Goal: Task Accomplishment & Management: Use online tool/utility

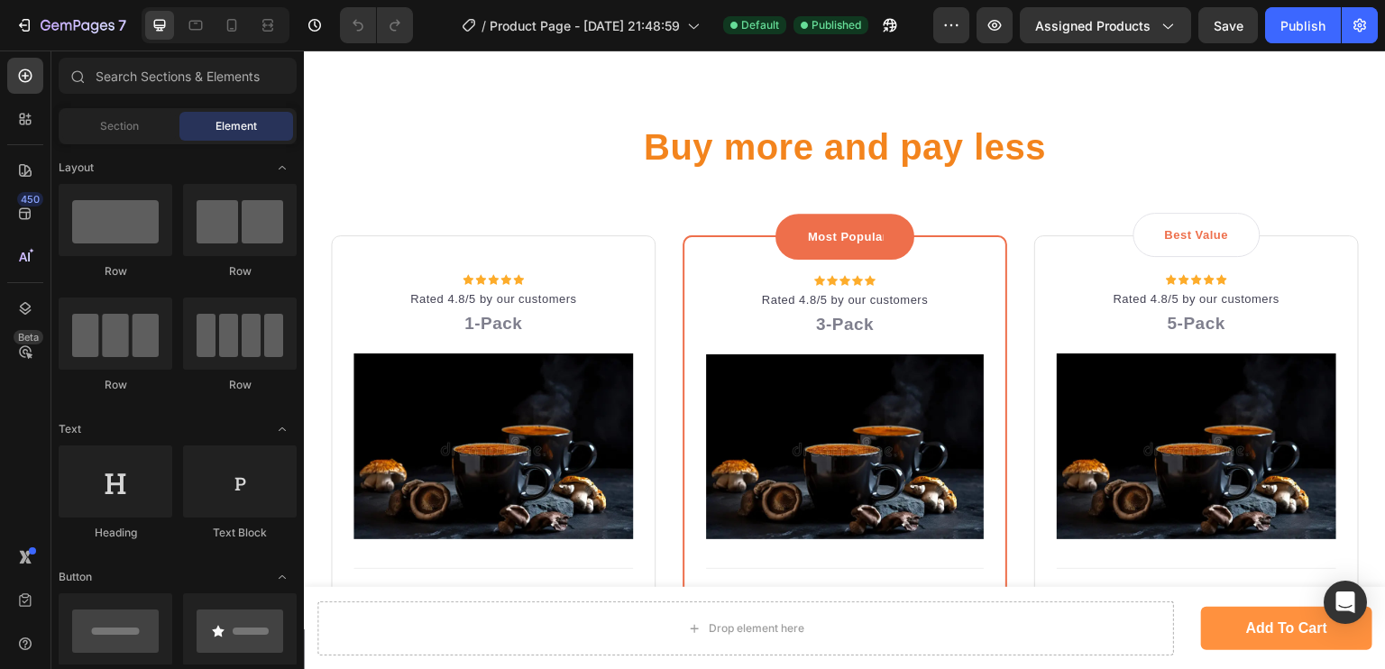
scroll to position [3523, 0]
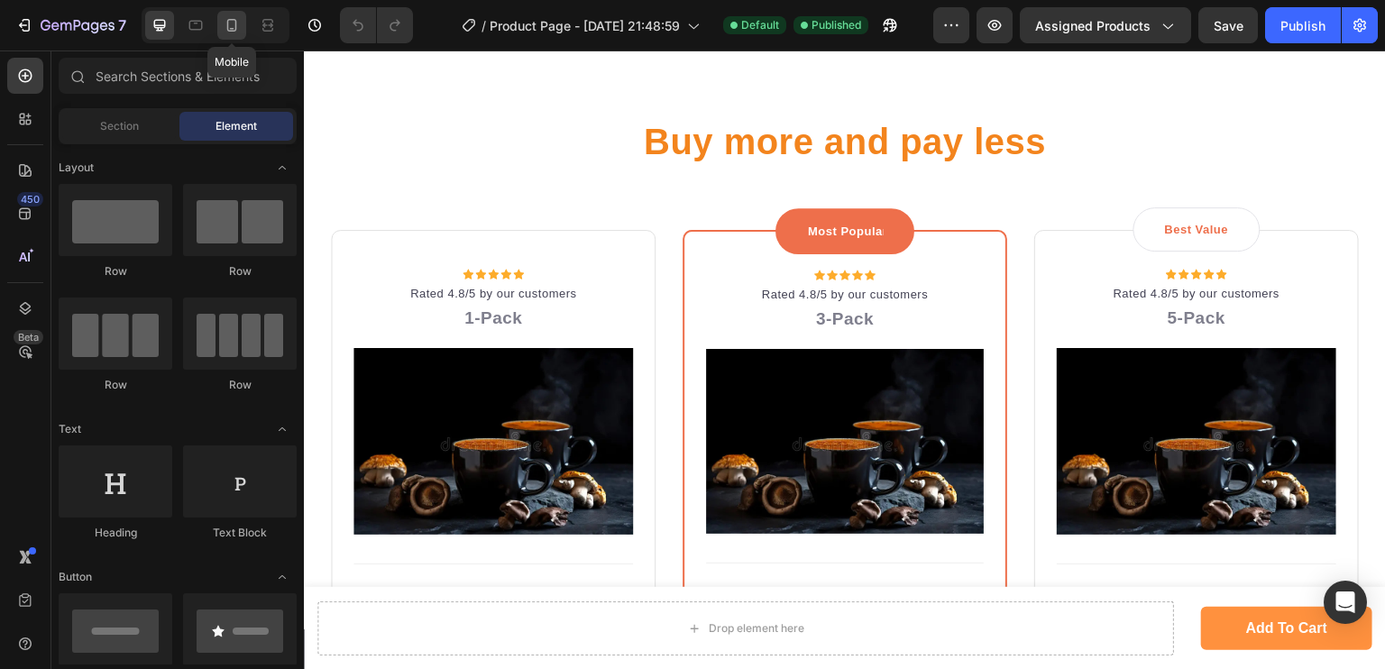
click at [227, 37] on div at bounding box center [231, 25] width 29 height 29
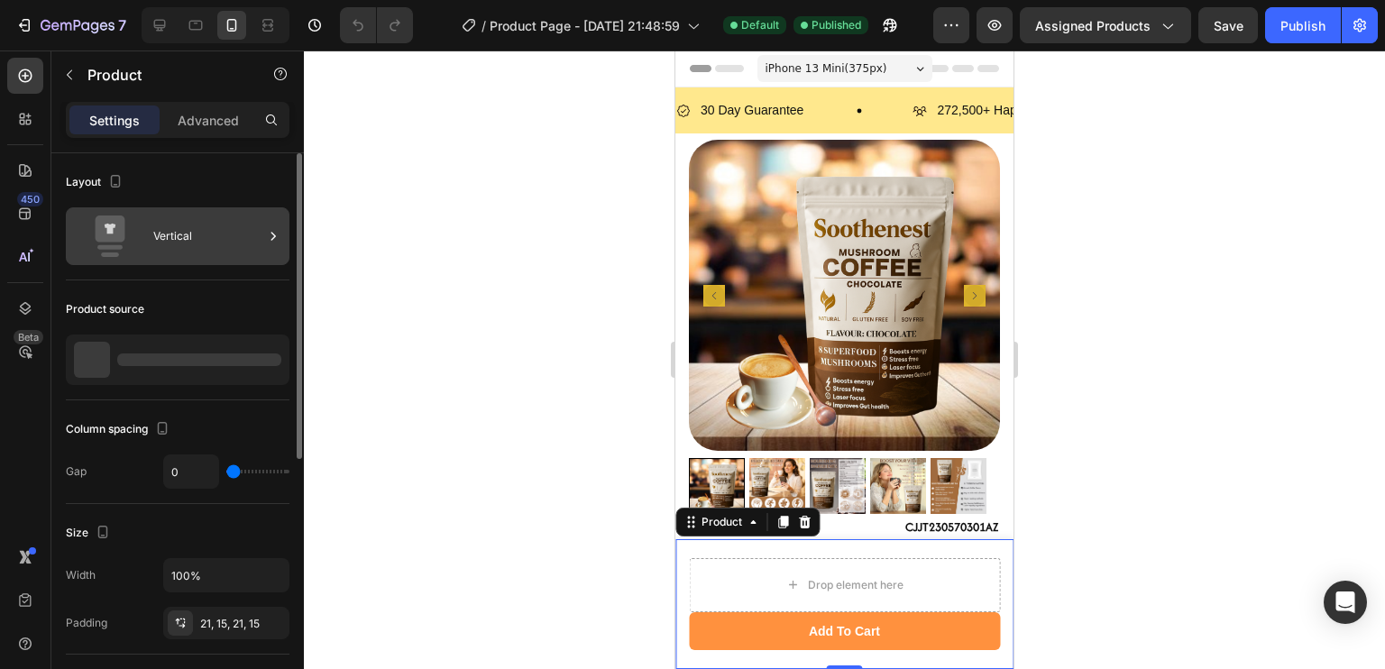
click at [167, 236] on div "Vertical" at bounding box center [208, 235] width 110 height 41
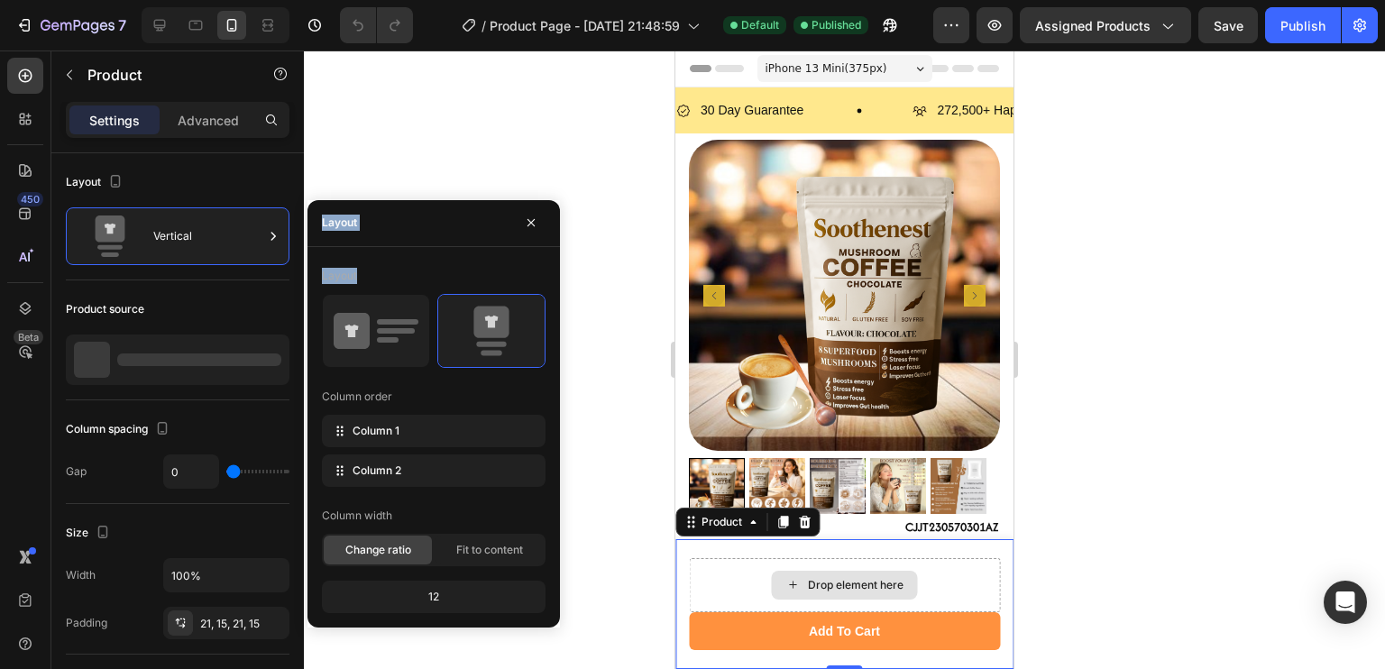
drag, startPoint x: 1037, startPoint y: 370, endPoint x: 794, endPoint y: 589, distance: 326.8
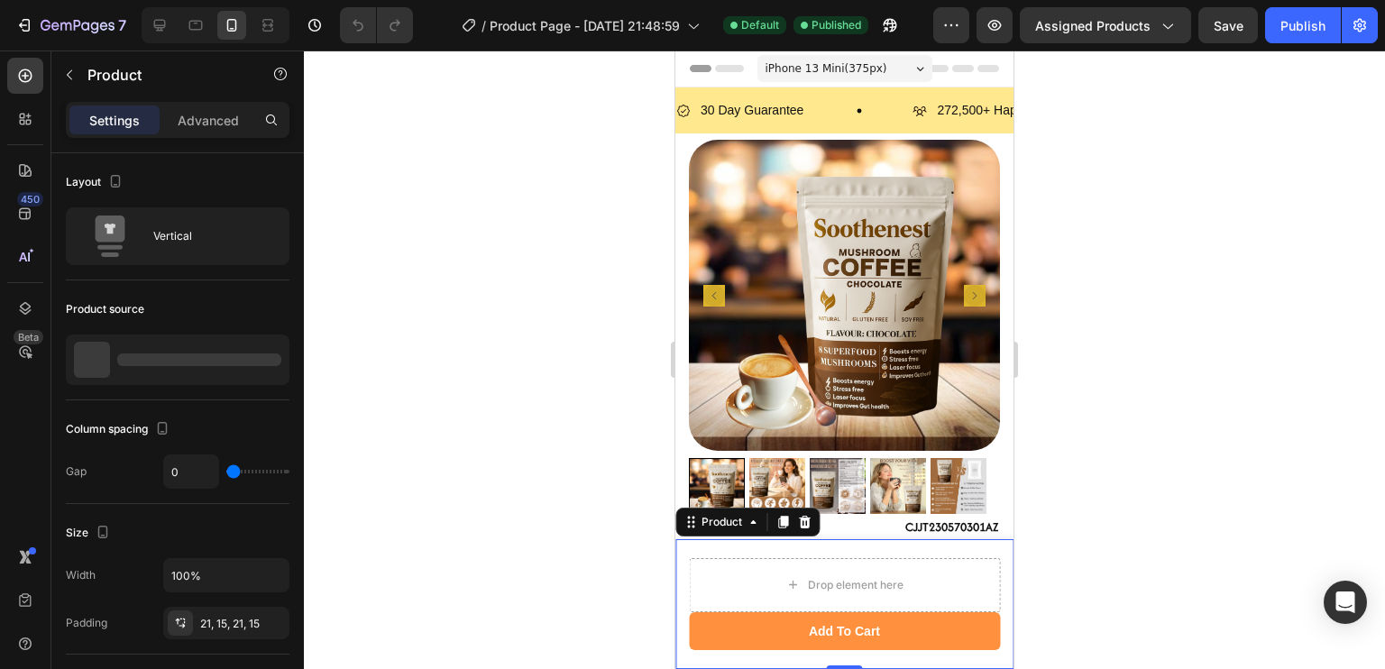
click at [552, 182] on div at bounding box center [844, 359] width 1081 height 618
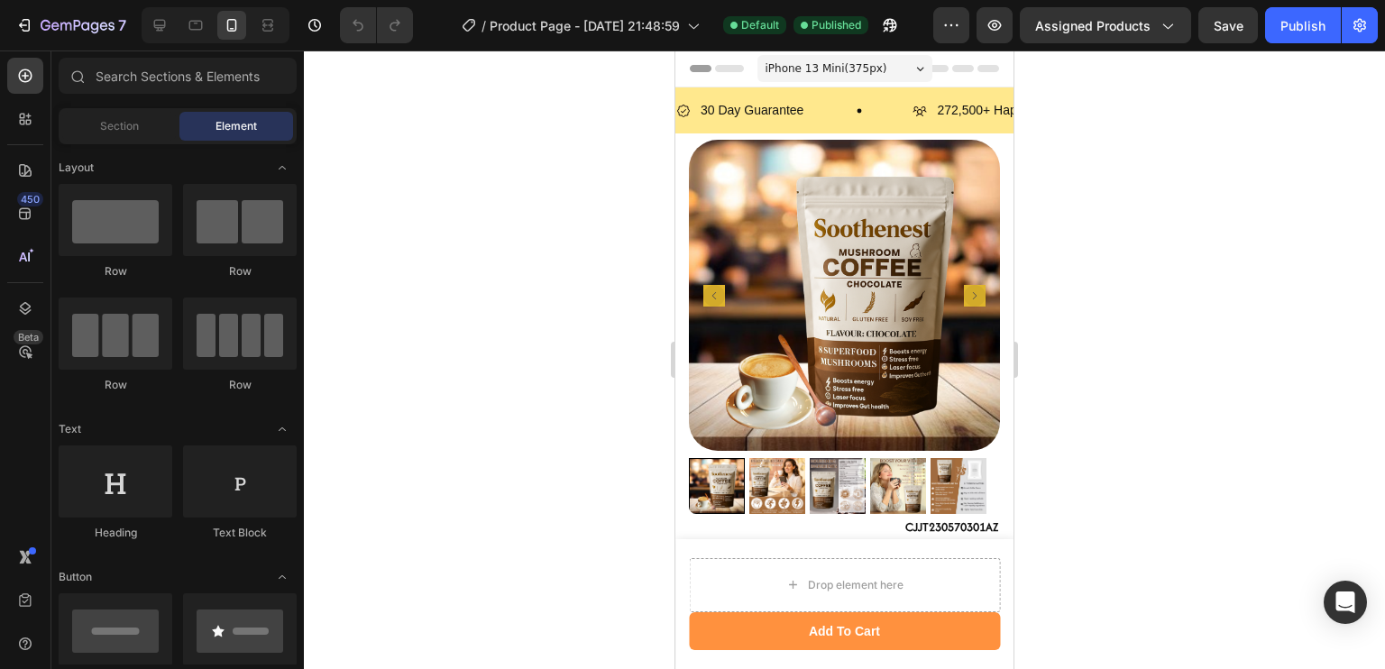
click at [812, 69] on span "iPhone 13 Mini ( 375 px)" at bounding box center [826, 69] width 122 height 18
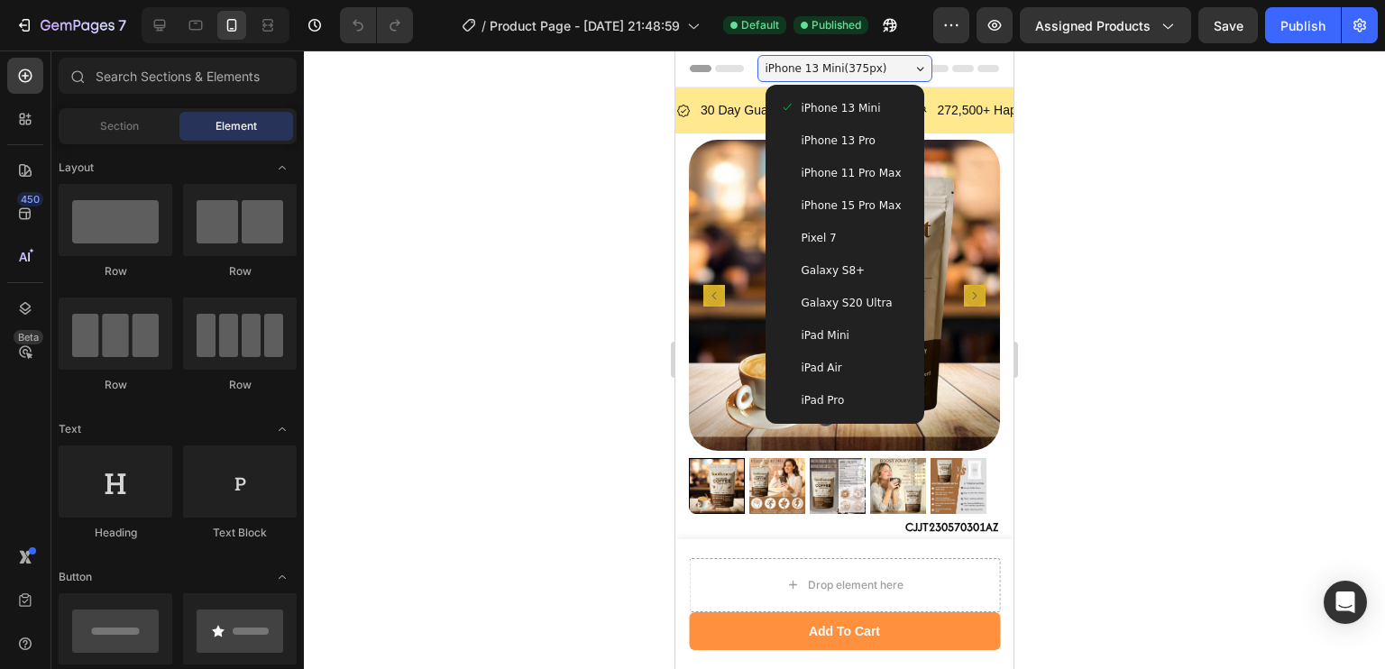
click at [825, 340] on span "iPad Mini" at bounding box center [826, 335] width 48 height 18
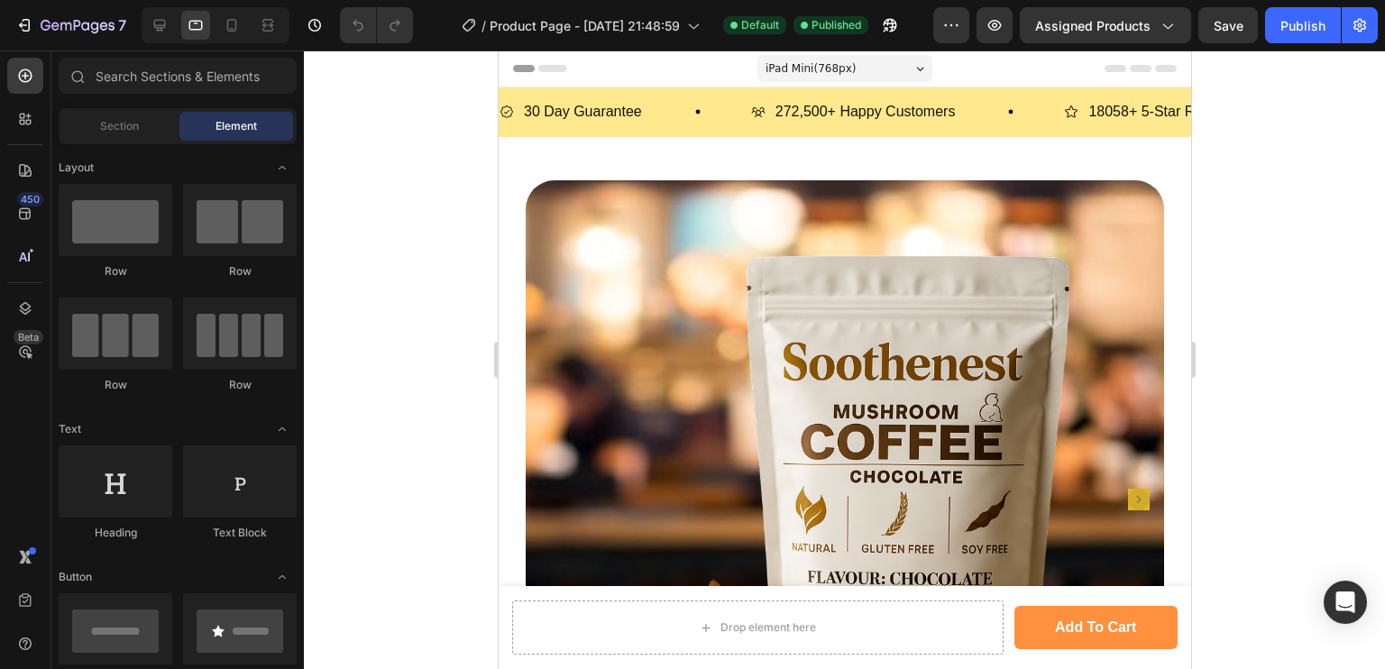
click at [844, 78] on div "iPad Mini ( 768 px)" at bounding box center [843, 68] width 175 height 27
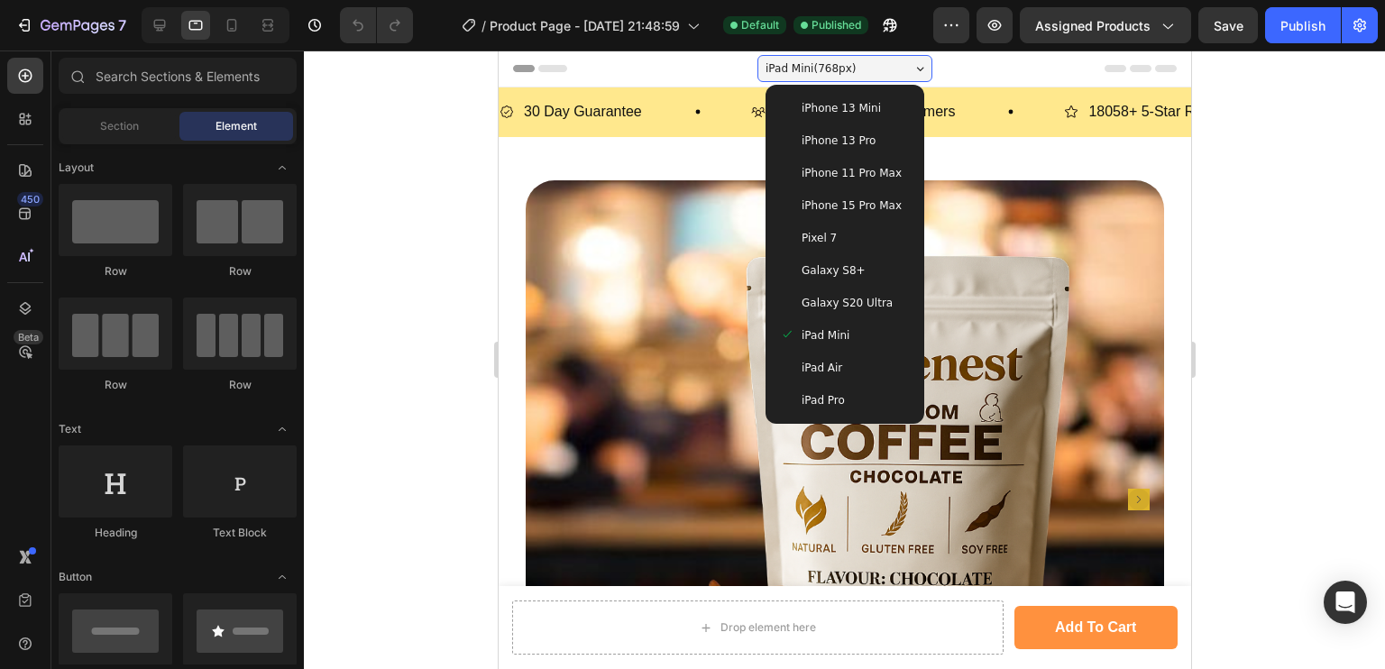
click at [834, 233] on div "Pixel 7" at bounding box center [844, 238] width 130 height 18
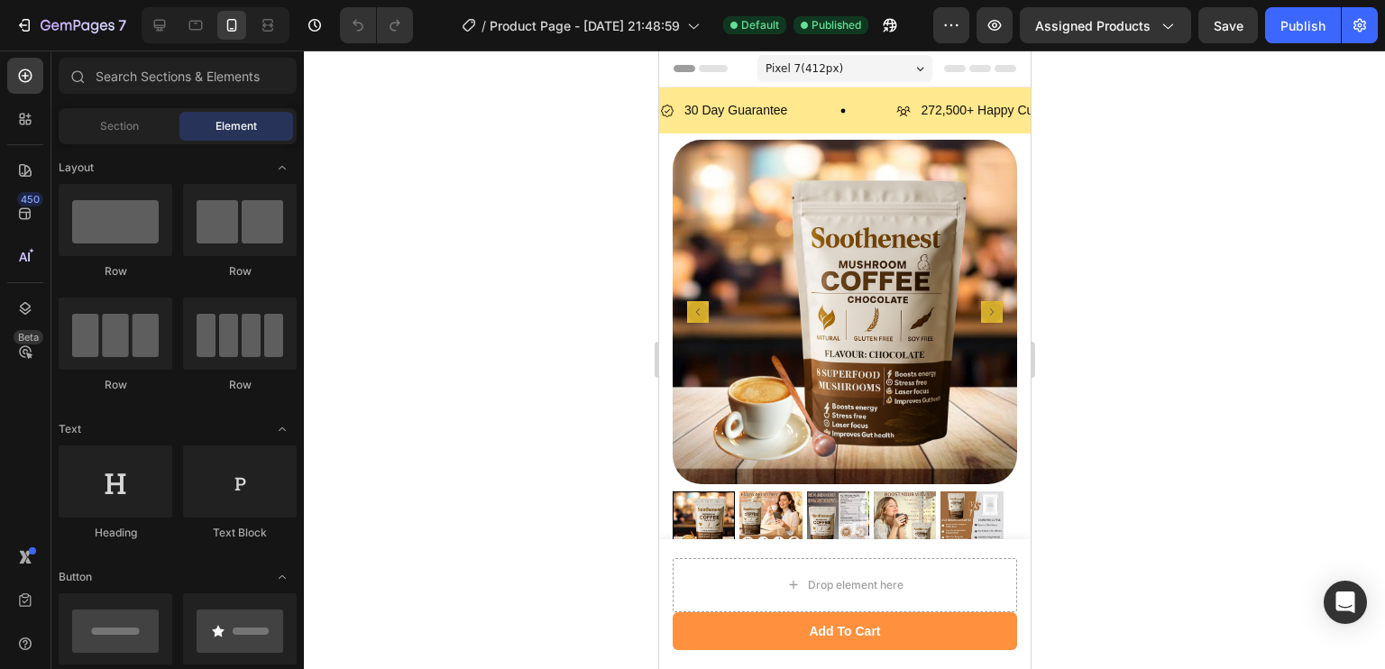
click at [830, 60] on div "Pixel 7 ( 412 px)" at bounding box center [843, 68] width 175 height 27
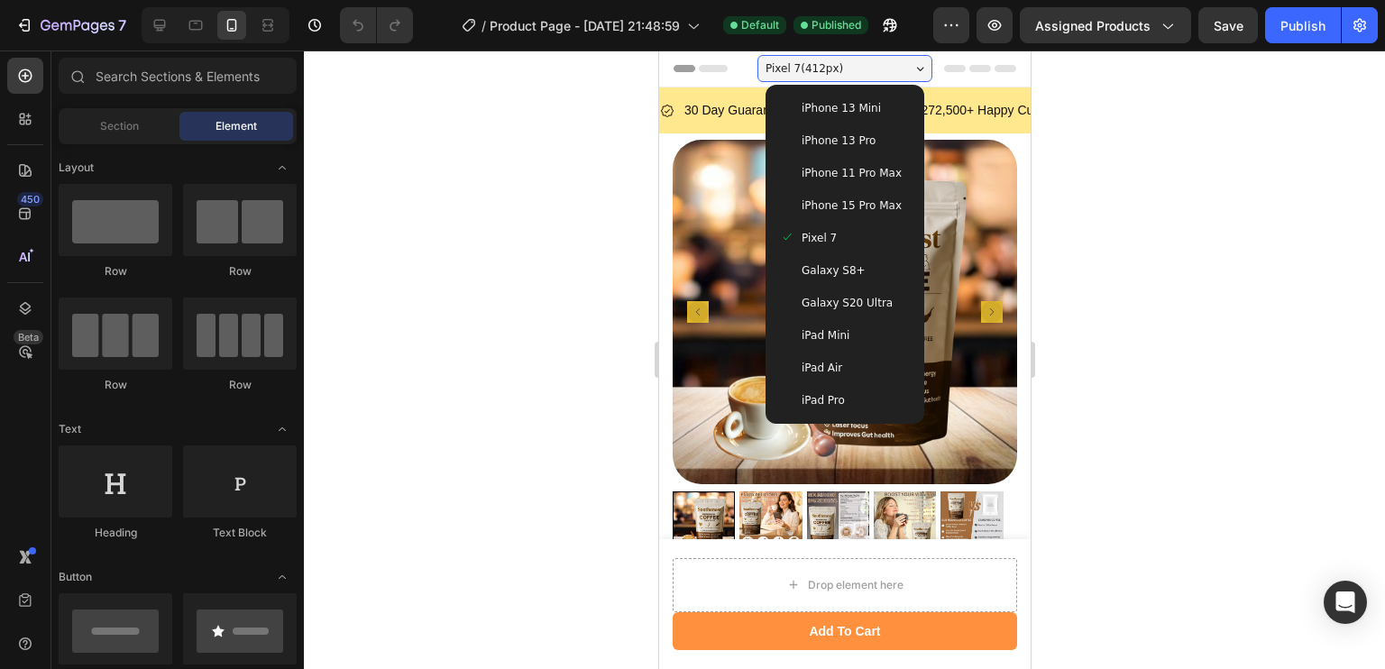
click at [820, 172] on span "iPhone 11 Pro Max" at bounding box center [851, 173] width 100 height 18
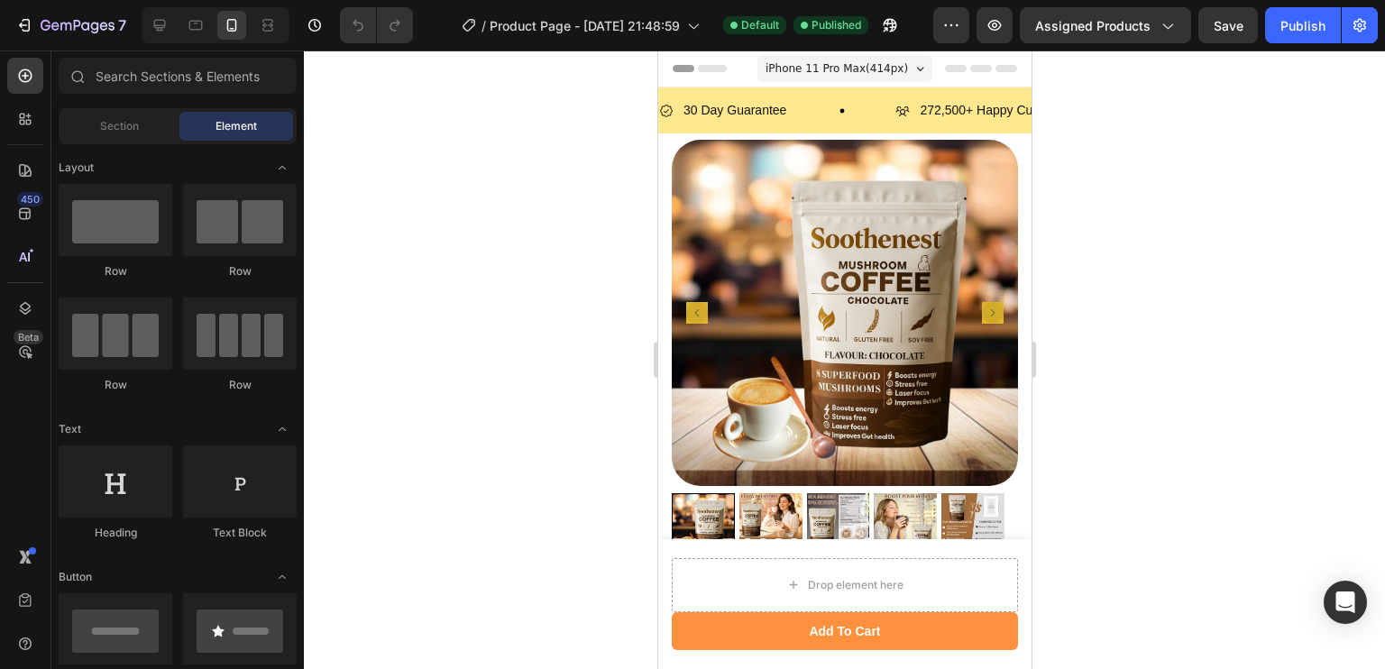
click at [870, 74] on span "iPhone 11 Pro Max ( 414 px)" at bounding box center [836, 69] width 142 height 18
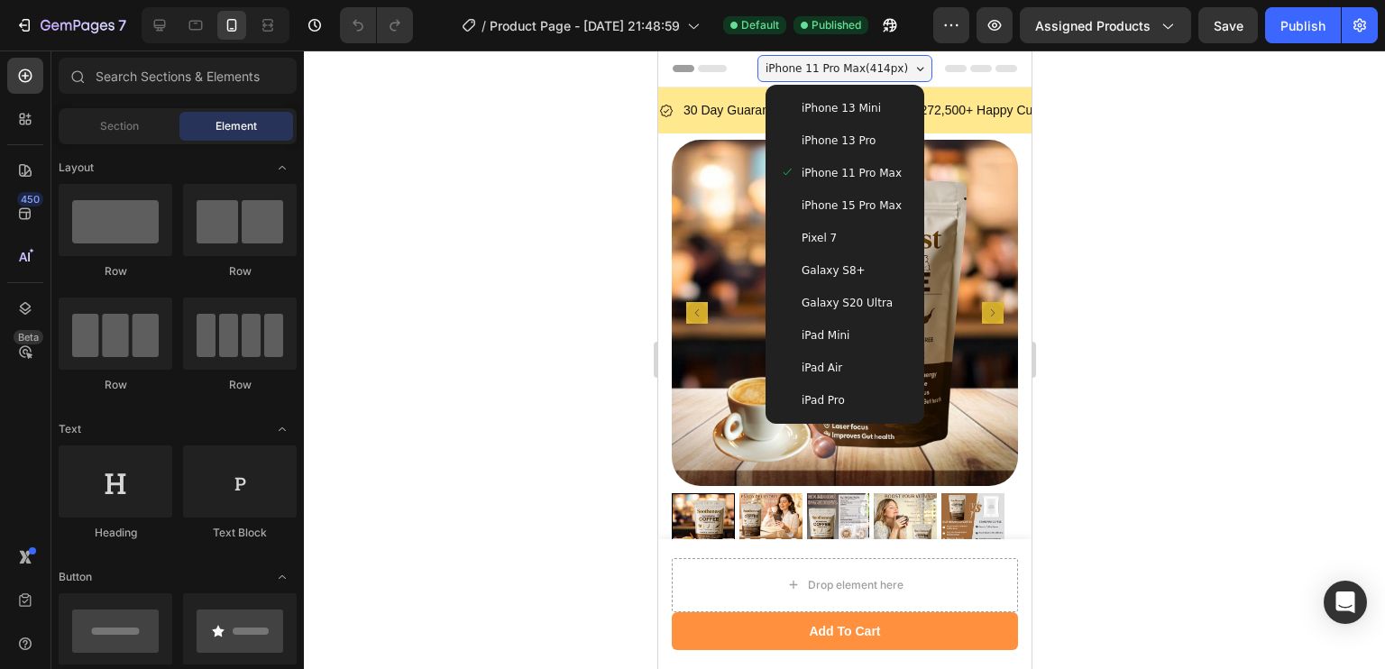
click at [836, 154] on div "iPhone 13 Pro" at bounding box center [844, 140] width 144 height 32
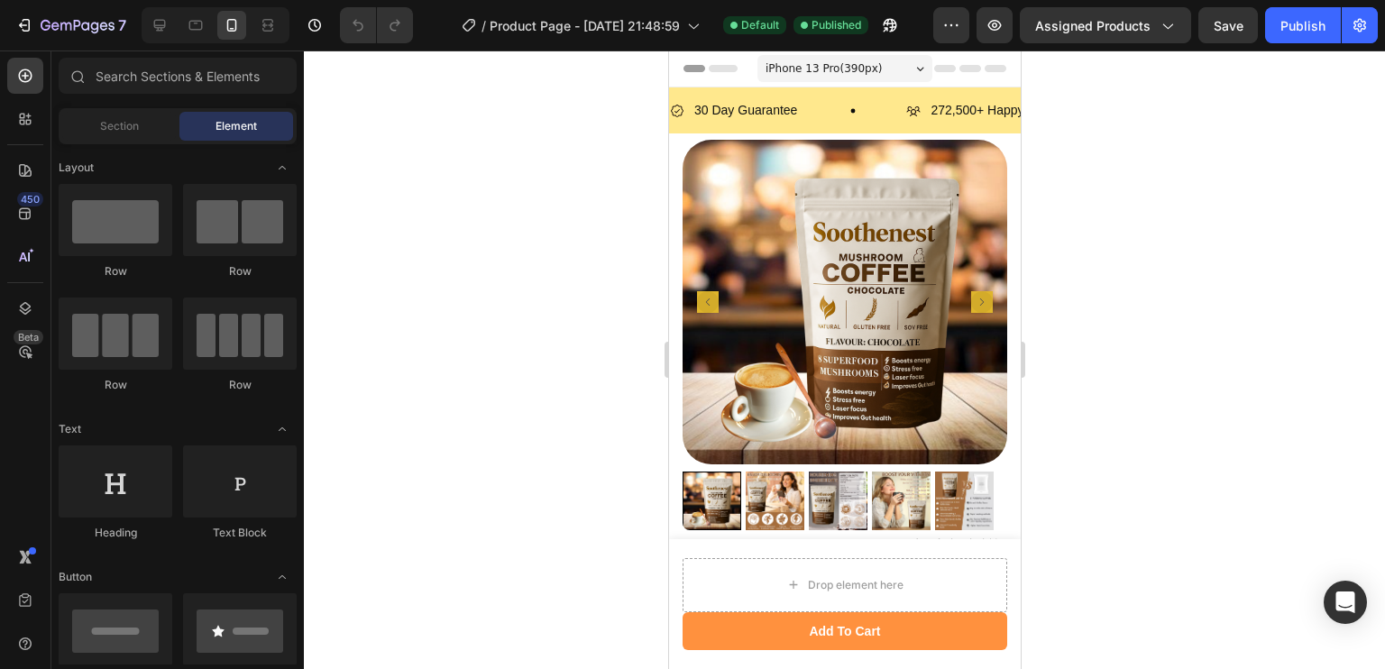
click at [880, 60] on div "iPhone 13 Pro ( 390 px)" at bounding box center [843, 68] width 175 height 27
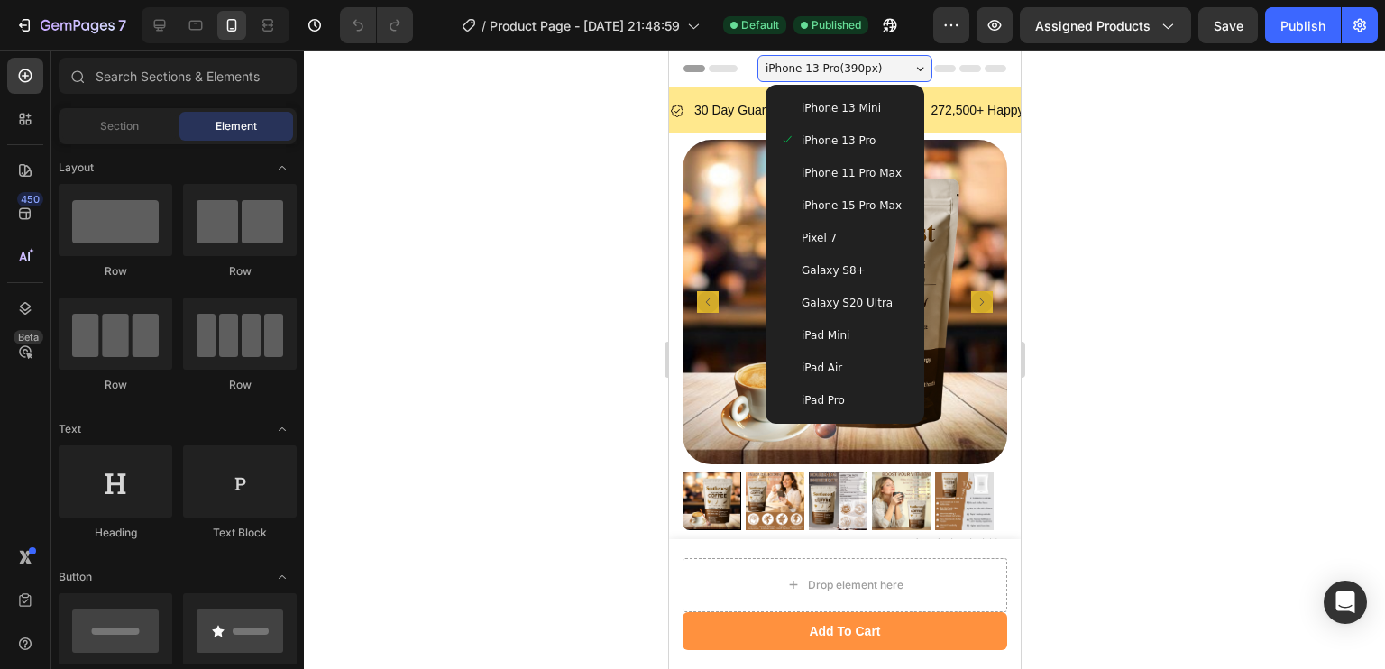
click at [853, 292] on div "Galaxy S20 Ultra" at bounding box center [844, 303] width 144 height 32
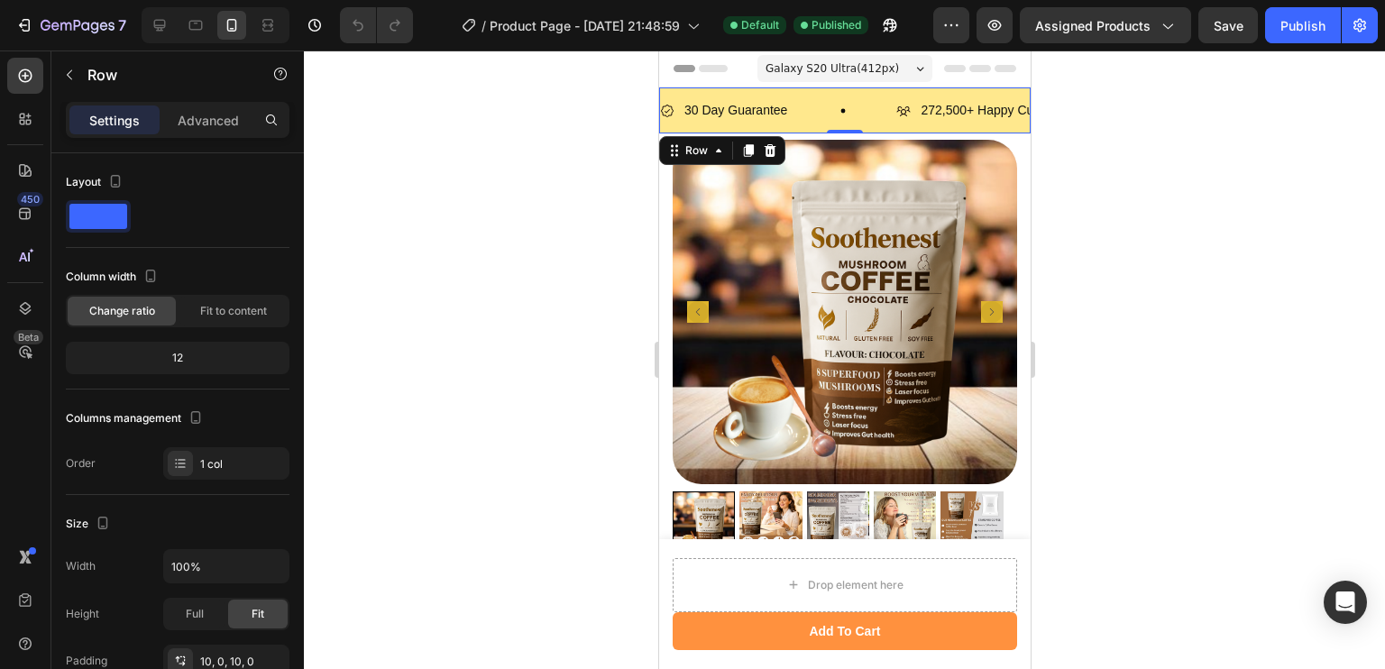
click at [884, 69] on div "Galaxy S20 Ultra ( 412 px)" at bounding box center [843, 68] width 175 height 27
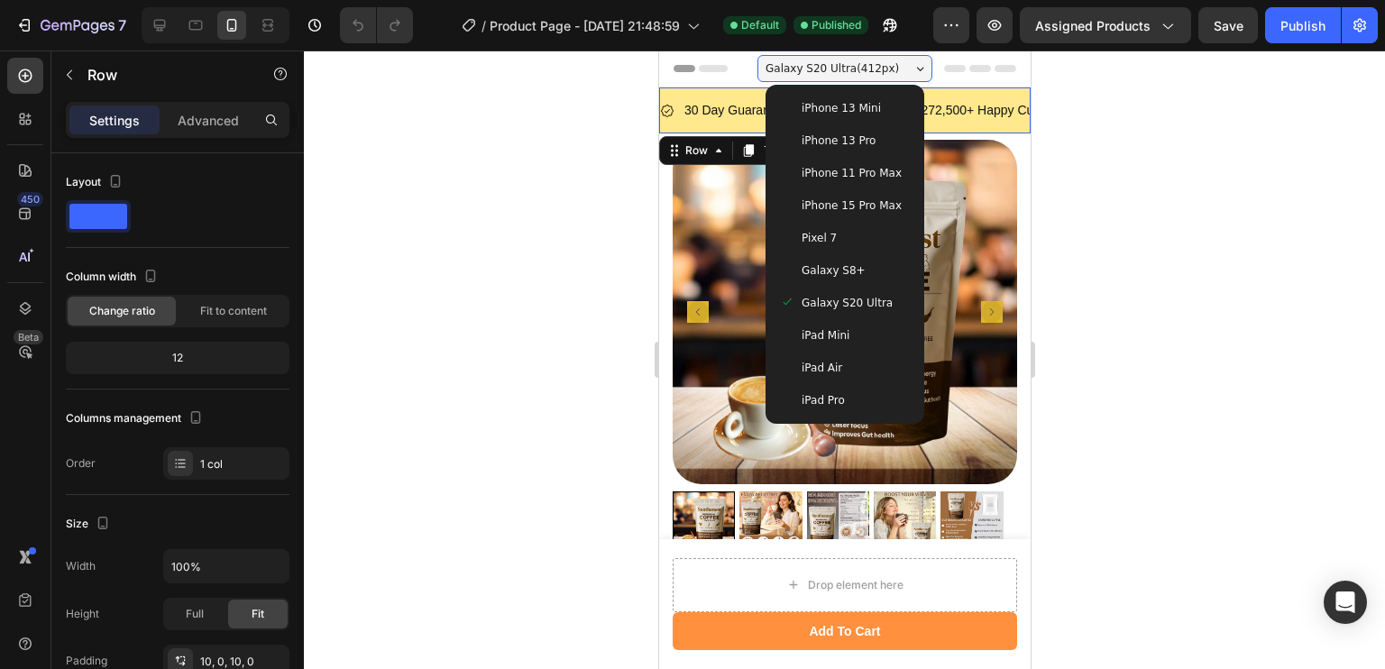
click at [849, 136] on span "iPhone 13 Pro" at bounding box center [838, 141] width 74 height 18
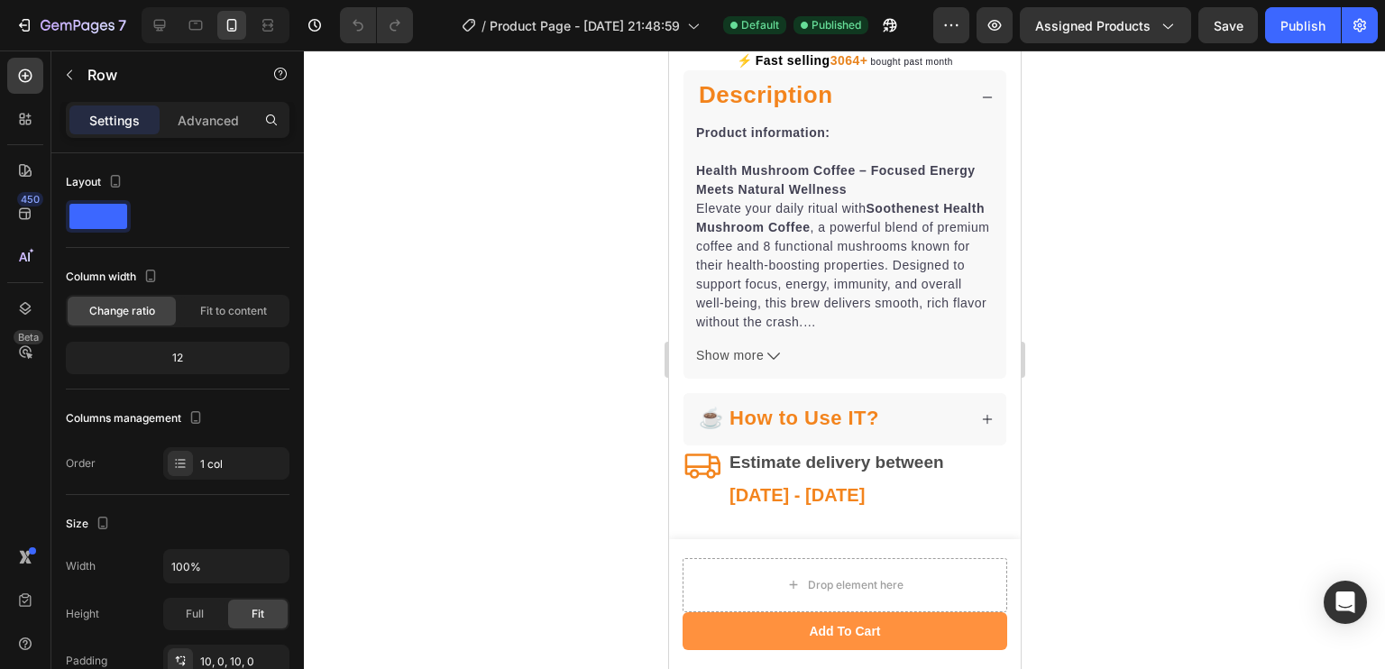
scroll to position [1324, 0]
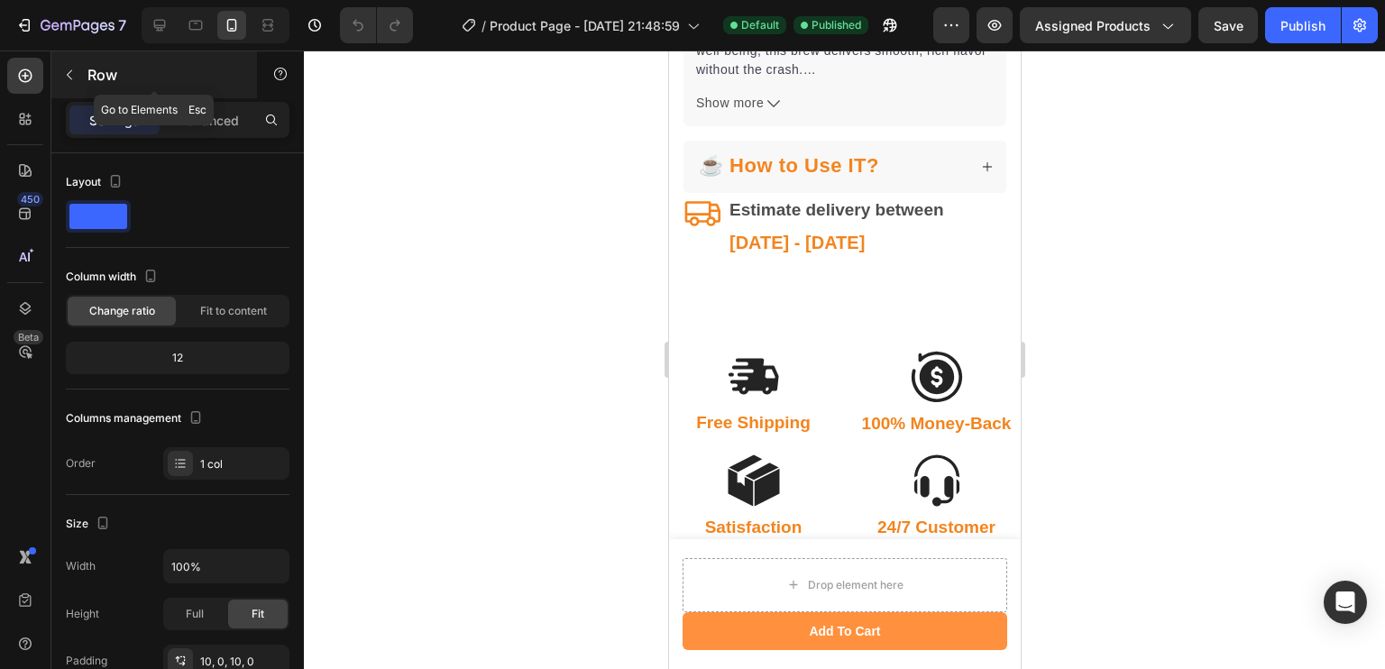
click at [75, 69] on icon "button" at bounding box center [69, 75] width 14 height 14
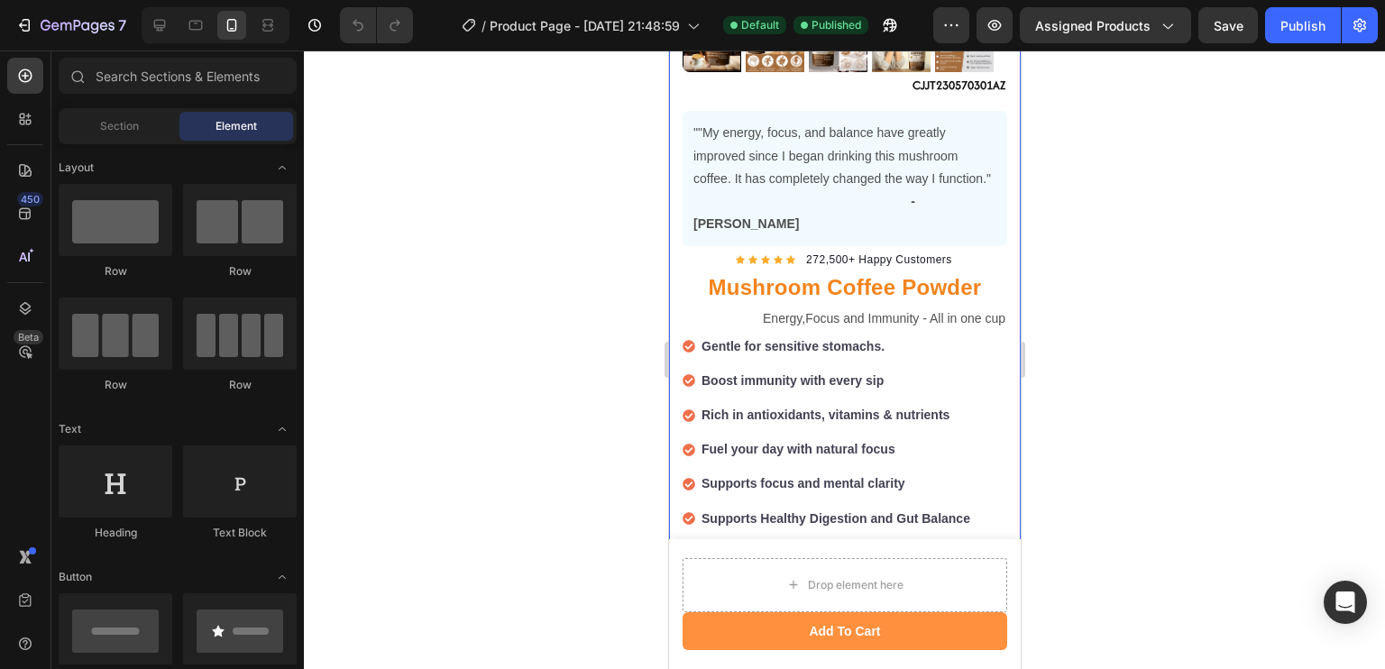
scroll to position [0, 0]
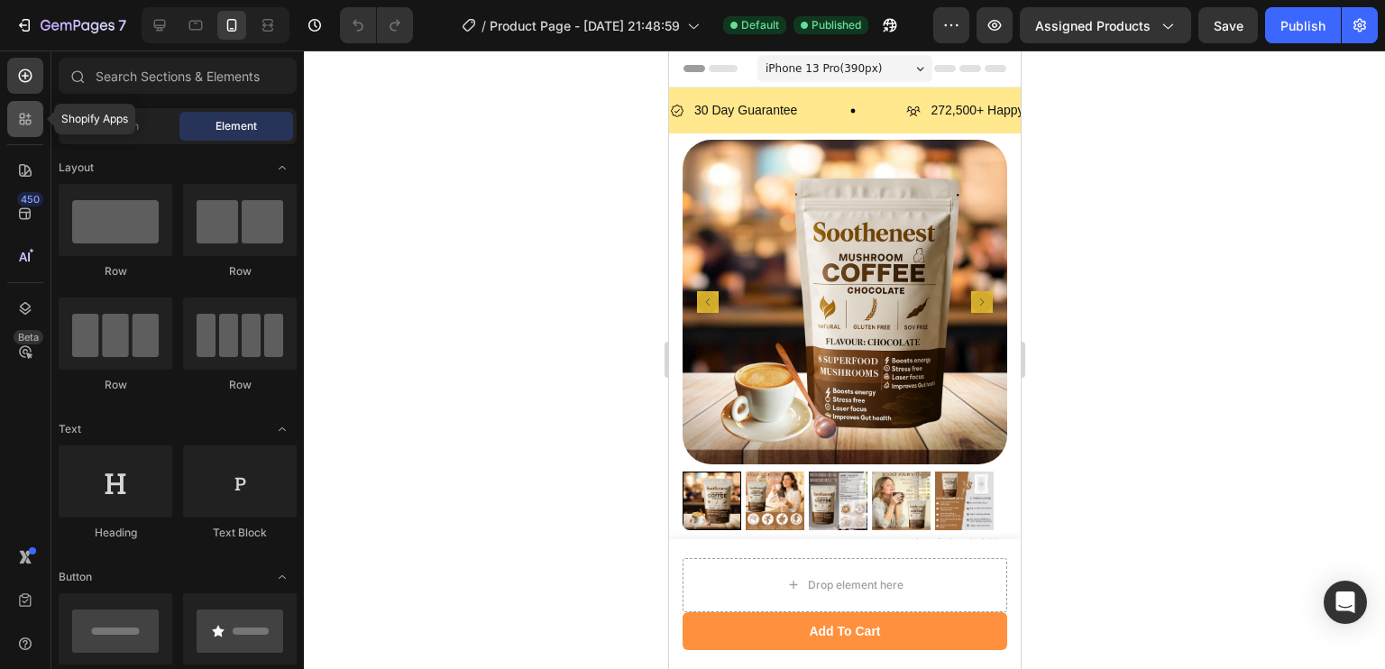
click at [28, 133] on div at bounding box center [25, 119] width 36 height 36
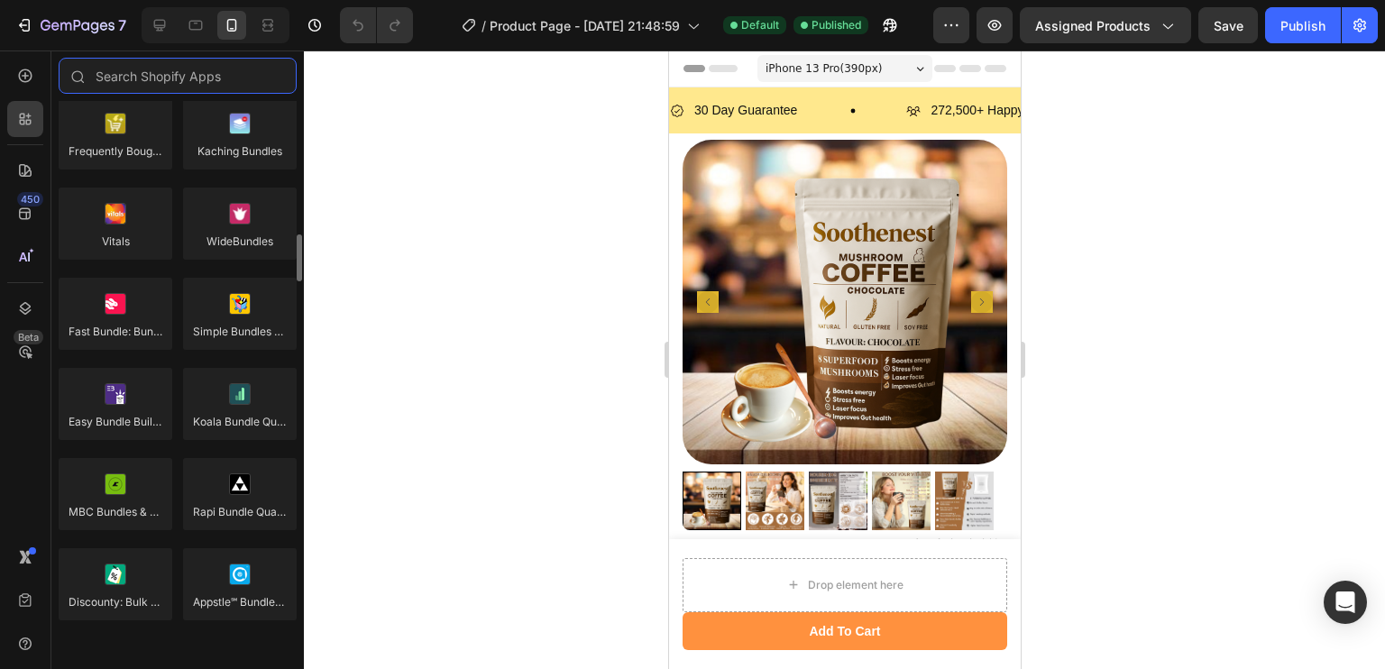
scroll to position [1465, 0]
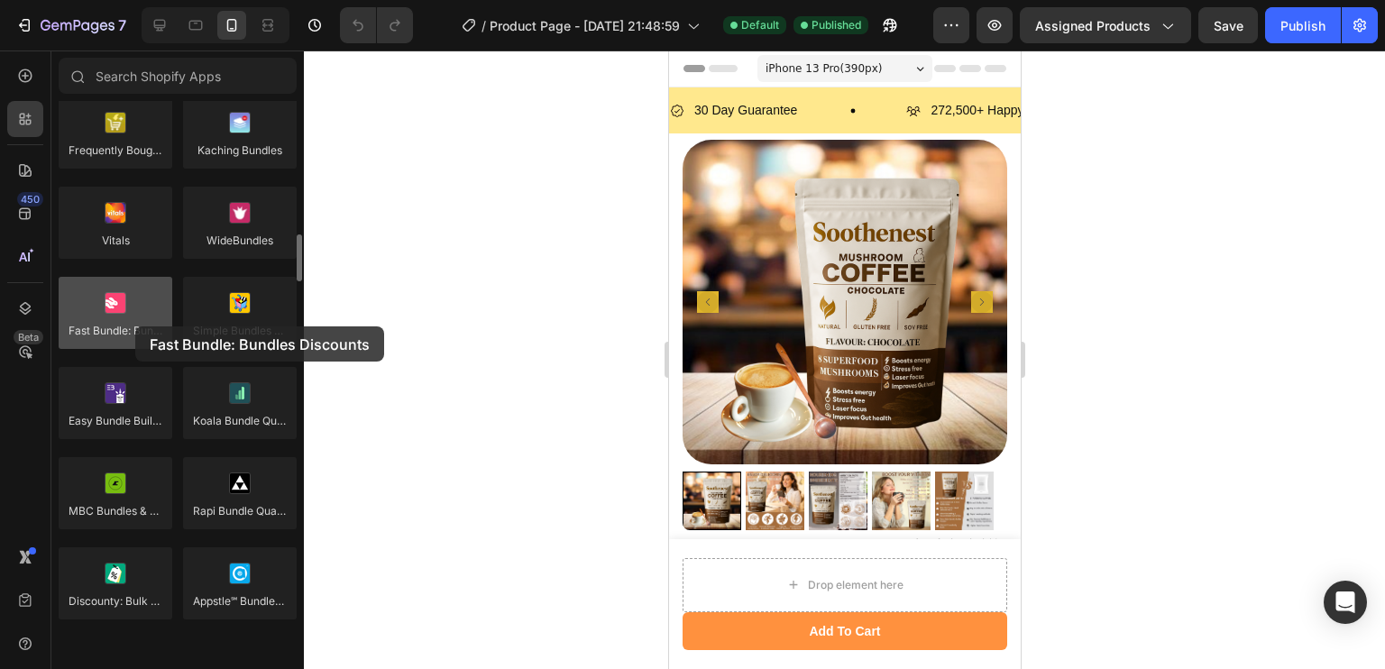
click at [135, 326] on div at bounding box center [116, 313] width 114 height 72
click at [133, 326] on div at bounding box center [116, 313] width 114 height 72
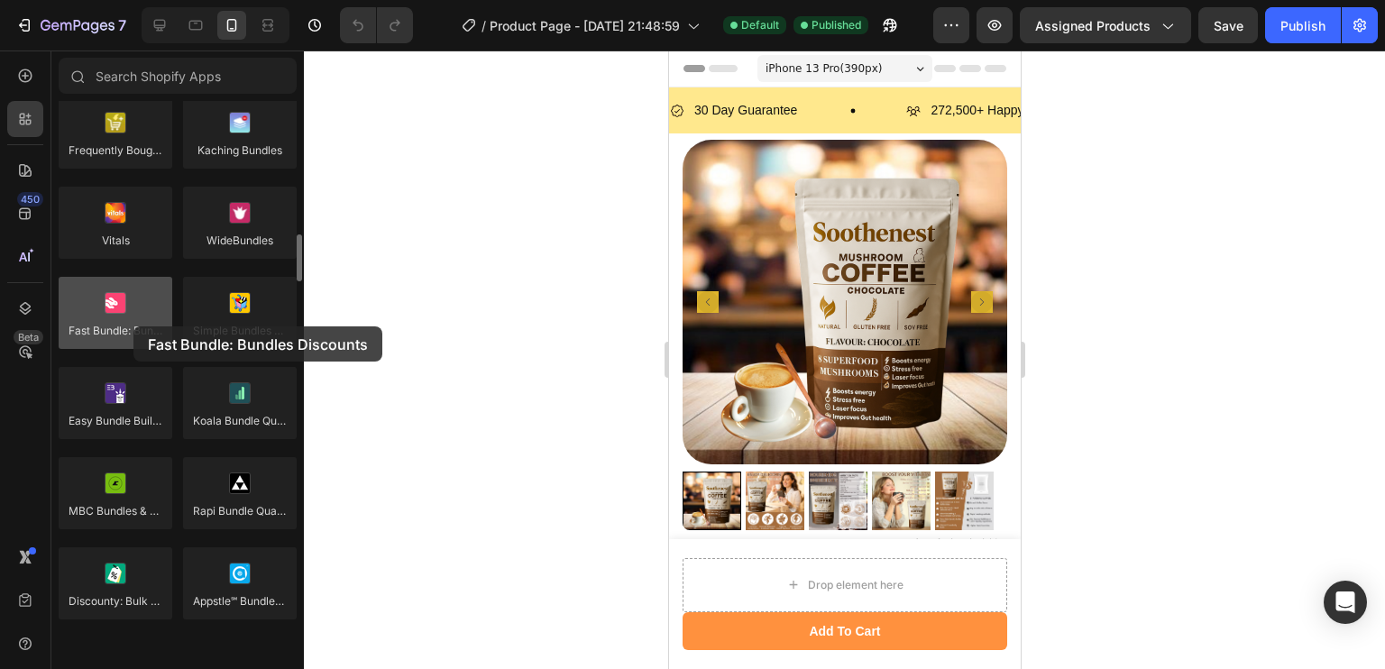
click at [133, 326] on div at bounding box center [116, 313] width 114 height 72
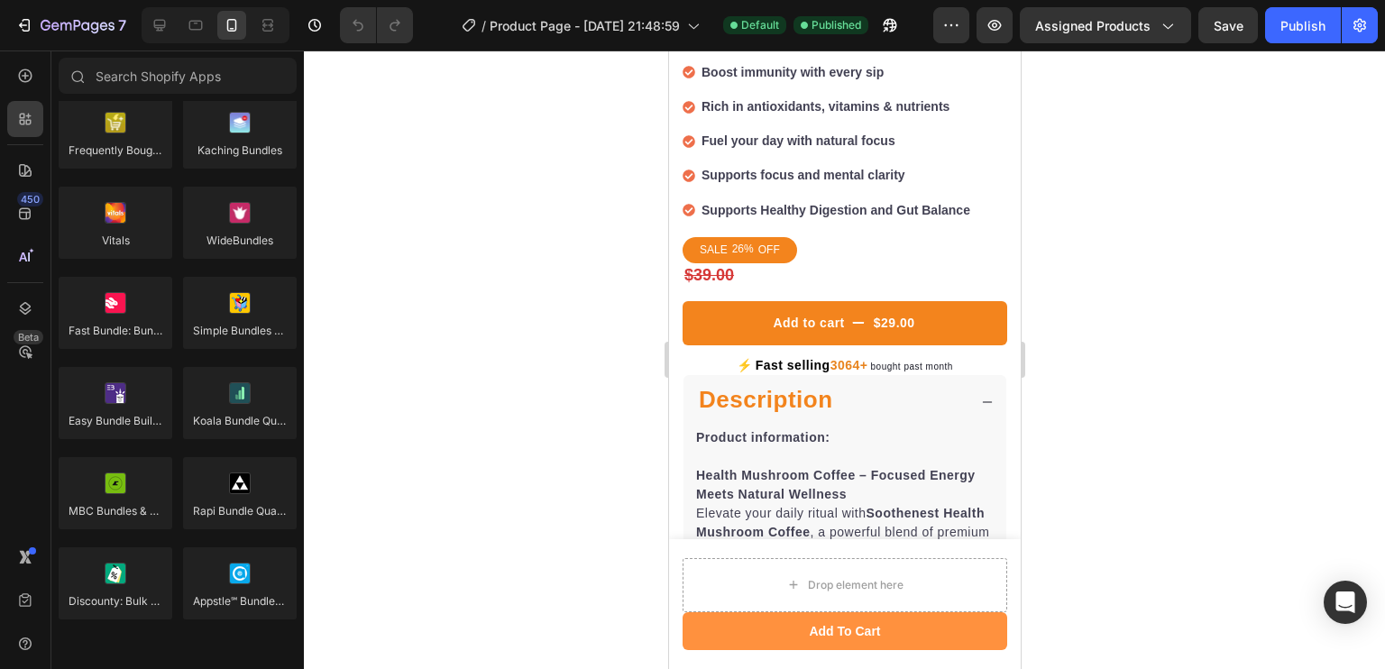
scroll to position [765, 0]
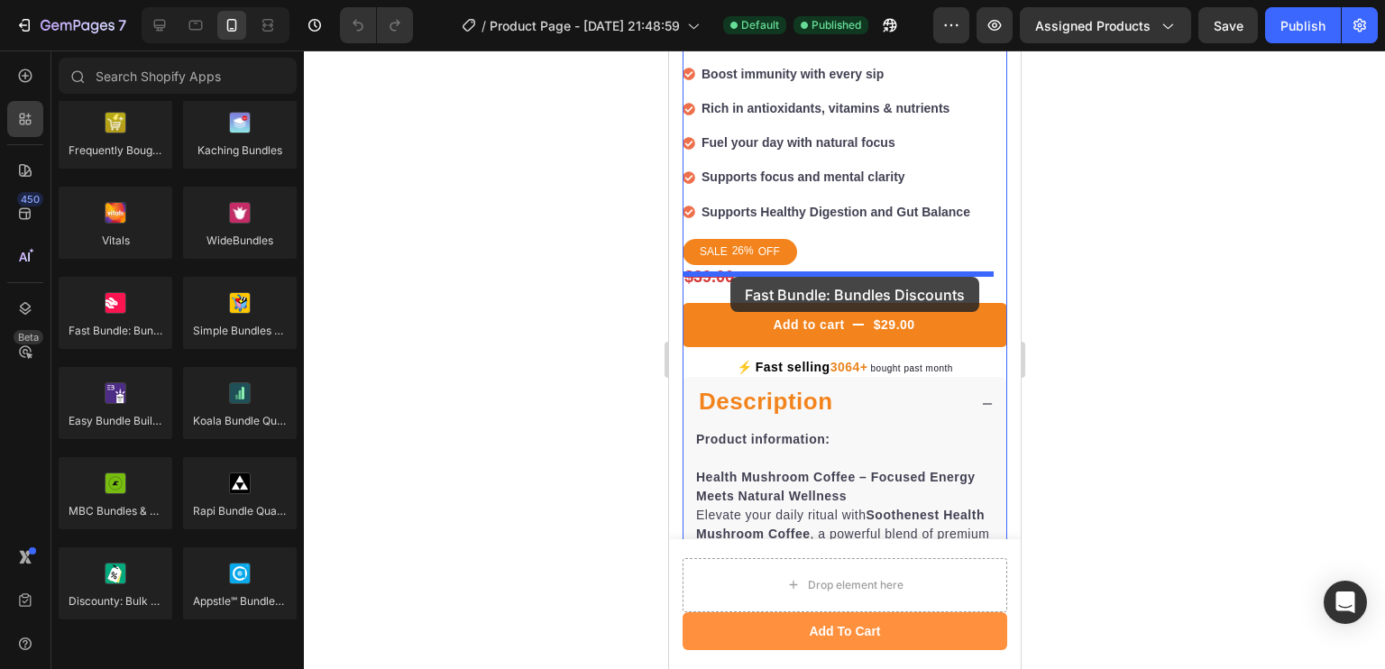
drag, startPoint x: 786, startPoint y: 378, endPoint x: 729, endPoint y: 277, distance: 115.9
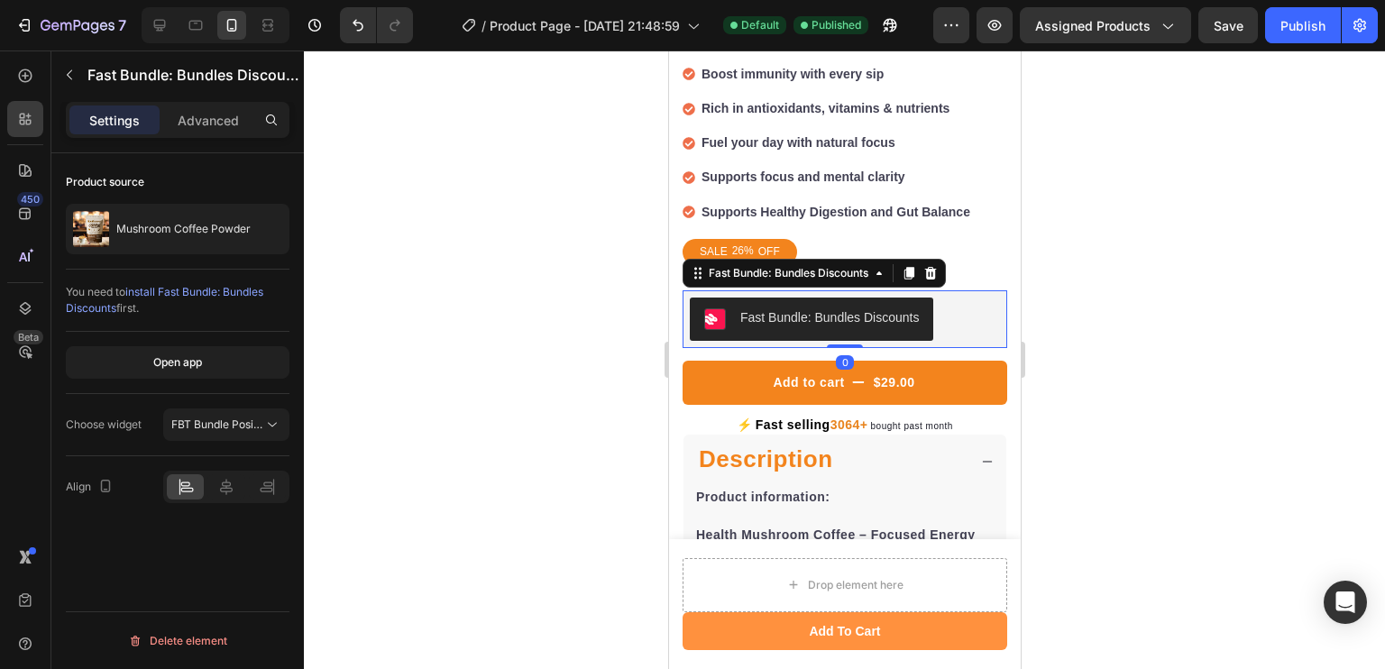
click at [570, 333] on div at bounding box center [844, 359] width 1081 height 618
click at [844, 308] on div "Fast Bundle: Bundles Discounts" at bounding box center [828, 317] width 179 height 19
click at [563, 246] on div at bounding box center [844, 359] width 1081 height 618
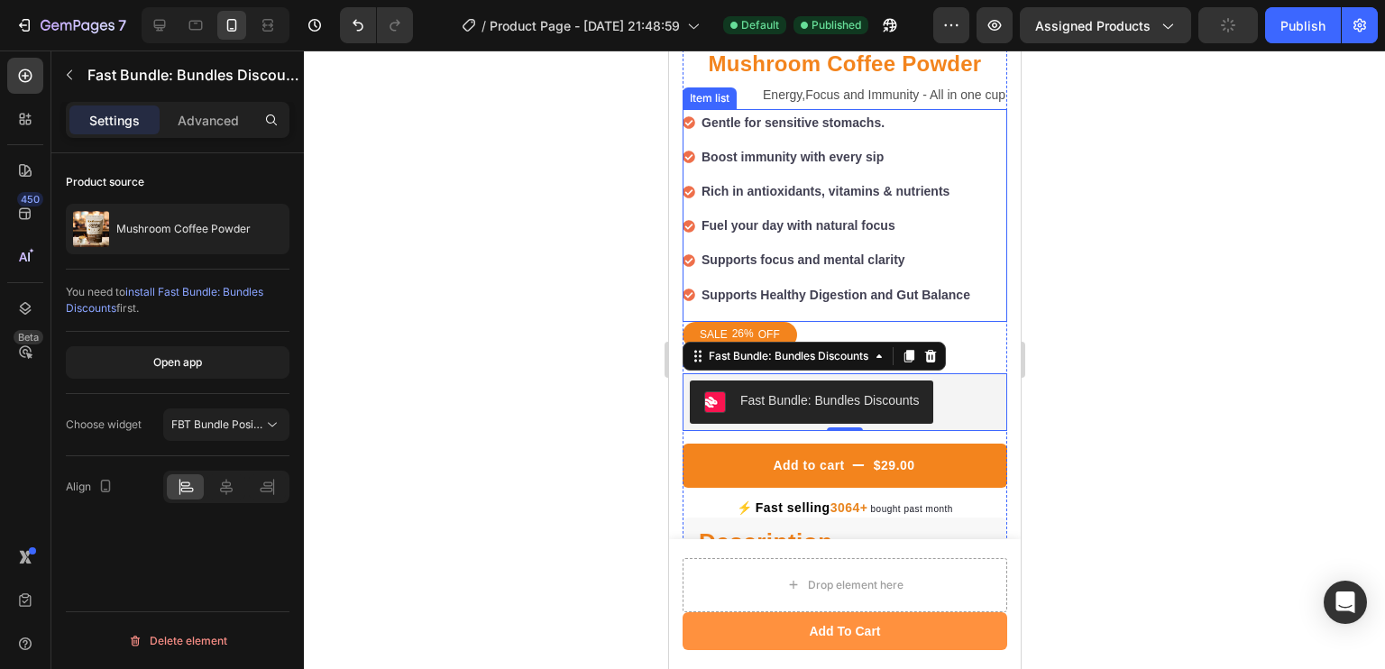
scroll to position [728, 0]
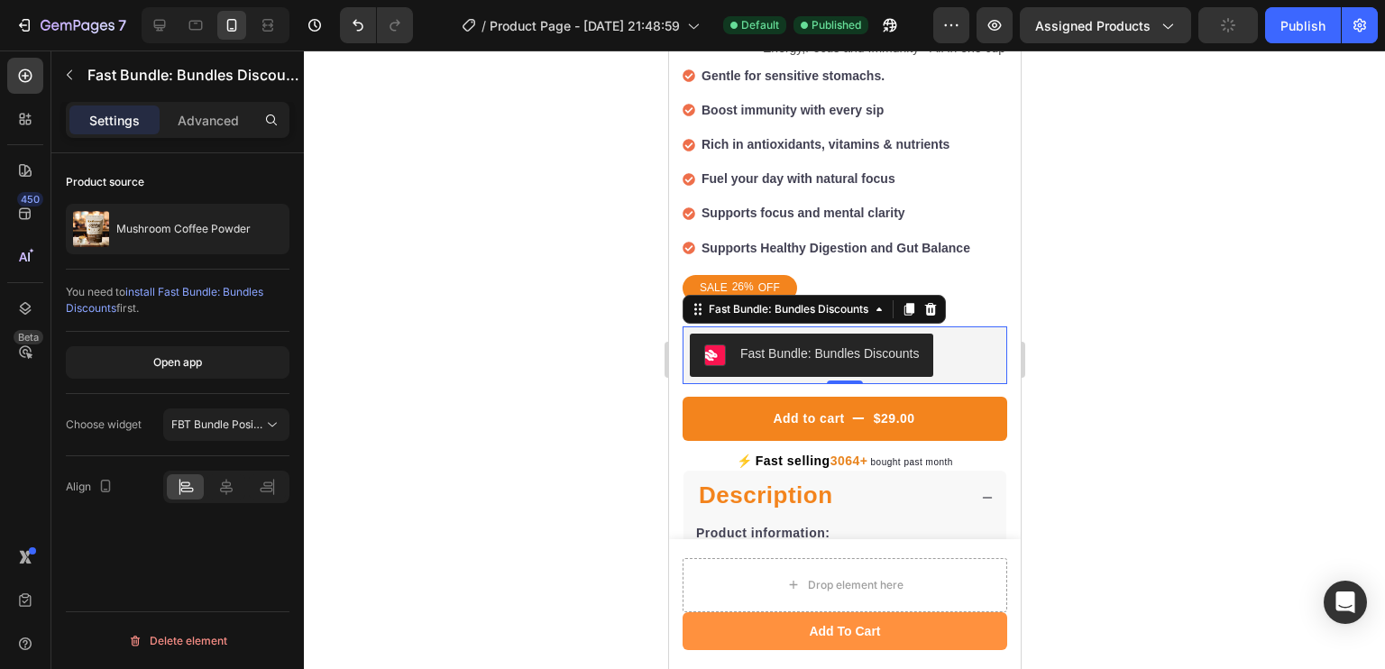
click at [842, 349] on div "Fast Bundle: Bundles Discounts" at bounding box center [810, 355] width 215 height 22
click at [212, 423] on span "FBT Bundle Position" at bounding box center [221, 424] width 101 height 14
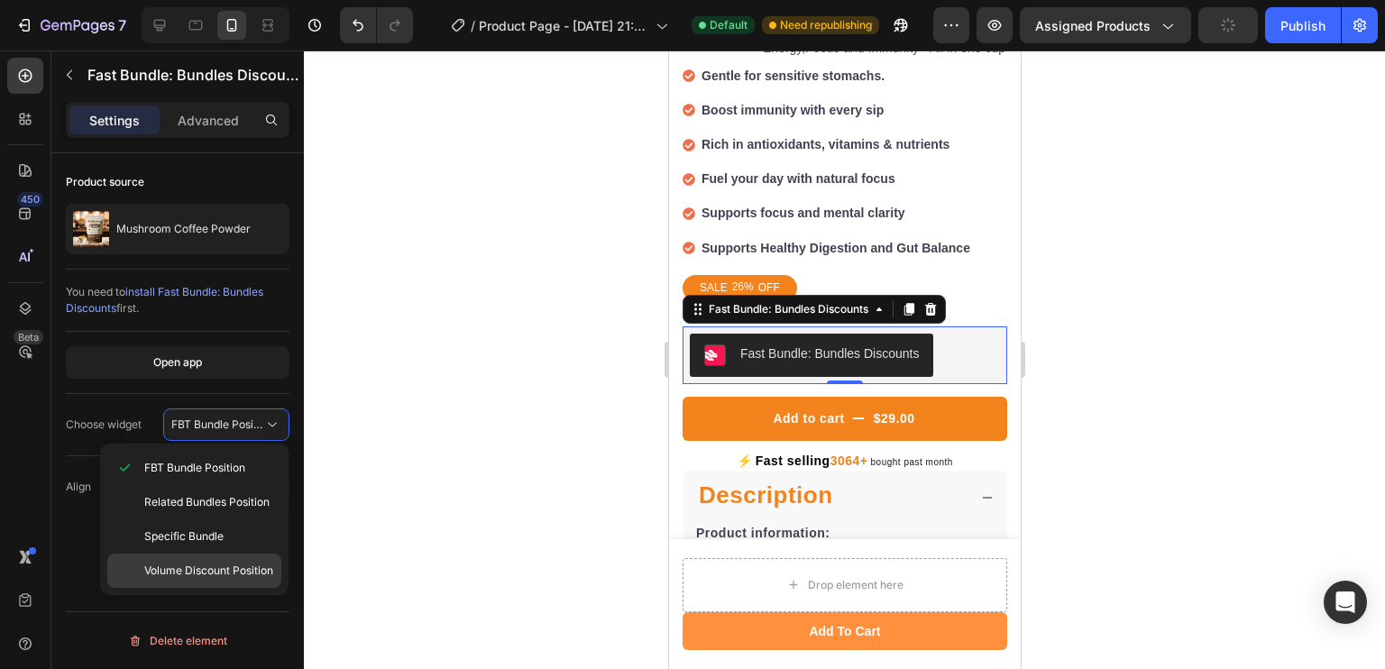
click at [204, 565] on span "Volume Discount Position" at bounding box center [208, 571] width 129 height 16
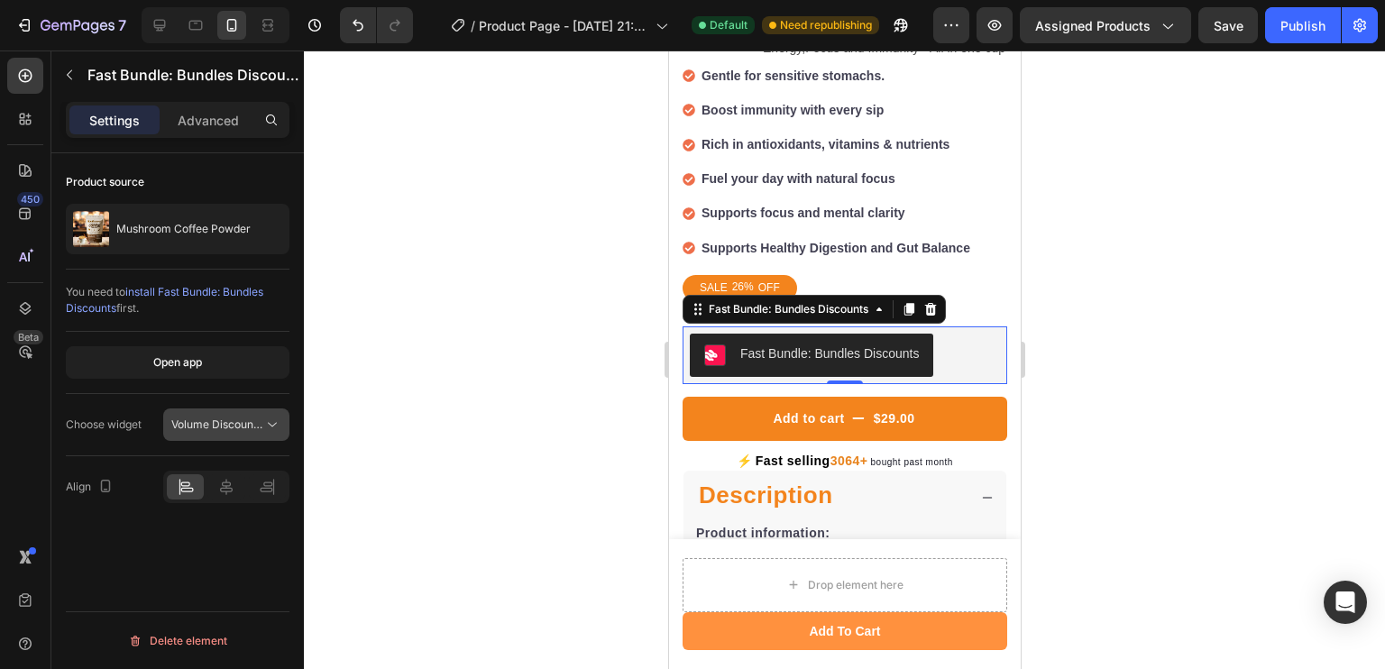
click at [242, 419] on span "Volume Discount Position" at bounding box center [235, 424] width 129 height 14
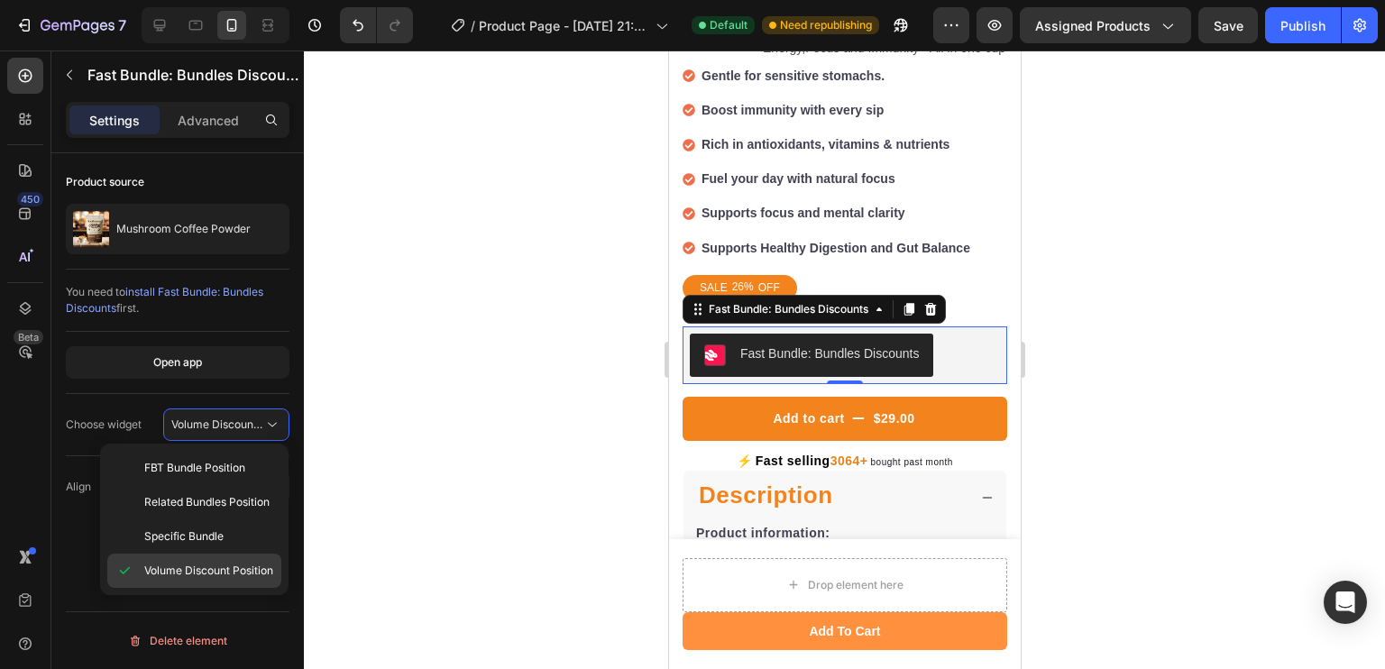
click at [224, 564] on span "Volume Discount Position" at bounding box center [208, 571] width 129 height 16
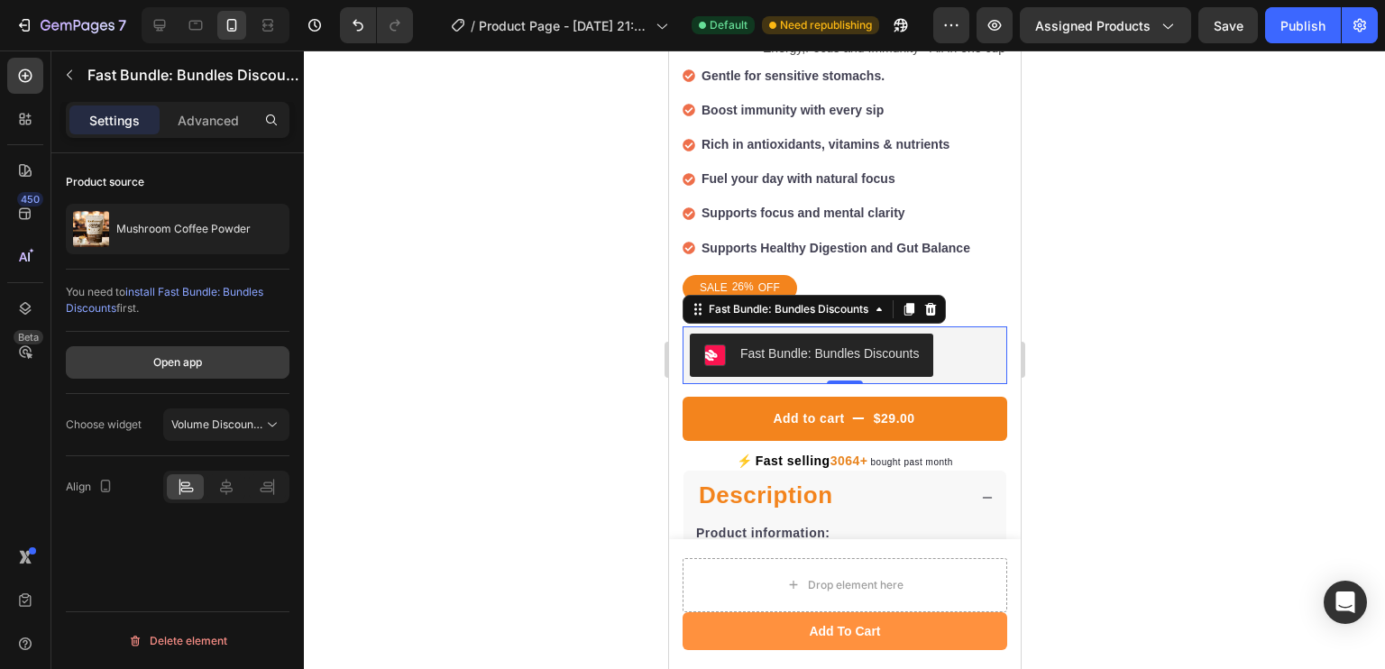
click at [240, 363] on button "Open app" at bounding box center [178, 362] width 224 height 32
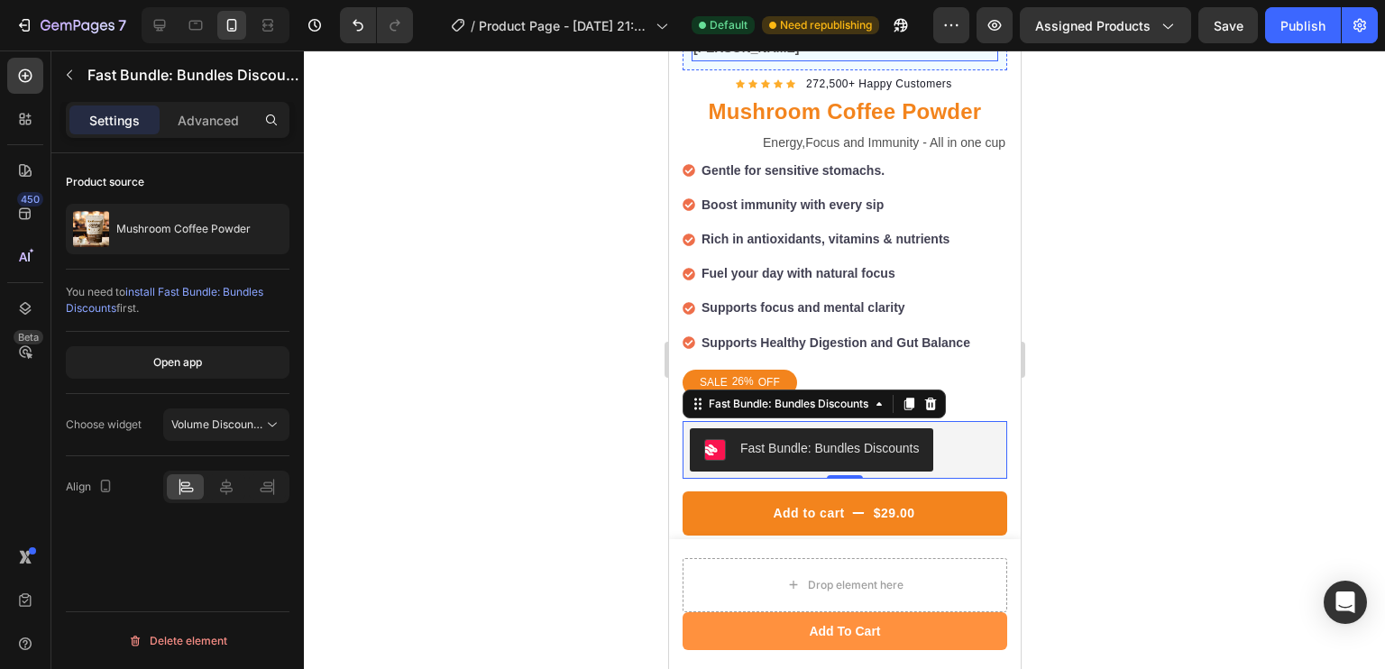
scroll to position [706, 0]
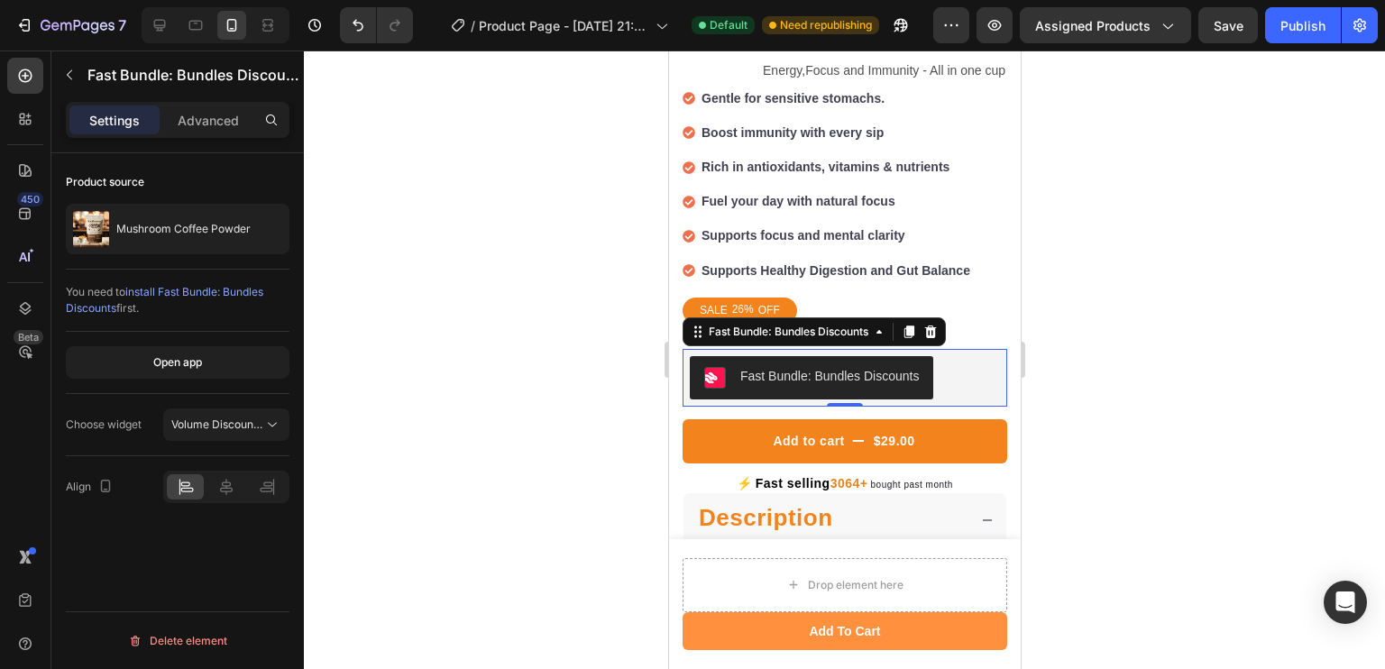
click at [221, 287] on span "install Fast Bundle: Bundles Discounts" at bounding box center [164, 300] width 197 height 30
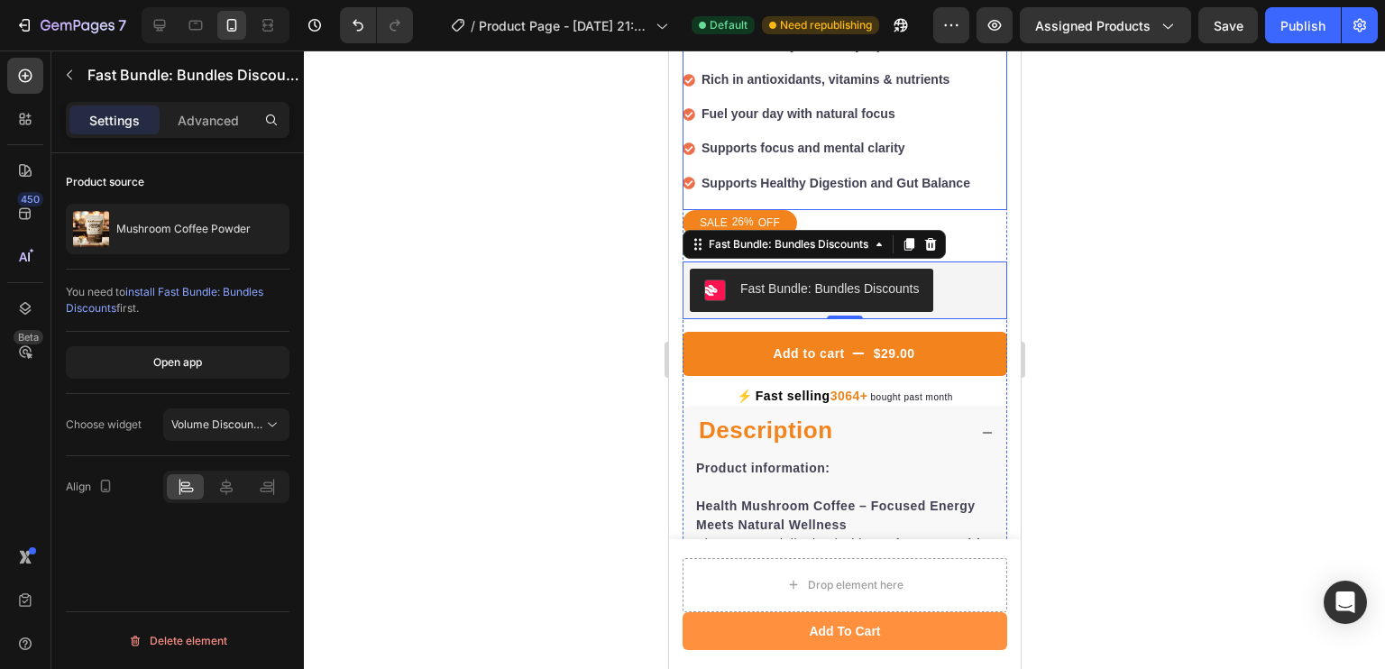
scroll to position [785, 0]
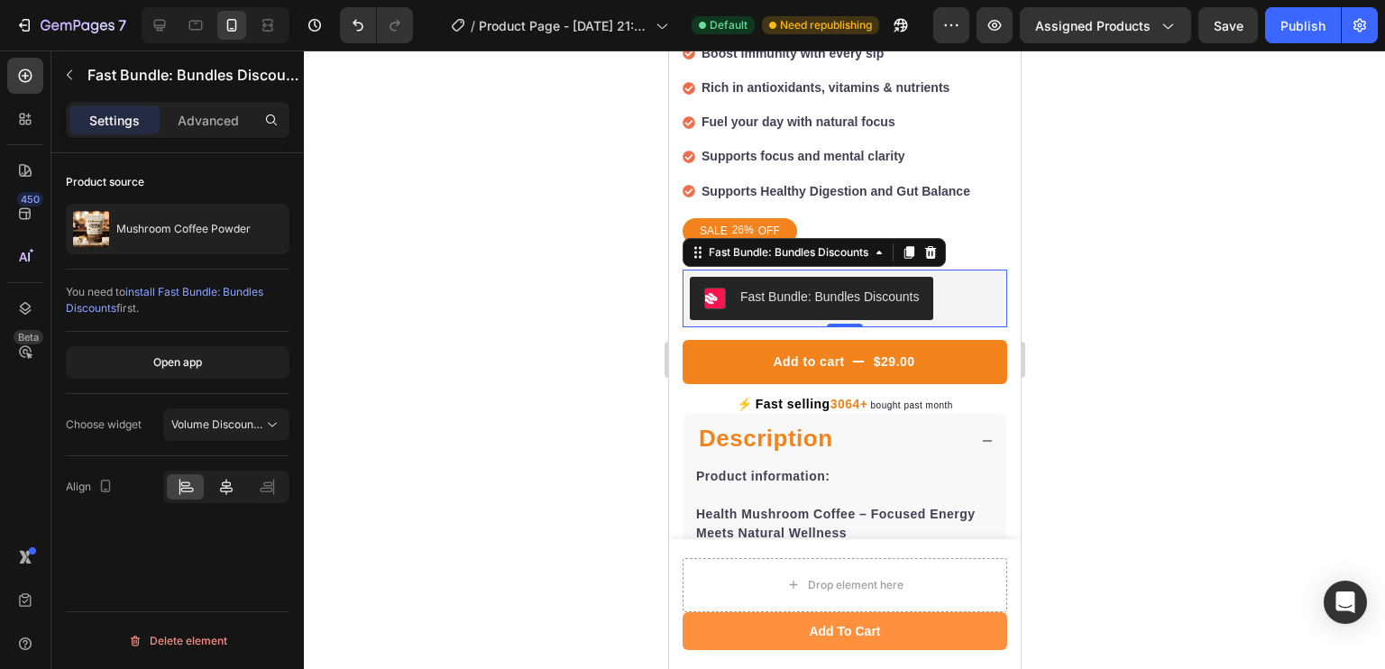
click at [215, 482] on div at bounding box center [225, 486] width 37 height 25
click at [258, 492] on icon at bounding box center [267, 487] width 18 height 18
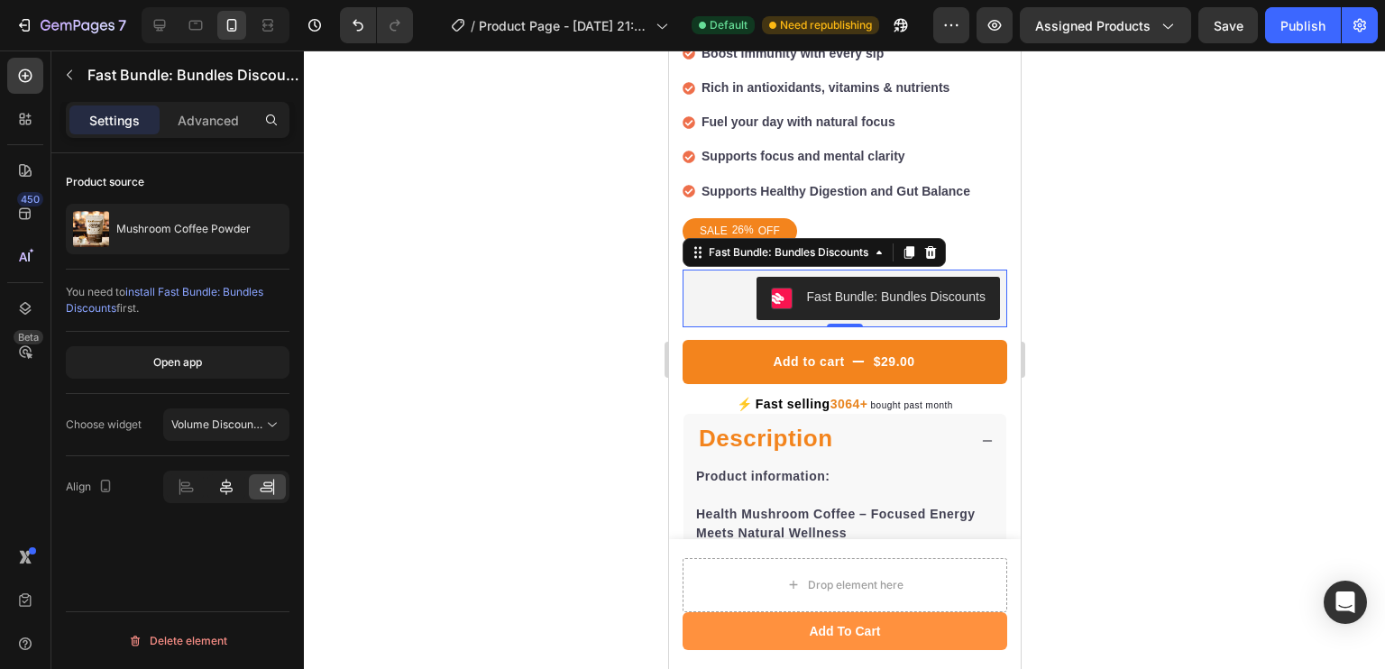
click at [222, 495] on div at bounding box center [225, 486] width 37 height 25
click at [209, 133] on div "Advanced" at bounding box center [208, 119] width 90 height 29
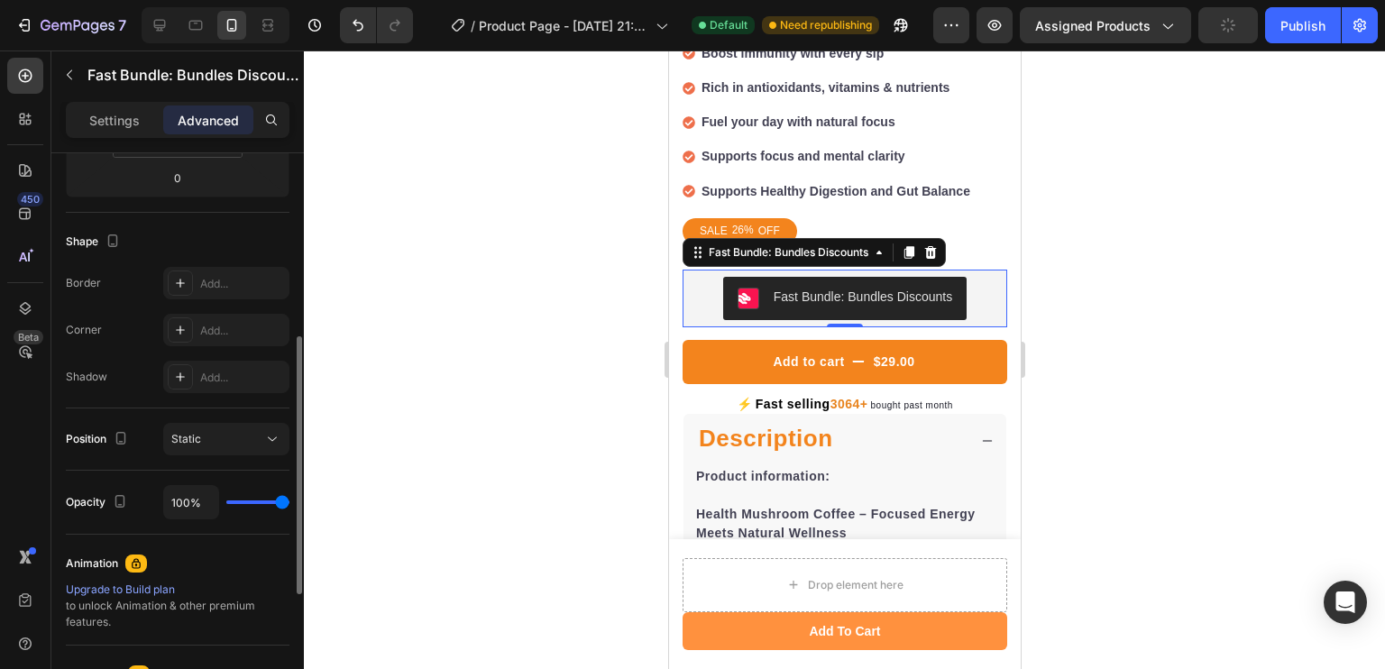
scroll to position [404, 0]
click at [249, 432] on div "Static" at bounding box center [217, 439] width 92 height 16
click at [411, 561] on div at bounding box center [844, 359] width 1081 height 618
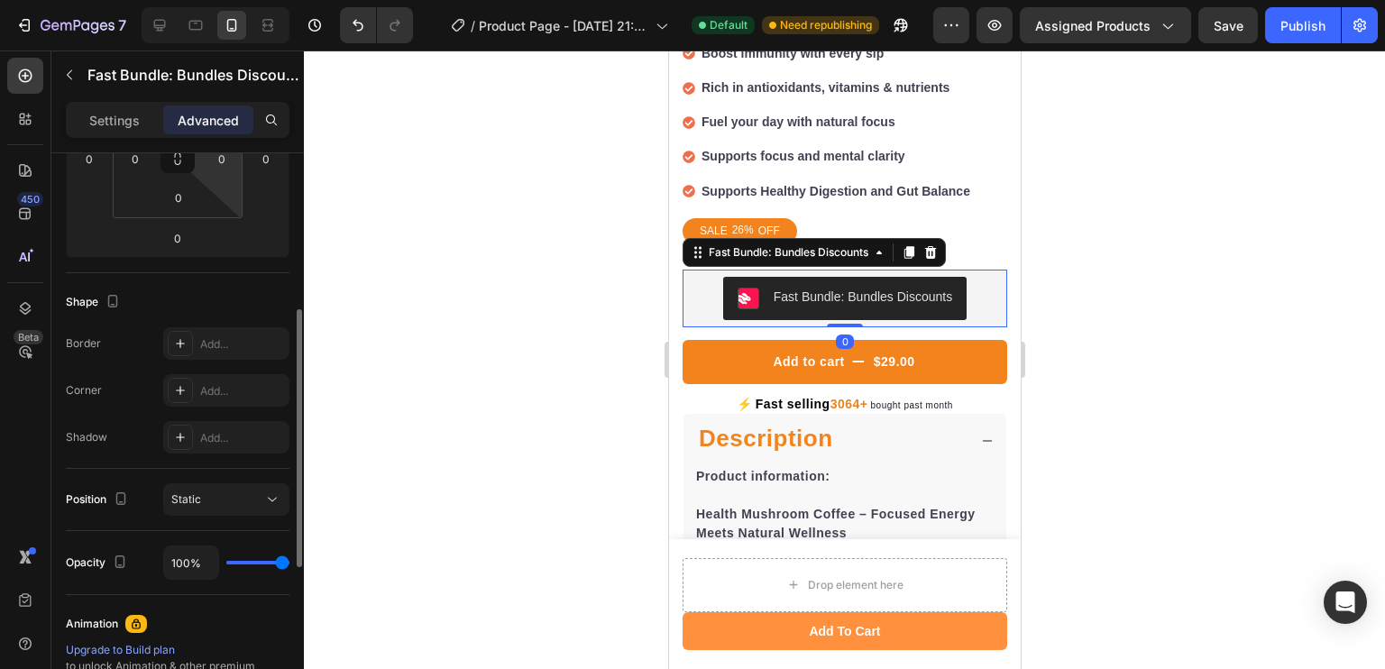
scroll to position [390, 0]
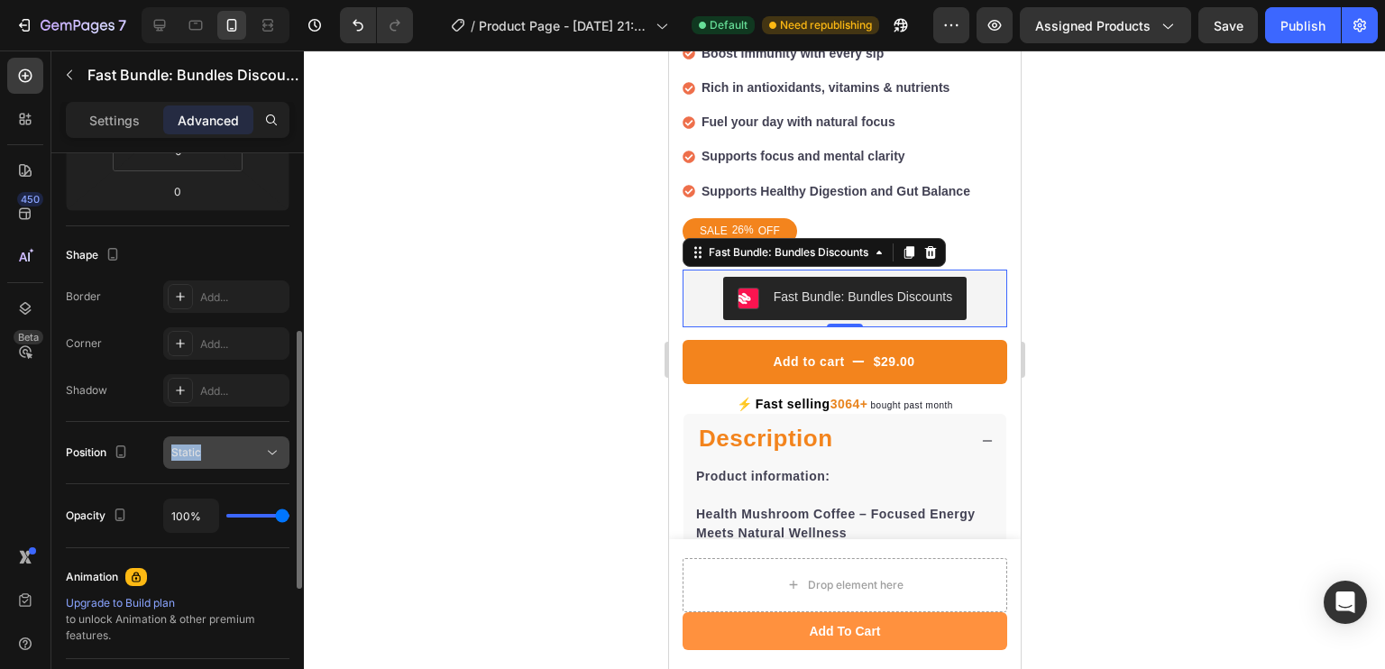
drag, startPoint x: 264, startPoint y: 423, endPoint x: 252, endPoint y: 444, distance: 24.3
click at [252, 444] on div "Position Static" at bounding box center [178, 453] width 224 height 62
click at [252, 444] on div "Static" at bounding box center [217, 452] width 92 height 16
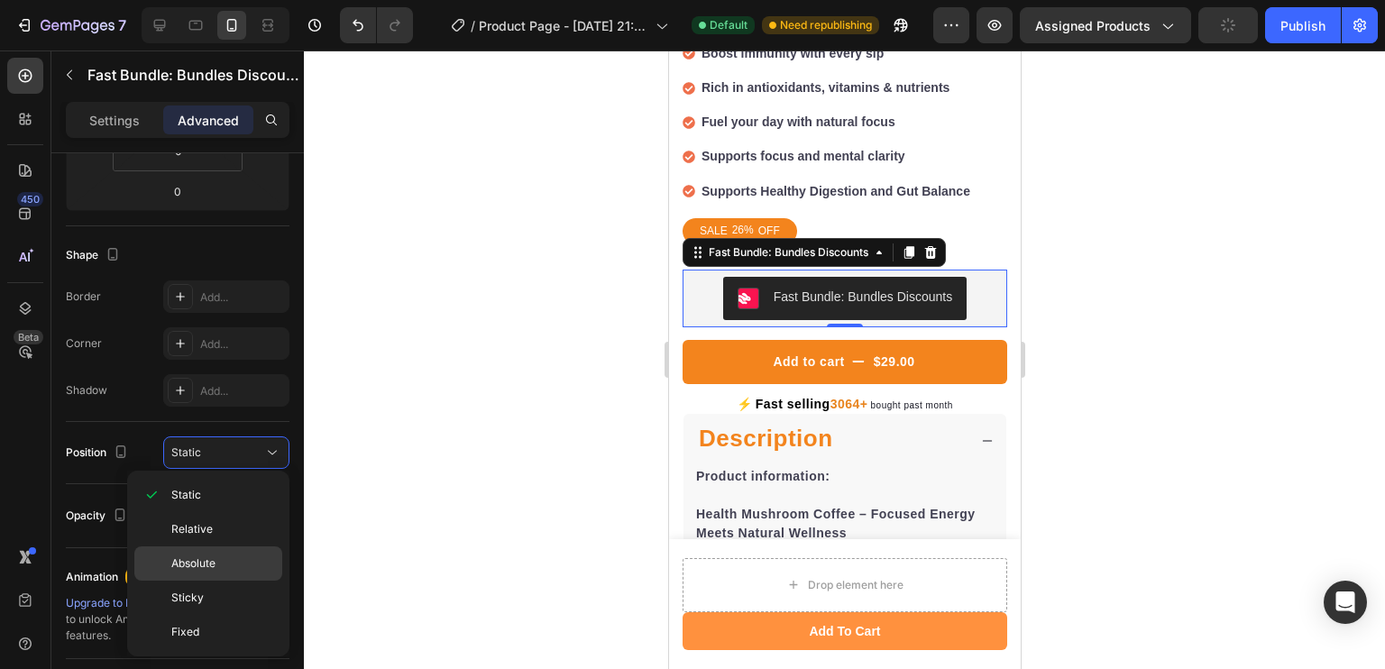
click at [235, 562] on p "Absolute" at bounding box center [222, 563] width 103 height 16
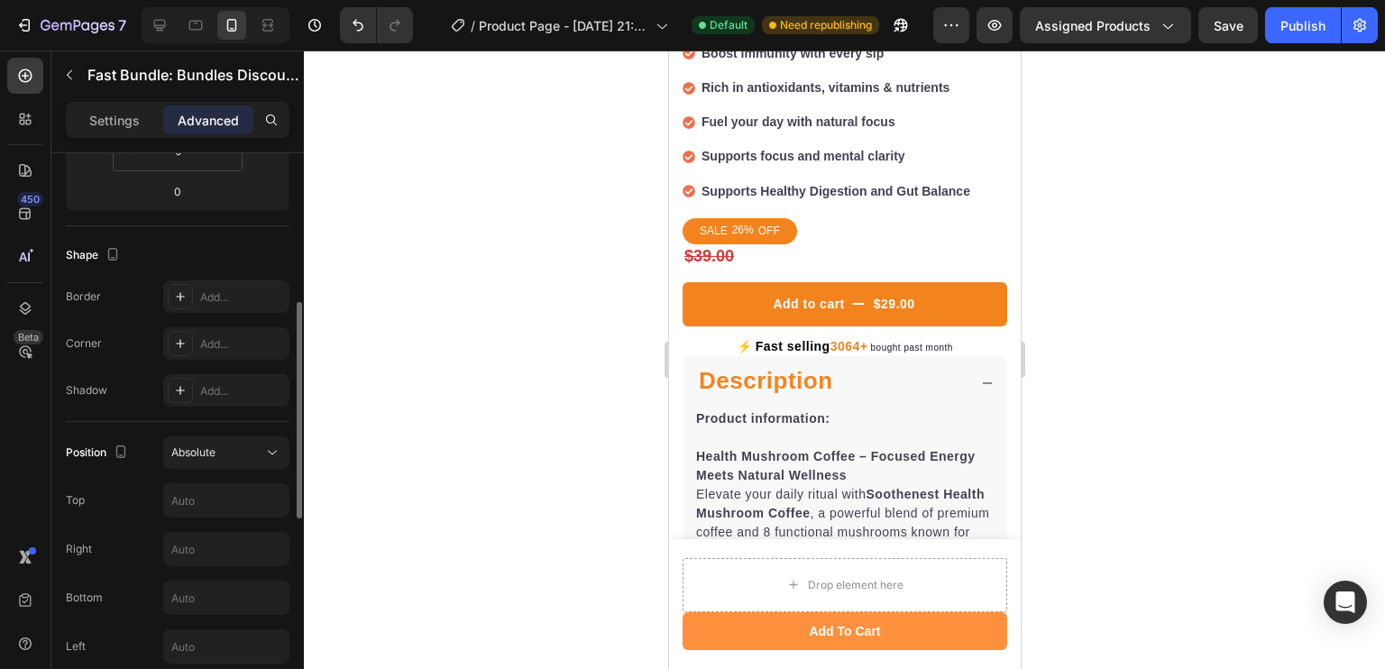
click at [259, 469] on div "Position Absolute Top Right Bottom Left Z-Index" at bounding box center [178, 573] width 224 height 274
click at [264, 460] on icon at bounding box center [272, 453] width 18 height 18
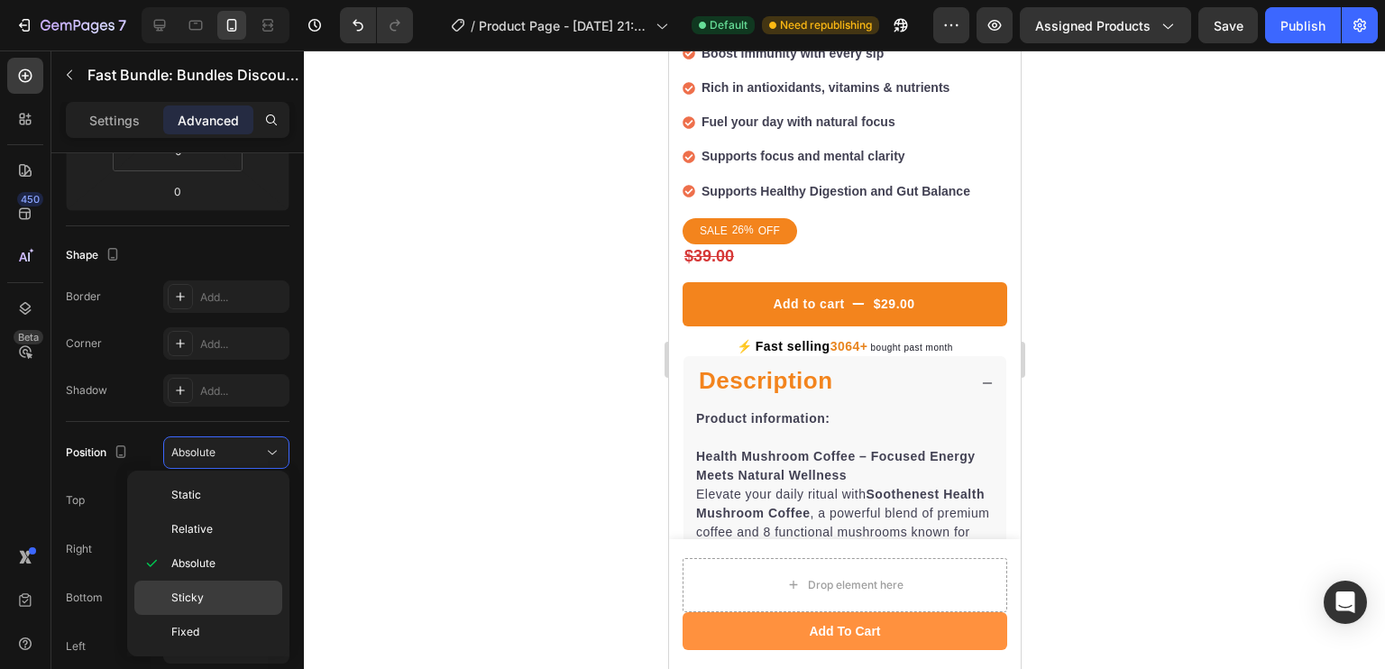
click at [204, 600] on p "Sticky" at bounding box center [222, 598] width 103 height 16
type input "0"
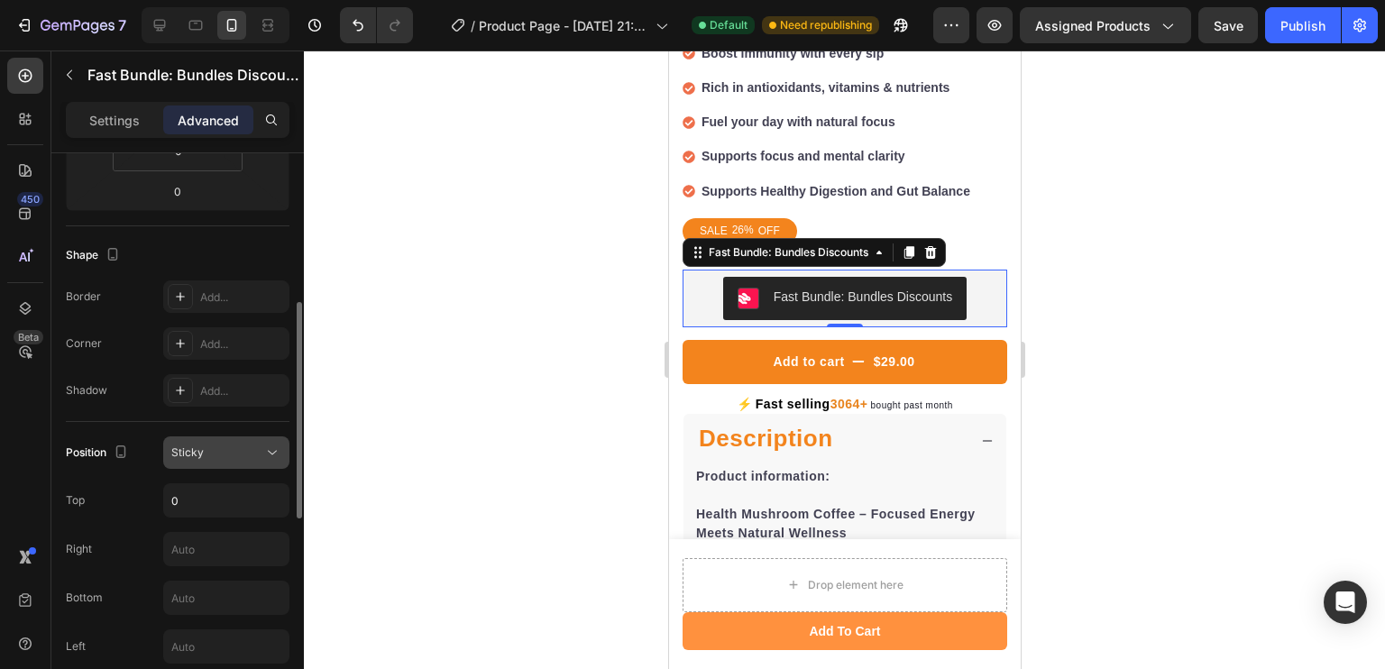
click at [252, 462] on button "Sticky" at bounding box center [226, 452] width 126 height 32
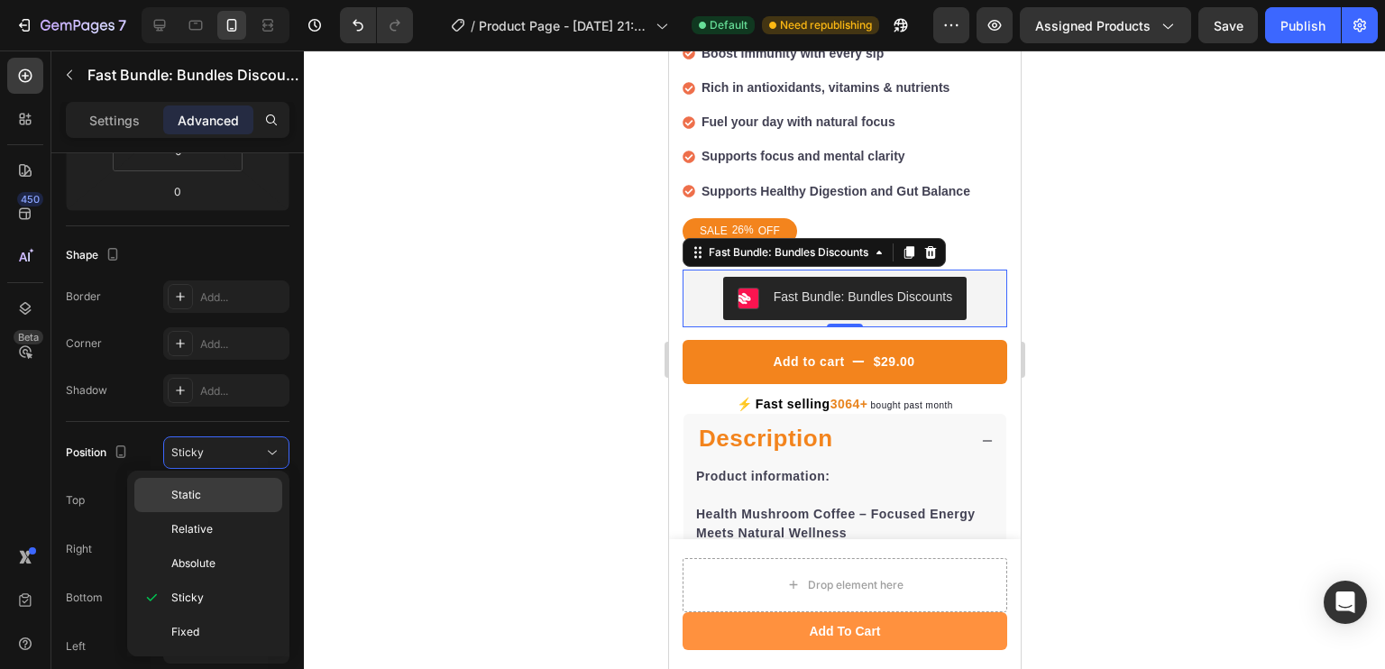
click at [252, 512] on div "Static" at bounding box center [208, 529] width 148 height 34
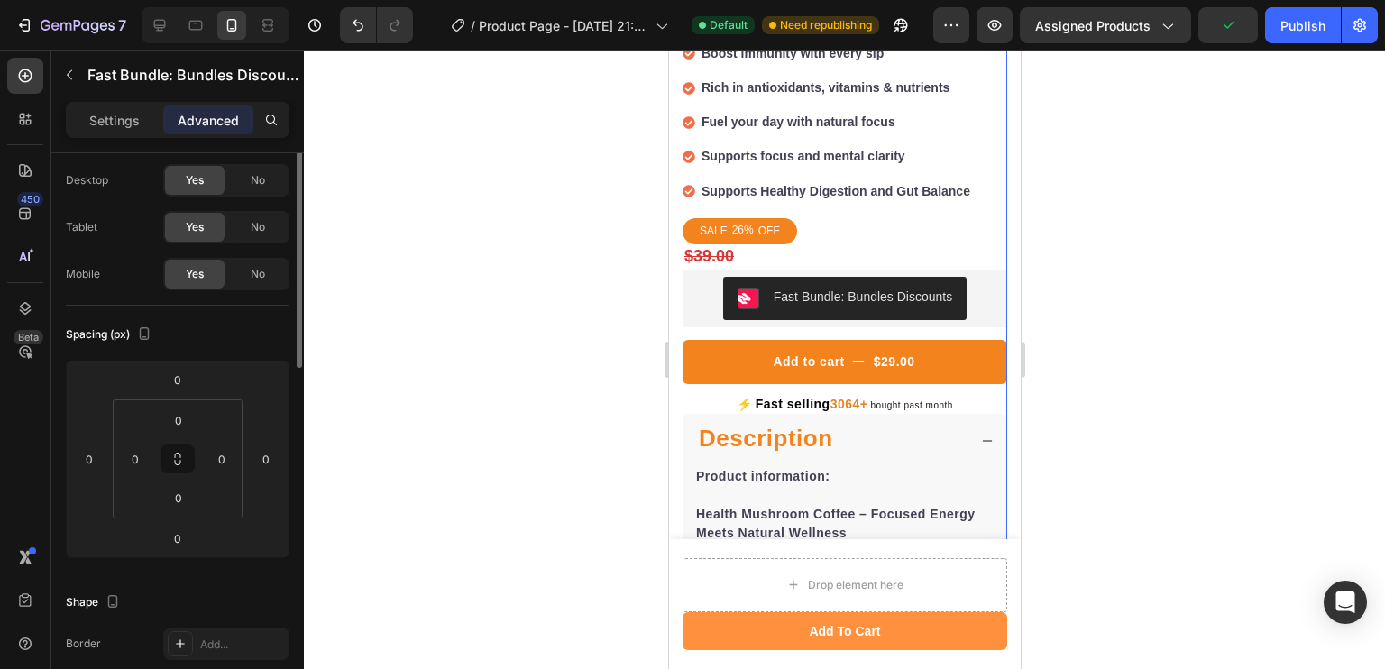
scroll to position [0, 0]
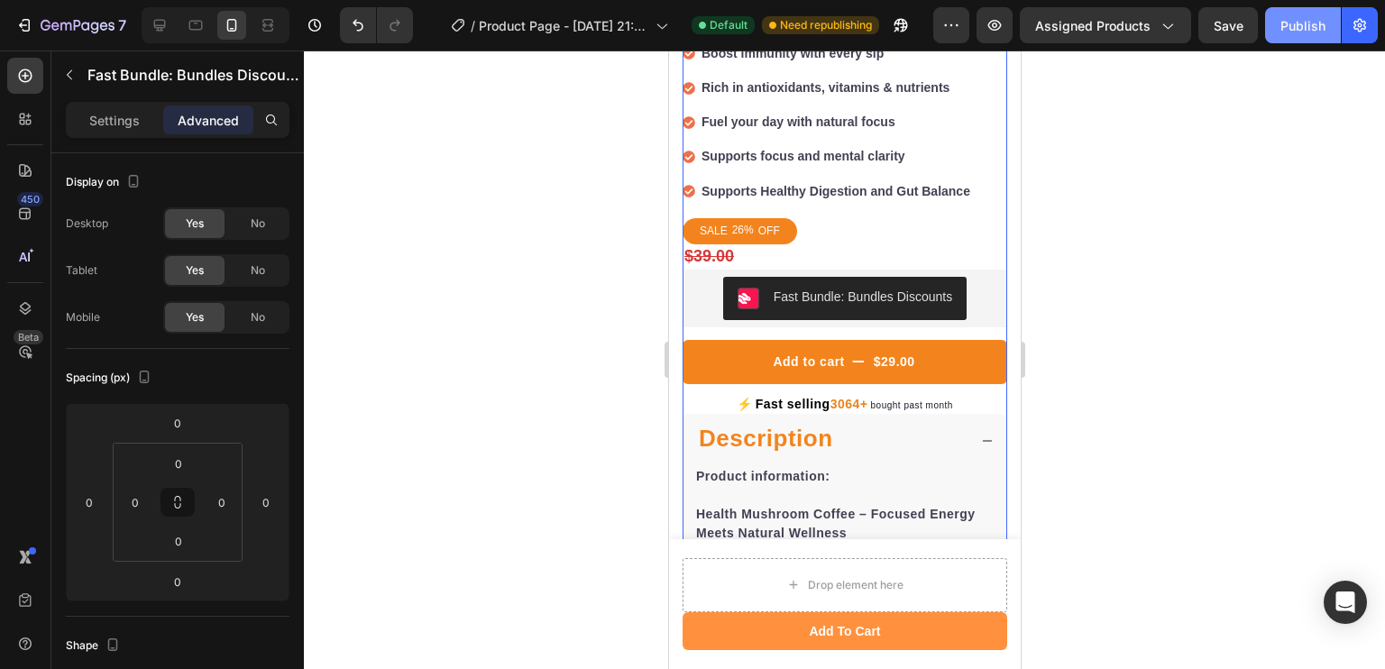
click at [1302, 20] on div "Publish" at bounding box center [1302, 25] width 45 height 19
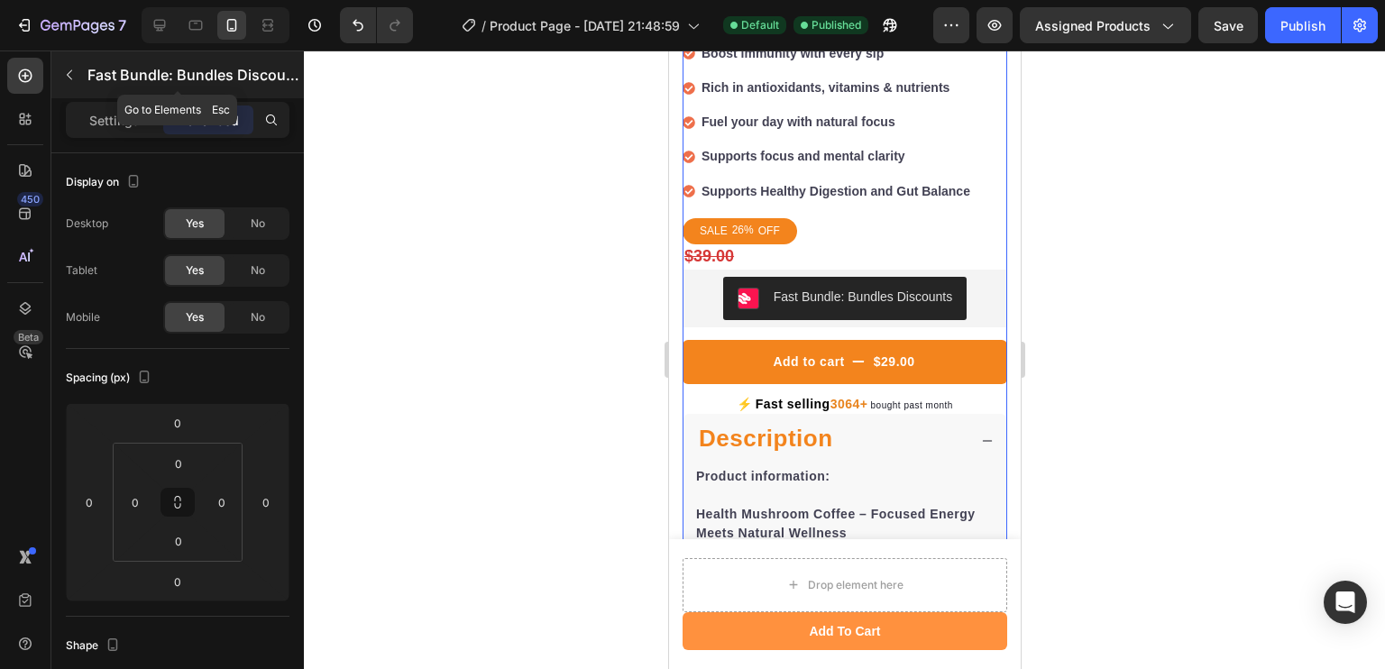
click at [81, 74] on button "button" at bounding box center [69, 74] width 29 height 29
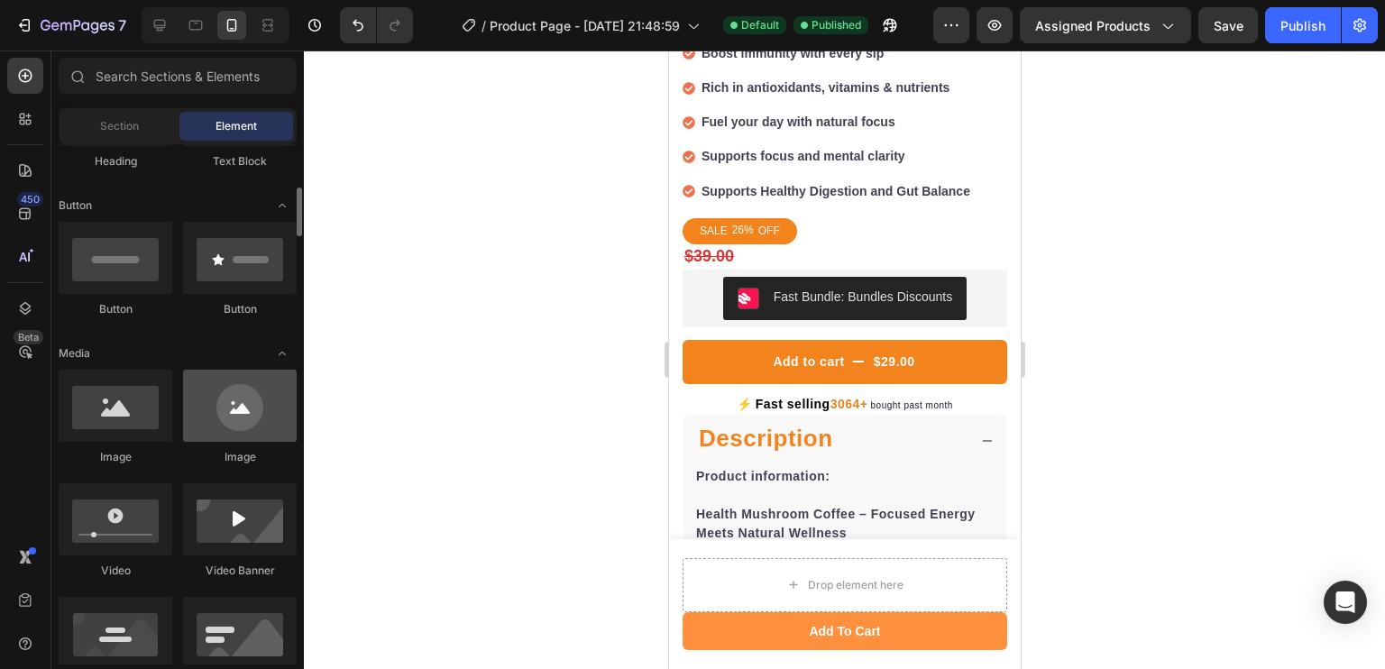
scroll to position [380, 0]
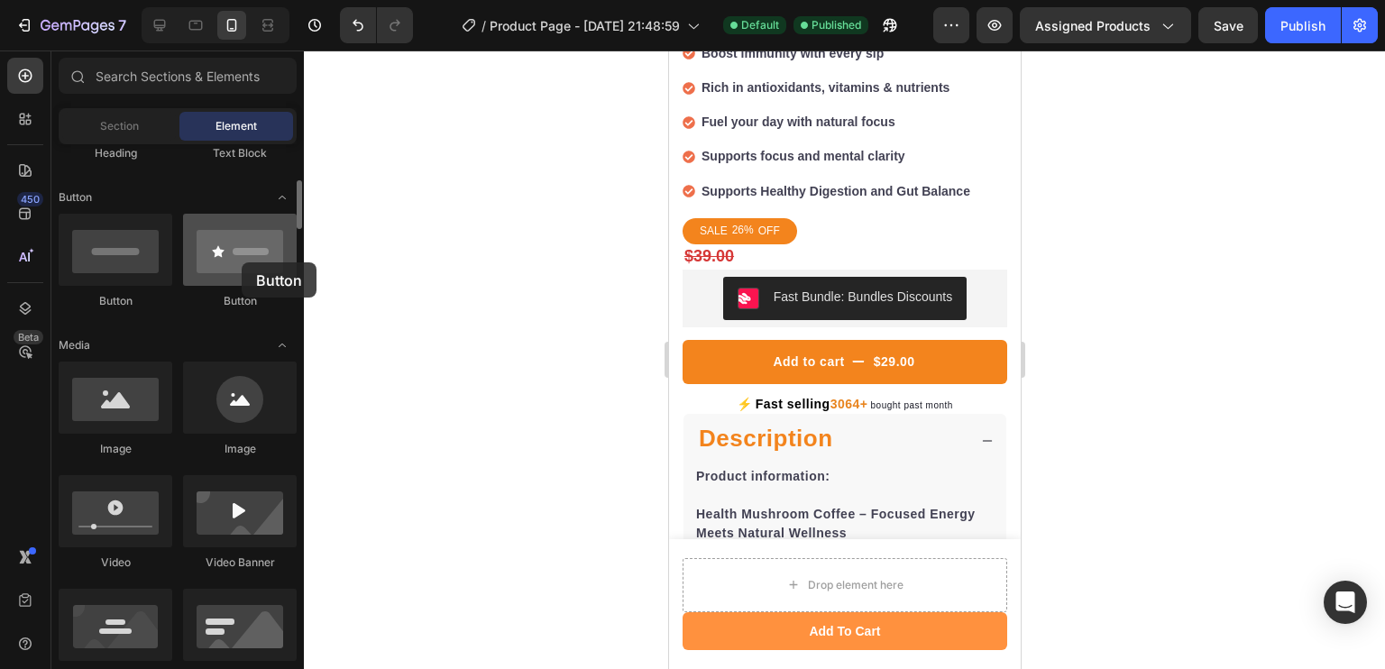
click at [242, 262] on div at bounding box center [240, 250] width 114 height 72
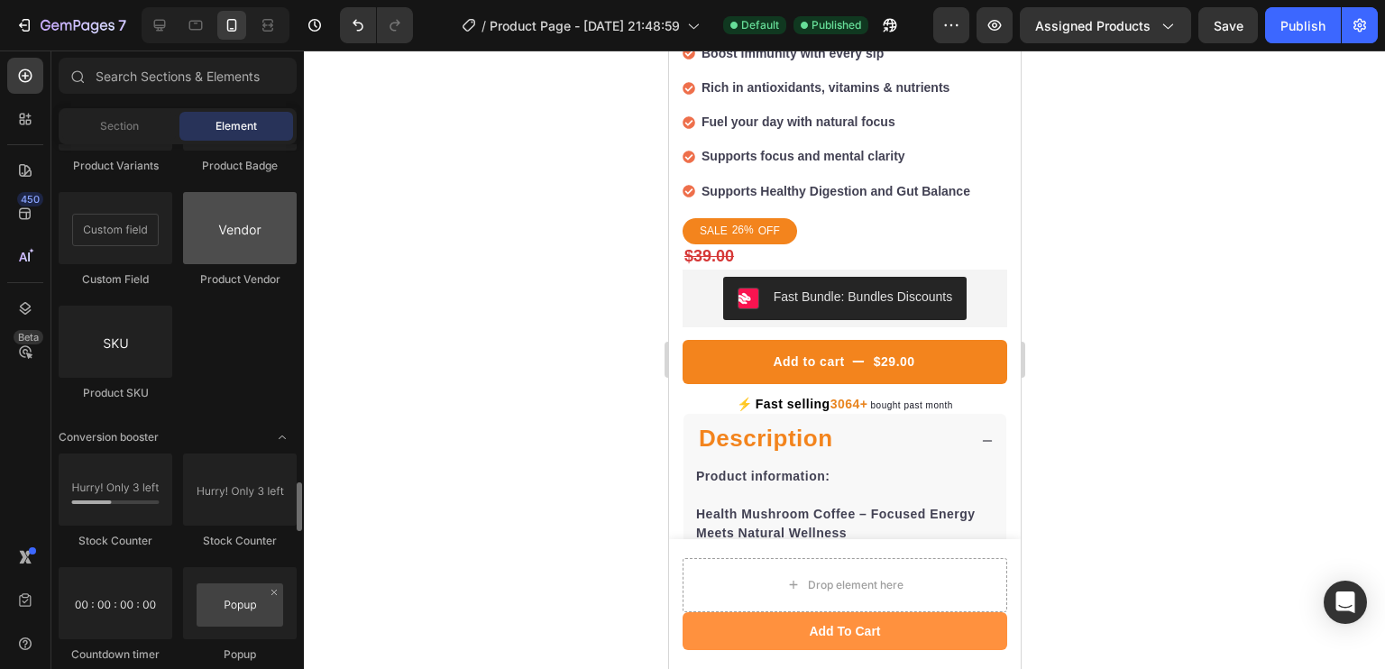
scroll to position [3440, 0]
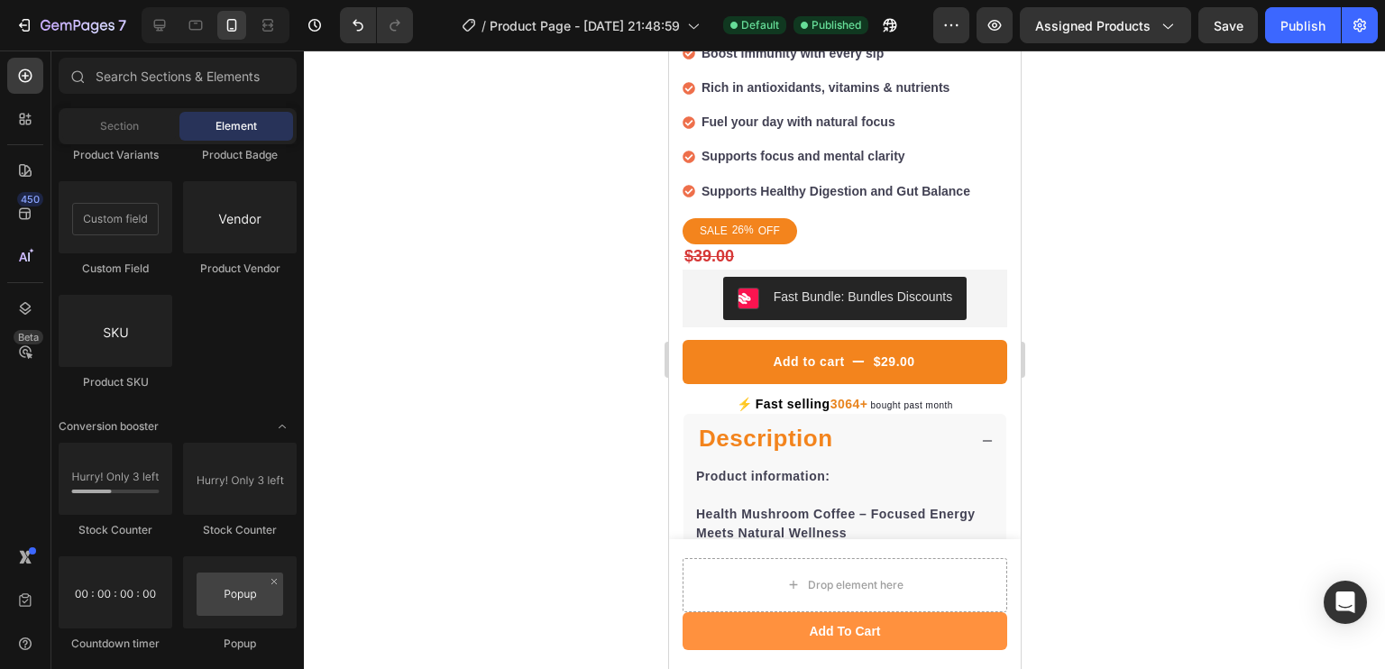
click at [441, 318] on div at bounding box center [844, 359] width 1081 height 618
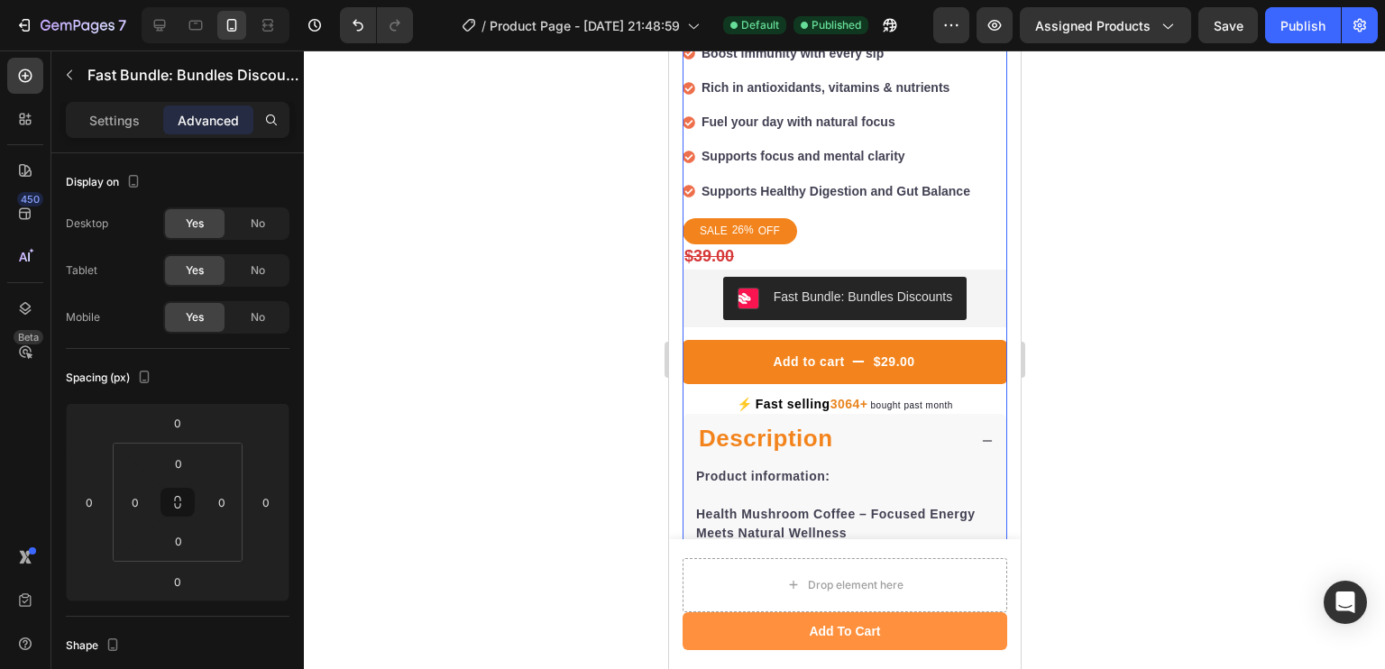
click at [702, 282] on div "Fast Bundle: Bundles Discounts" at bounding box center [844, 298] width 310 height 43
click at [794, 288] on div "Fast Bundle: Bundles Discounts" at bounding box center [862, 297] width 179 height 19
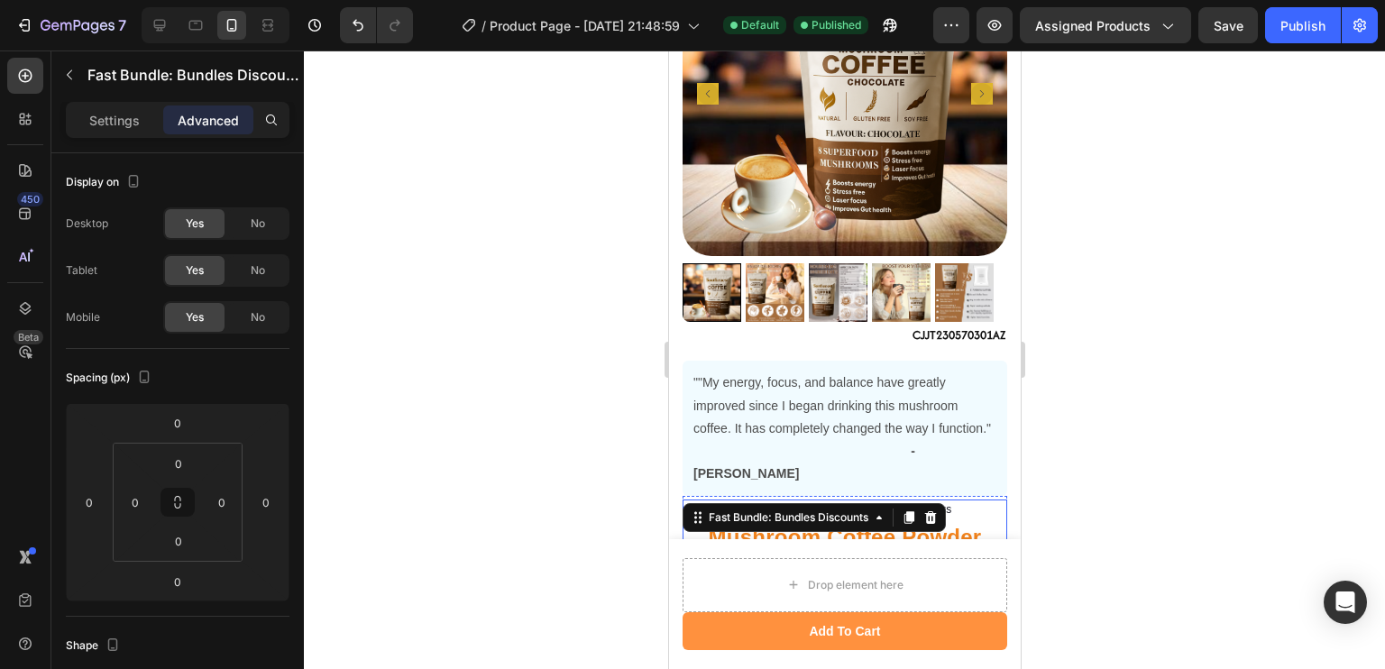
scroll to position [0, 0]
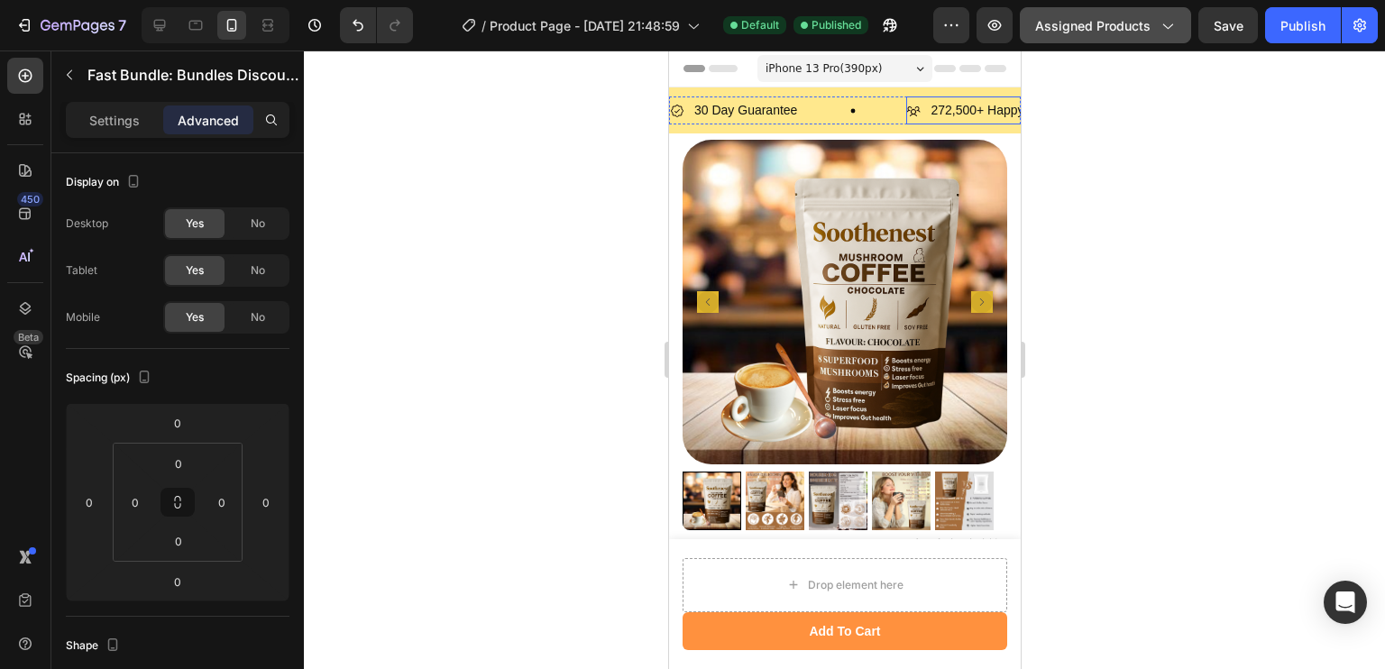
click at [1122, 34] on span "Assigned Products" at bounding box center [1092, 25] width 115 height 19
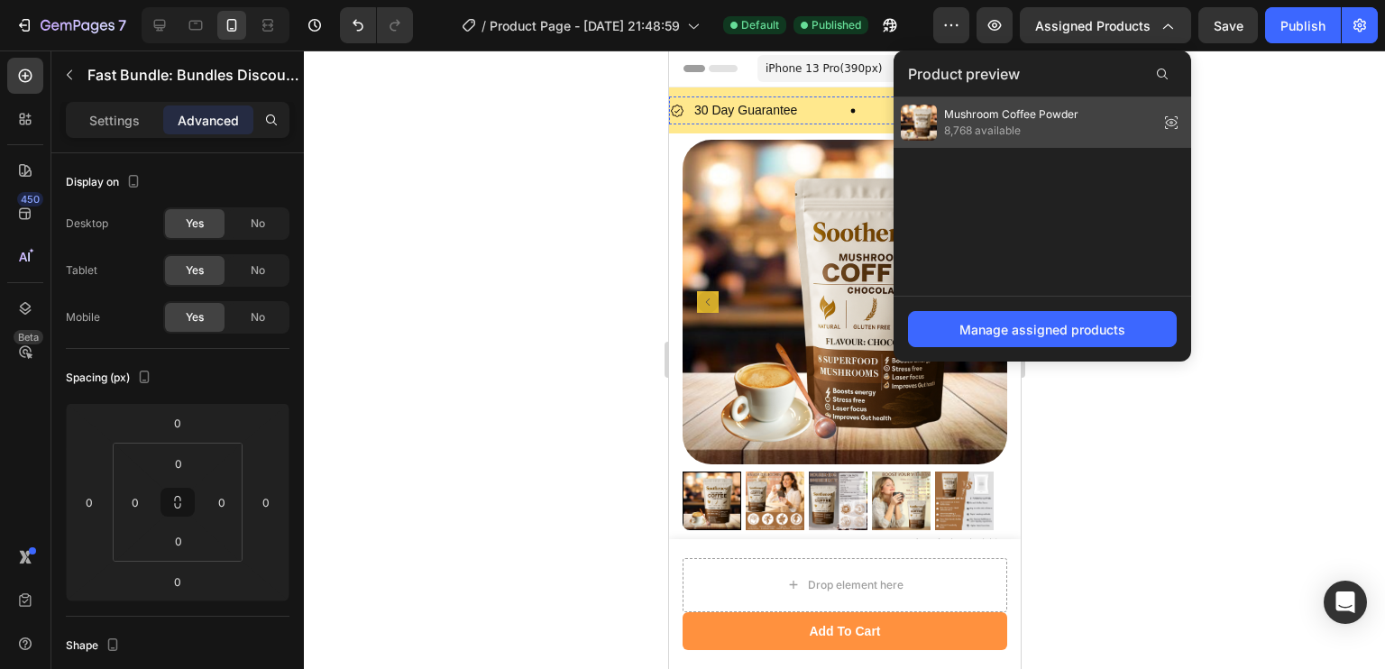
click at [998, 127] on span "8,768 available" at bounding box center [1011, 131] width 134 height 16
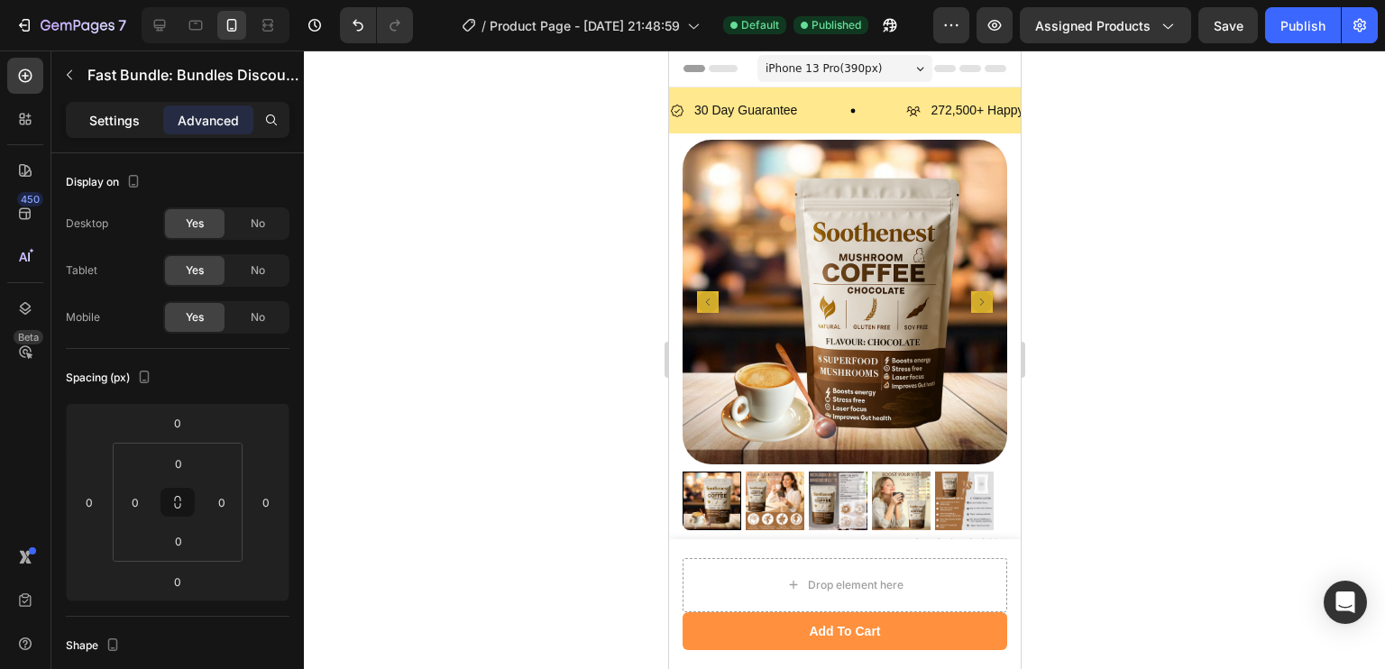
click at [105, 106] on div "Settings" at bounding box center [114, 119] width 90 height 29
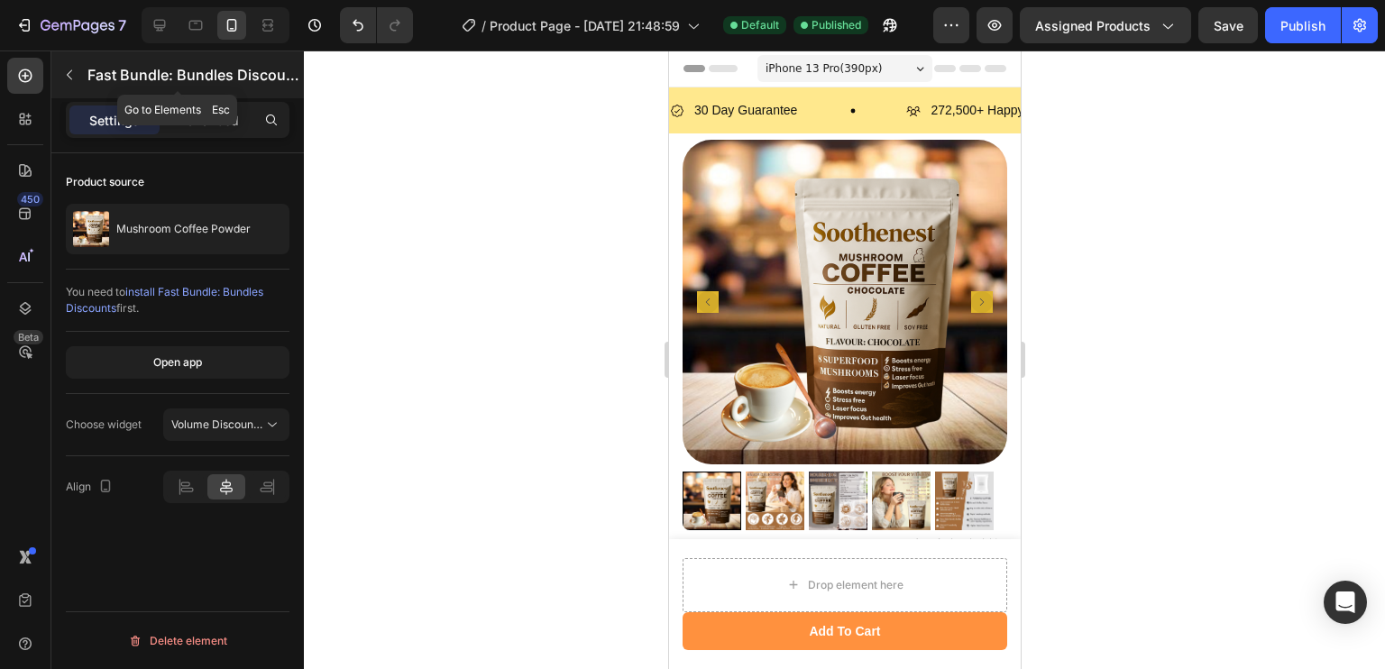
click at [60, 78] on button "button" at bounding box center [69, 74] width 29 height 29
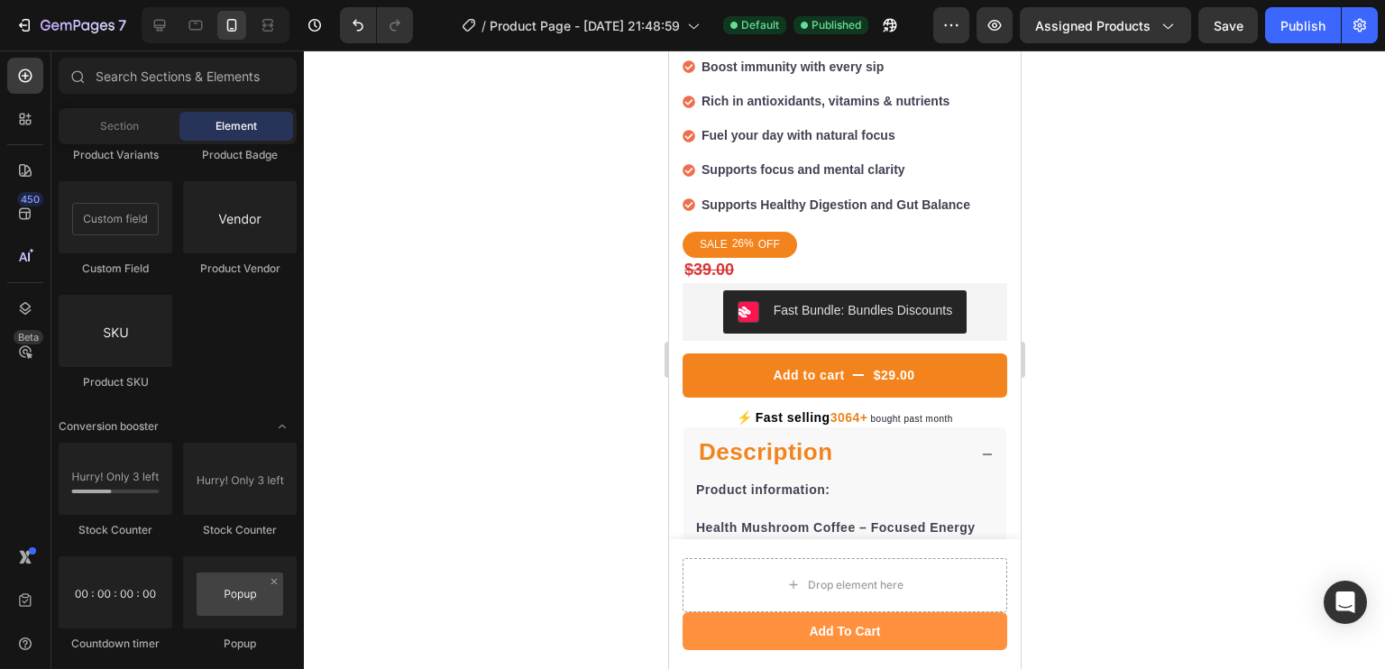
scroll to position [774, 0]
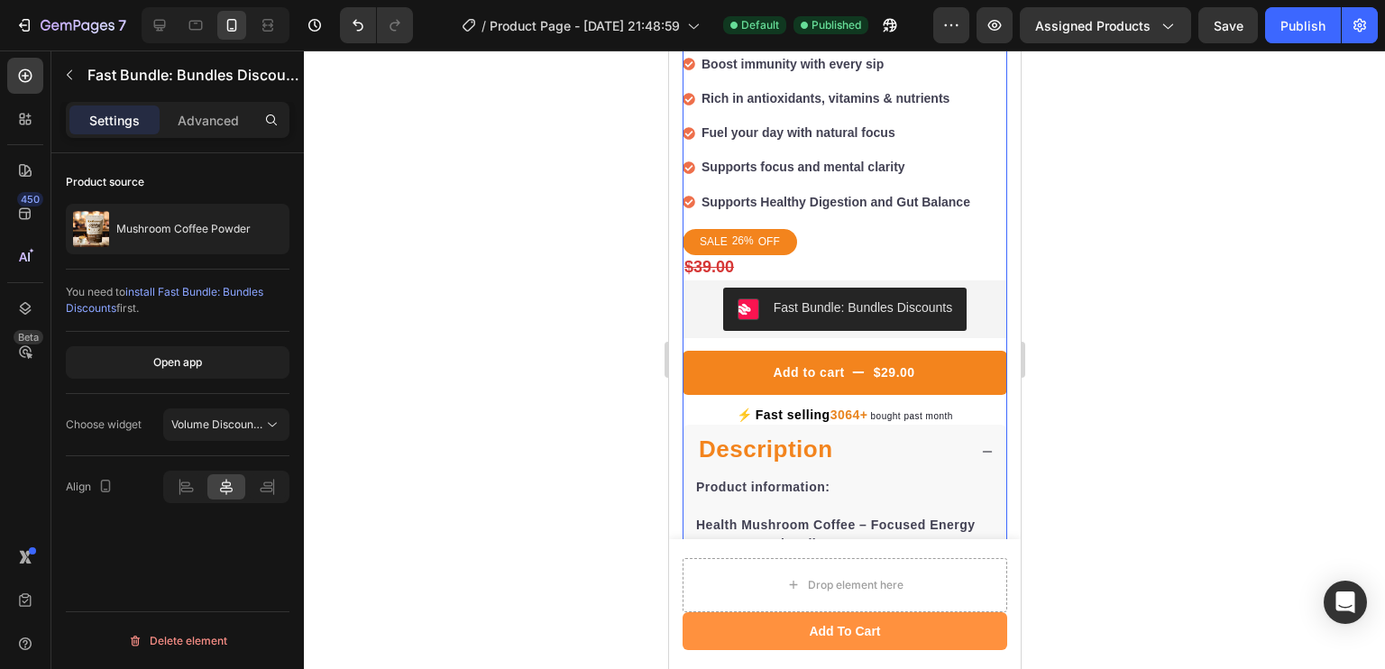
click at [1189, 333] on div at bounding box center [844, 359] width 1081 height 618
click at [854, 298] on div "Fast Bundle: Bundles Discounts" at bounding box center [862, 307] width 179 height 19
click at [206, 118] on p "Advanced" at bounding box center [208, 120] width 61 height 19
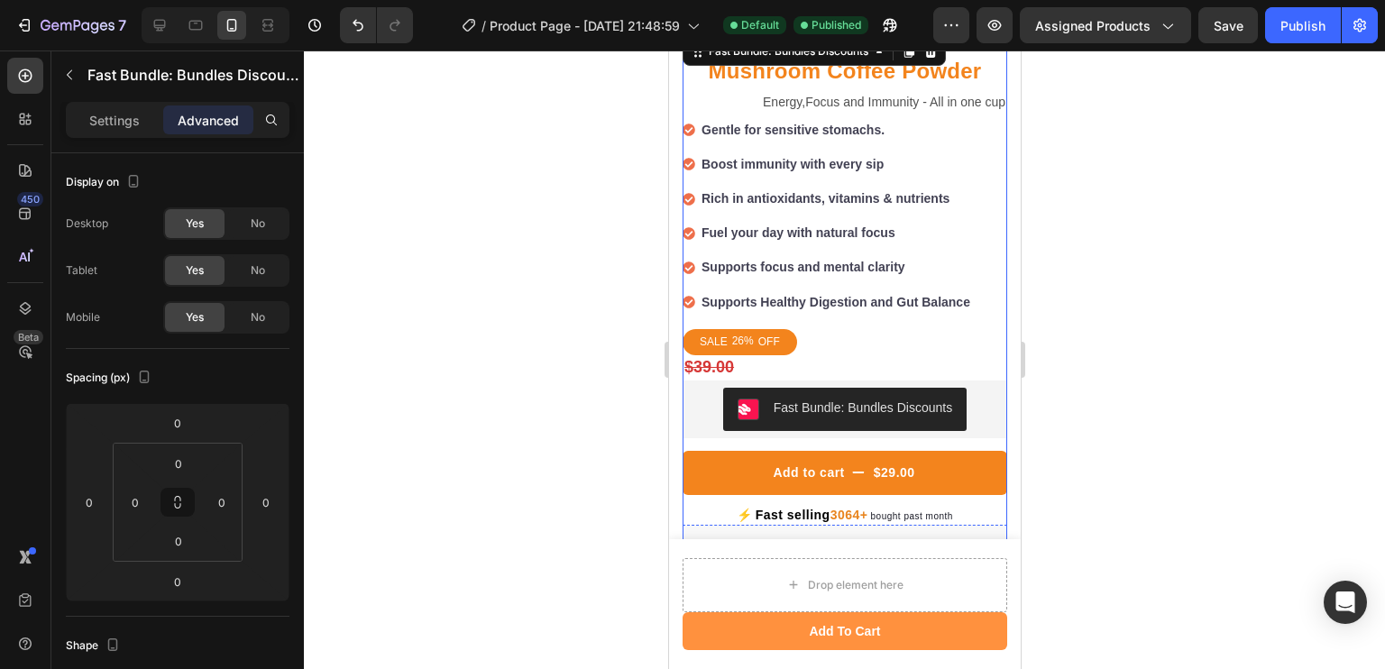
scroll to position [803, 0]
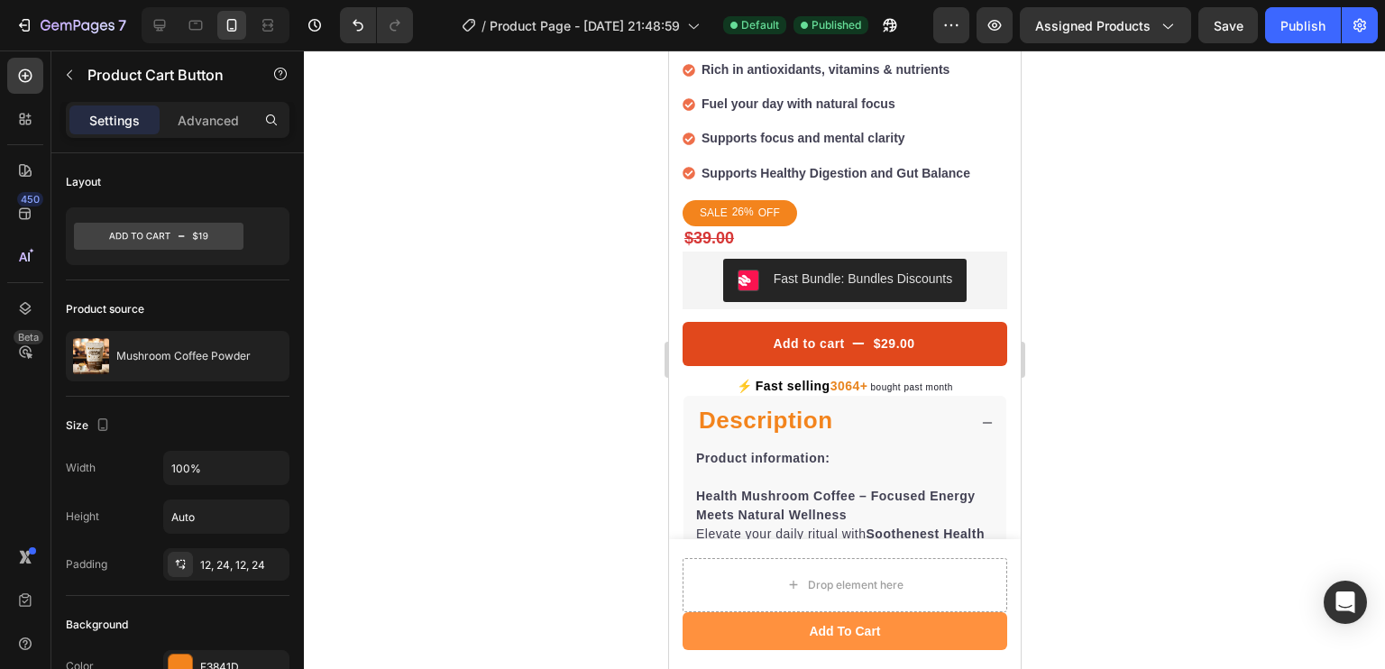
click at [875, 333] on div "$29.00" at bounding box center [893, 344] width 45 height 23
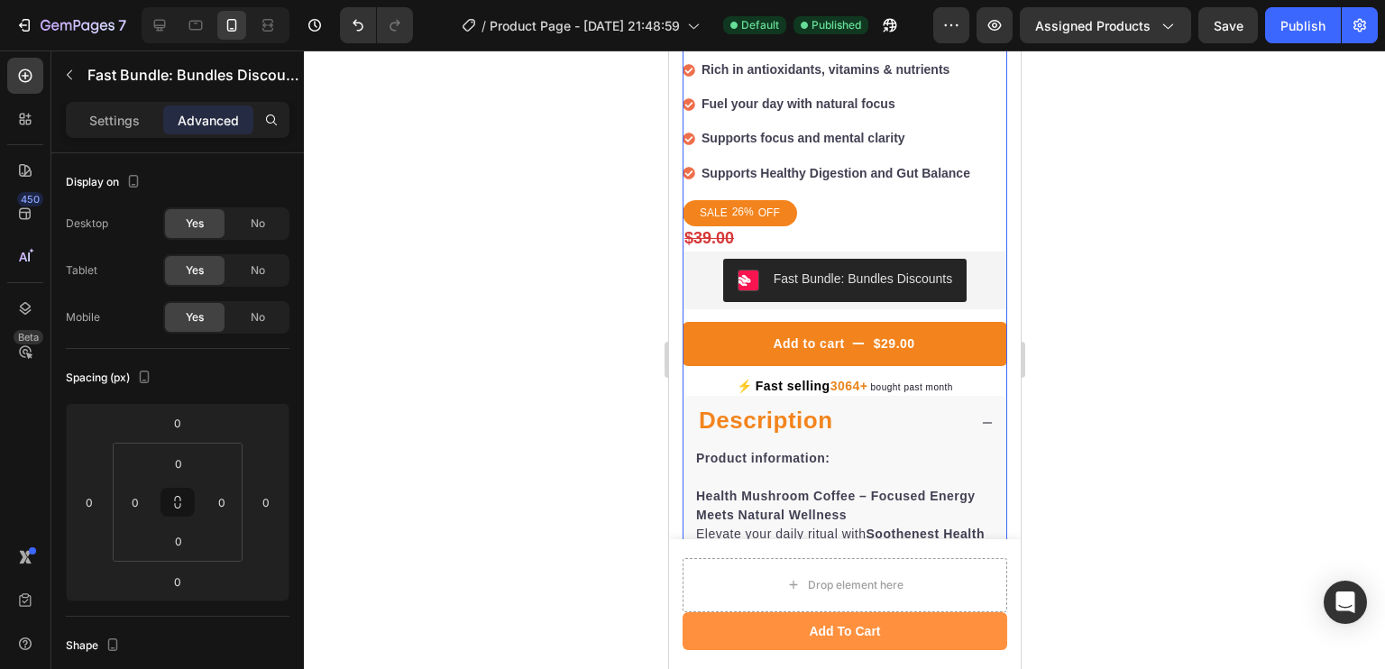
click at [903, 278] on button "Fast Bundle: Bundles Discounts" at bounding box center [843, 280] width 243 height 43
click at [809, 270] on div "Fast Bundle: Bundles Discounts" at bounding box center [862, 279] width 179 height 19
click at [773, 270] on div "Fast Bundle: Bundles Discounts" at bounding box center [862, 279] width 179 height 19
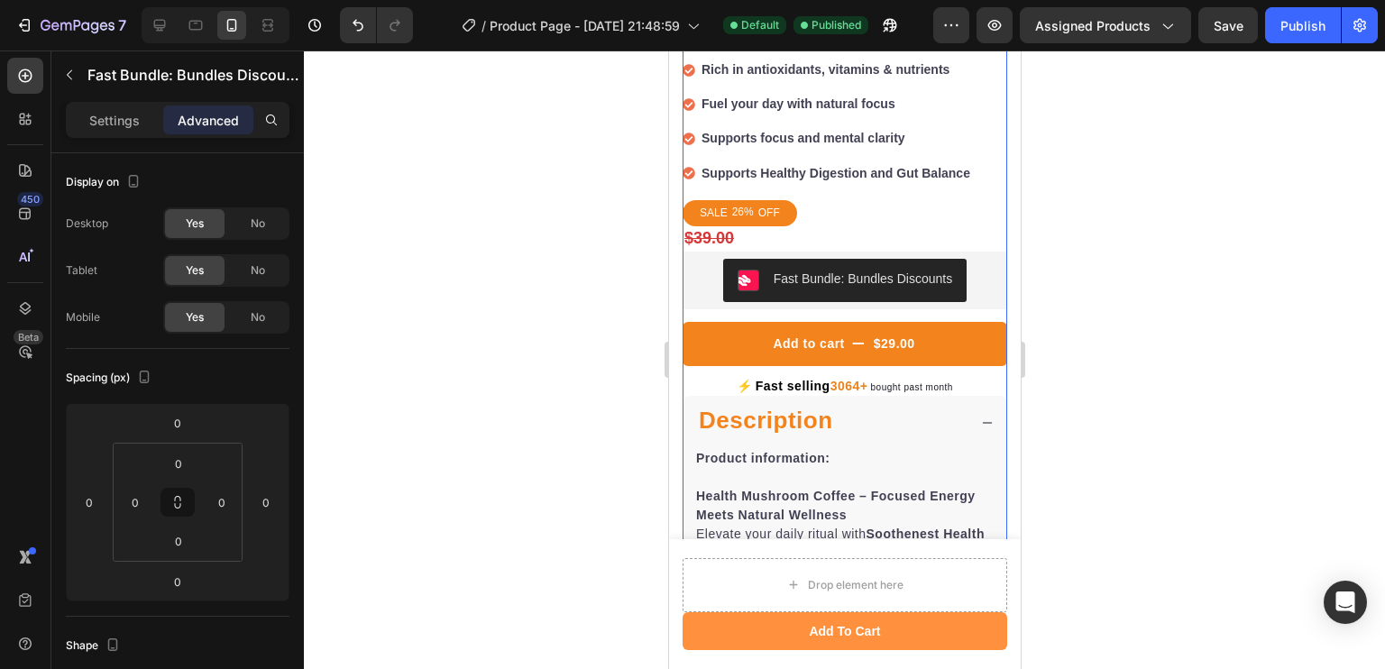
click at [773, 270] on div "Fast Bundle: Bundles Discounts" at bounding box center [862, 279] width 179 height 19
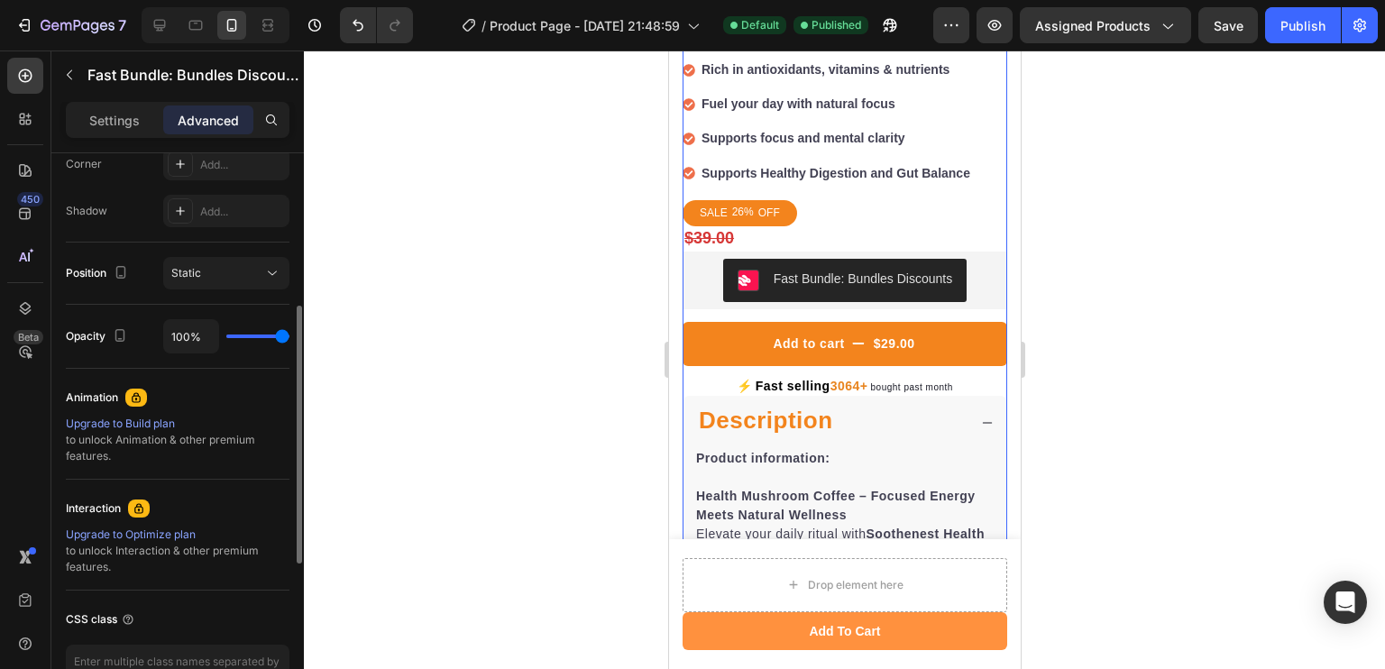
scroll to position [0, 0]
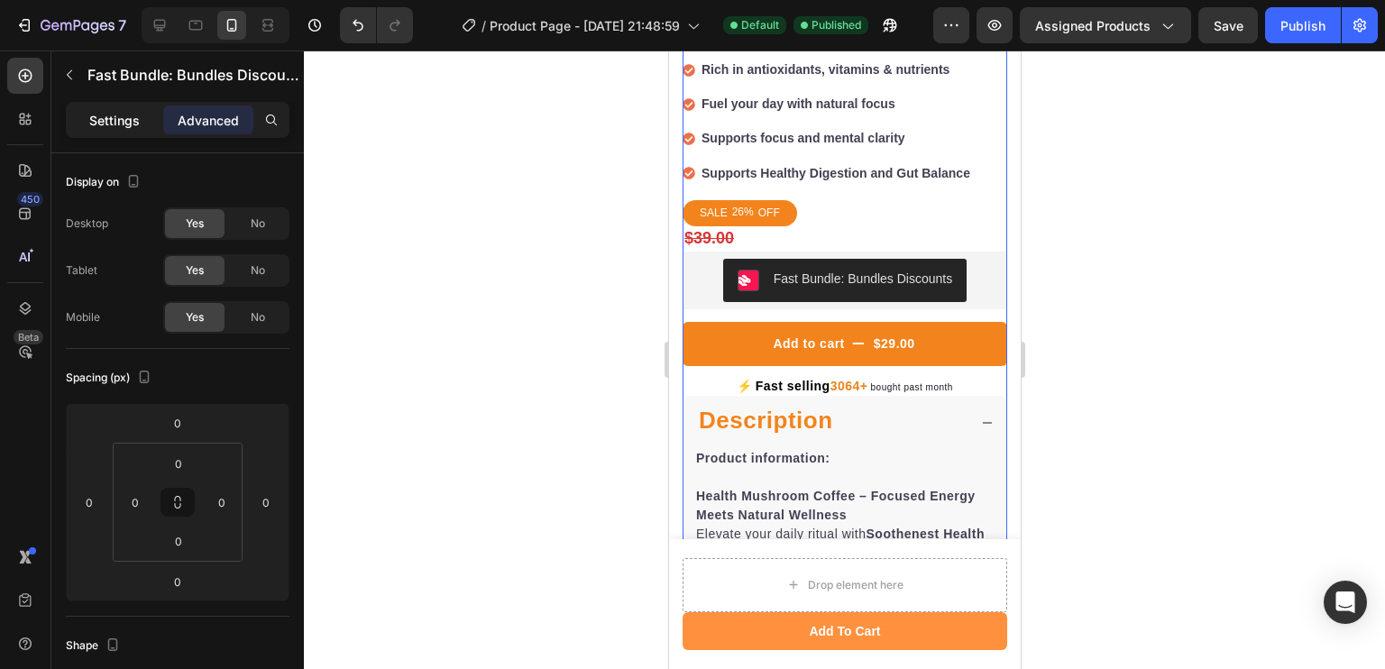
click at [112, 121] on p "Settings" at bounding box center [114, 120] width 50 height 19
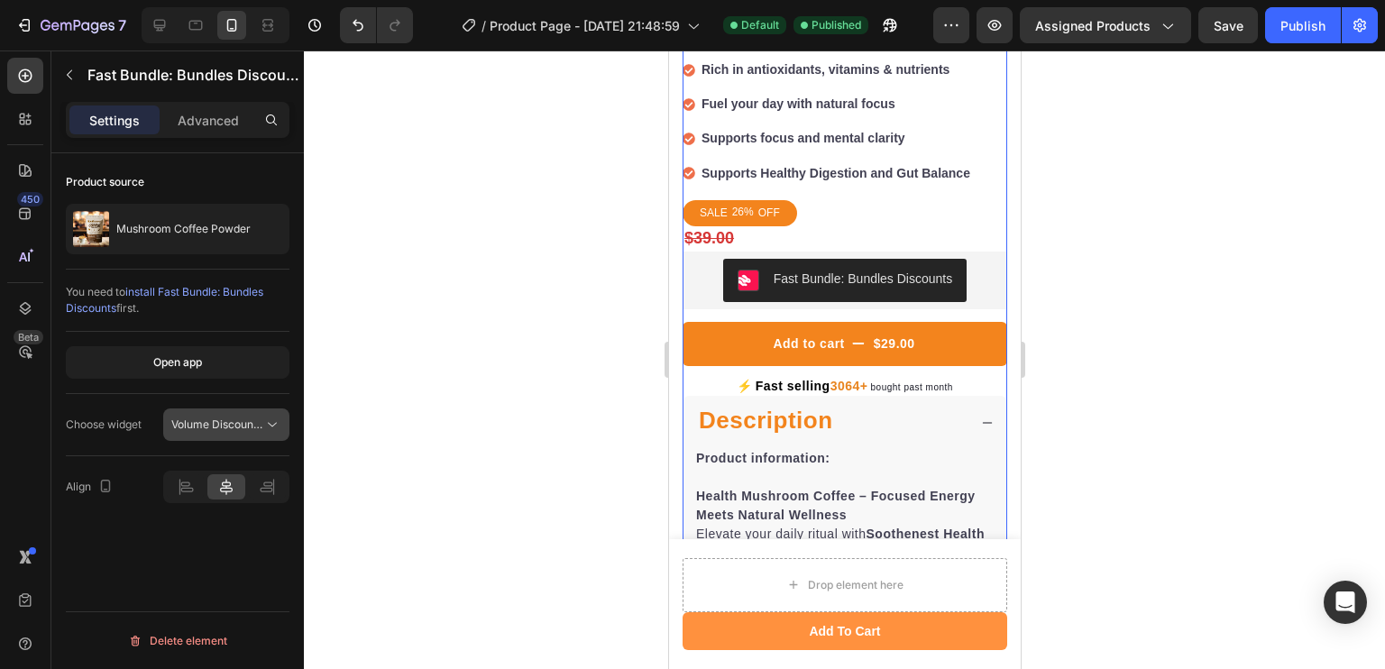
click at [264, 427] on icon at bounding box center [272, 425] width 18 height 18
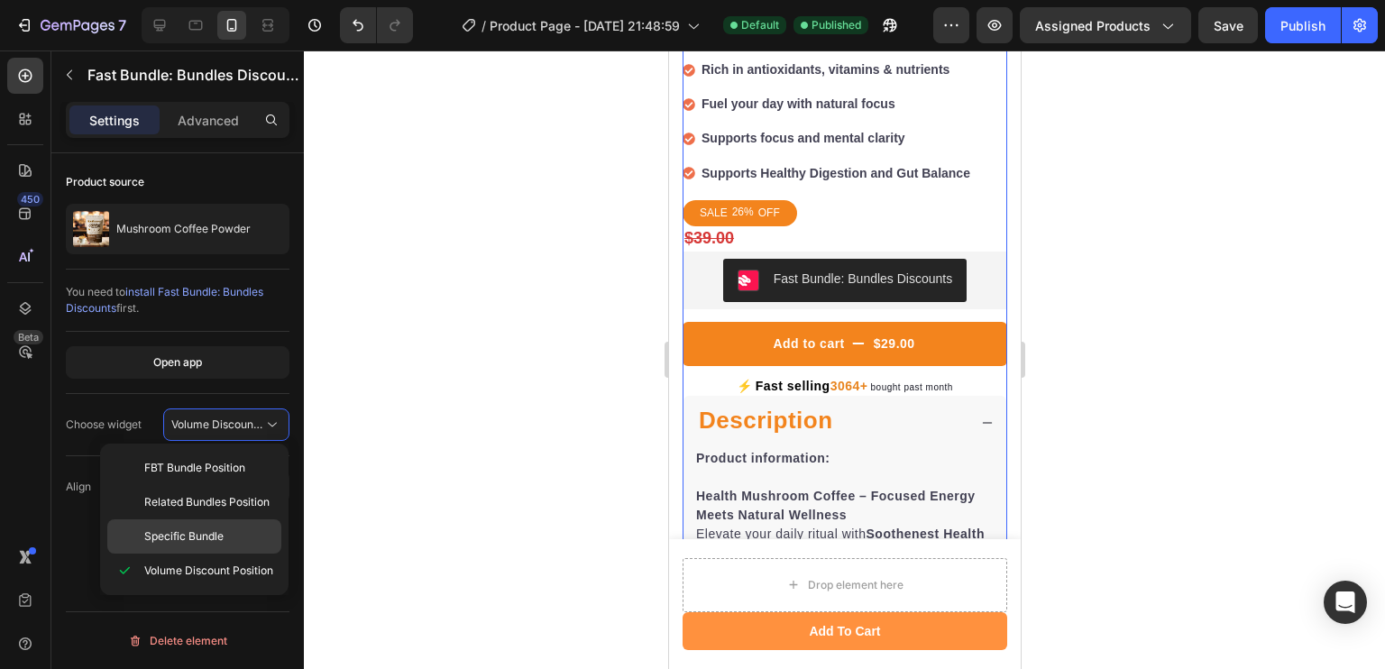
click at [209, 521] on div "Specific Bundle" at bounding box center [194, 536] width 174 height 34
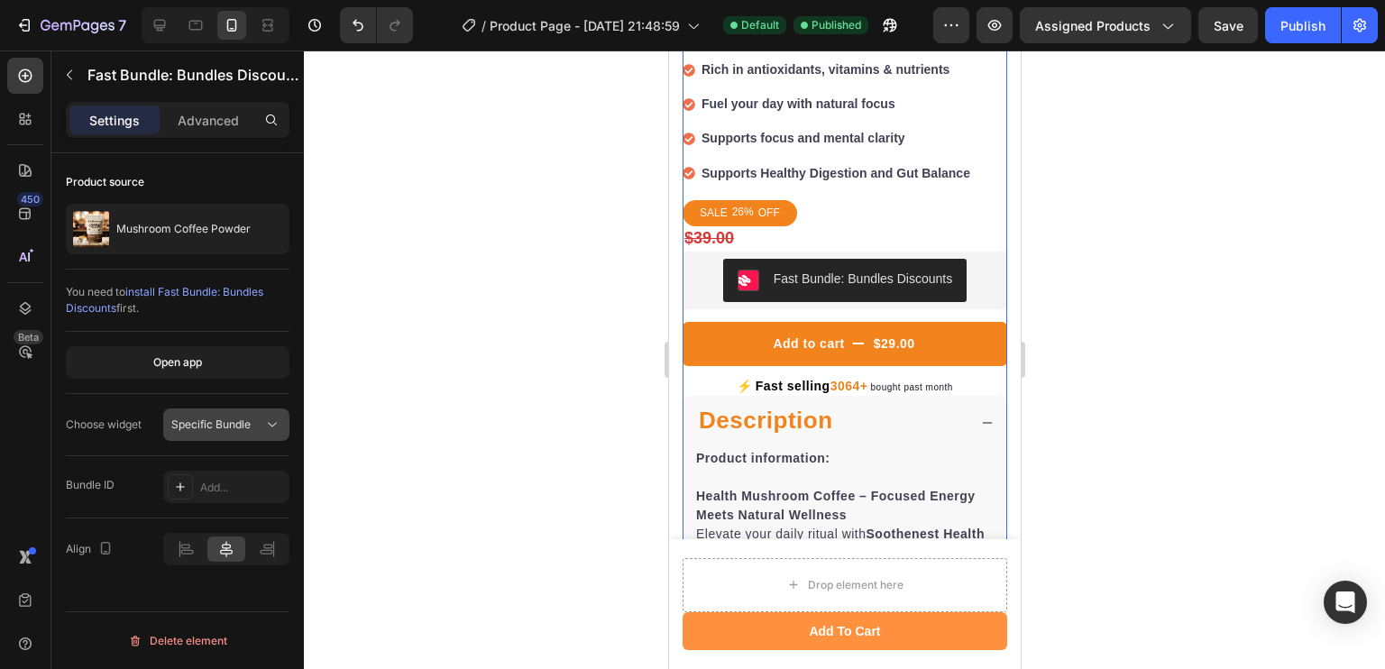
click at [274, 409] on button "Specific Bundle" at bounding box center [226, 424] width 126 height 32
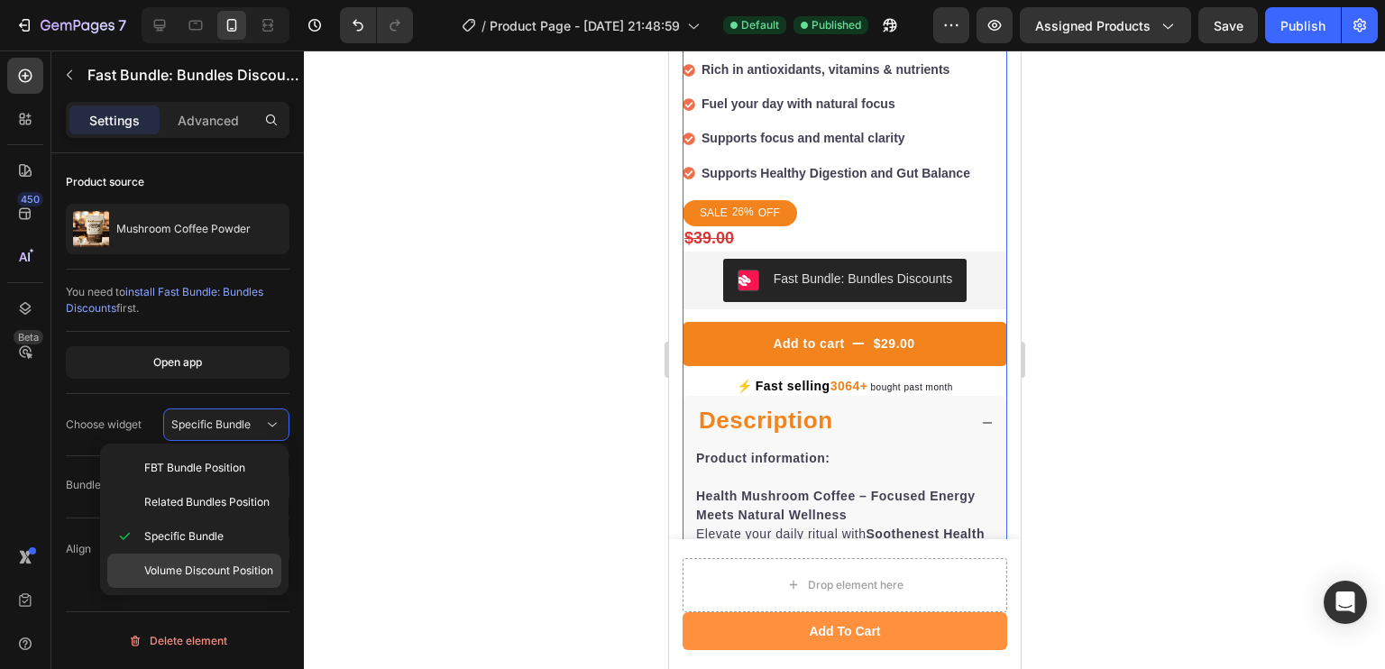
click at [215, 577] on span "Volume Discount Position" at bounding box center [208, 571] width 129 height 16
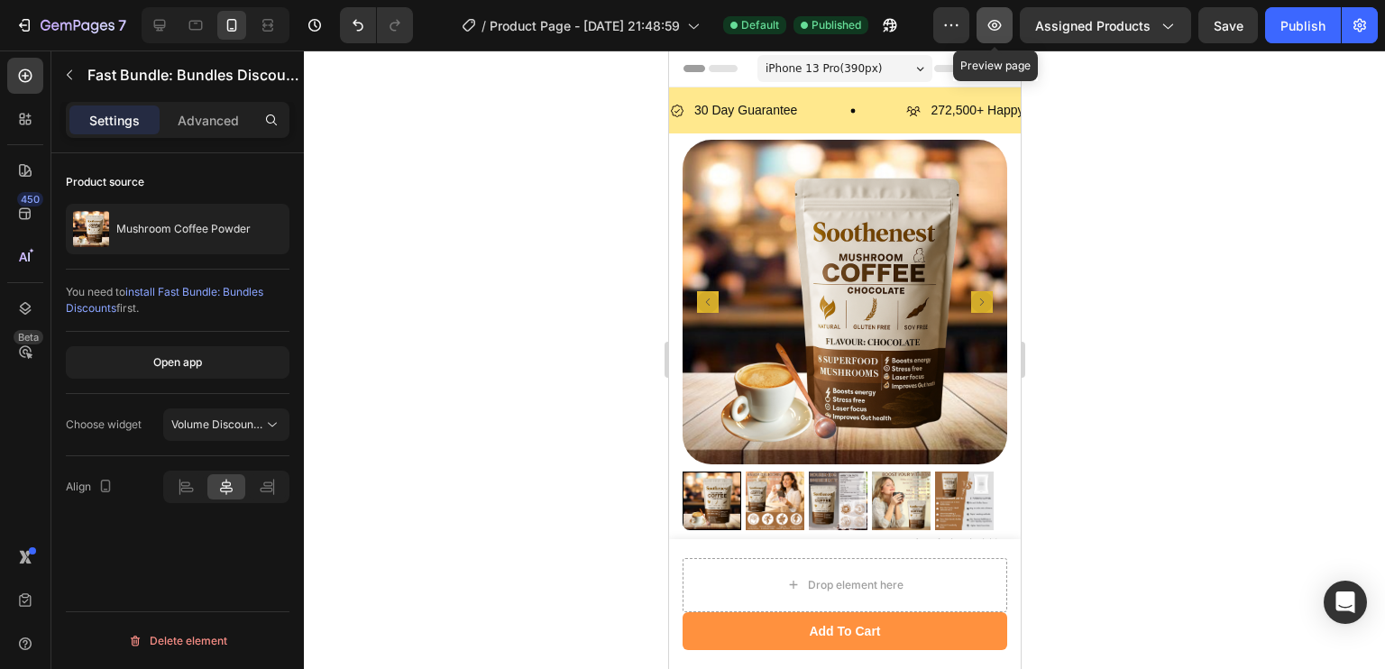
click at [1002, 23] on icon "button" at bounding box center [995, 25] width 14 height 11
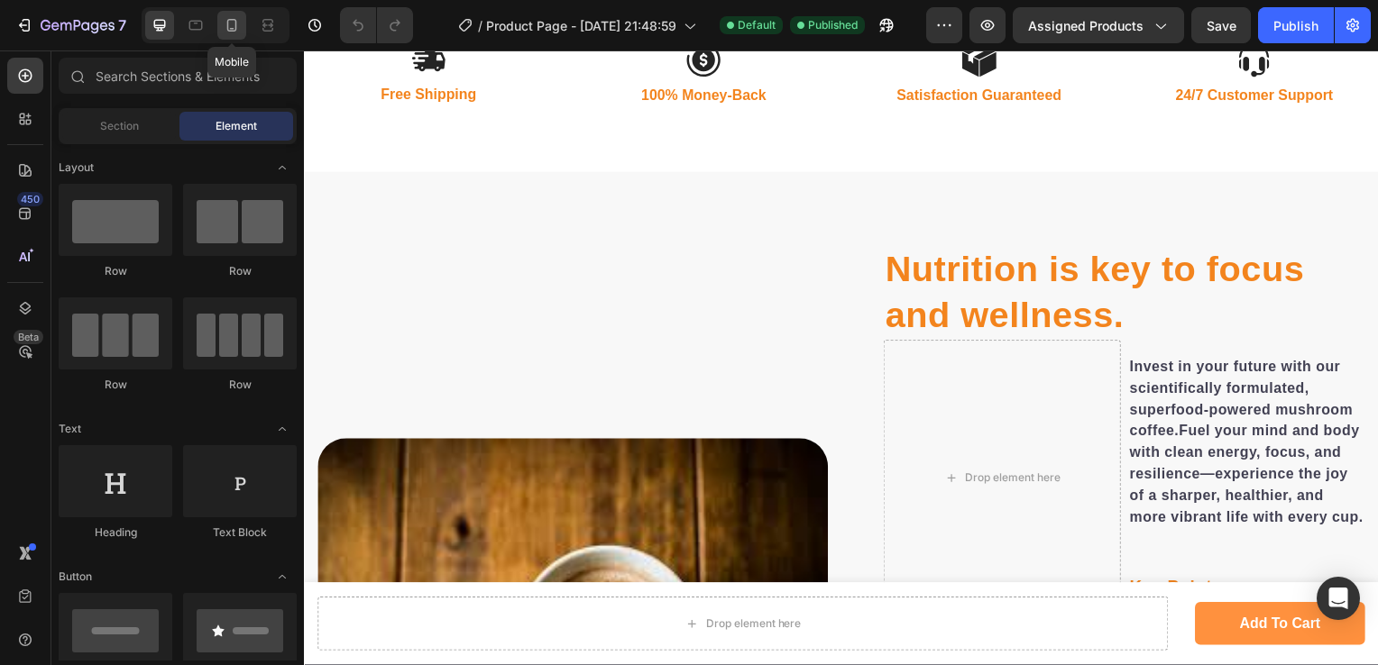
click at [226, 38] on div at bounding box center [231, 25] width 29 height 29
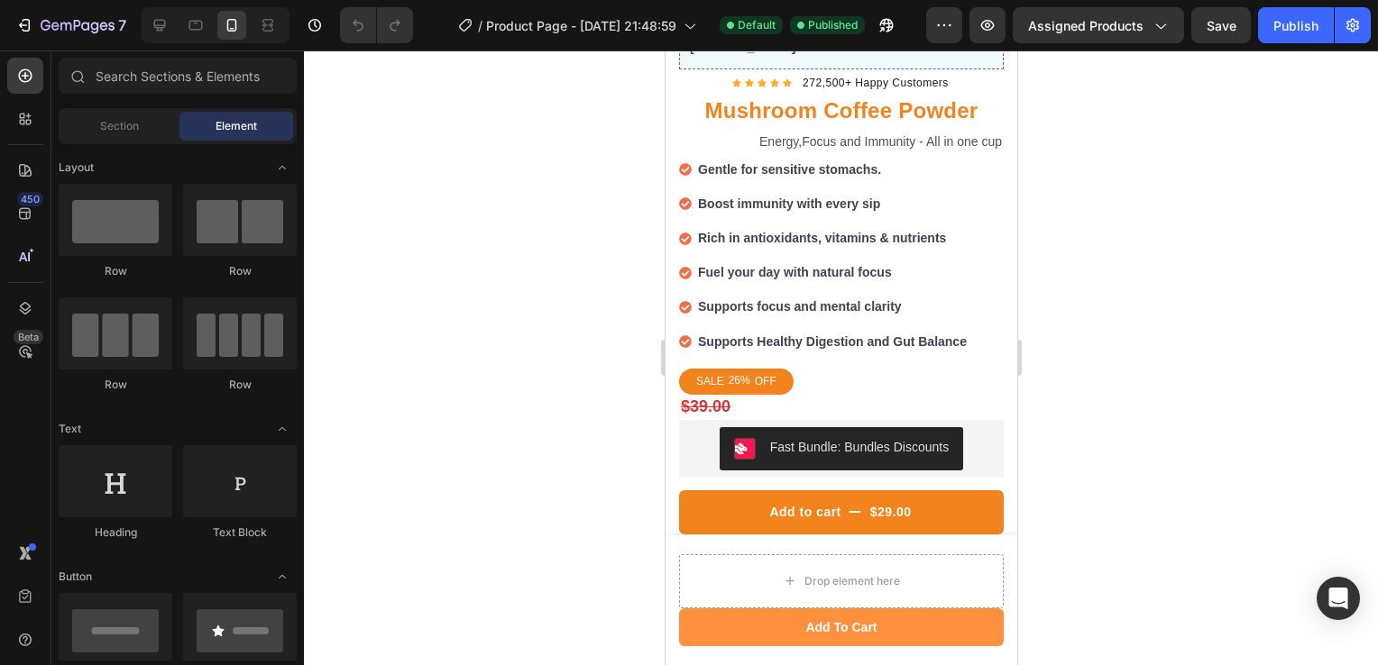
scroll to position [784, 0]
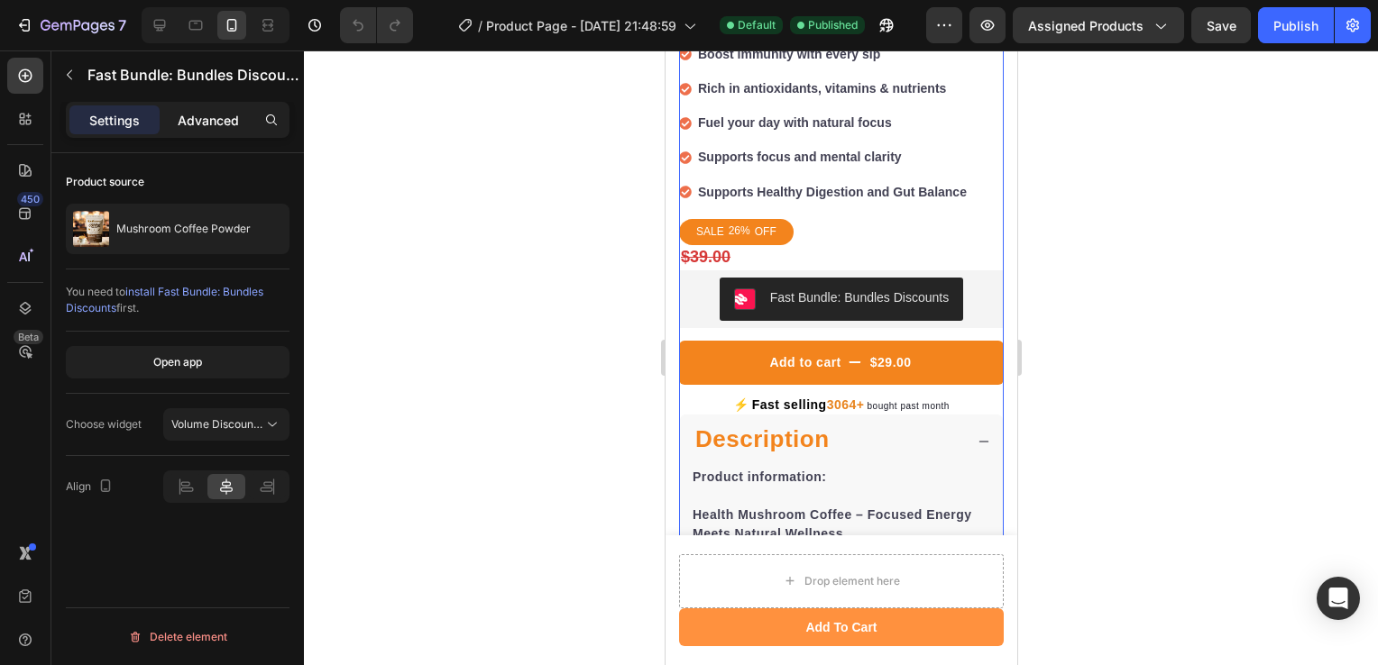
click at [227, 111] on p "Advanced" at bounding box center [208, 120] width 61 height 19
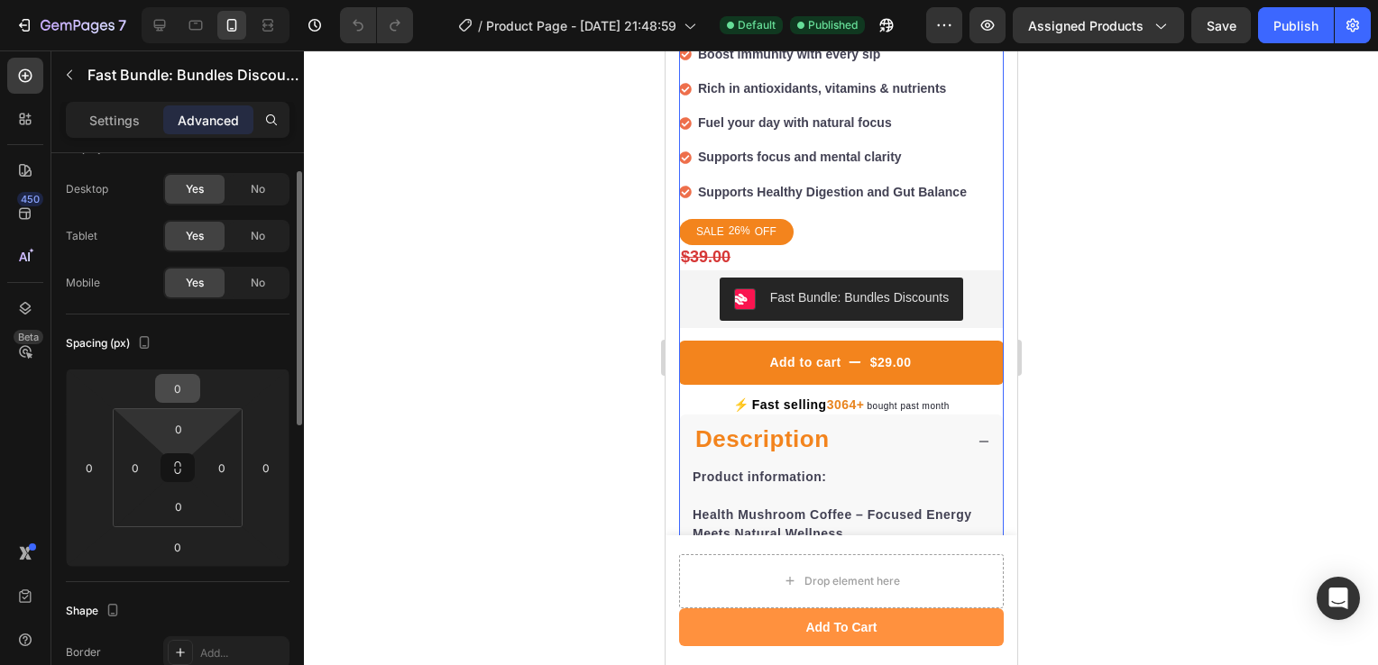
scroll to position [36, 0]
click at [169, 427] on input "0" at bounding box center [178, 427] width 36 height 27
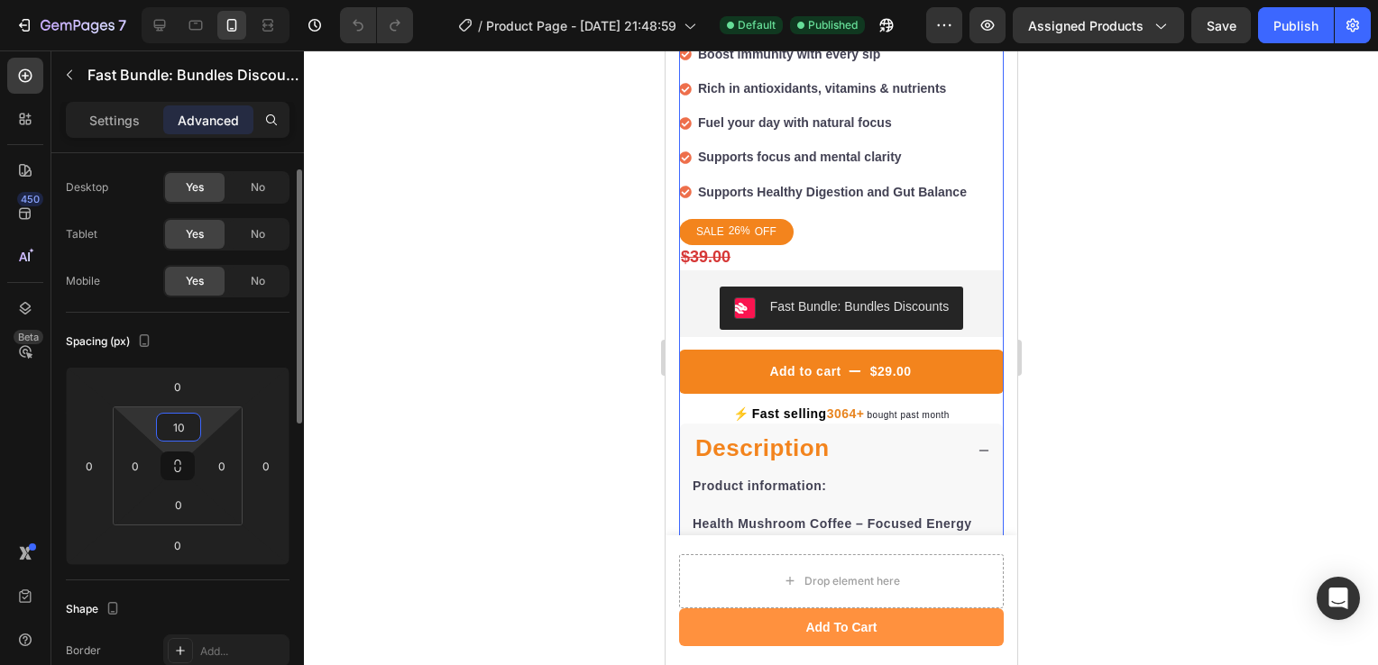
type input "1"
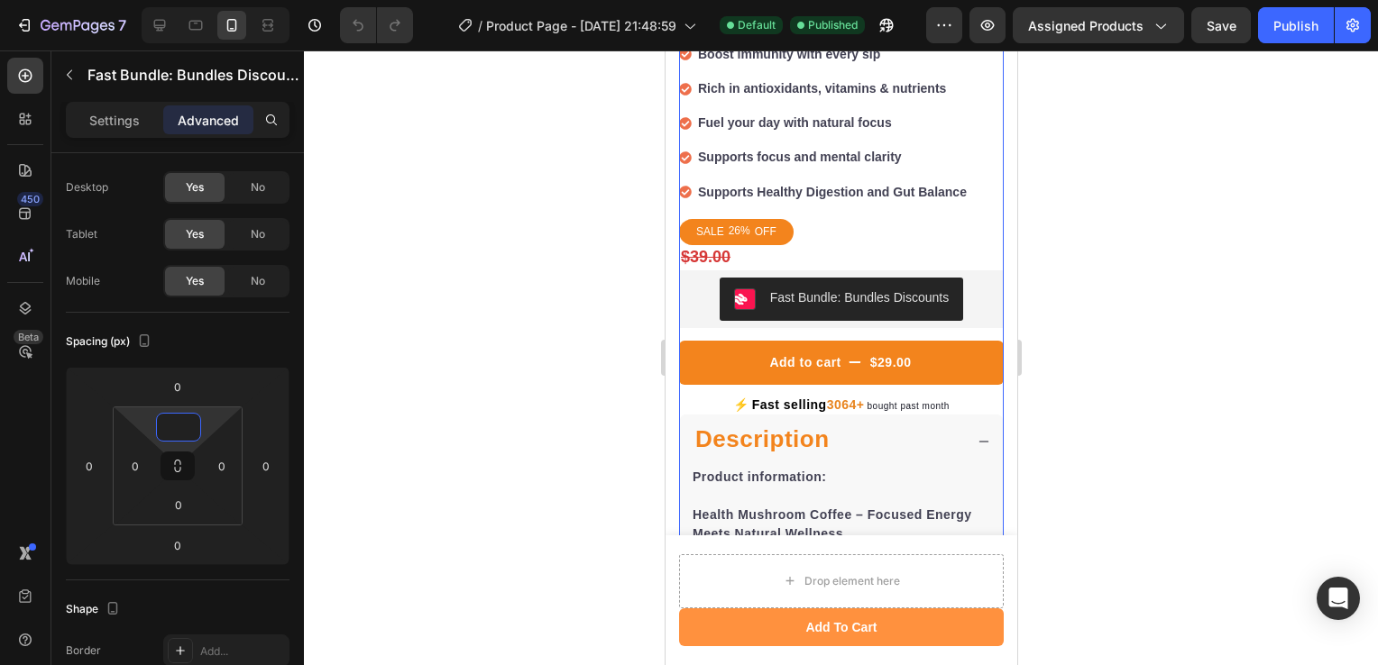
click at [368, 502] on div at bounding box center [841, 357] width 1074 height 615
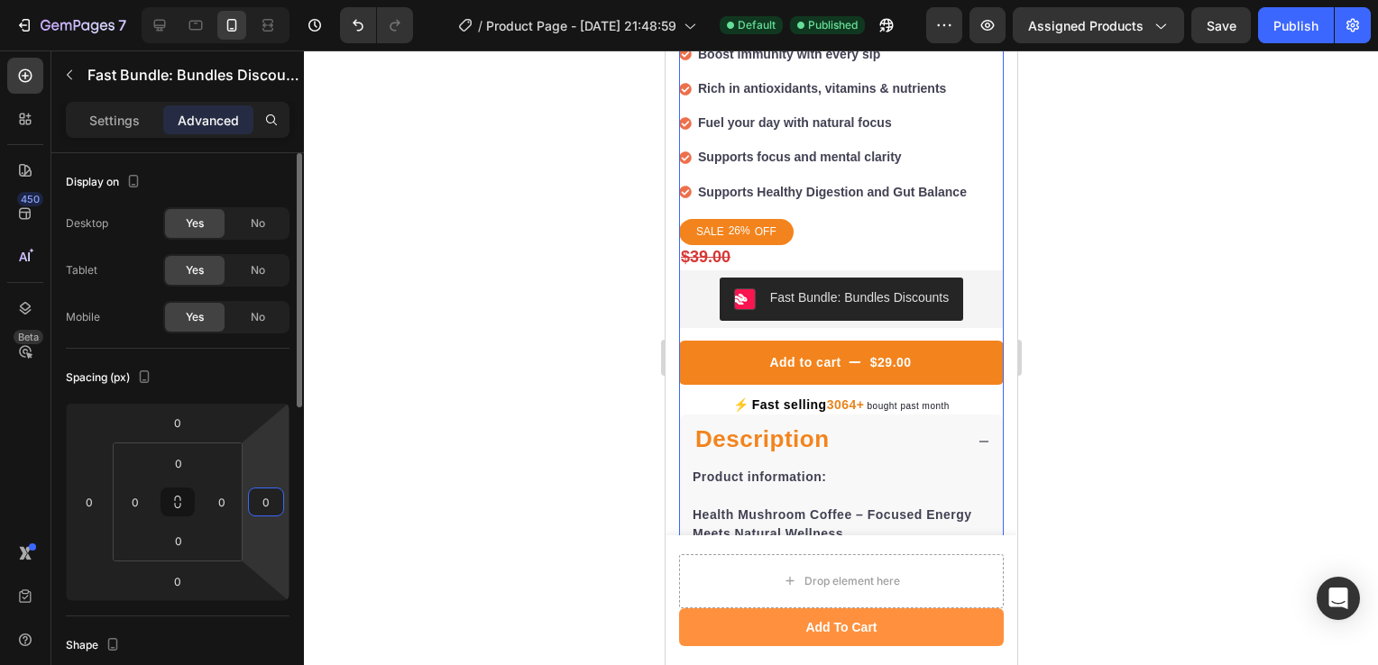
click at [271, 503] on input "0" at bounding box center [265, 502] width 27 height 27
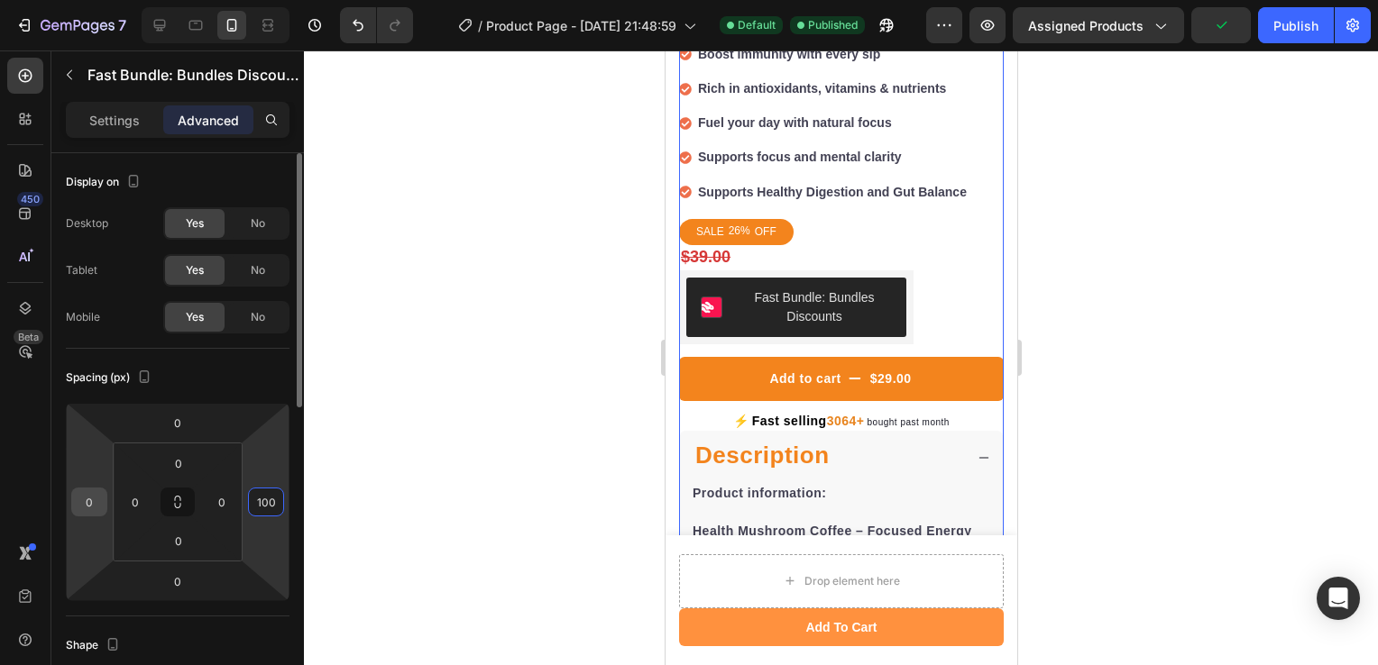
type input "100"
click at [85, 503] on input "0" at bounding box center [89, 502] width 27 height 27
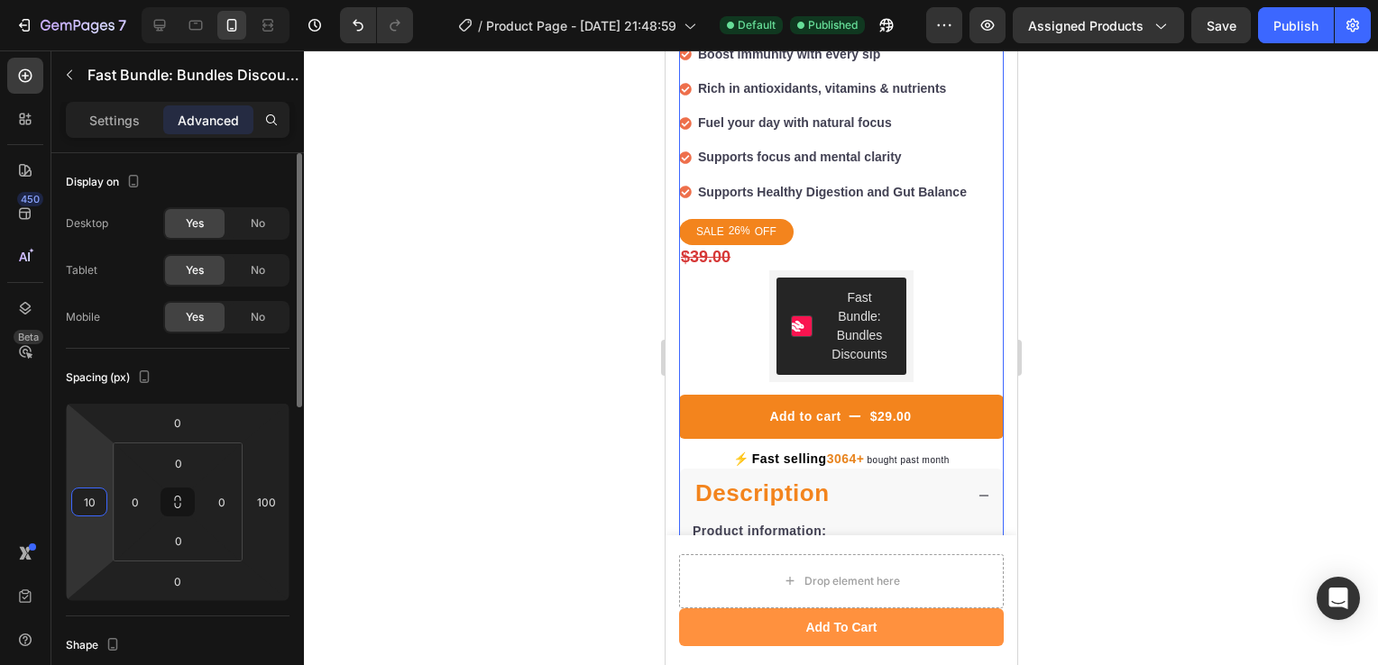
type input "1"
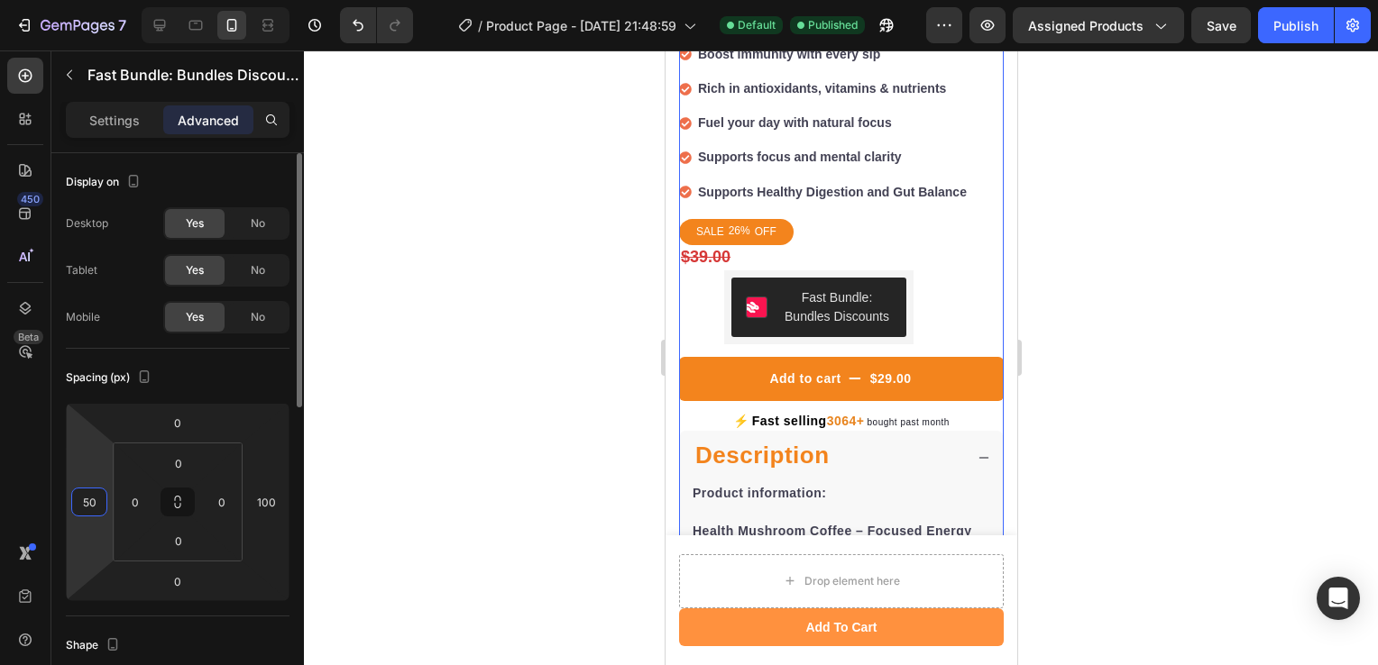
type input "5"
type input "25"
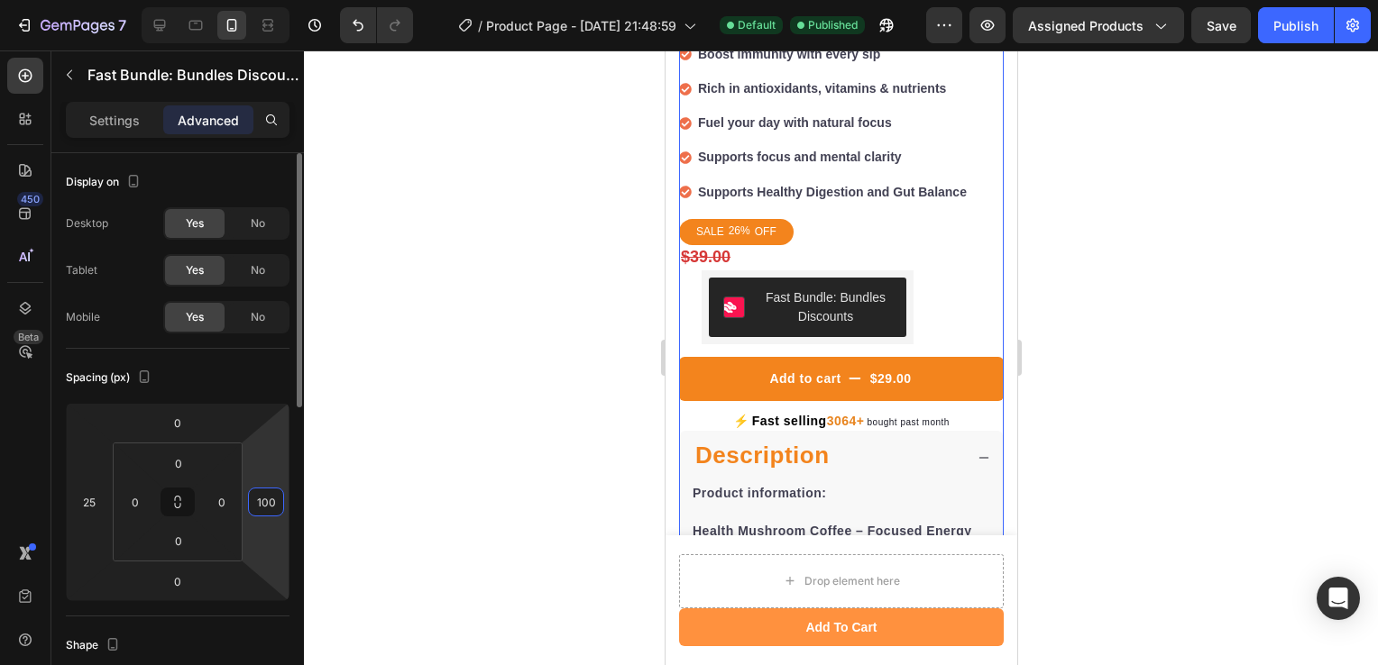
click at [274, 510] on input "100" at bounding box center [265, 502] width 27 height 27
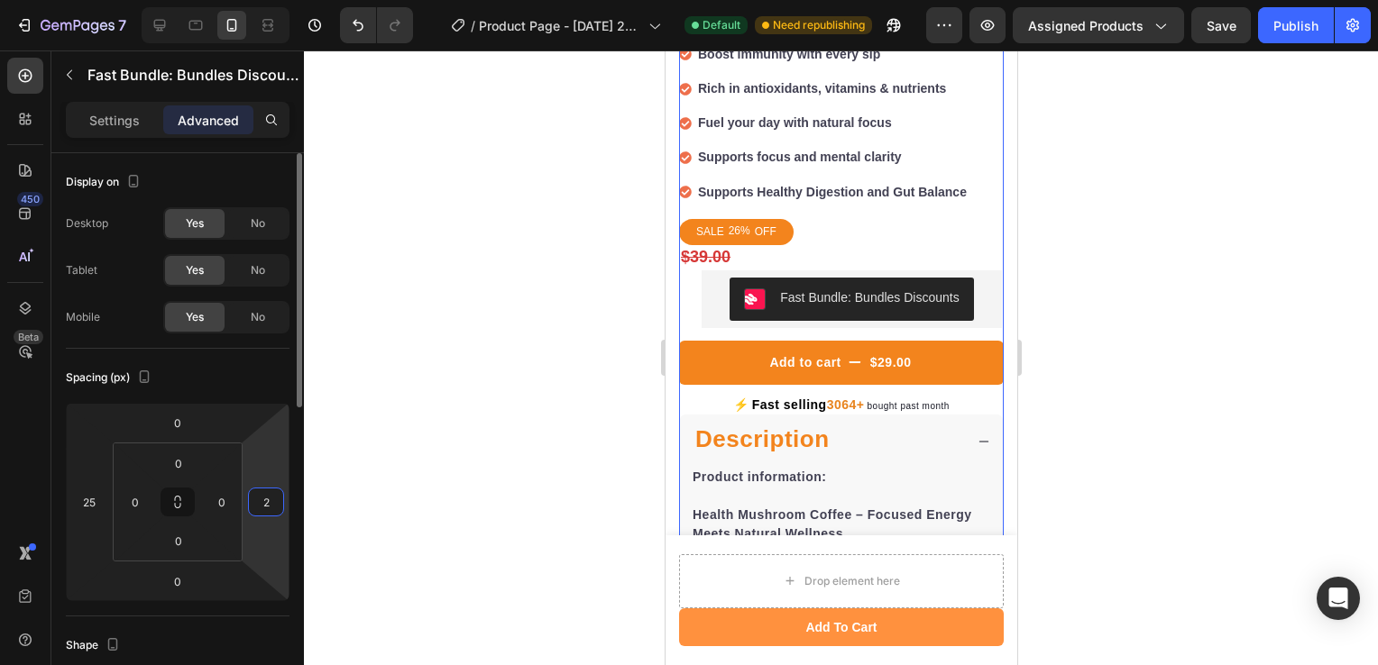
type input "25"
click at [456, 309] on div at bounding box center [841, 357] width 1074 height 615
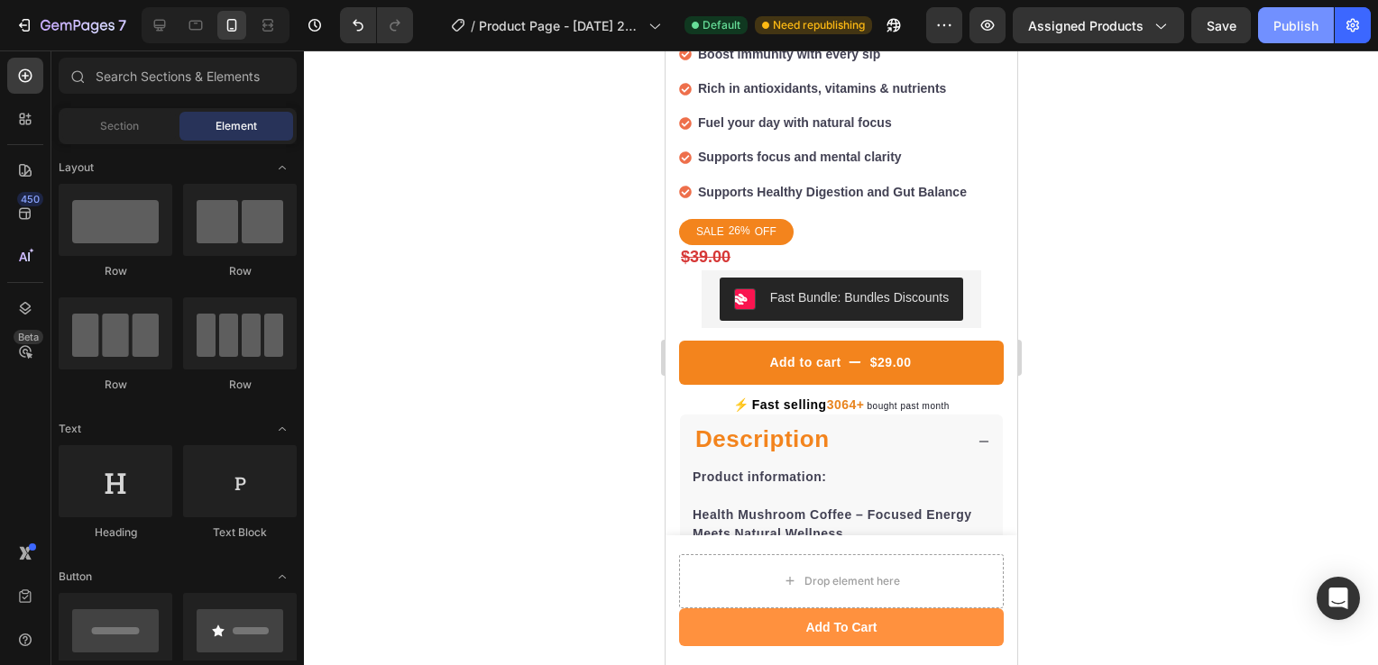
click at [1302, 20] on div "Publish" at bounding box center [1295, 25] width 45 height 19
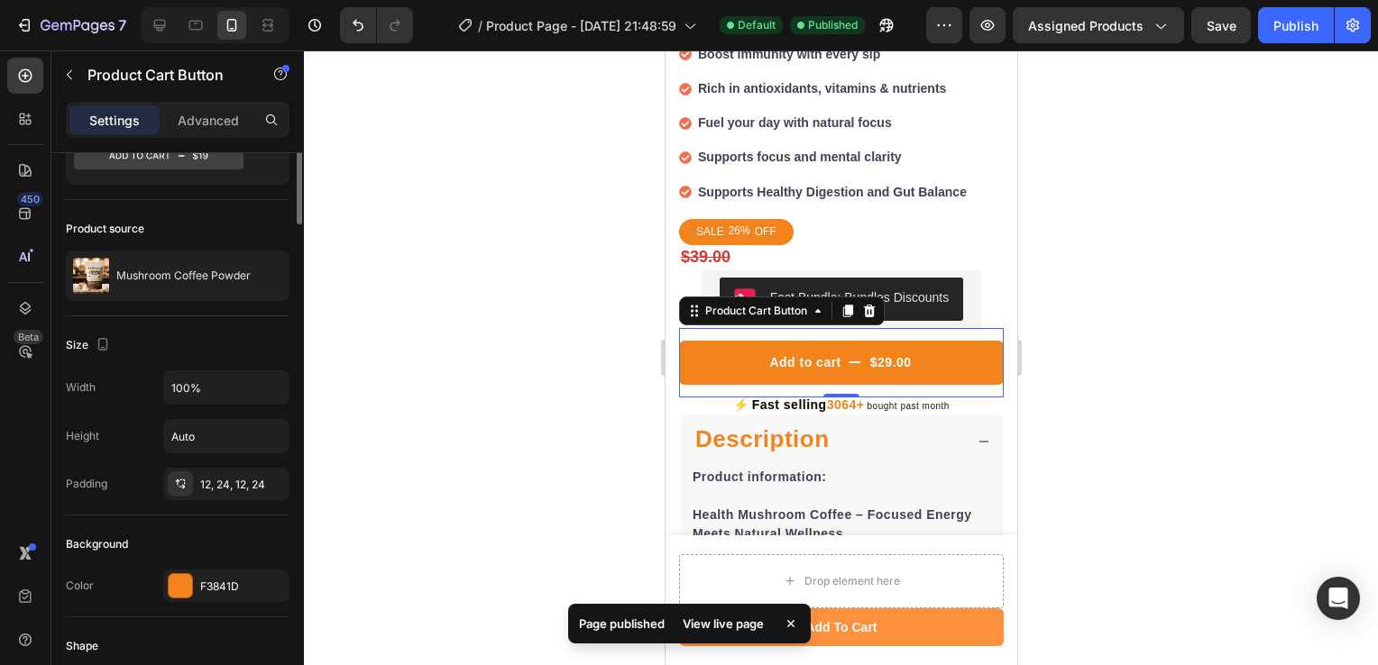
scroll to position [0, 0]
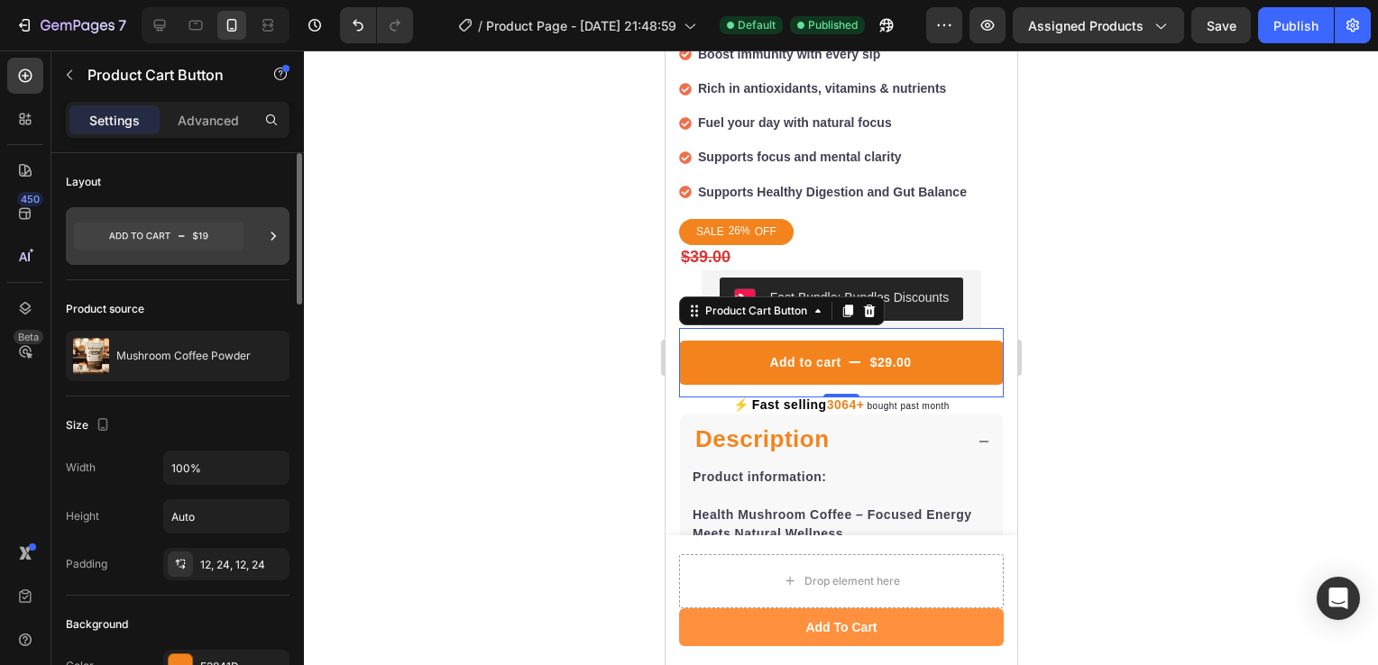
click at [221, 240] on icon at bounding box center [158, 236] width 169 height 27
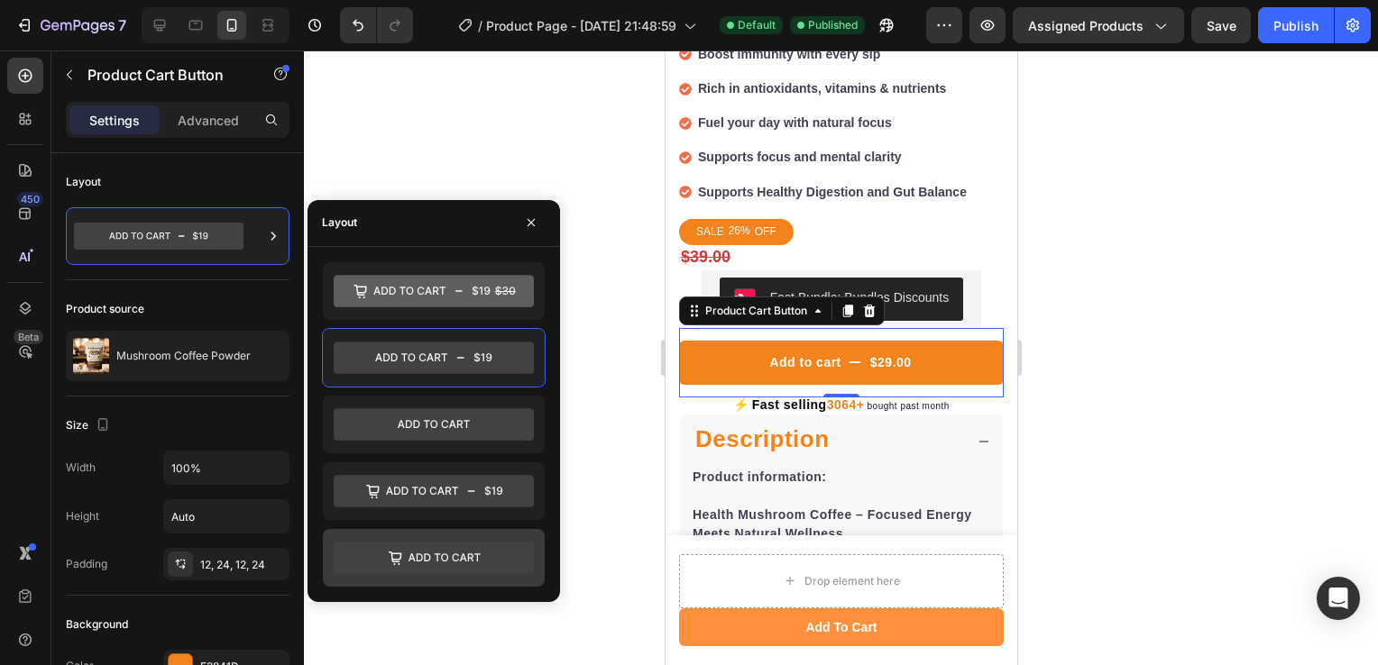
click at [431, 562] on icon at bounding box center [434, 558] width 200 height 32
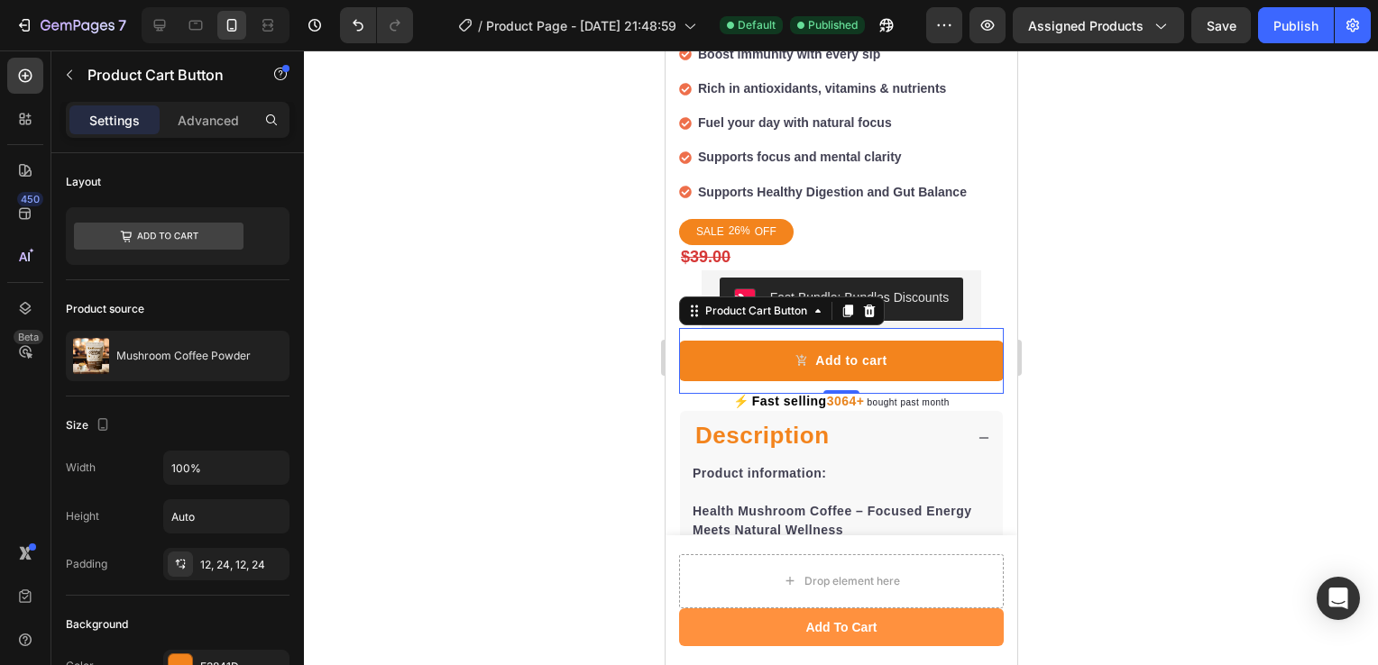
click at [584, 351] on div at bounding box center [841, 357] width 1074 height 615
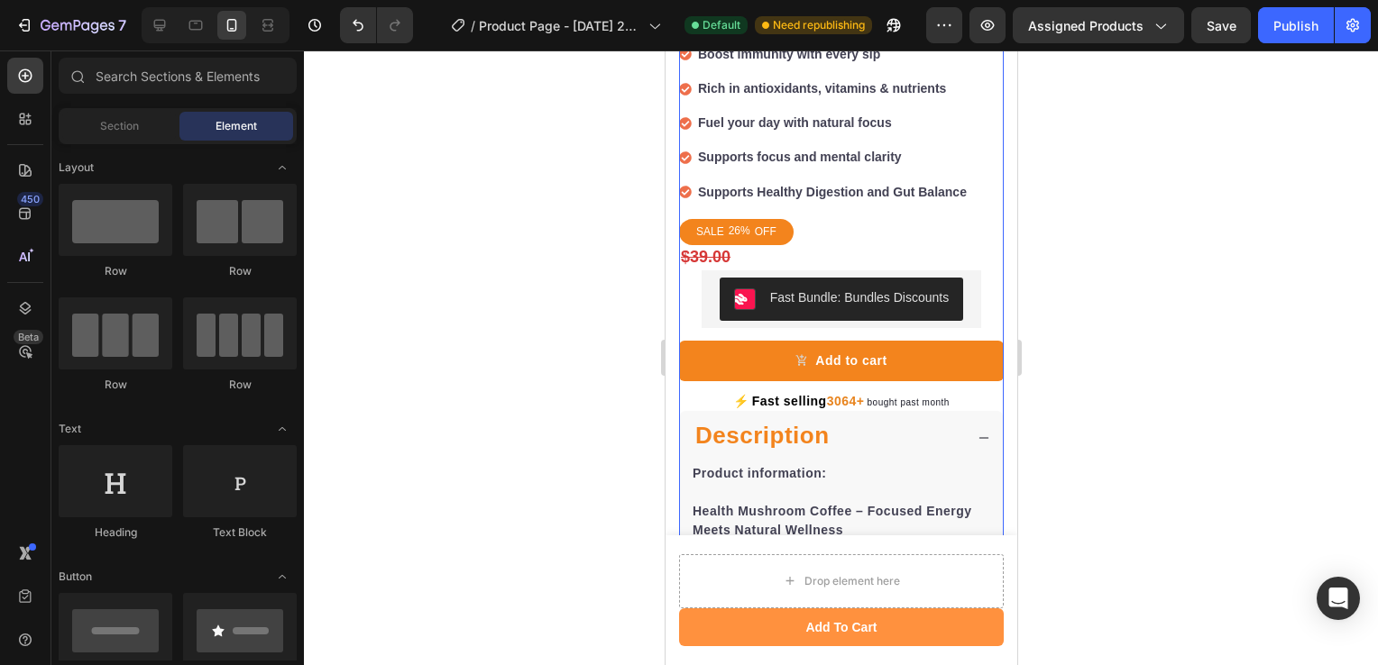
click at [703, 276] on div "Fast Bundle: Bundles Discounts" at bounding box center [840, 299] width 279 height 58
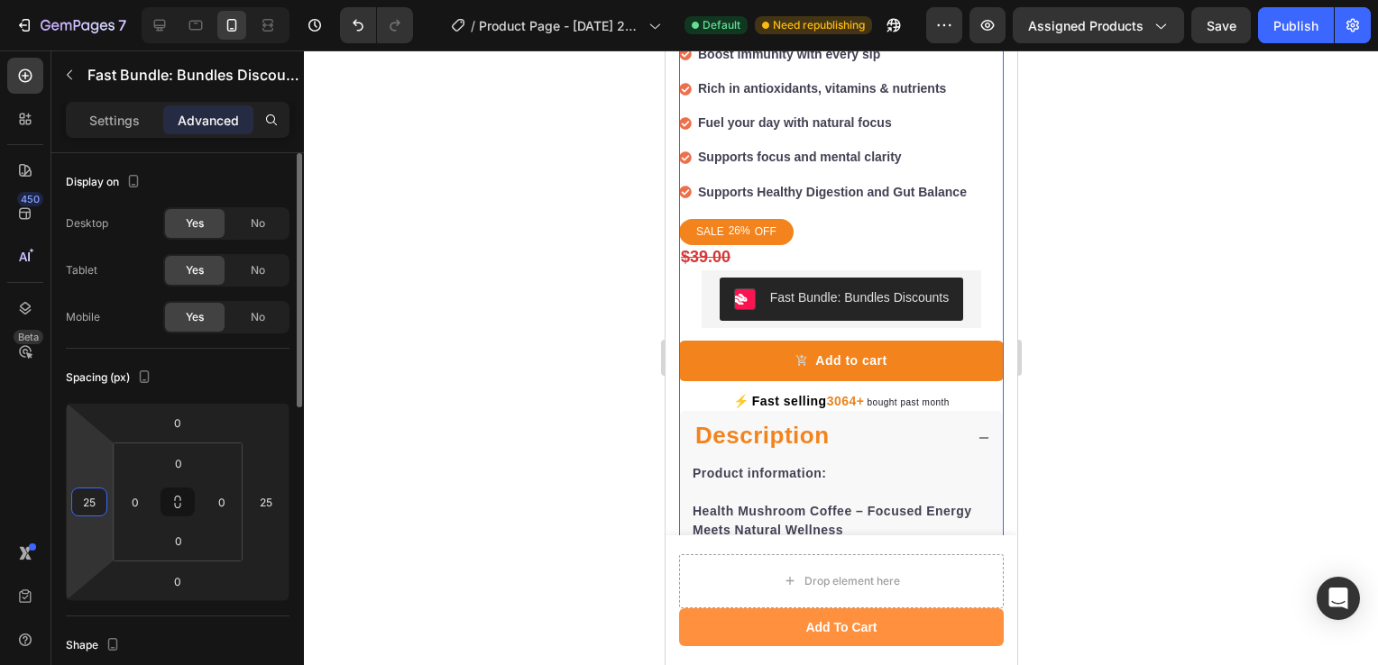
click at [91, 514] on input "25" at bounding box center [89, 502] width 27 height 27
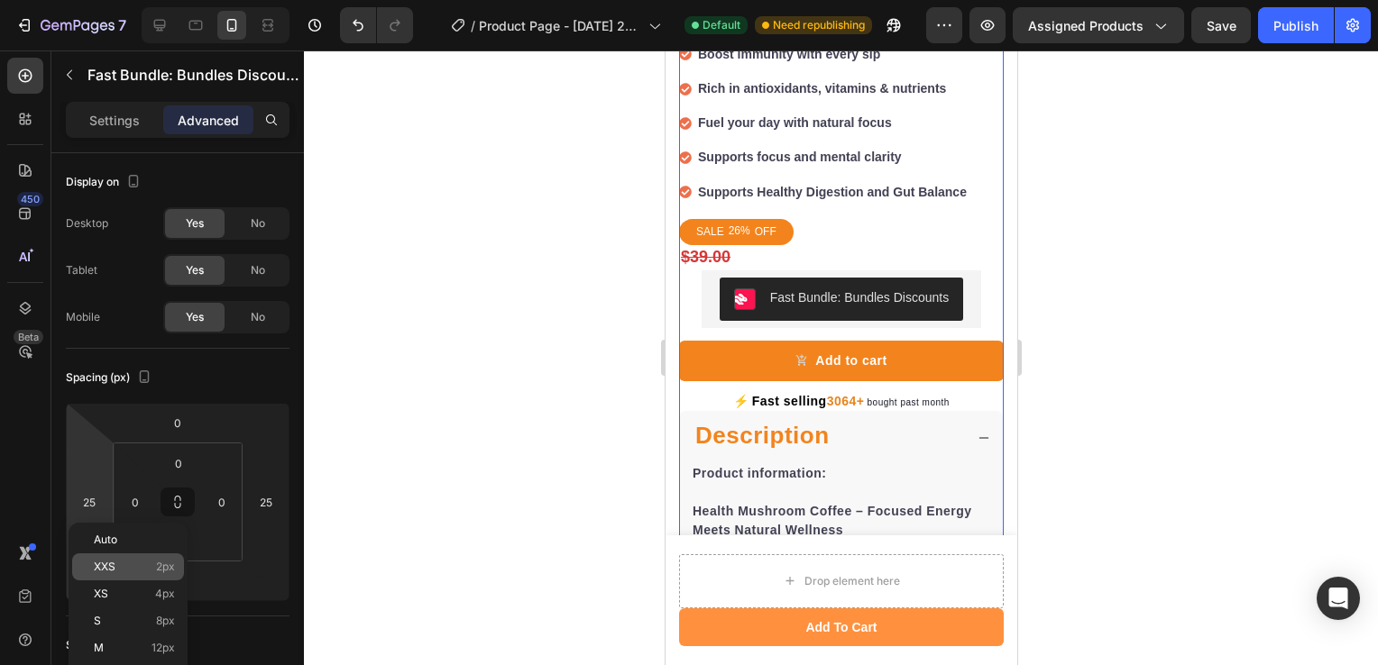
click at [151, 569] on p "XXS 2px" at bounding box center [134, 567] width 81 height 13
type input "2"
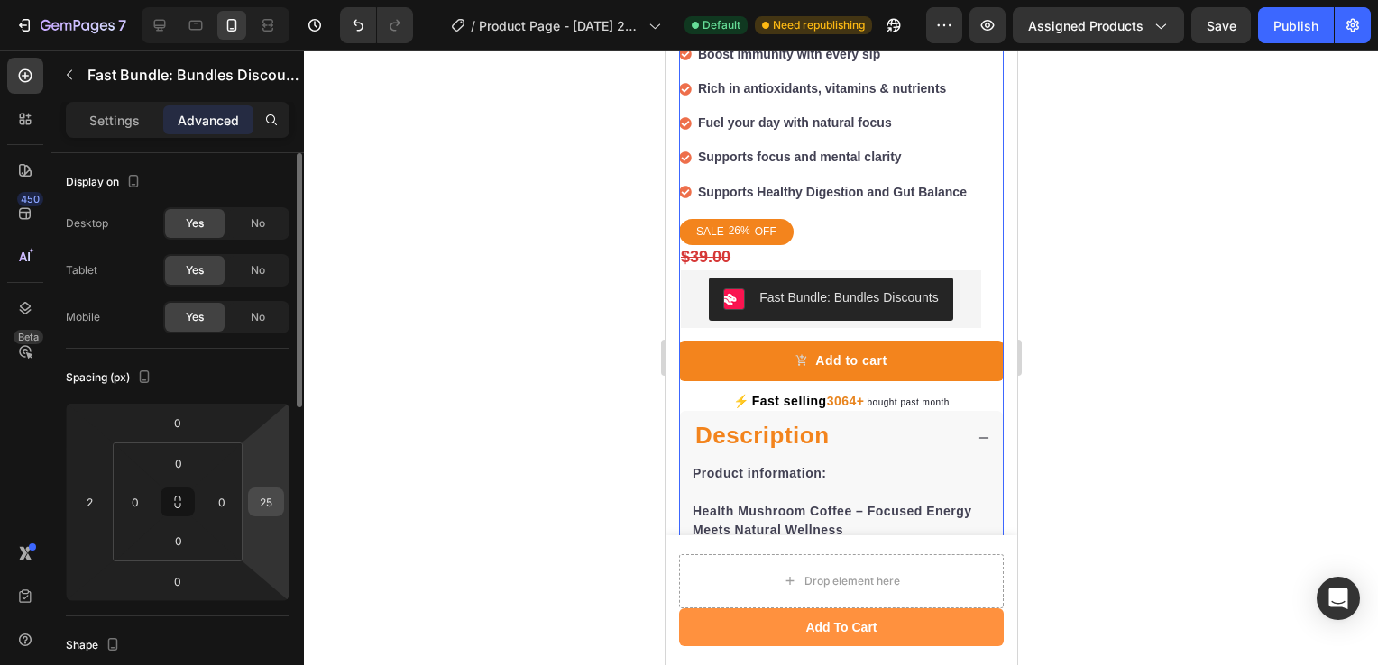
click at [270, 505] on input "25" at bounding box center [265, 502] width 27 height 27
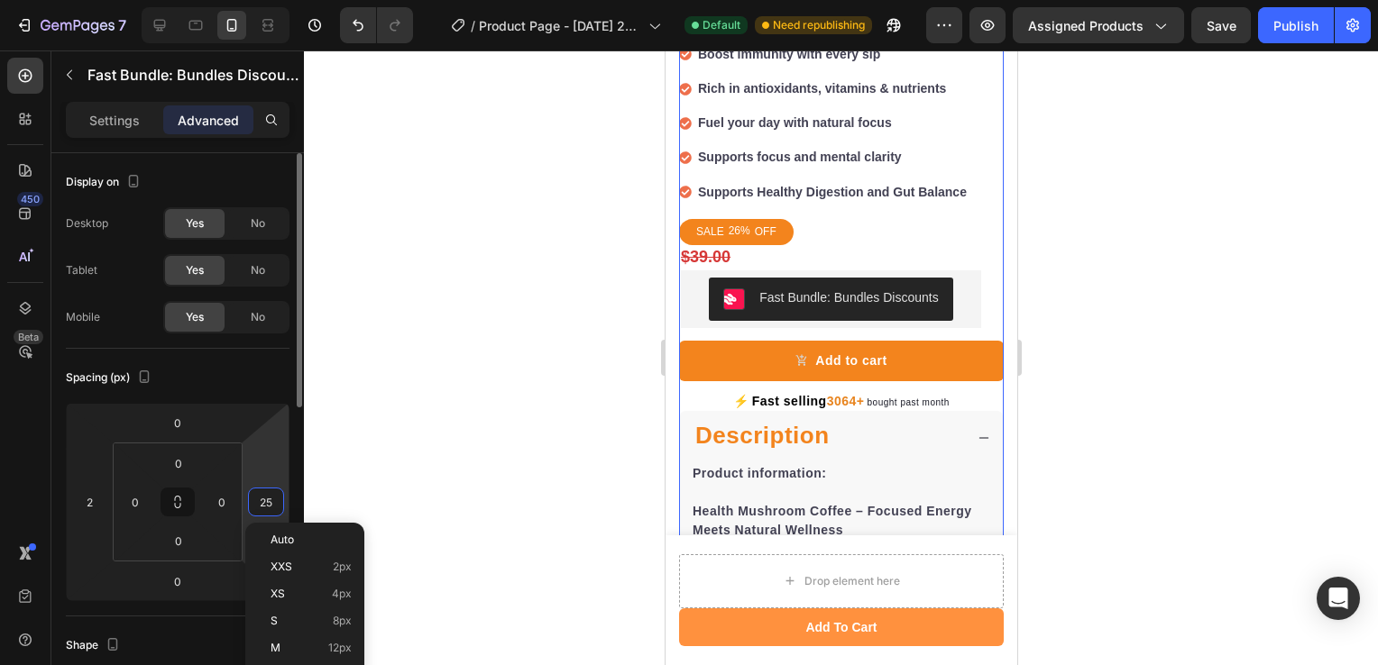
click at [270, 505] on input "25" at bounding box center [265, 502] width 27 height 27
click at [298, 558] on div "XXS 2px" at bounding box center [305, 567] width 112 height 27
type input "2"
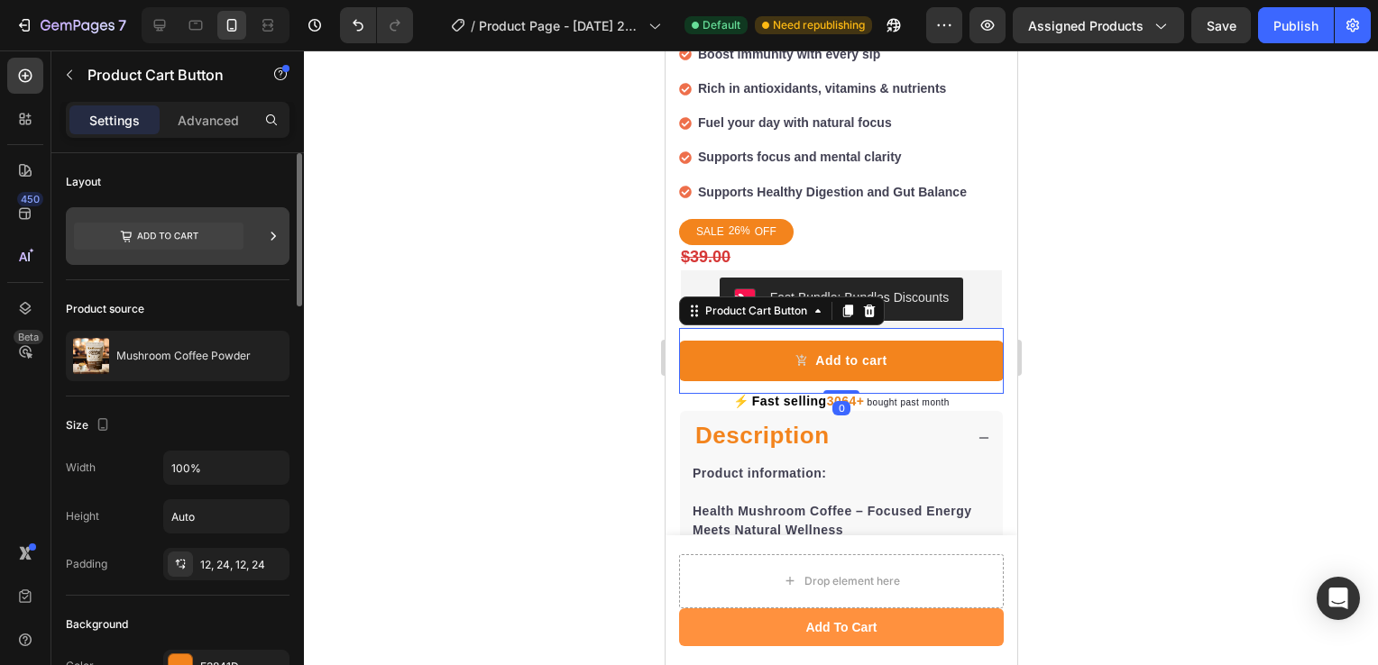
click at [173, 236] on icon at bounding box center [158, 236] width 169 height 27
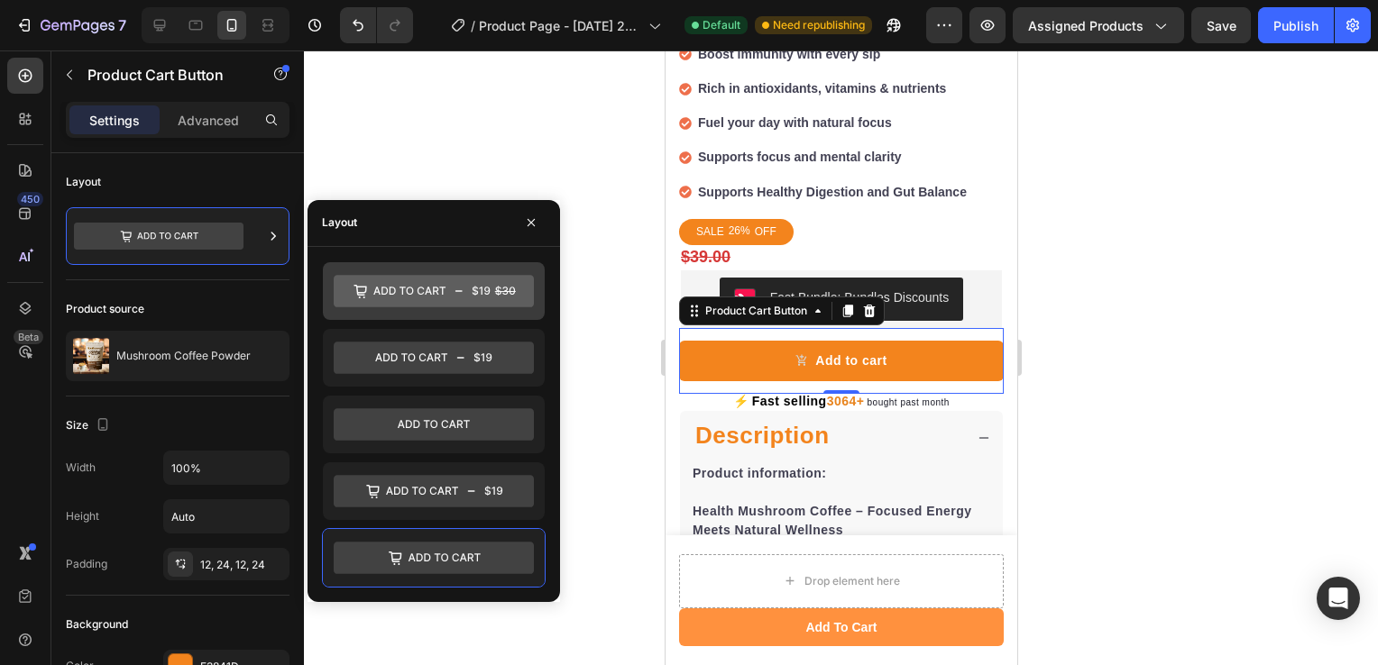
click at [429, 289] on icon at bounding box center [409, 291] width 72 height 8
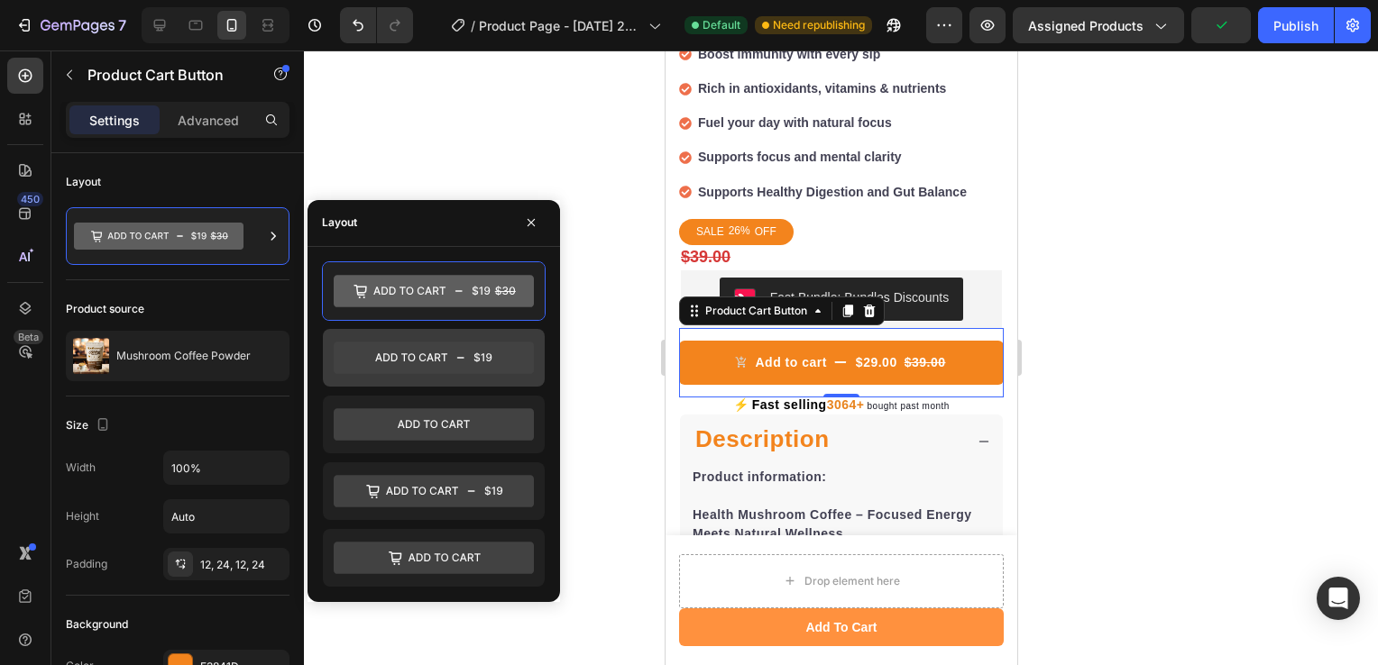
click at [498, 361] on icon at bounding box center [434, 358] width 200 height 32
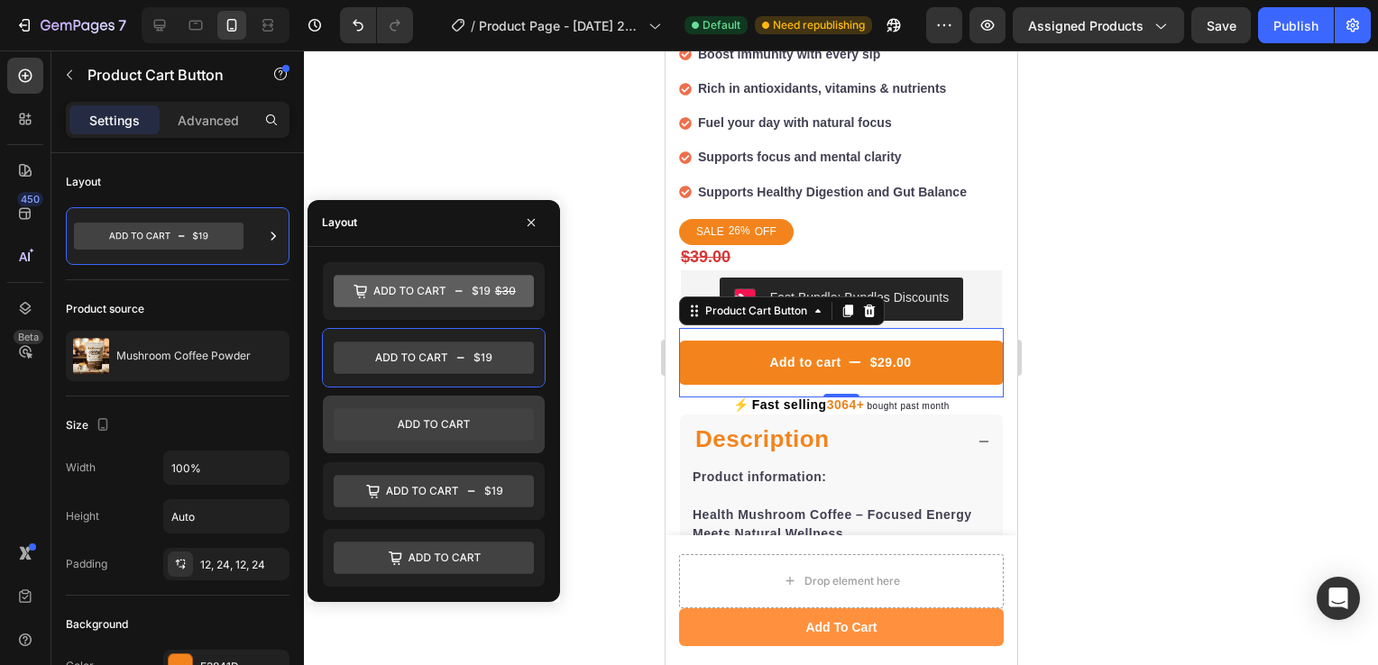
click at [484, 423] on icon at bounding box center [434, 424] width 200 height 32
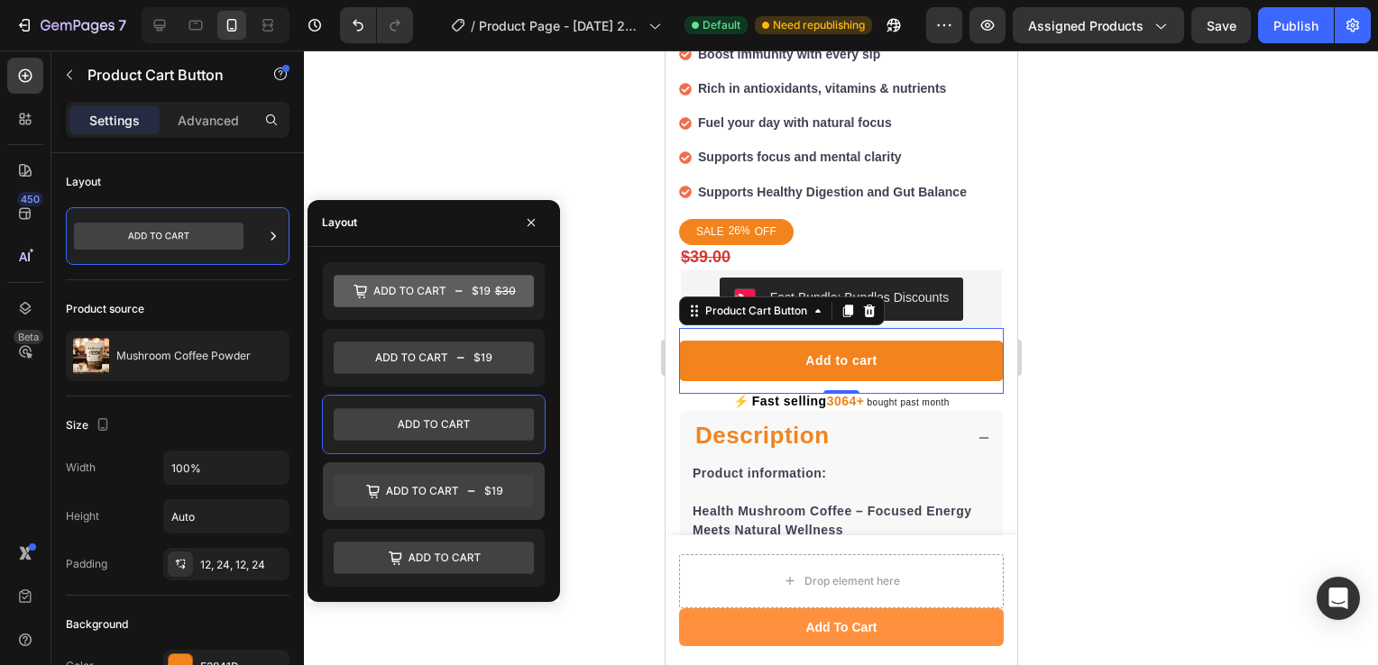
click at [478, 478] on icon at bounding box center [434, 491] width 200 height 32
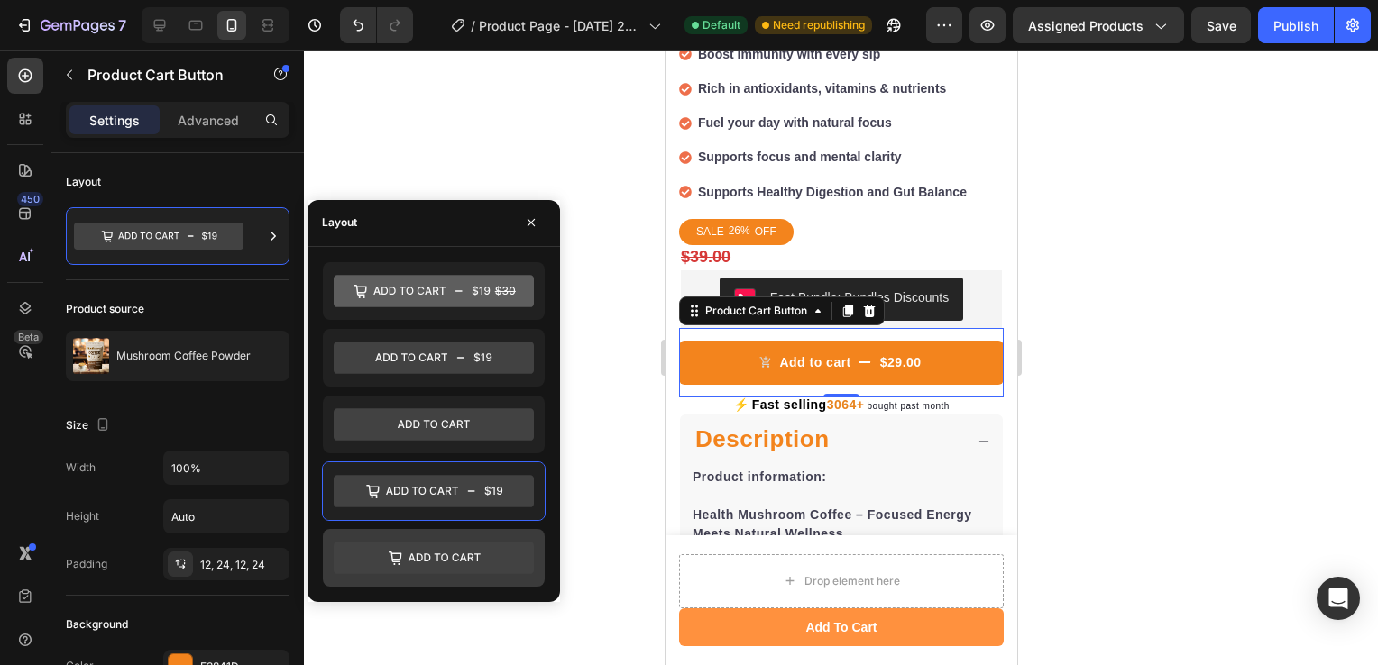
click at [472, 545] on icon at bounding box center [434, 558] width 200 height 32
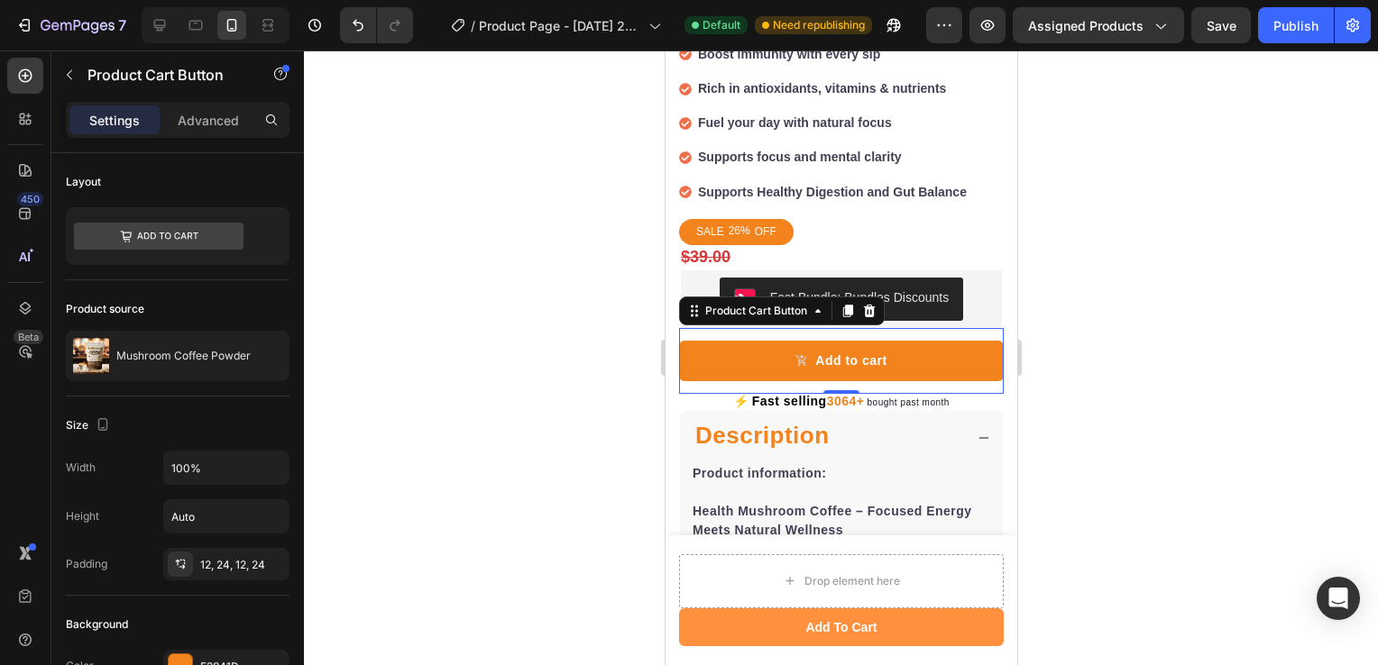
click at [400, 98] on div at bounding box center [841, 357] width 1074 height 615
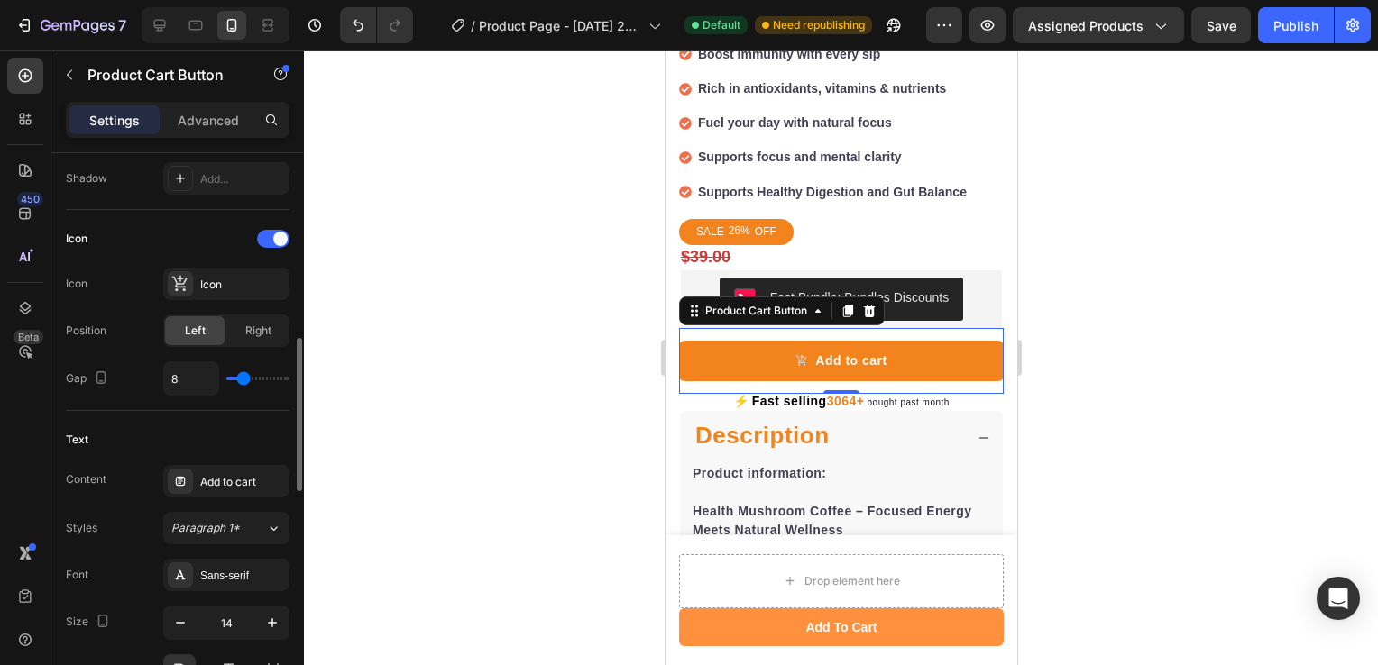
scroll to position [683, 0]
click at [251, 324] on span "Right" at bounding box center [258, 332] width 26 height 16
click at [213, 323] on div "Left" at bounding box center [195, 331] width 60 height 29
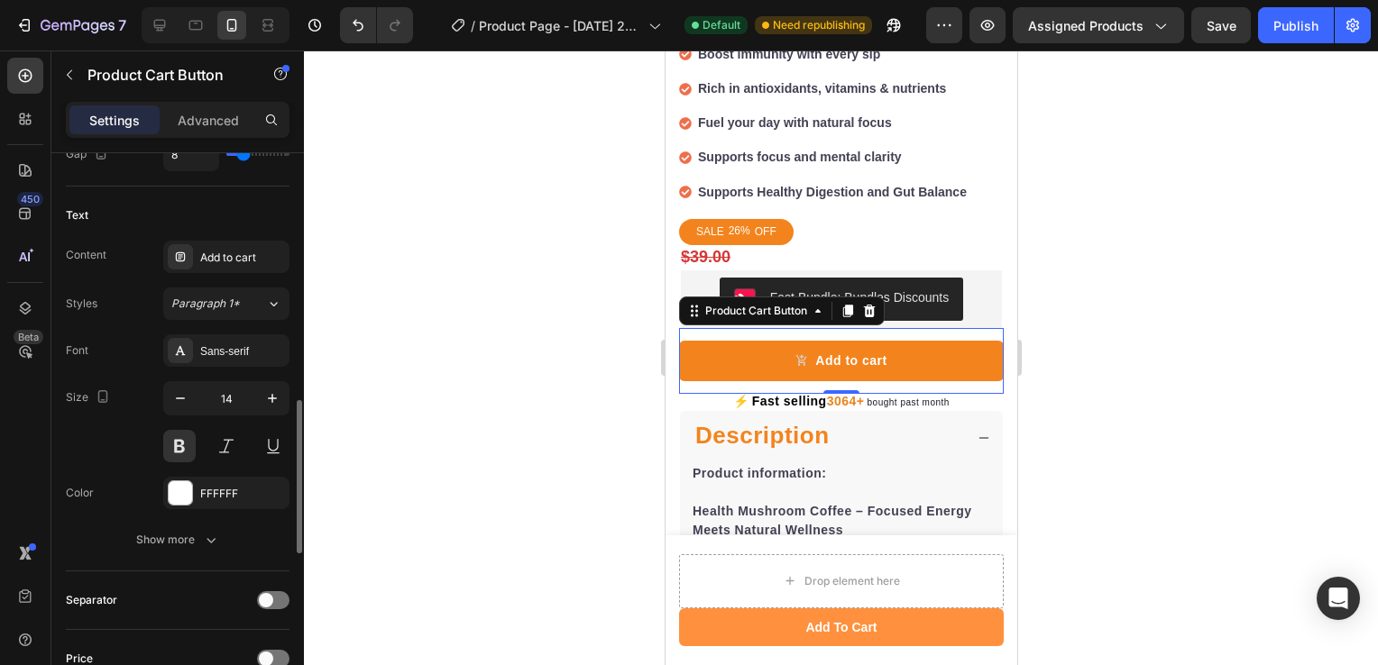
scroll to position [919, 0]
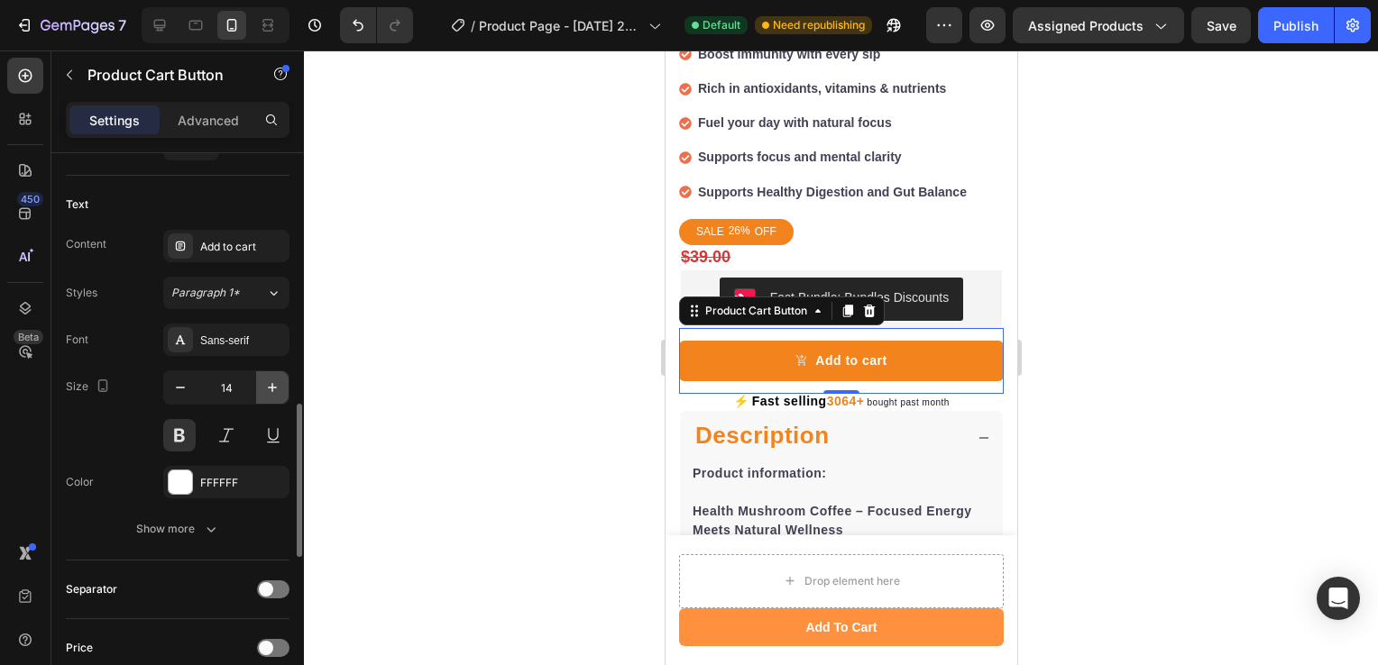
click at [266, 379] on icon "button" at bounding box center [272, 388] width 18 height 18
click at [179, 381] on icon "button" at bounding box center [180, 388] width 18 height 18
type input "14"
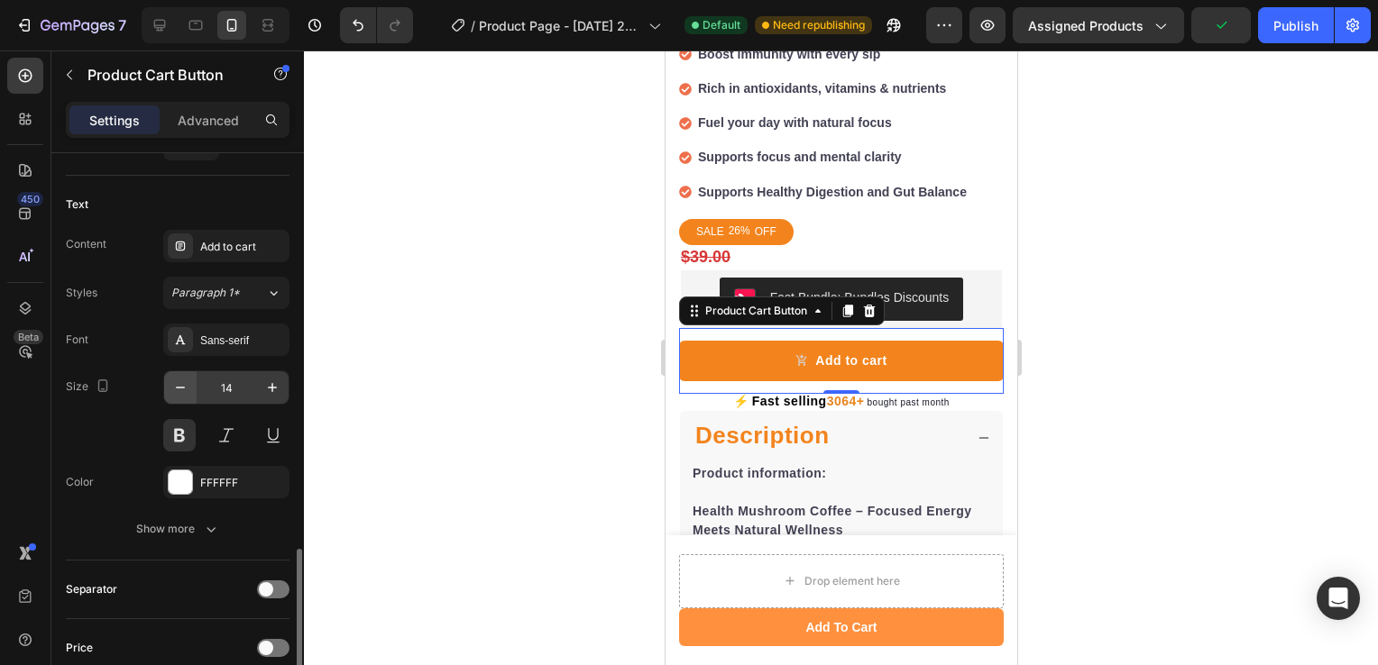
scroll to position [1083, 0]
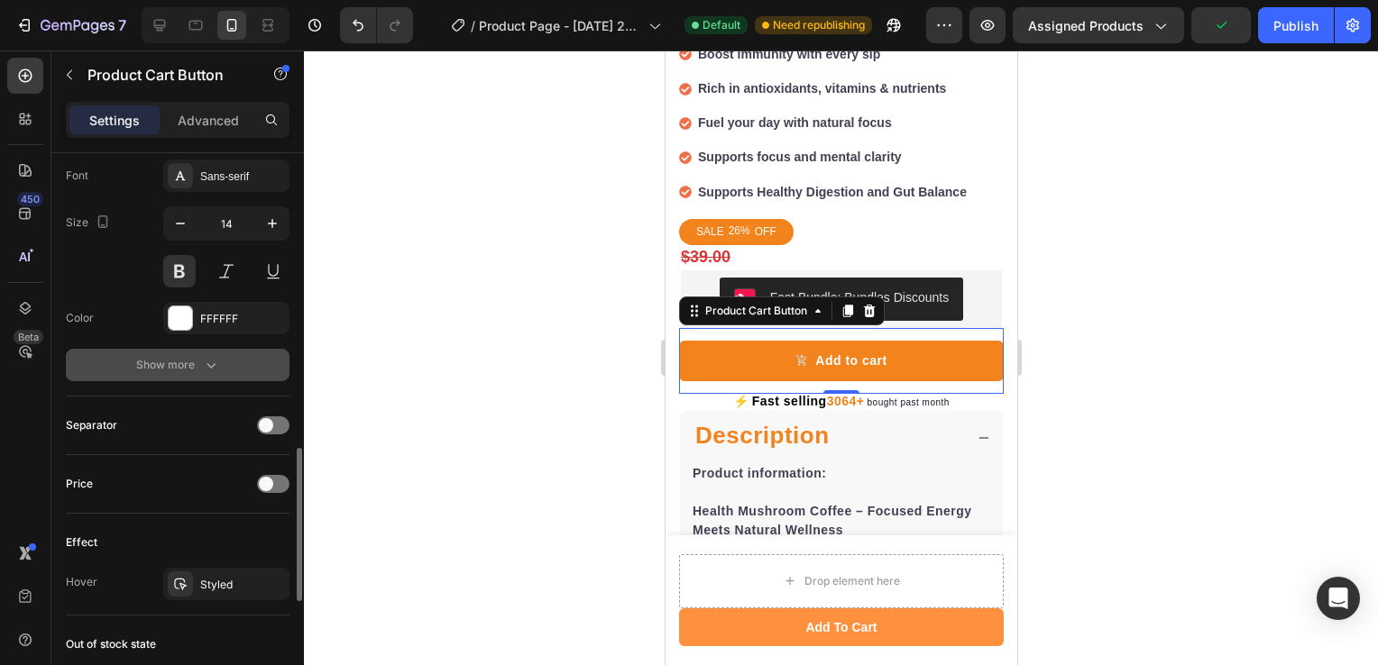
click at [221, 361] on button "Show more" at bounding box center [178, 365] width 224 height 32
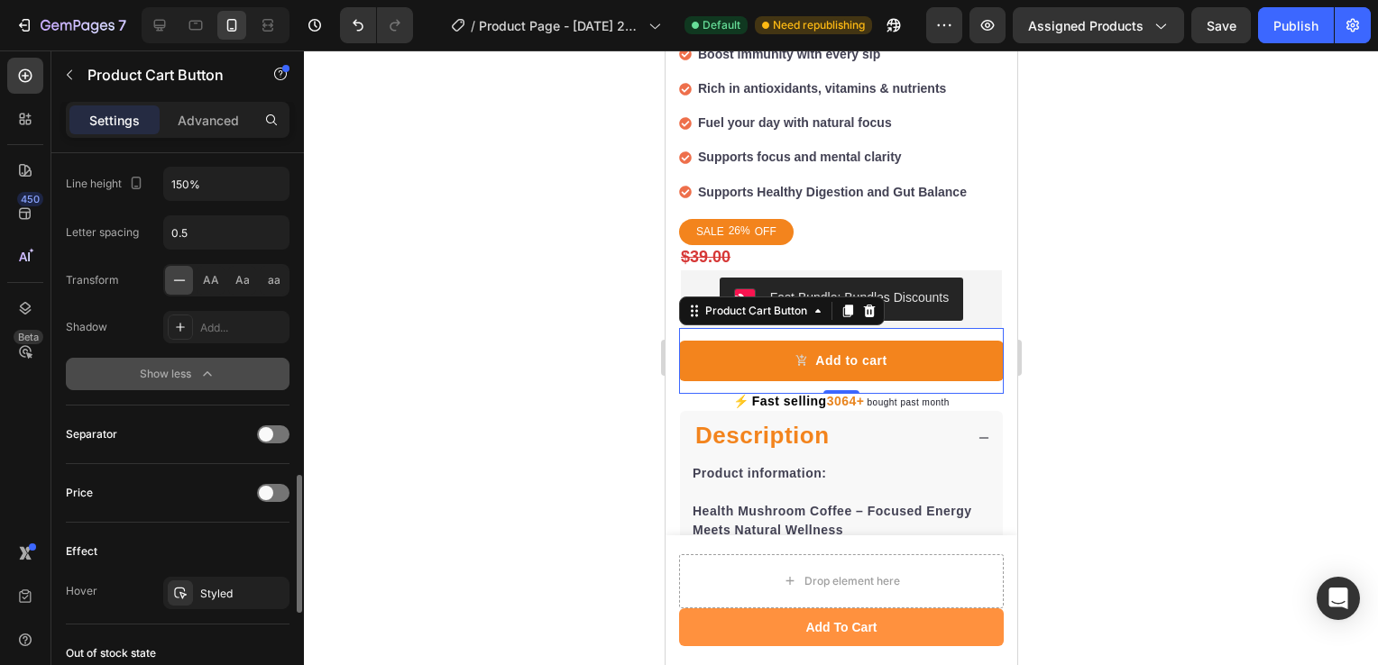
scroll to position [1314, 0]
click at [215, 276] on span "AA" at bounding box center [211, 278] width 16 height 16
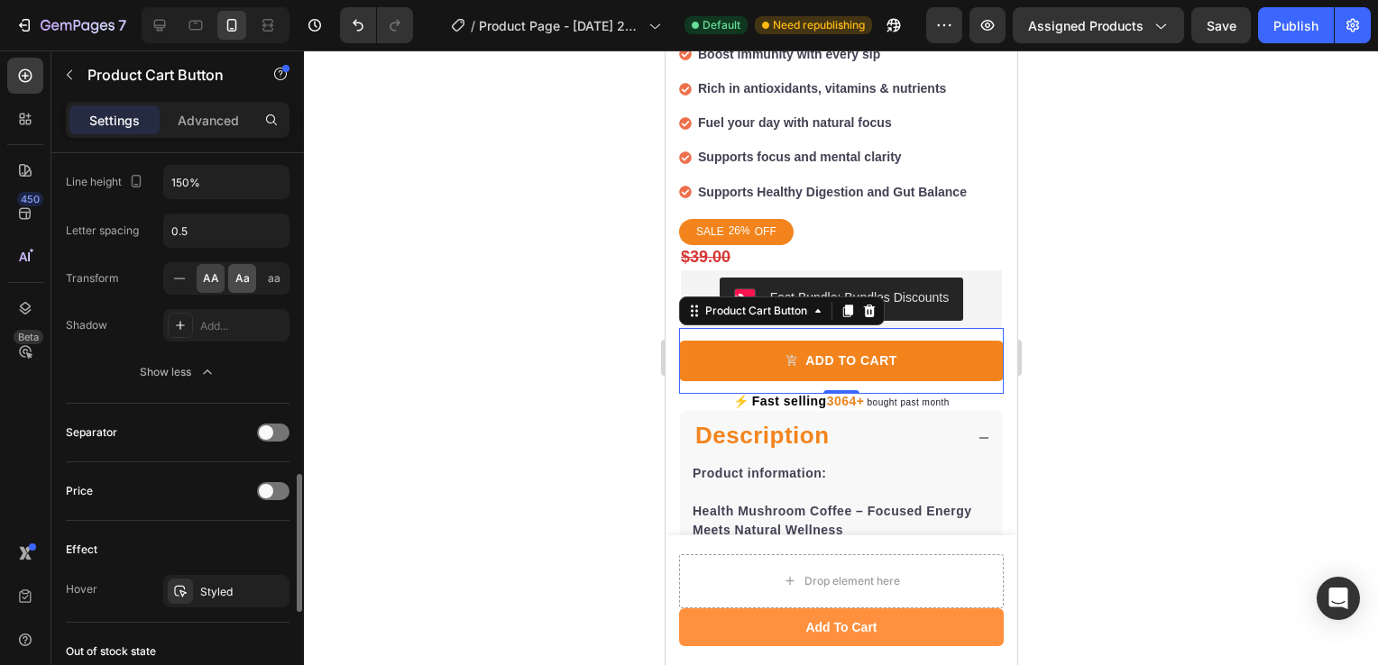
click at [237, 276] on span "Aa" at bounding box center [242, 278] width 14 height 16
click at [279, 276] on span "aa" at bounding box center [274, 278] width 13 height 16
click at [243, 279] on span "Aa" at bounding box center [242, 278] width 14 height 16
click at [219, 275] on div "AA" at bounding box center [211, 278] width 28 height 29
click at [251, 271] on div "Aa" at bounding box center [242, 278] width 28 height 29
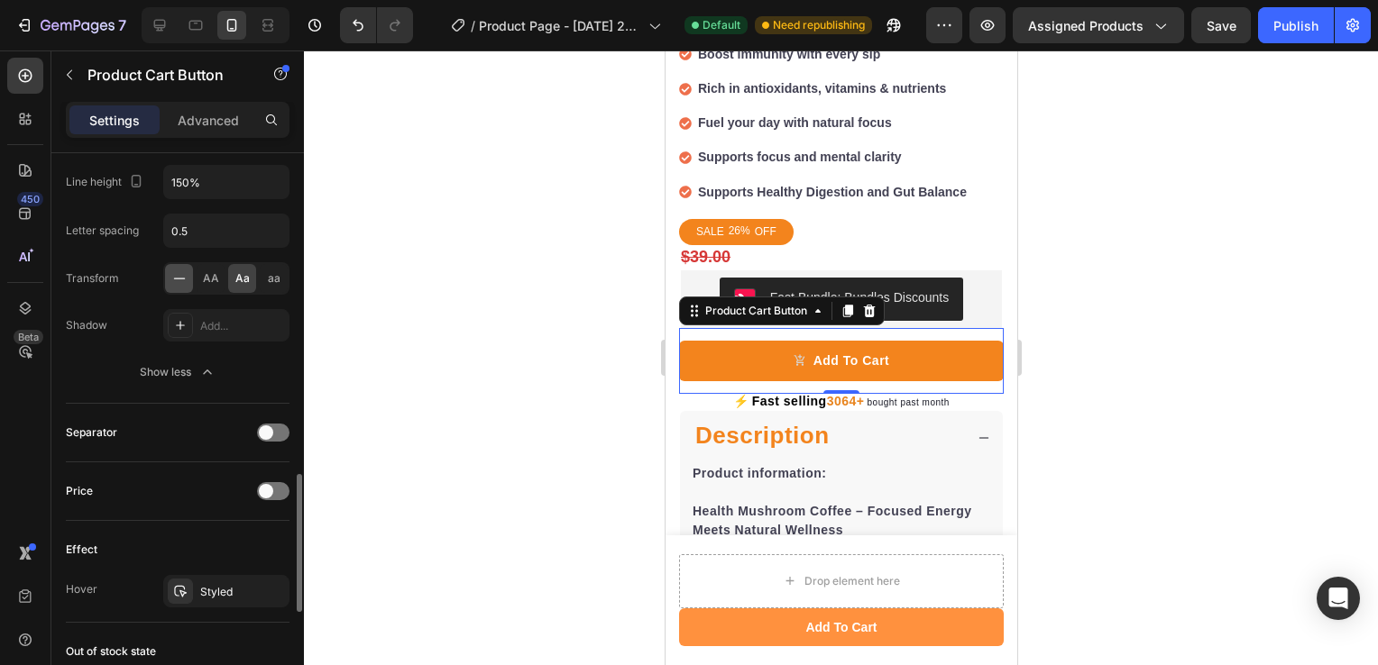
click at [177, 272] on icon at bounding box center [179, 279] width 18 height 18
click at [241, 270] on span "Aa" at bounding box center [242, 278] width 14 height 16
click at [182, 264] on div at bounding box center [179, 278] width 28 height 29
click at [144, 377] on div "Show less" at bounding box center [178, 372] width 77 height 18
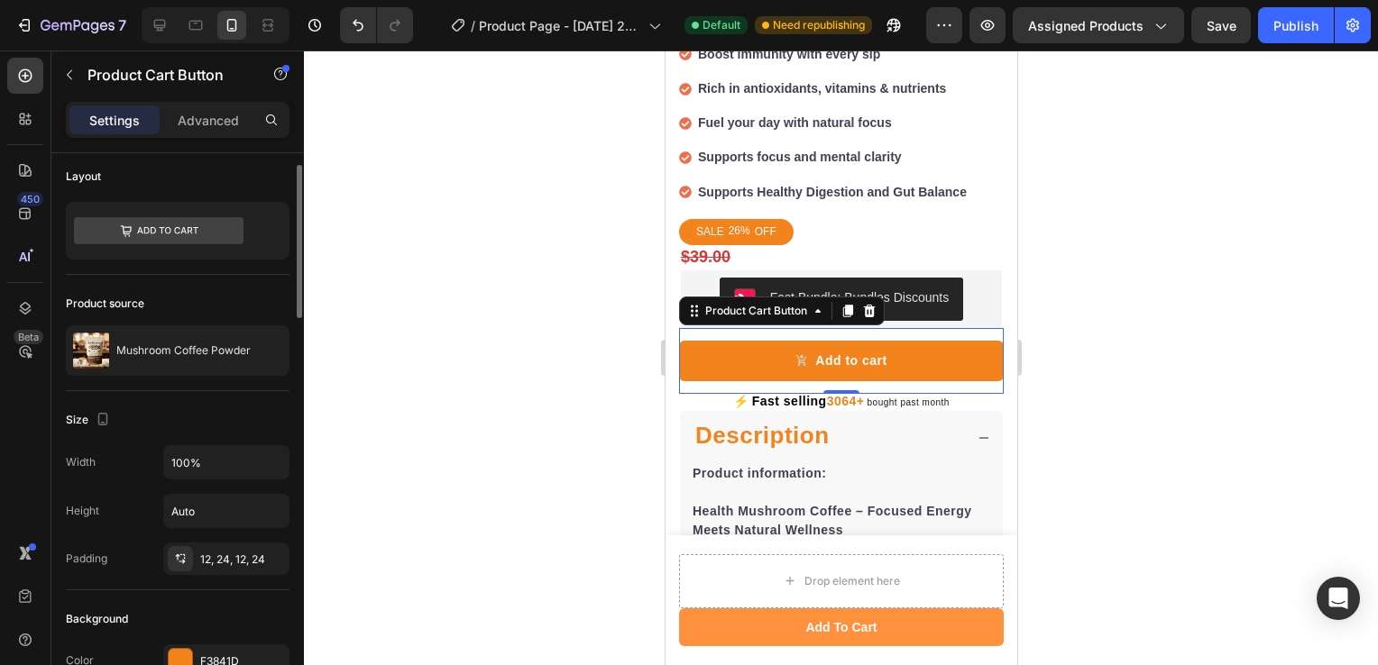
scroll to position [0, 0]
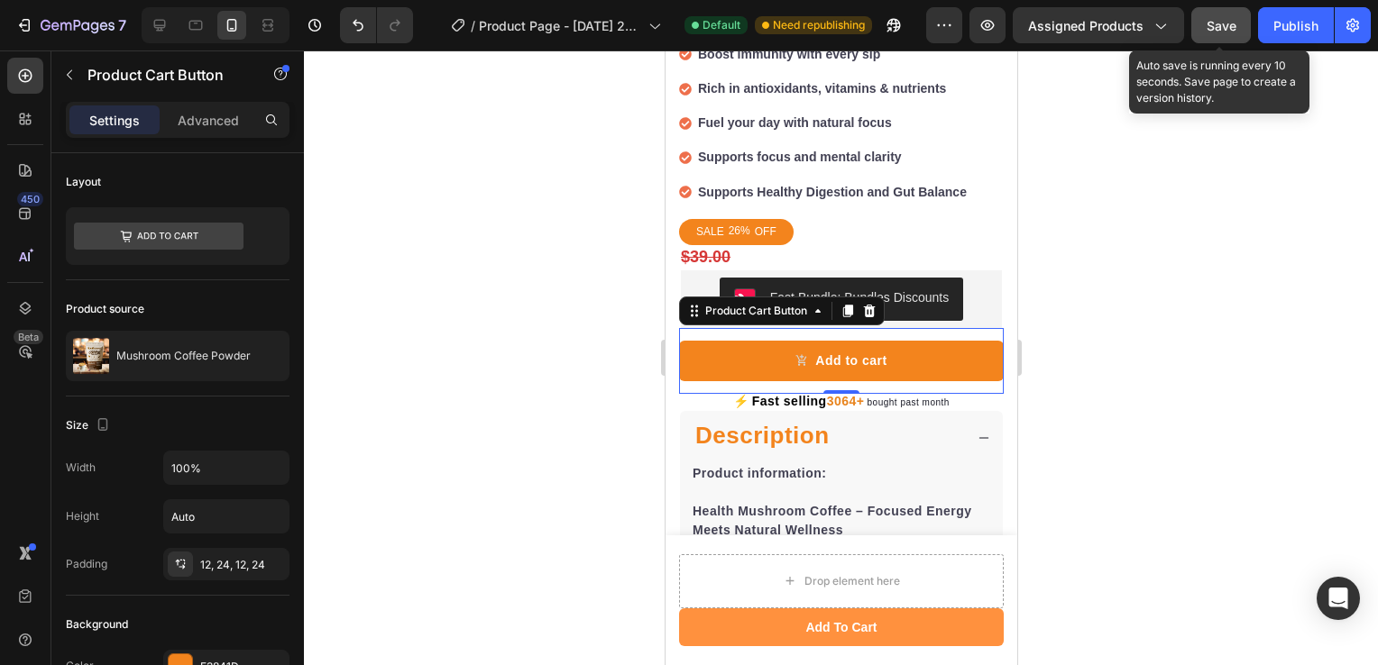
click at [1201, 34] on button "Save" at bounding box center [1221, 25] width 60 height 36
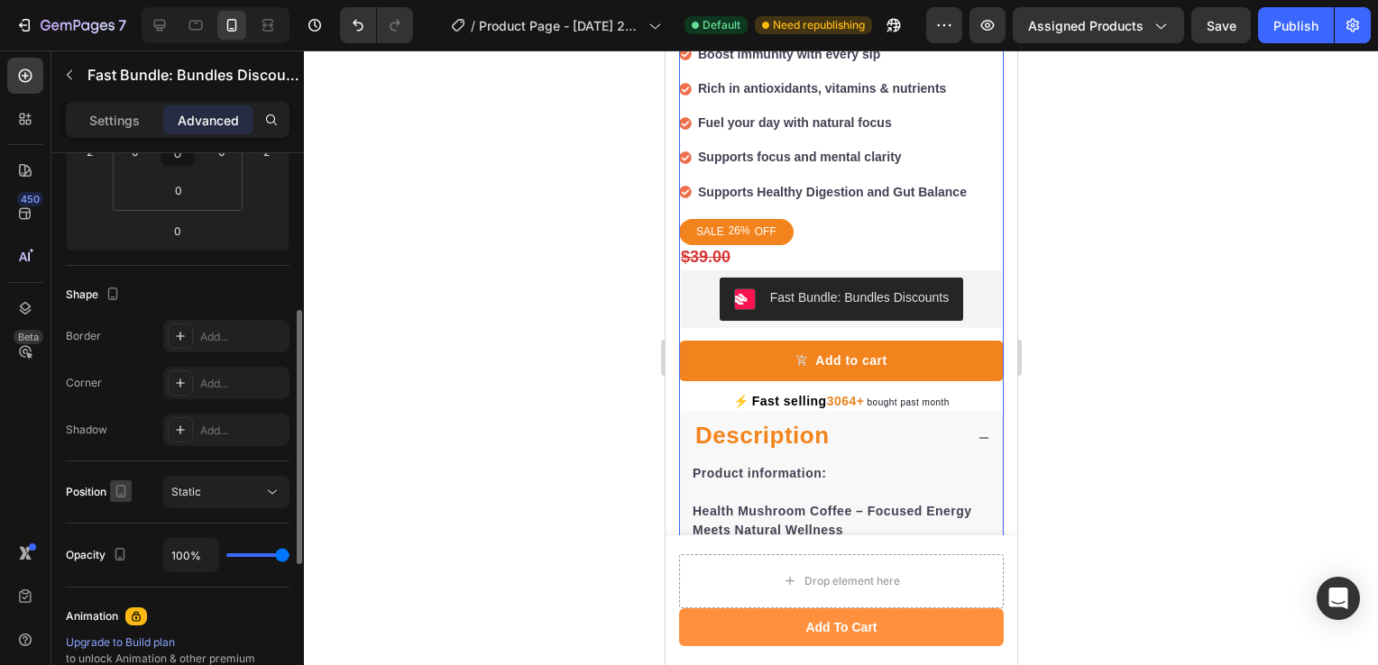
scroll to position [350, 0]
click at [188, 325] on div at bounding box center [180, 337] width 25 height 25
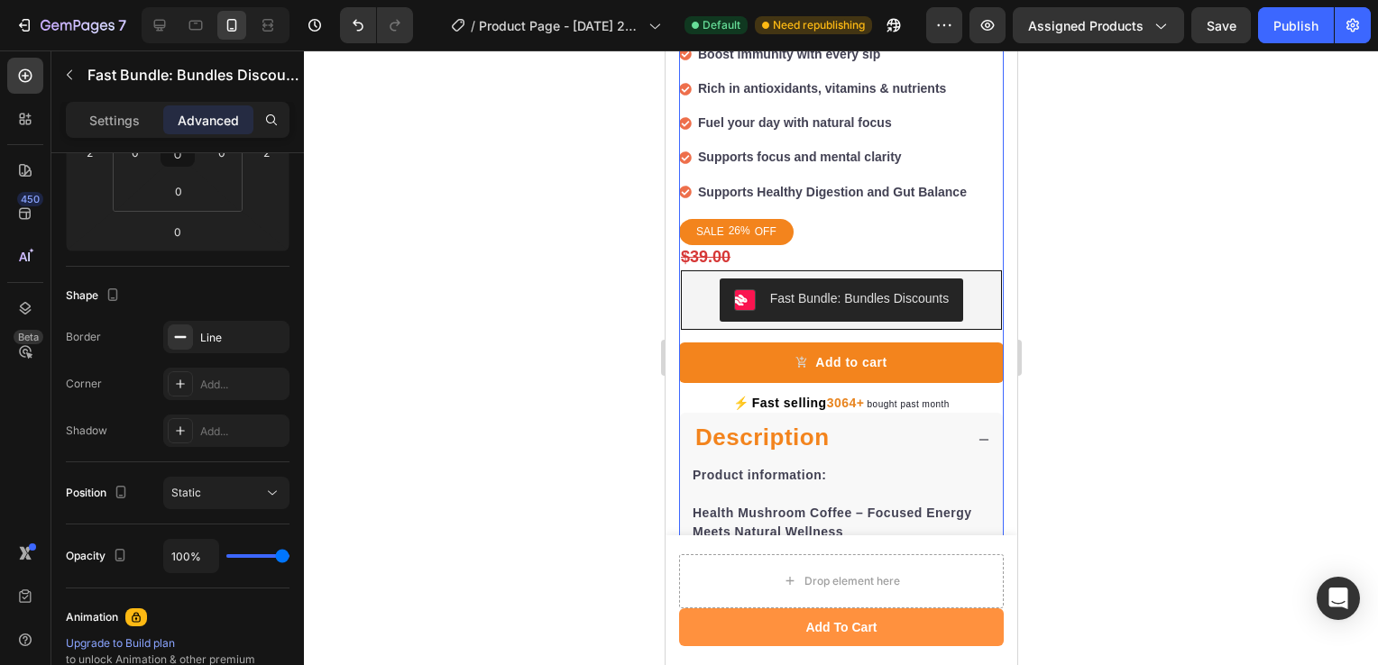
click at [448, 556] on div at bounding box center [841, 357] width 1074 height 615
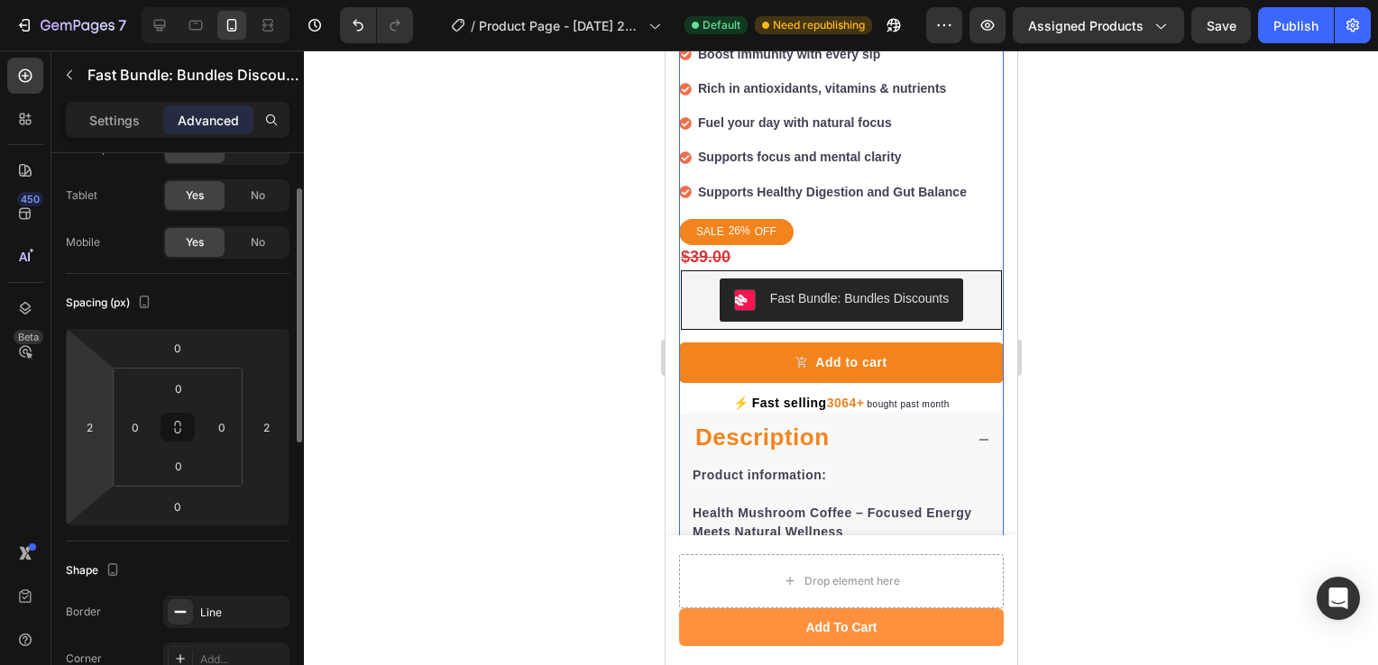
scroll to position [74, 0]
click at [105, 424] on div "2" at bounding box center [89, 428] width 36 height 29
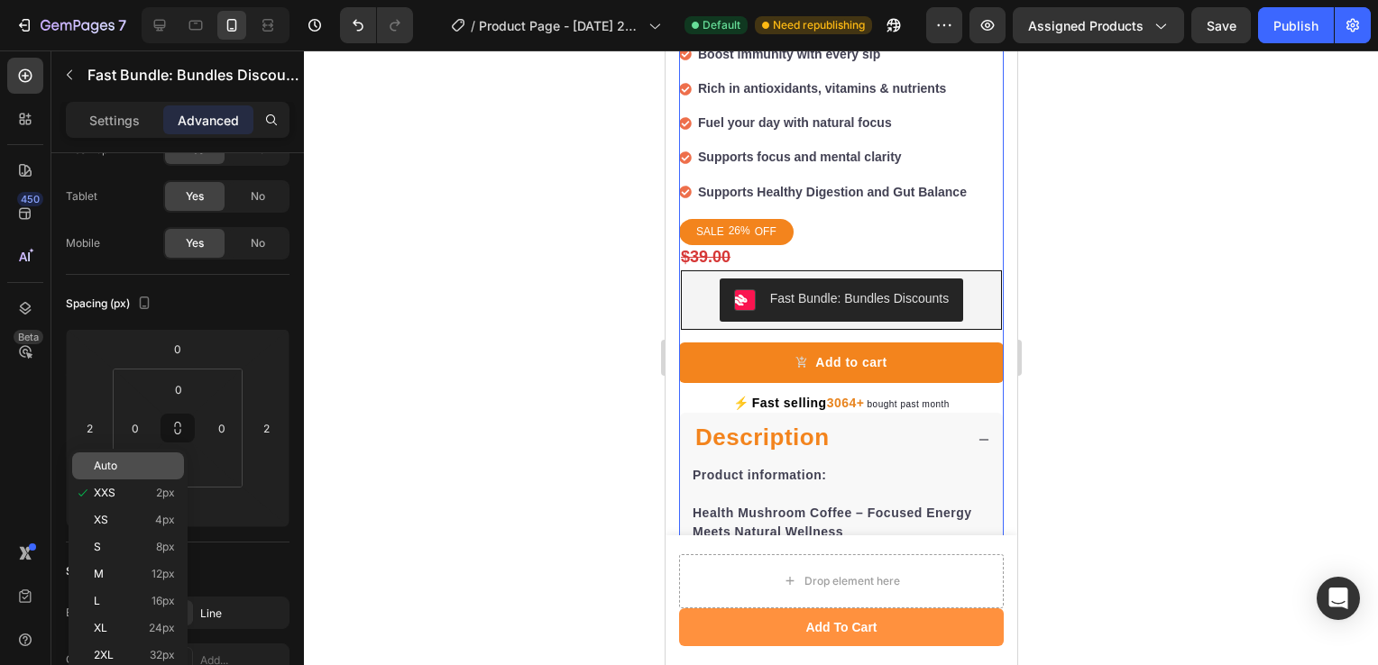
click at [137, 460] on p "Auto" at bounding box center [134, 466] width 81 height 13
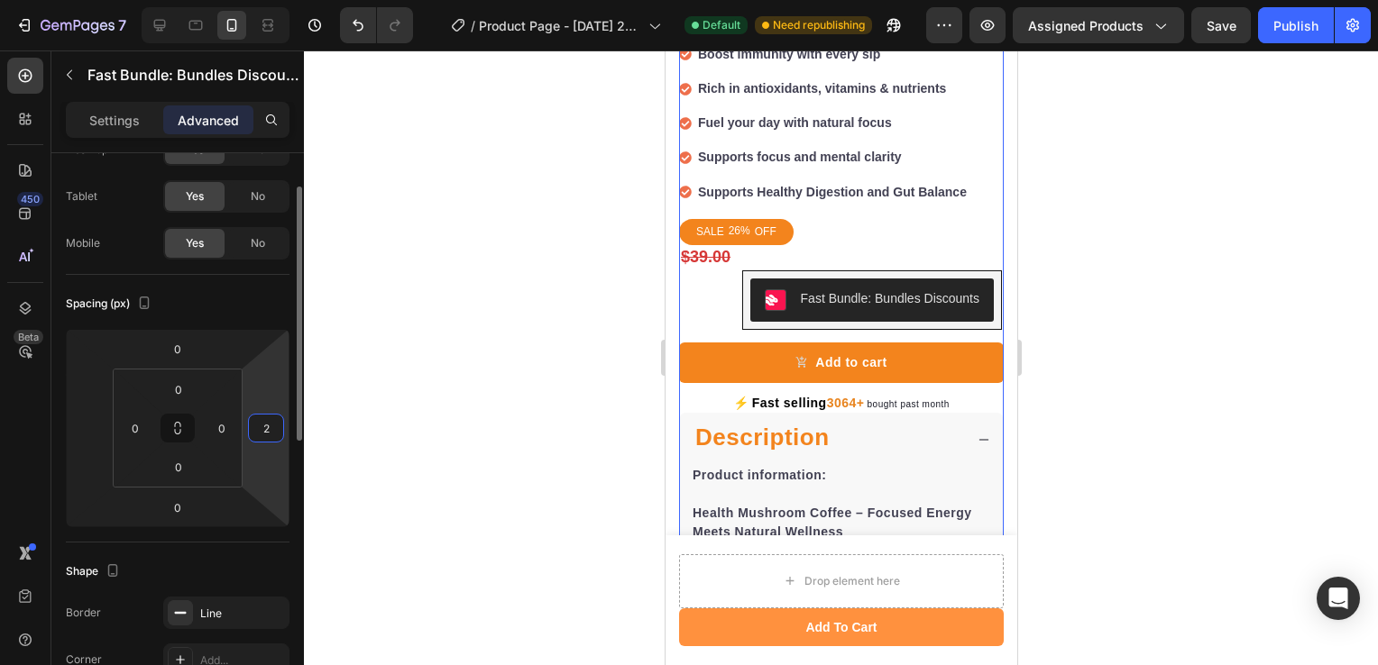
click at [276, 432] on input "2" at bounding box center [265, 428] width 27 height 27
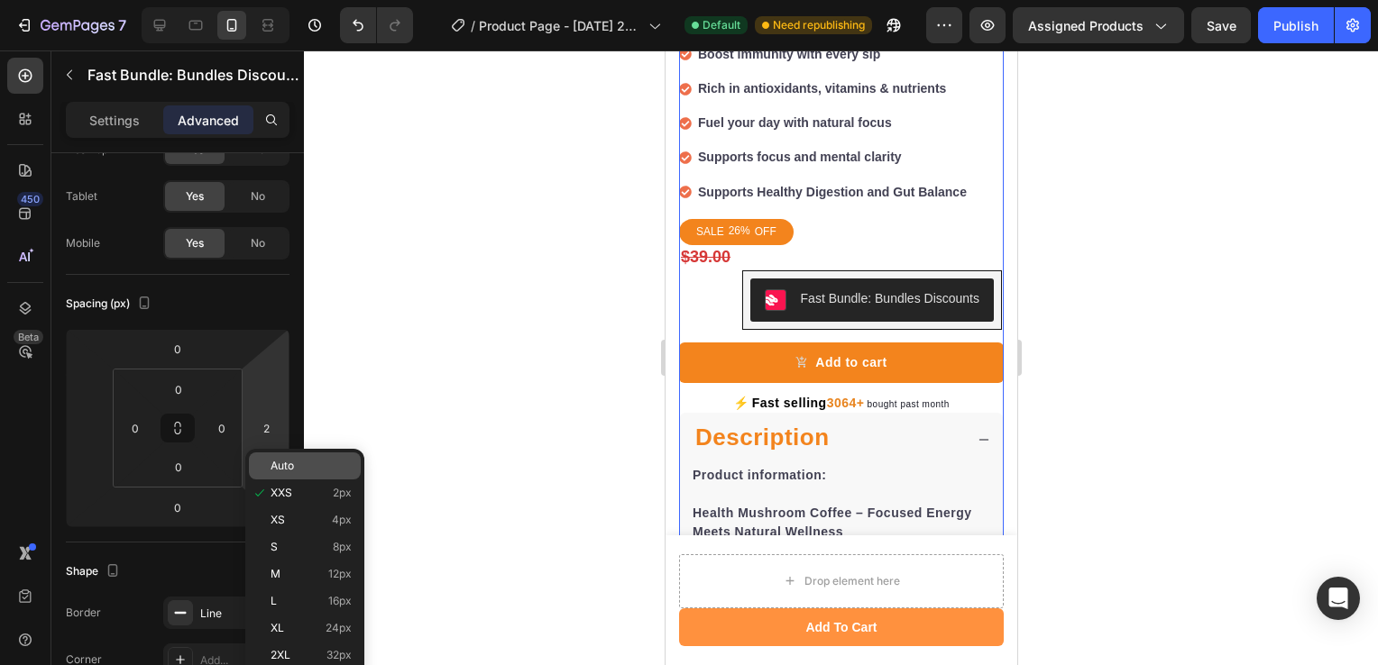
click at [280, 471] on span "Auto" at bounding box center [281, 466] width 23 height 13
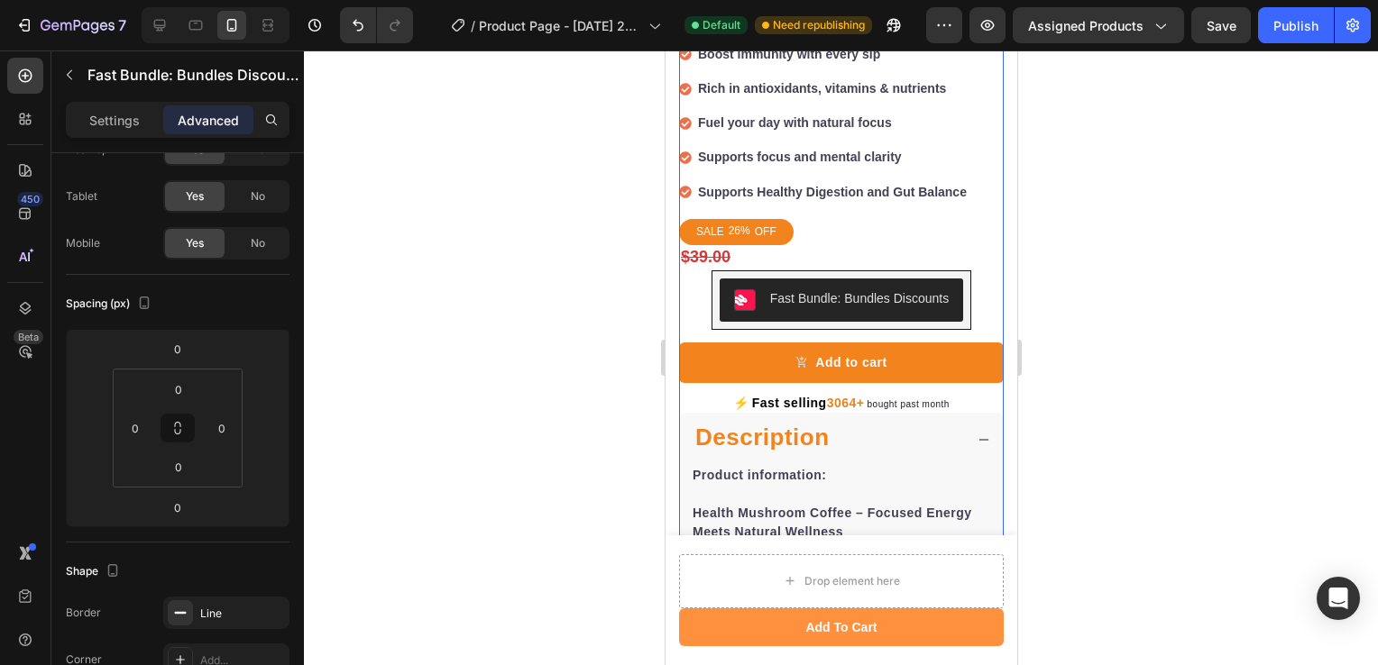
click at [404, 431] on div at bounding box center [841, 357] width 1074 height 615
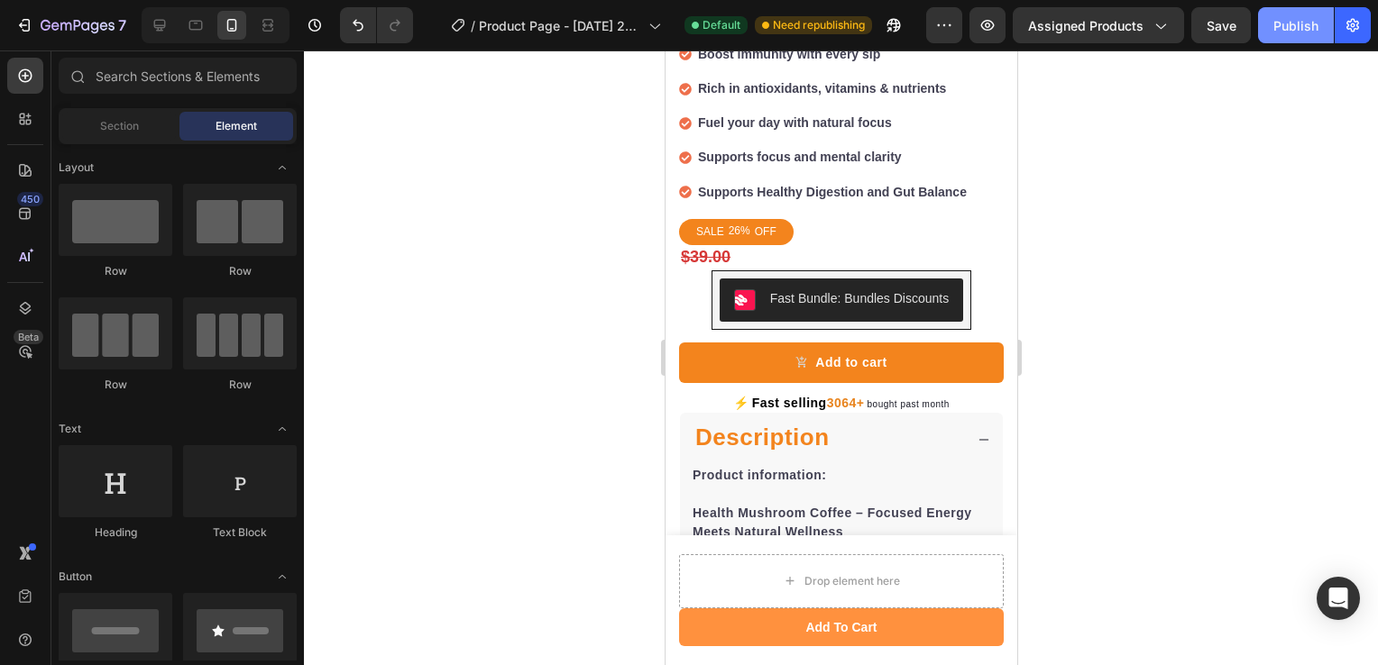
click at [1300, 35] on button "Publish" at bounding box center [1296, 25] width 76 height 36
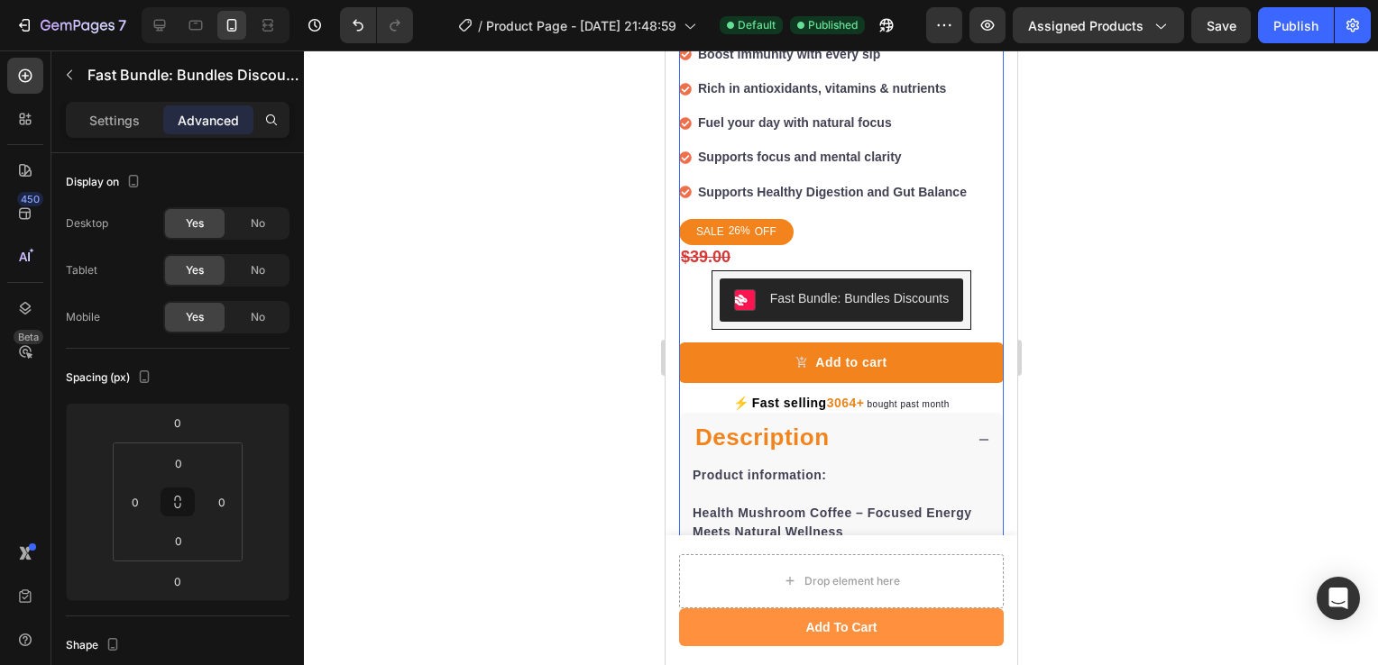
click at [779, 289] on div "Fast Bundle: Bundles Discounts" at bounding box center [858, 298] width 179 height 19
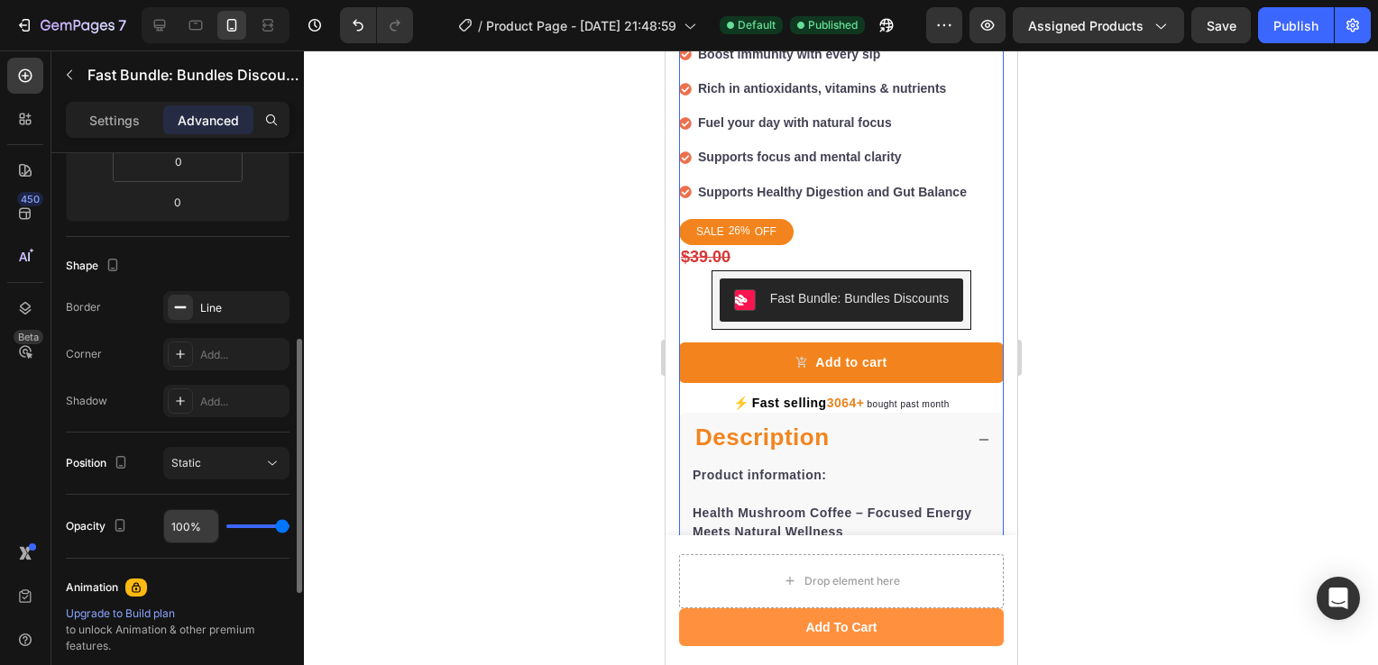
scroll to position [458, 0]
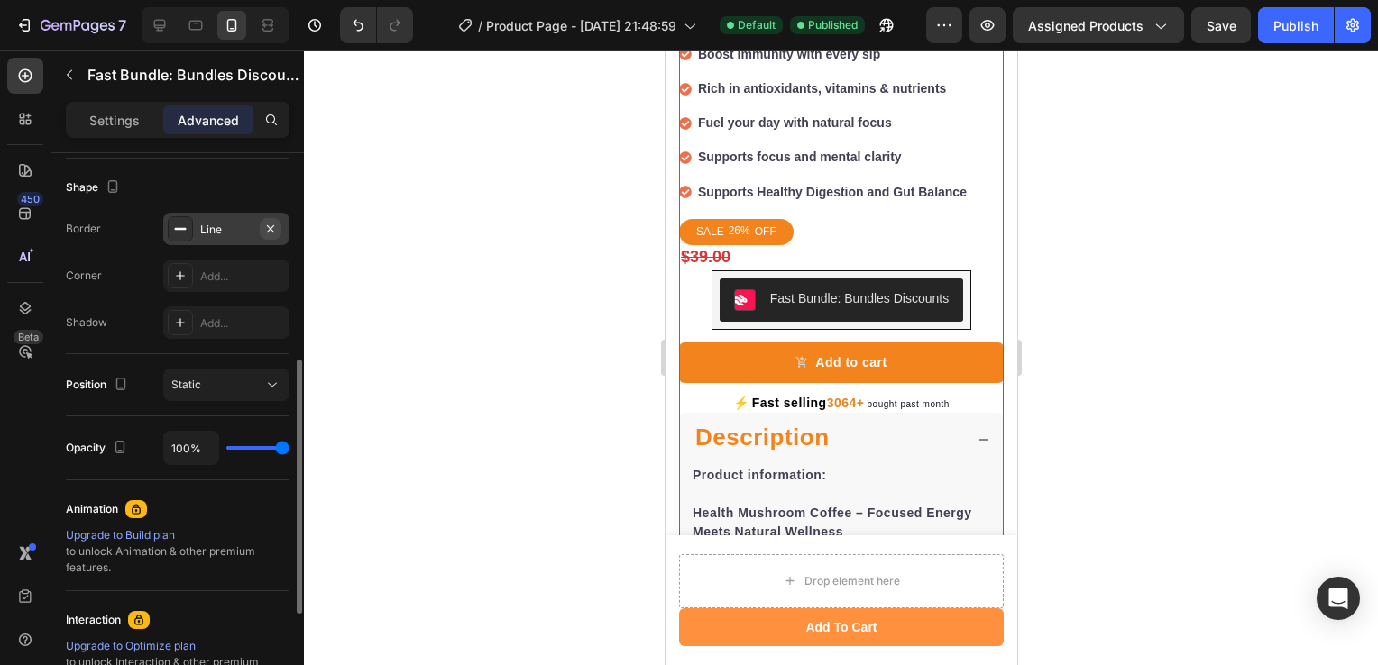
click at [273, 225] on icon "button" at bounding box center [270, 229] width 14 height 14
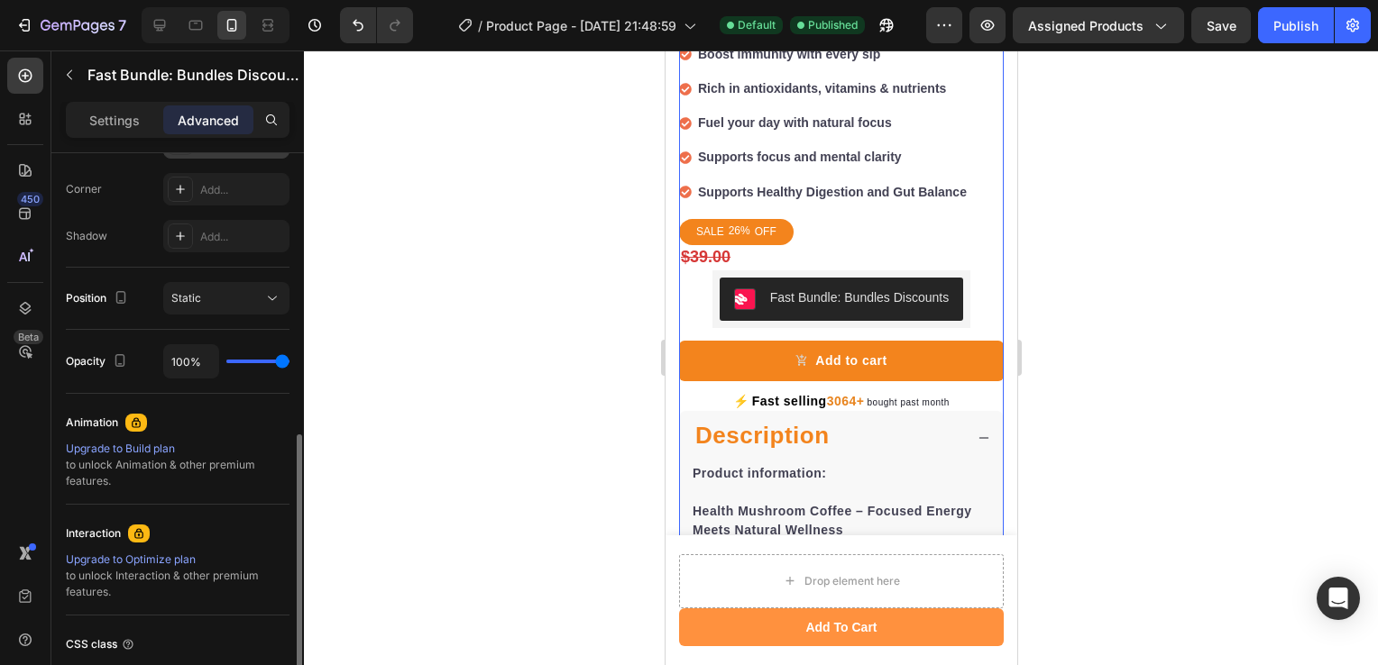
scroll to position [544, 0]
type input "92%"
type input "92"
type input "88%"
type input "88"
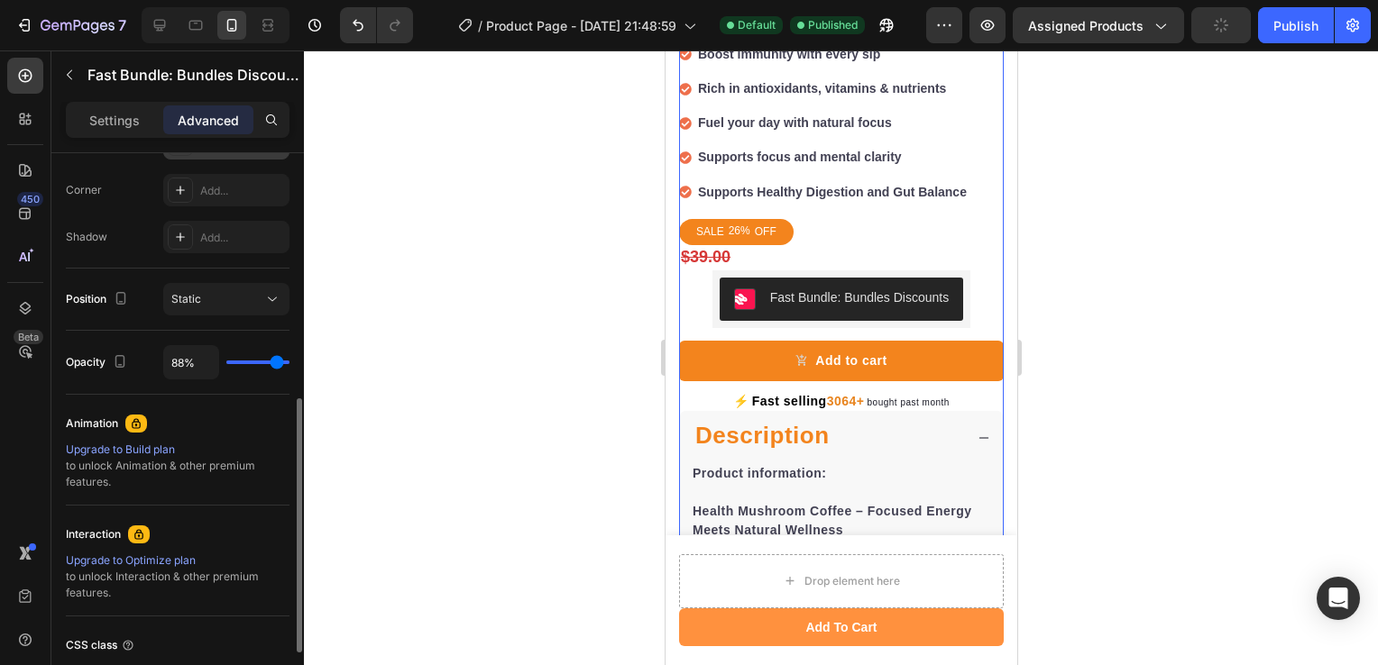
type input "83%"
type input "83"
type input "77%"
type input "77"
type input "73%"
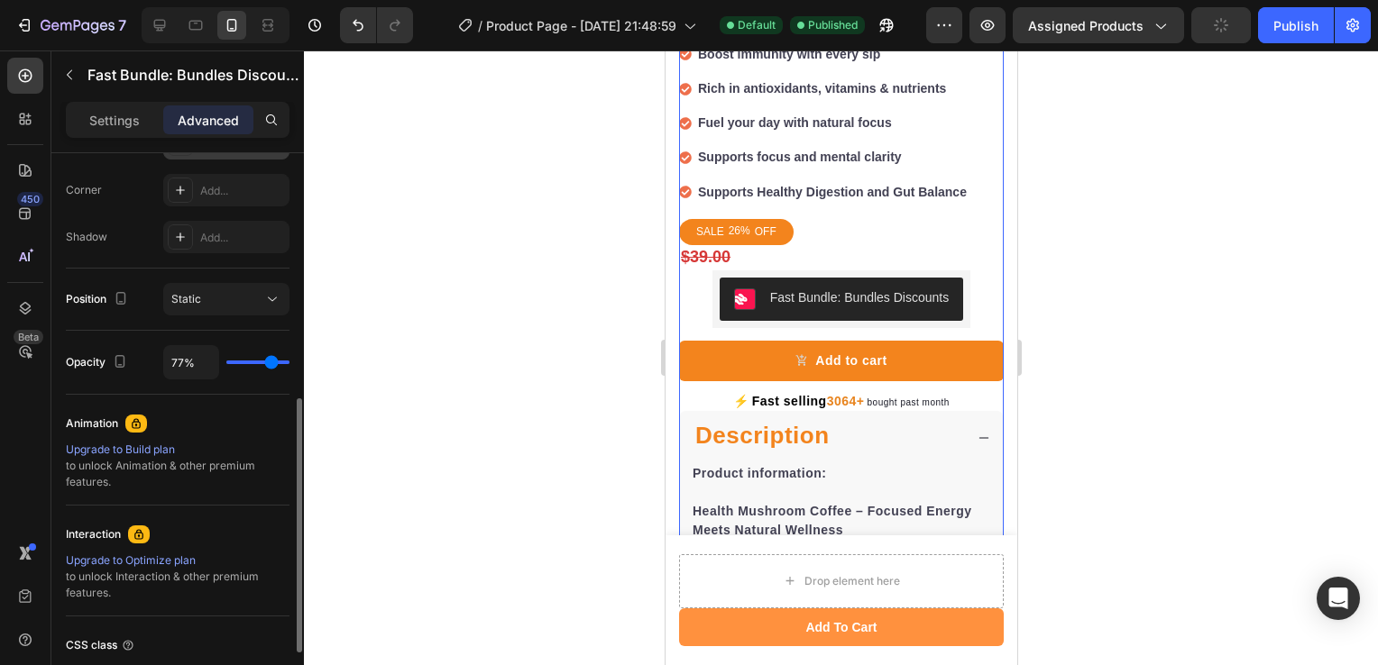
type input "73"
type input "70%"
type input "70"
type input "66%"
type input "66"
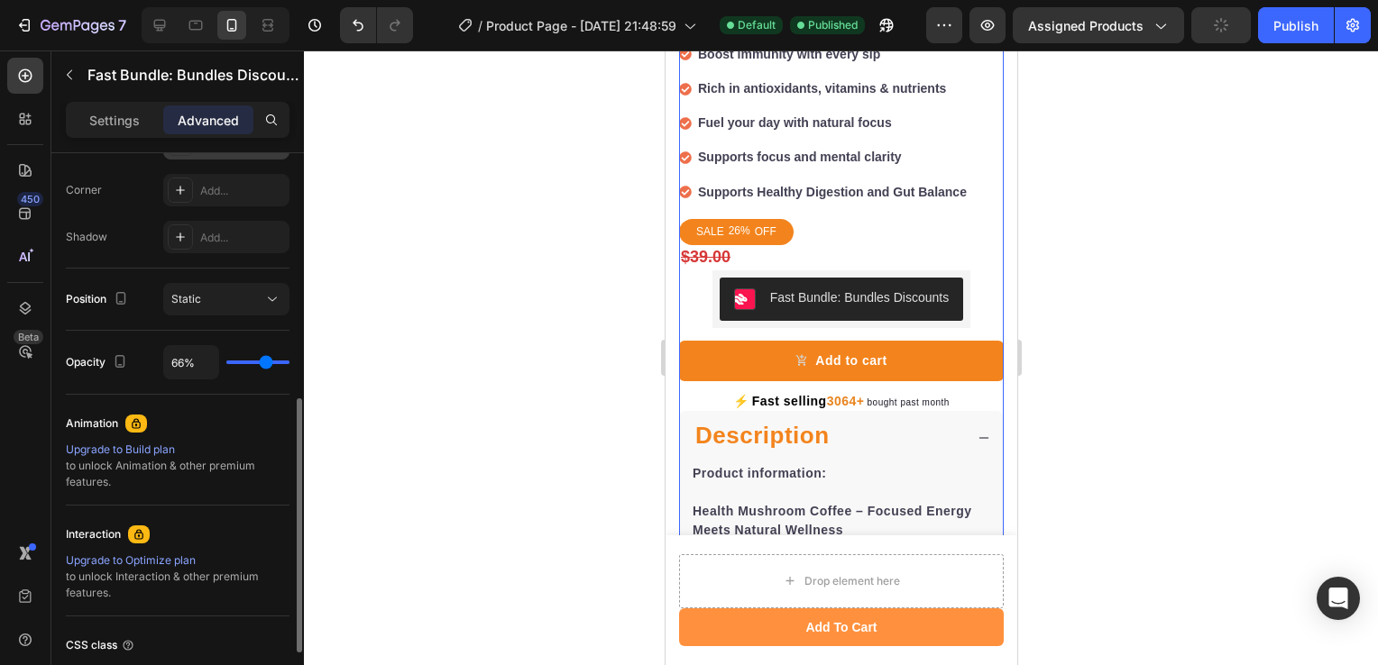
type input "63%"
type input "63"
type input "61%"
type input "61"
type input "57%"
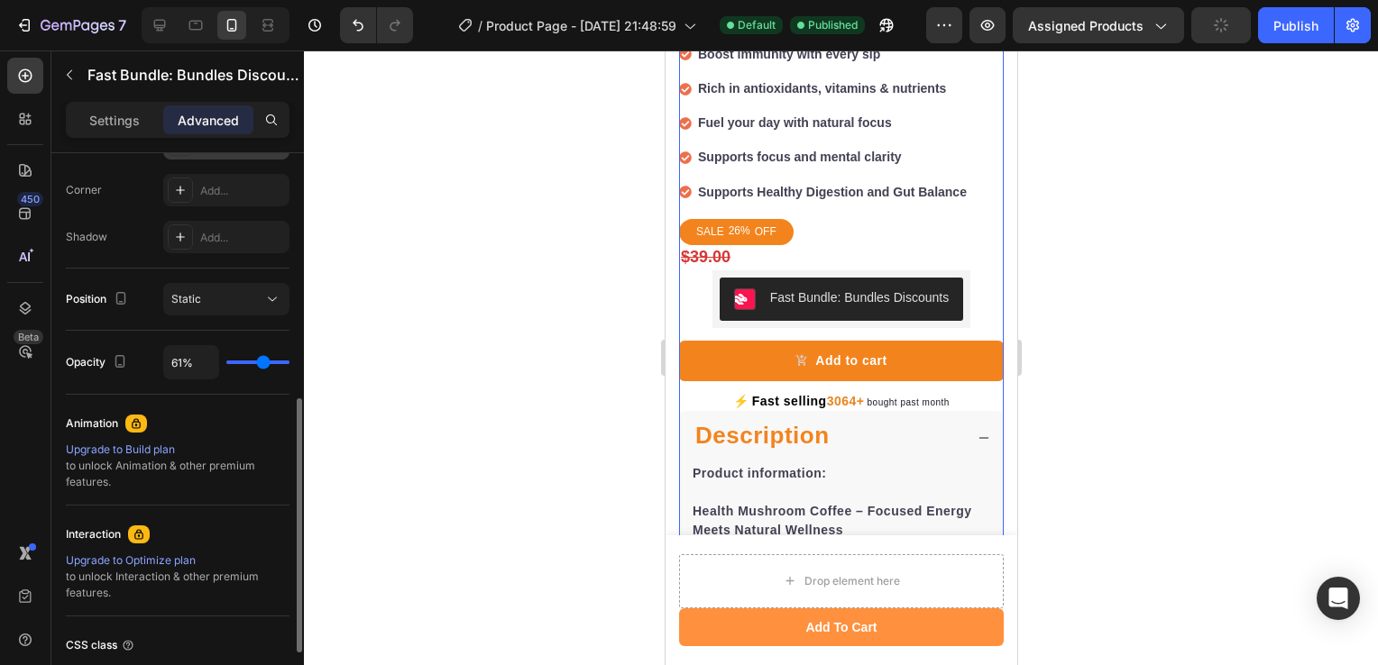
type input "57"
type input "55%"
type input "55"
type input "52%"
type input "52"
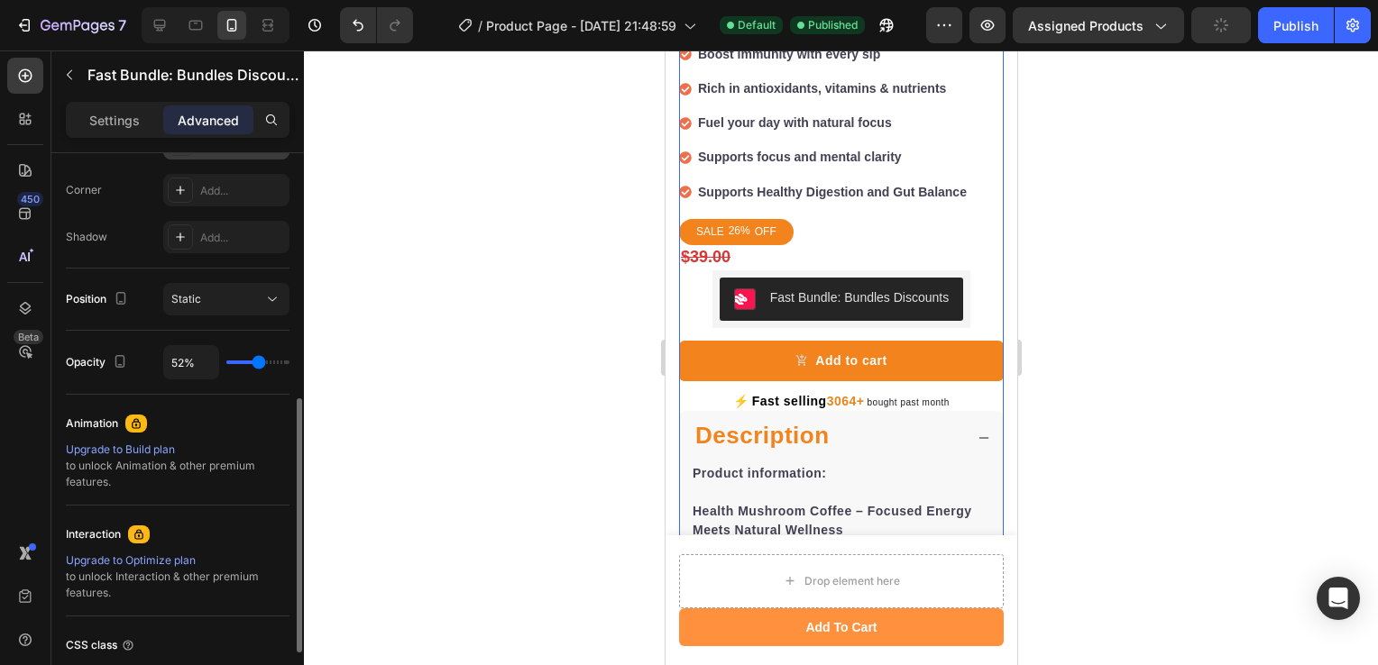
type input "51%"
type input "51"
type input "49%"
type input "49"
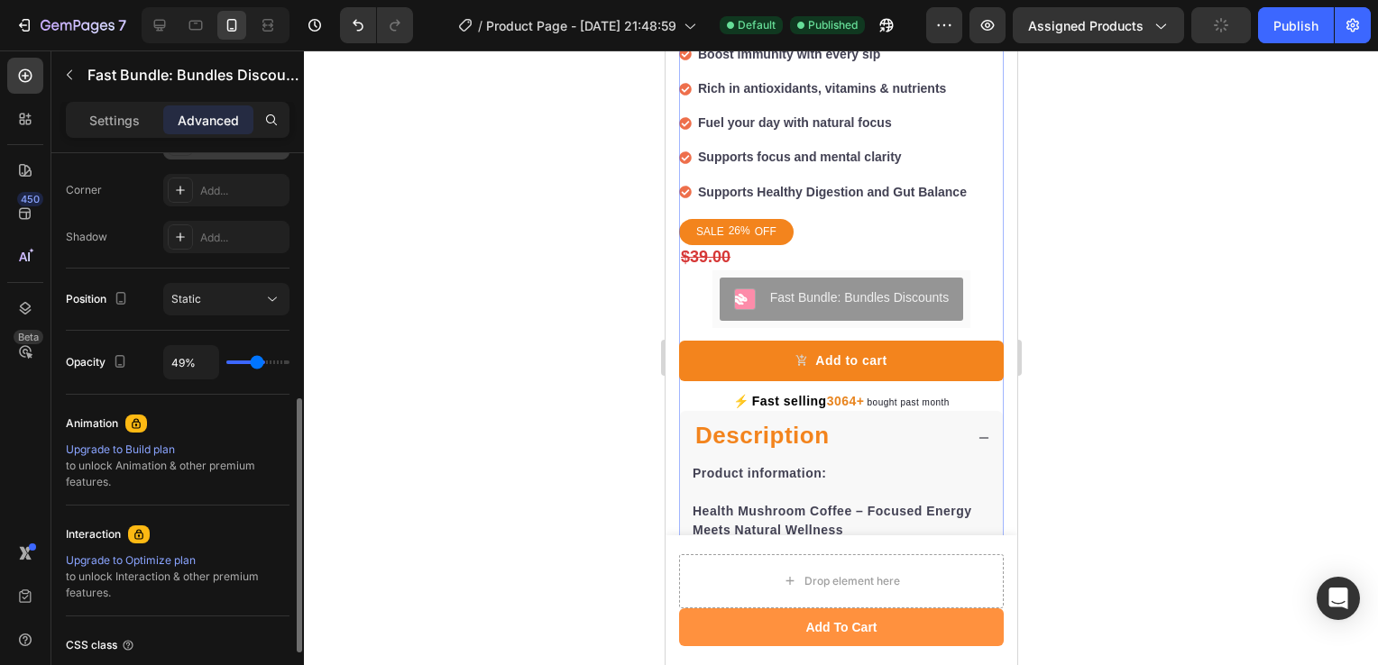
type input "48%"
type input "48"
type input "46%"
type input "46"
type input "45%"
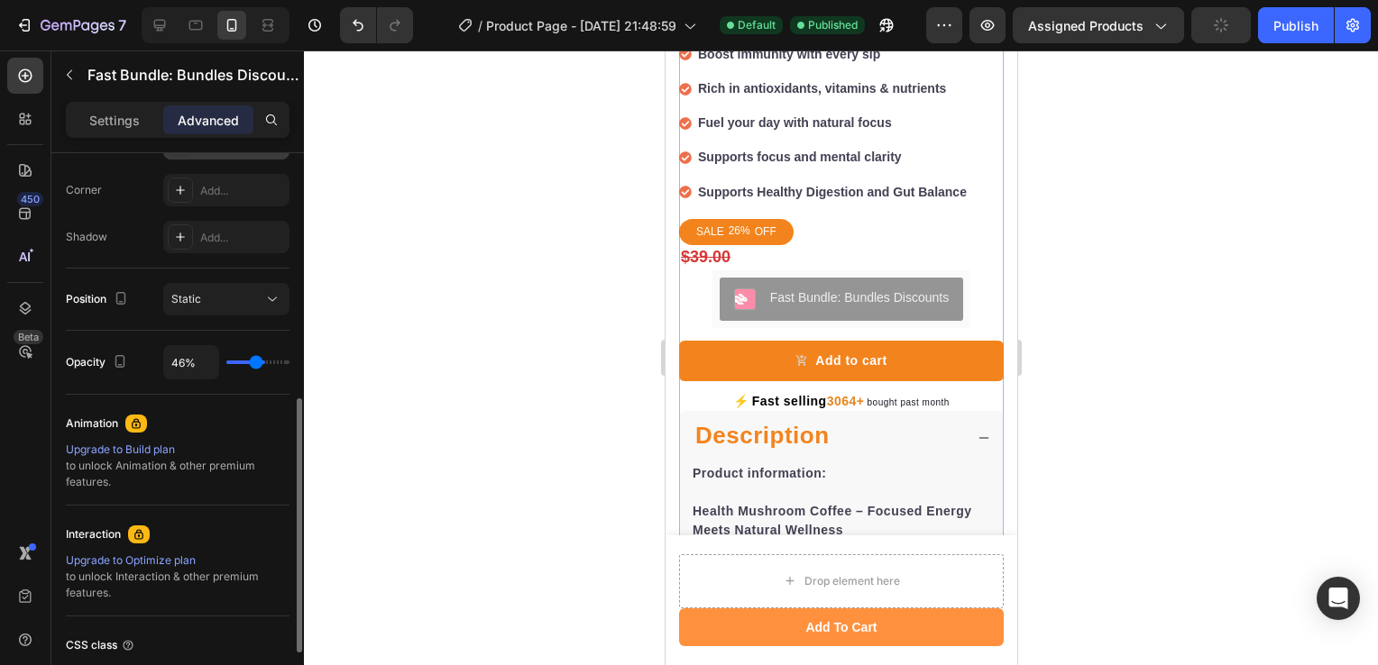
type input "45"
type input "43%"
type input "43"
type input "42%"
type input "42"
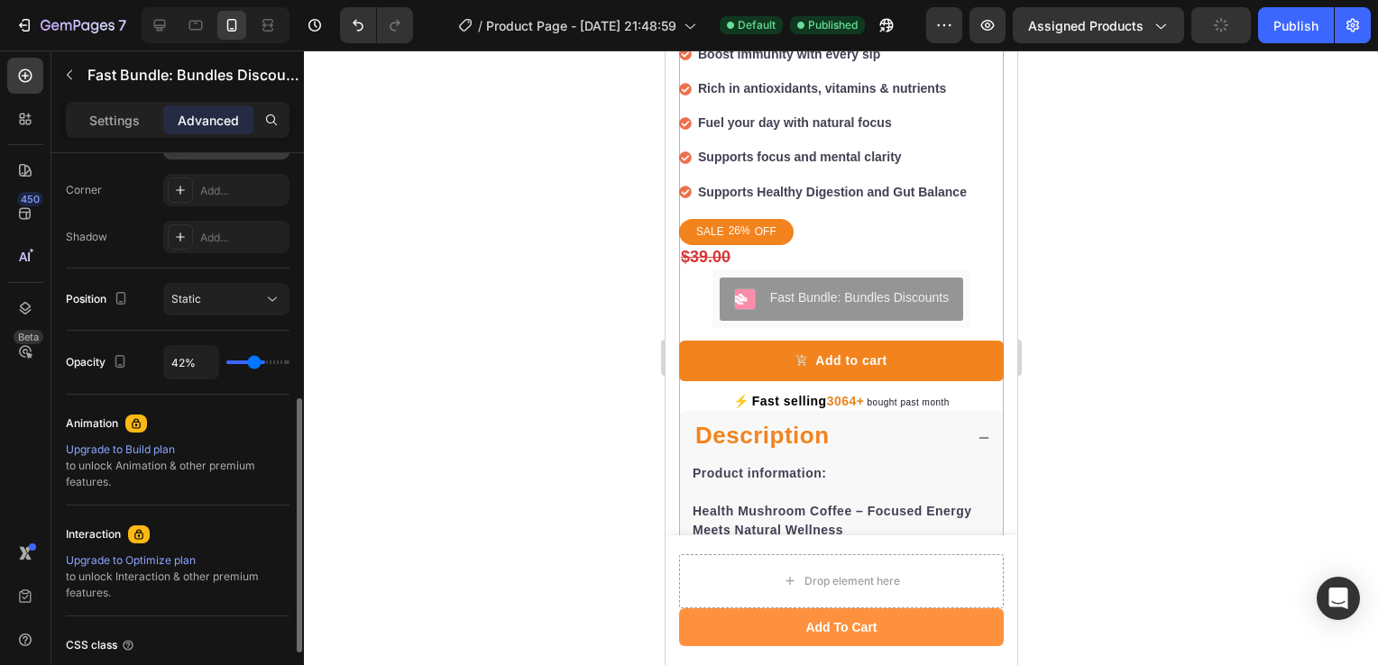
type input "40%"
type input "40"
type input "39%"
type input "39"
type input "37%"
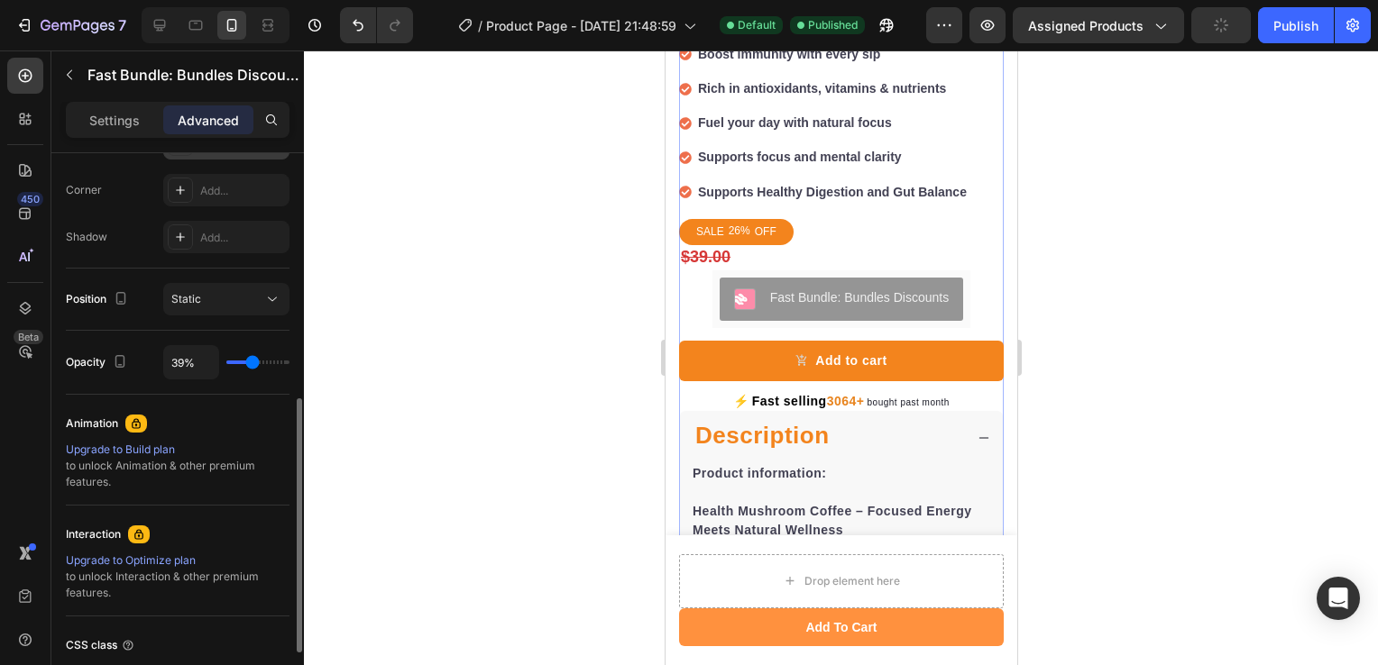
type input "37"
type input "36%"
type input "36"
type input "34%"
type input "34"
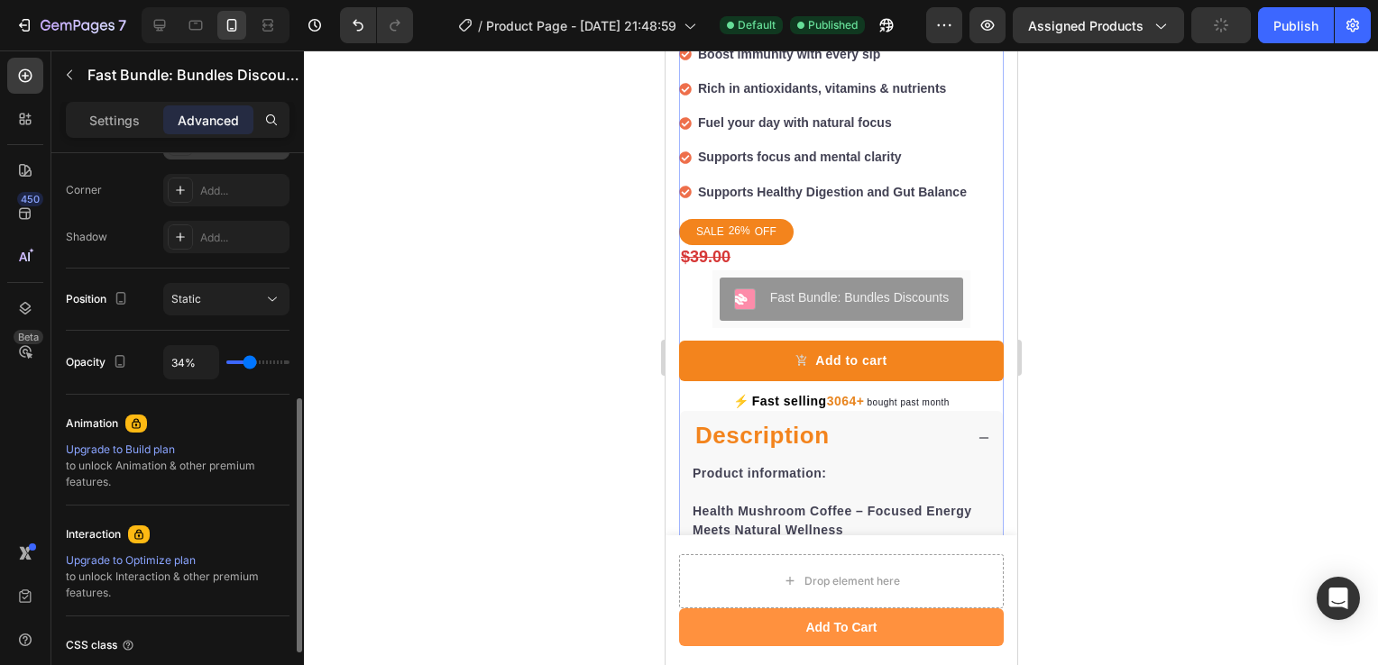
type input "31%"
type input "31"
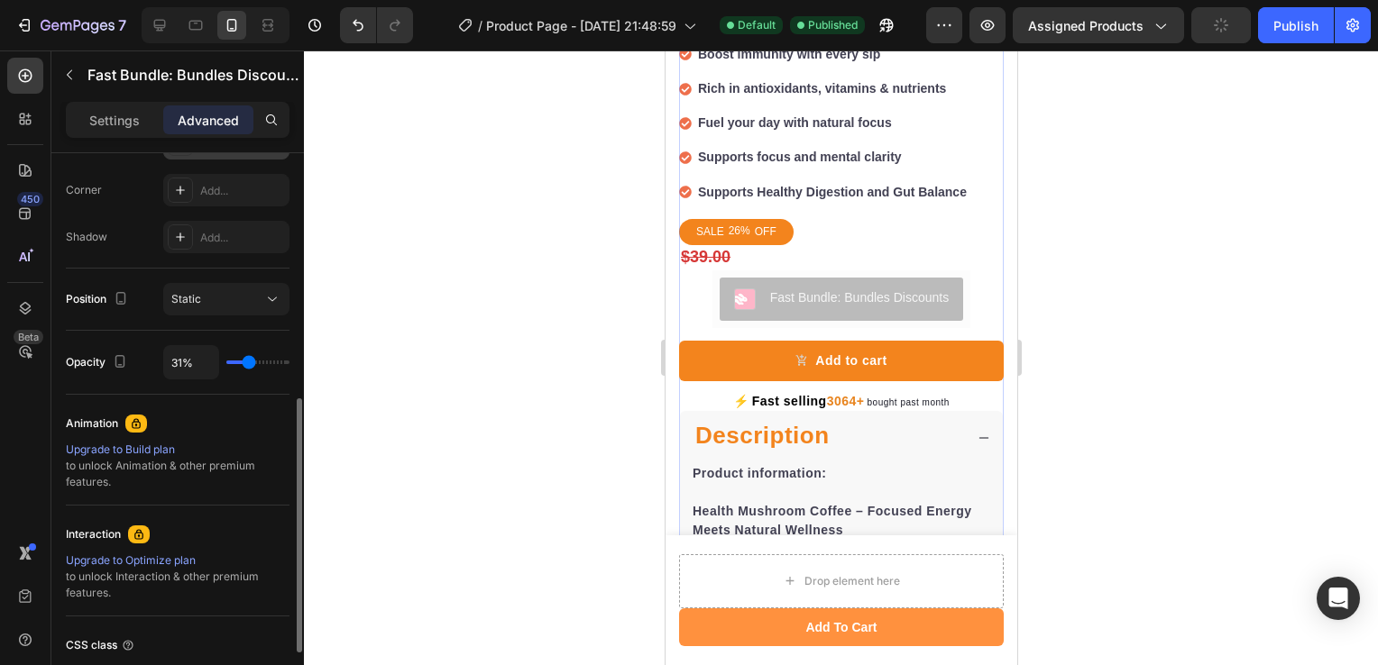
type input "27%"
type input "27"
type input "24%"
type input "24"
type input "18%"
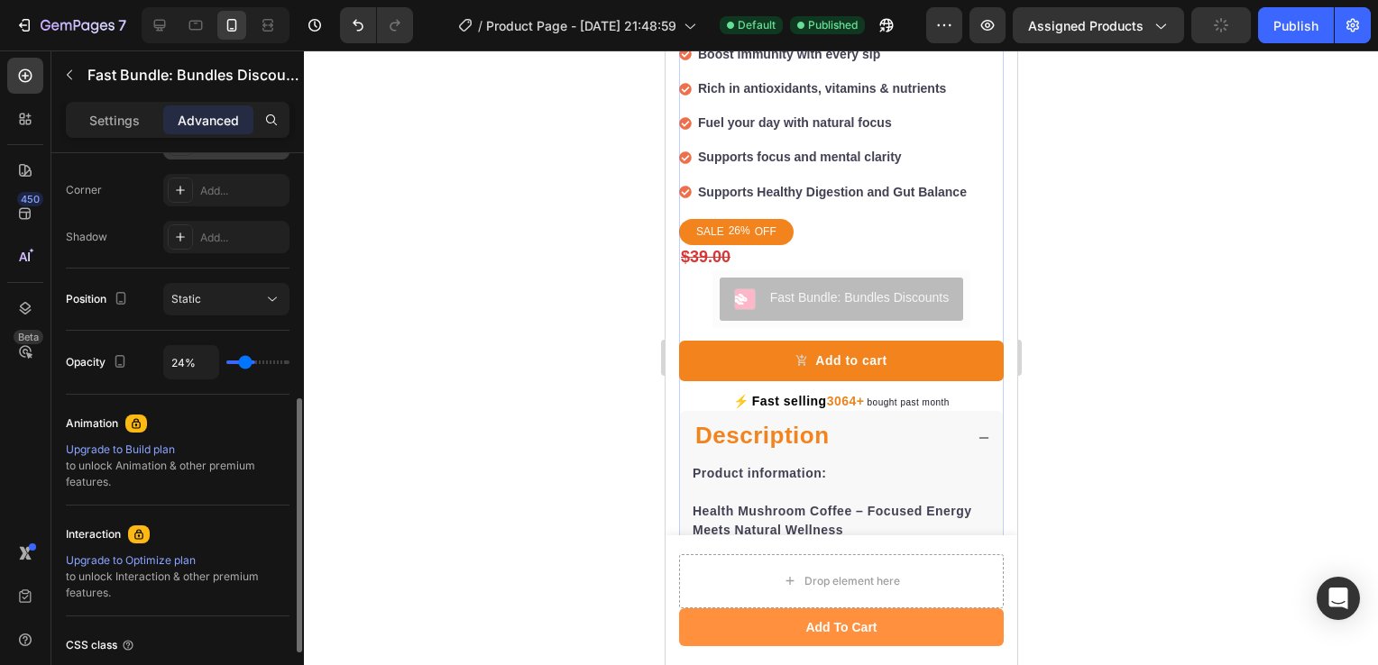
type input "18"
type input "5%"
type input "5"
type input "0%"
type input "0"
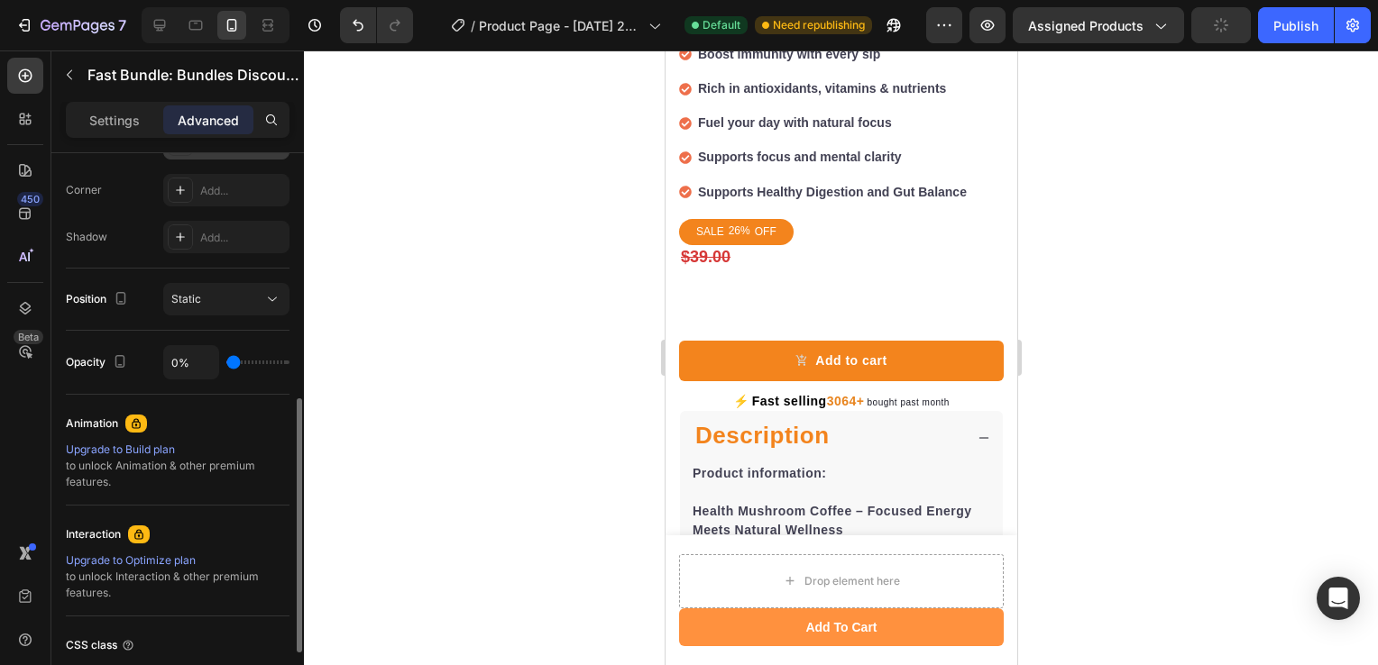
type input "26%"
type input "26"
type input "49%"
type input "49"
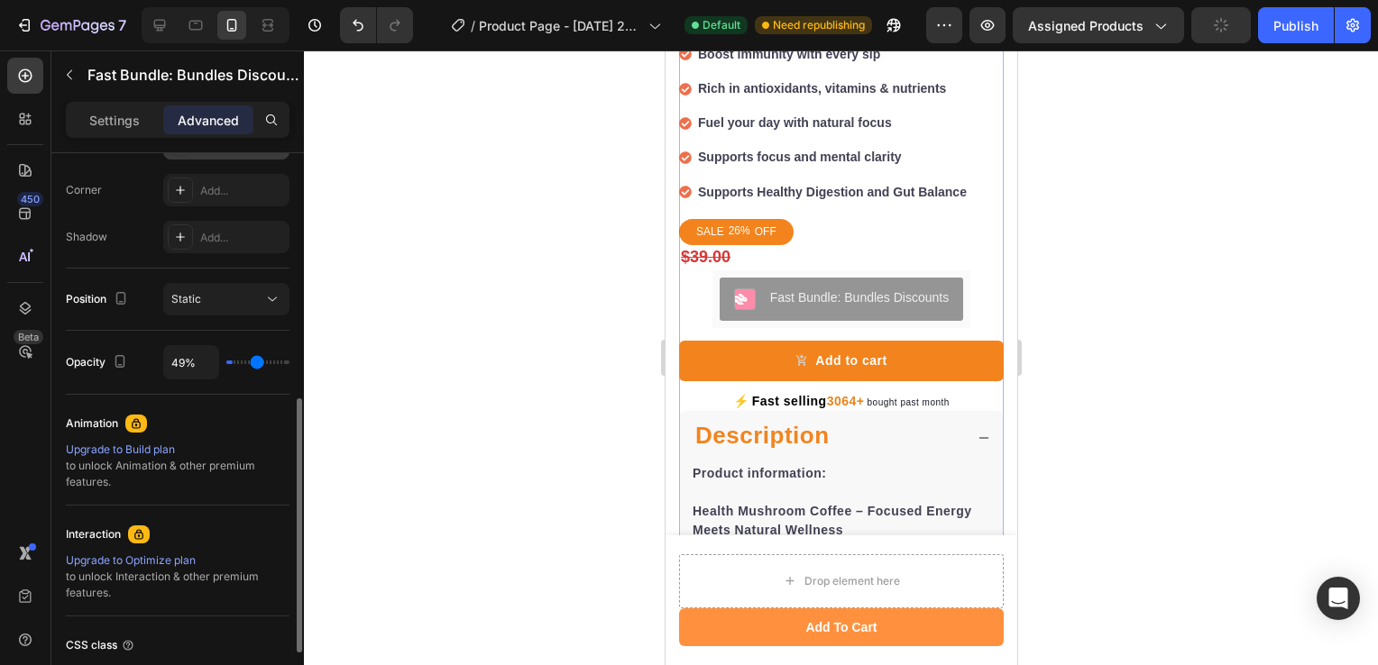
type input "58%"
type input "58"
type input "67%"
type input "67"
type input "79%"
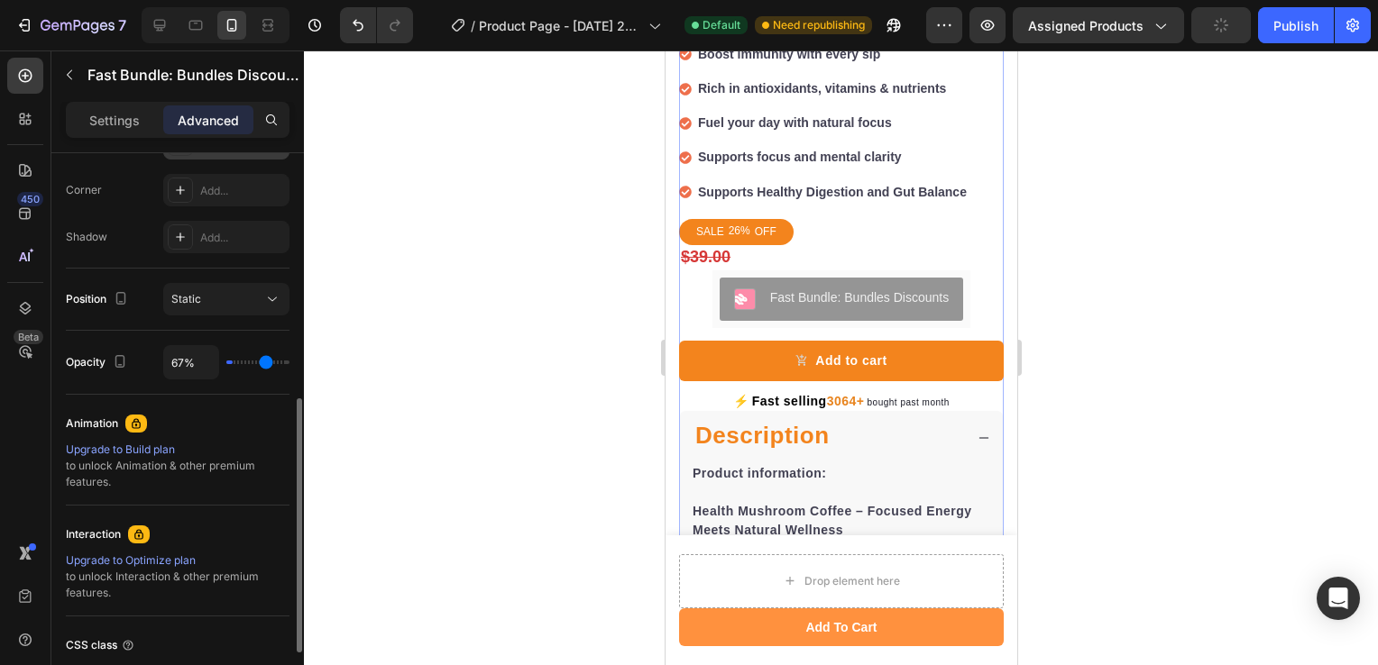
type input "79"
type input "97%"
type input "97"
type input "100%"
type input "100"
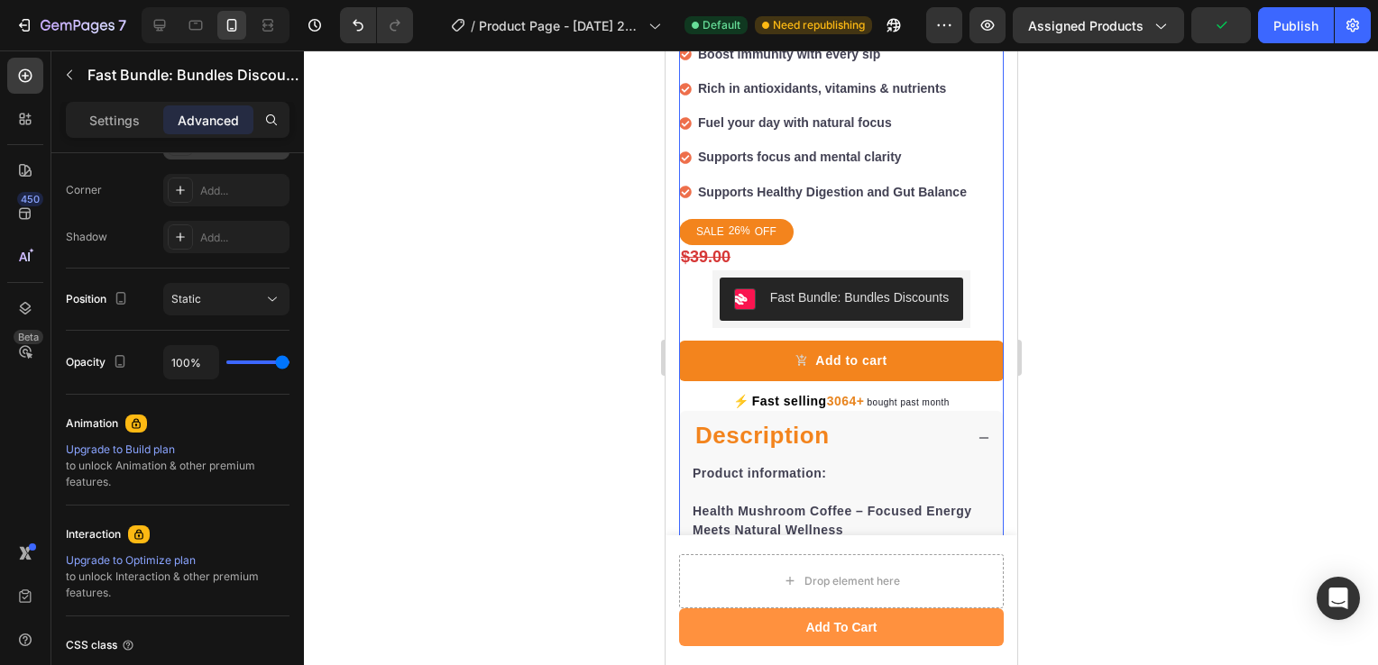
drag, startPoint x: 281, startPoint y: 357, endPoint x: 351, endPoint y: 357, distance: 69.4
click at [289, 361] on input "range" at bounding box center [257, 363] width 63 height 4
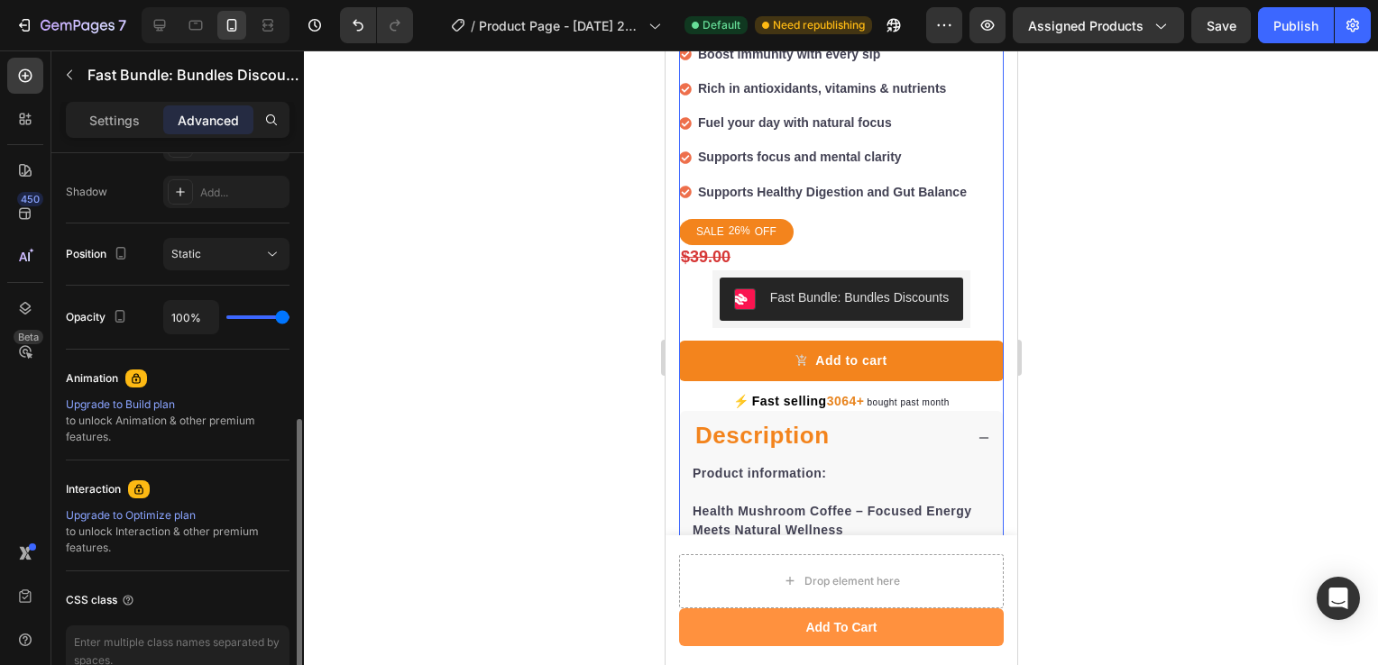
scroll to position [598, 0]
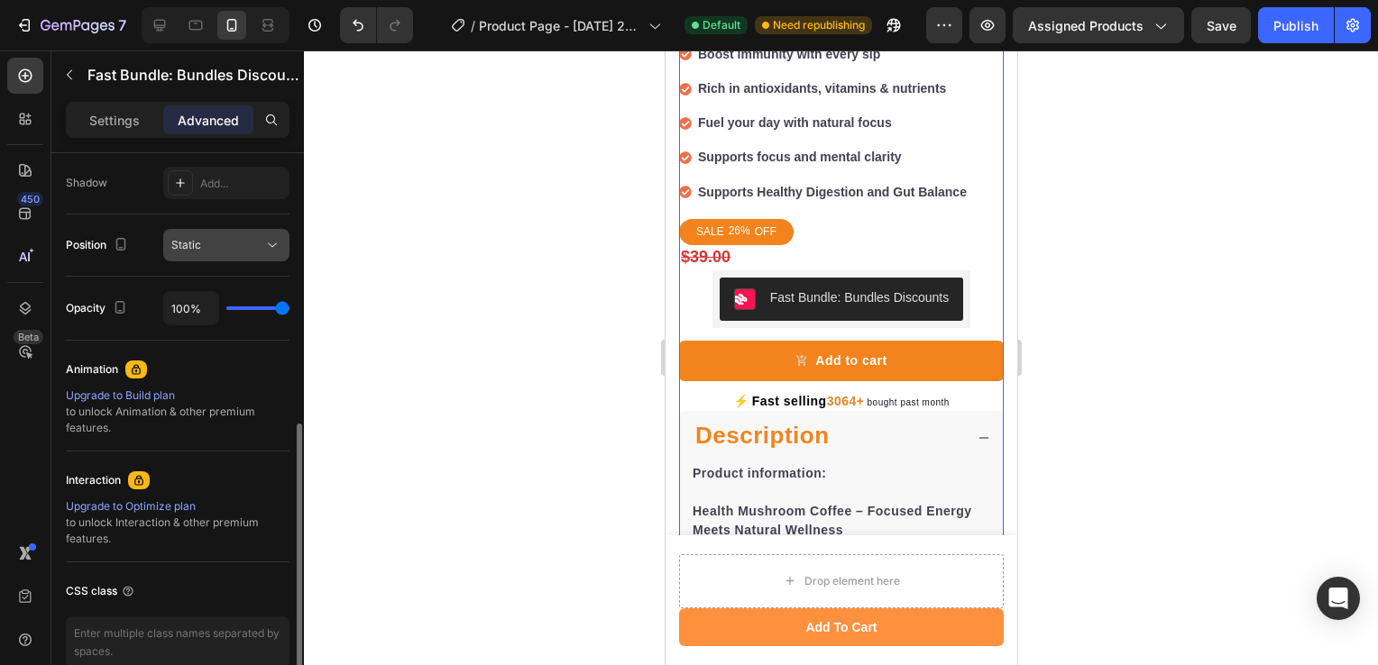
click at [266, 252] on icon at bounding box center [272, 245] width 18 height 18
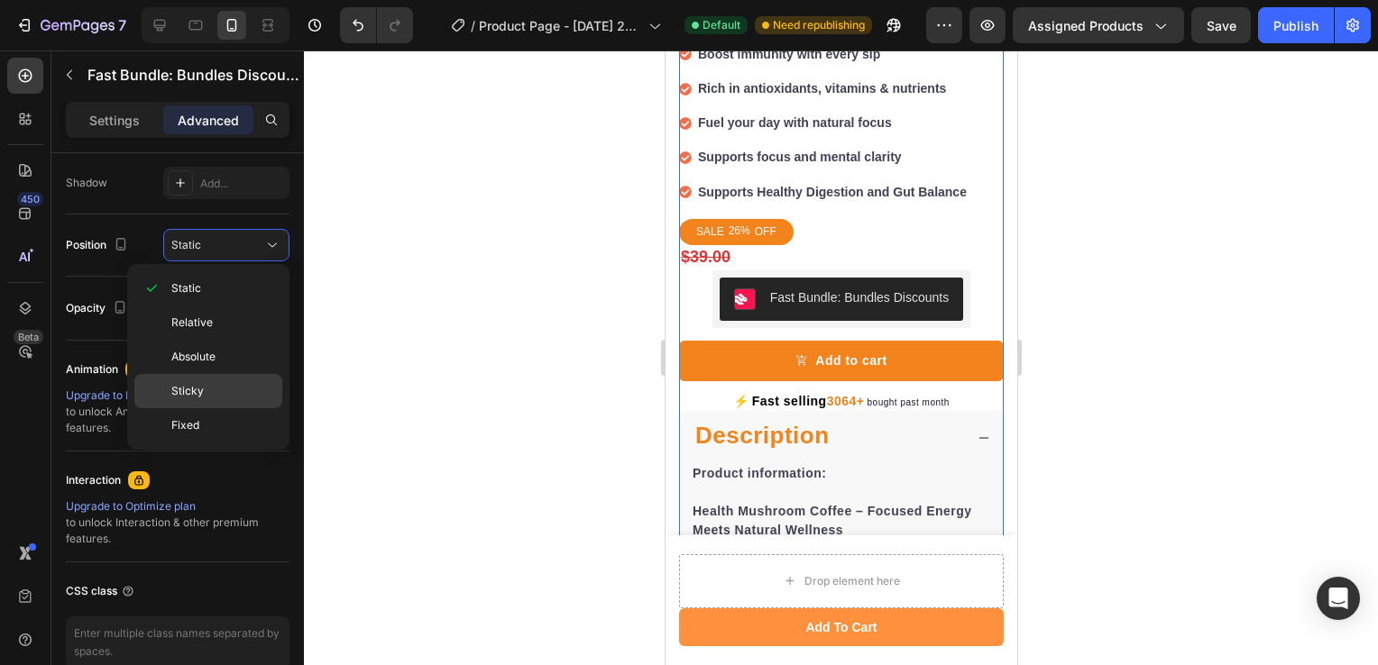
click at [245, 383] on p "Sticky" at bounding box center [222, 391] width 103 height 16
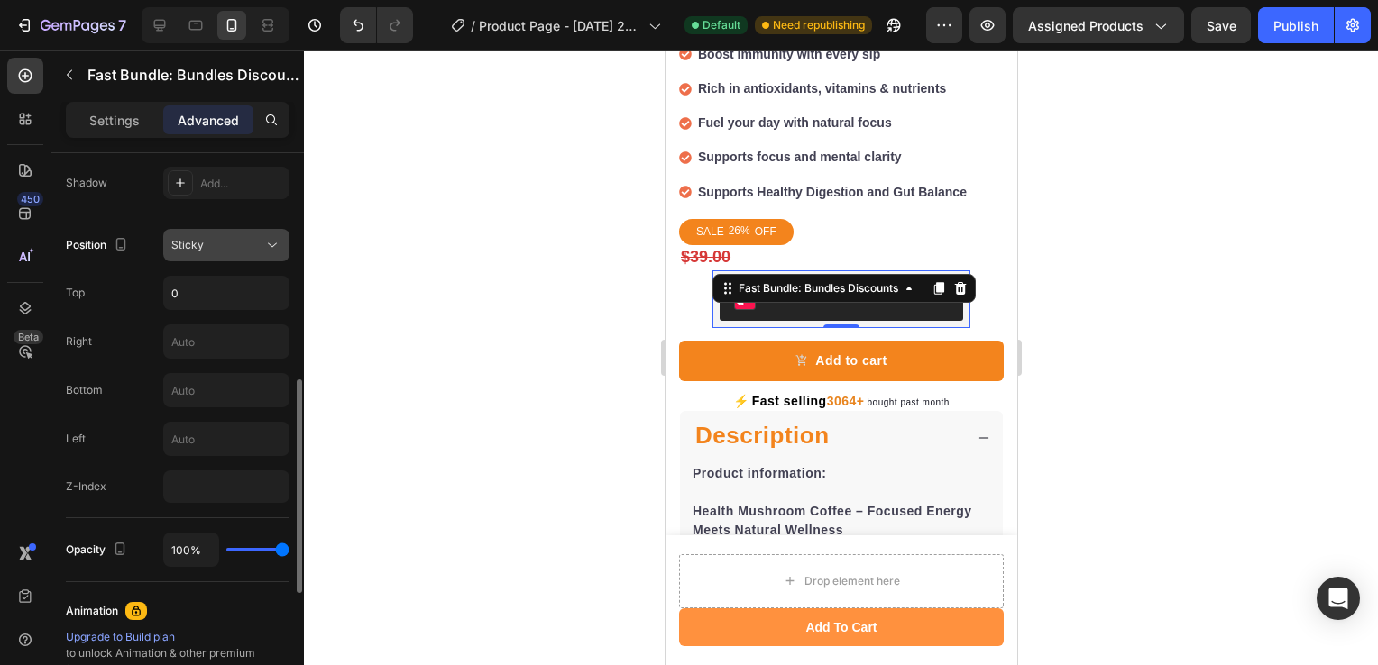
click at [252, 243] on div "Sticky" at bounding box center [217, 245] width 92 height 16
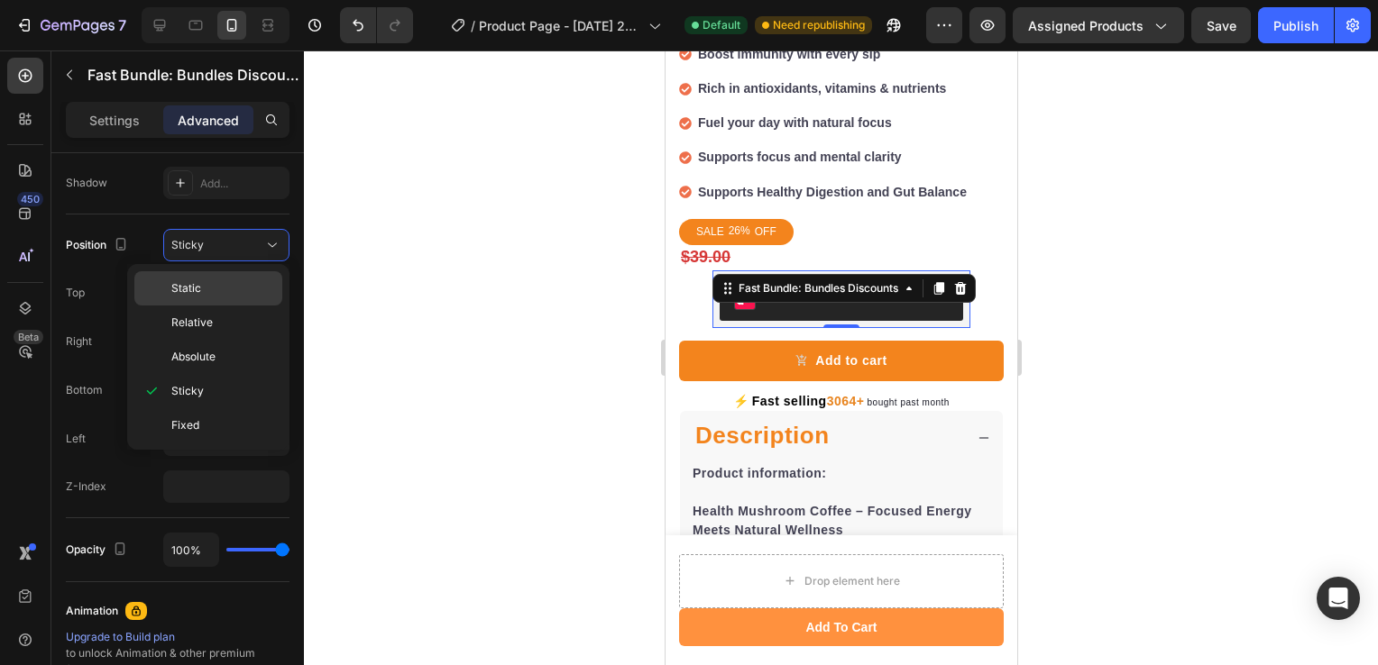
click at [228, 306] on div "Static" at bounding box center [208, 323] width 148 height 34
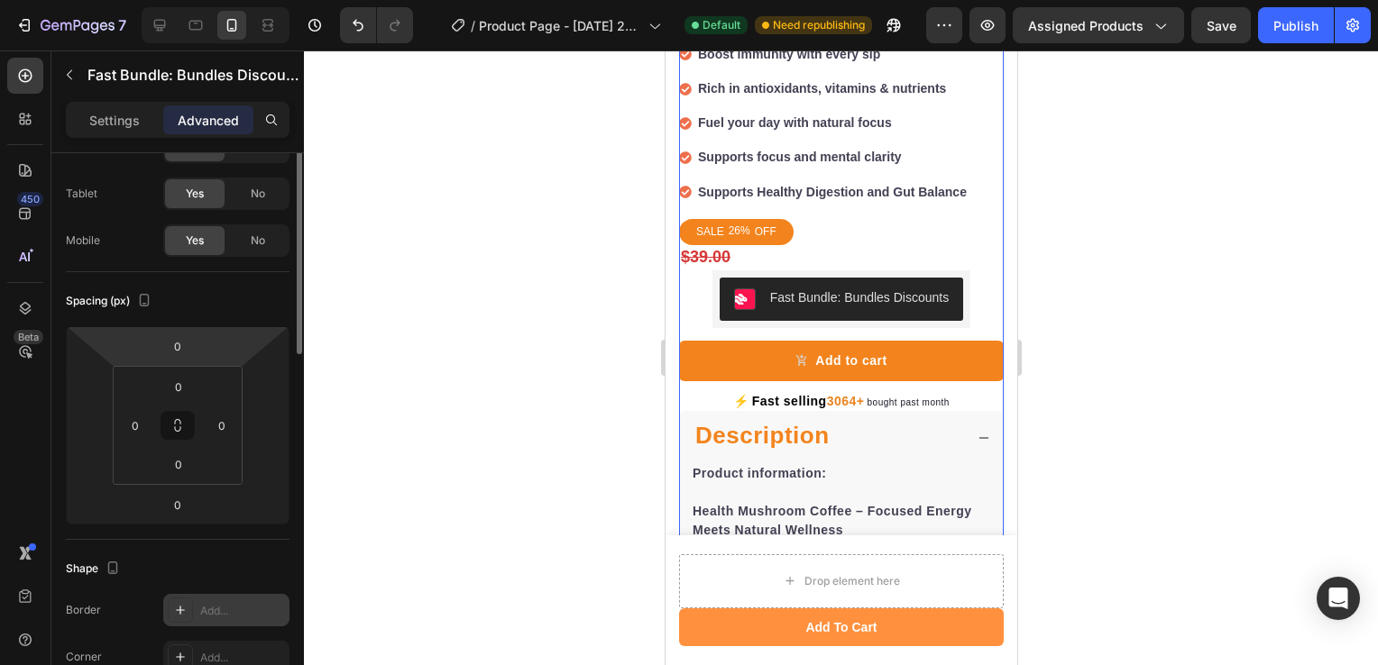
scroll to position [0, 0]
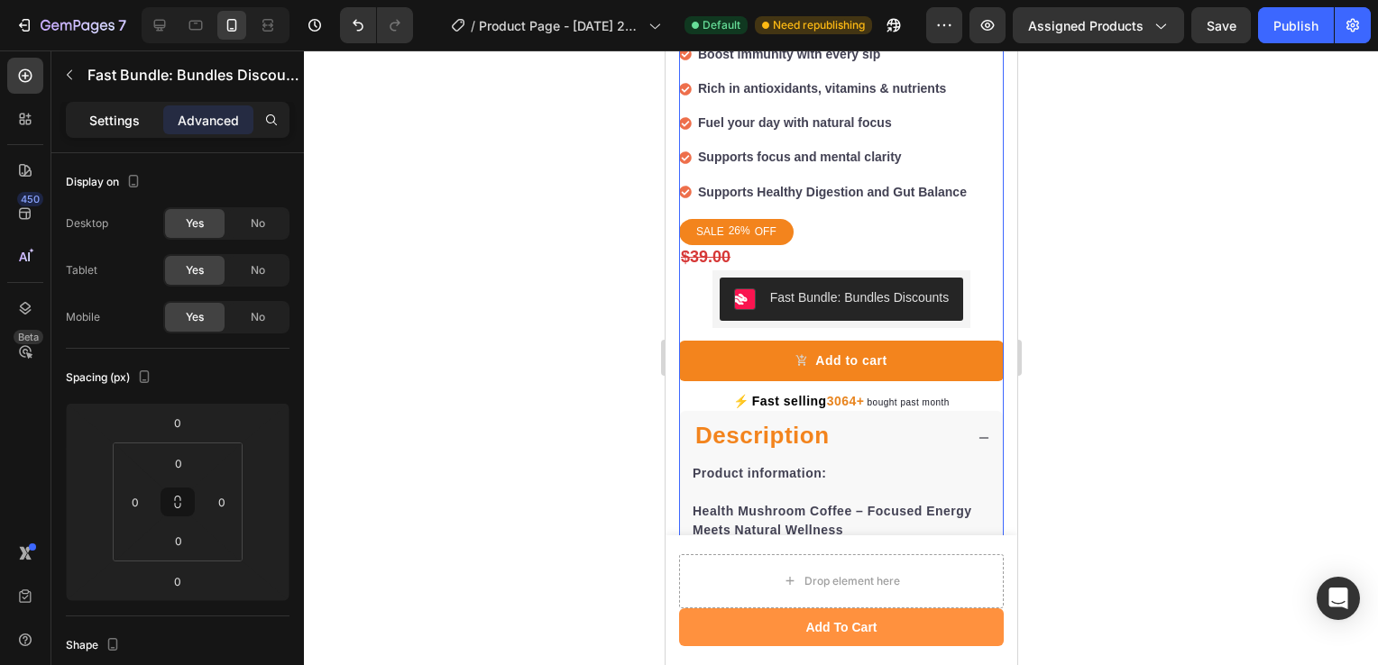
click at [107, 127] on p "Settings" at bounding box center [114, 120] width 50 height 19
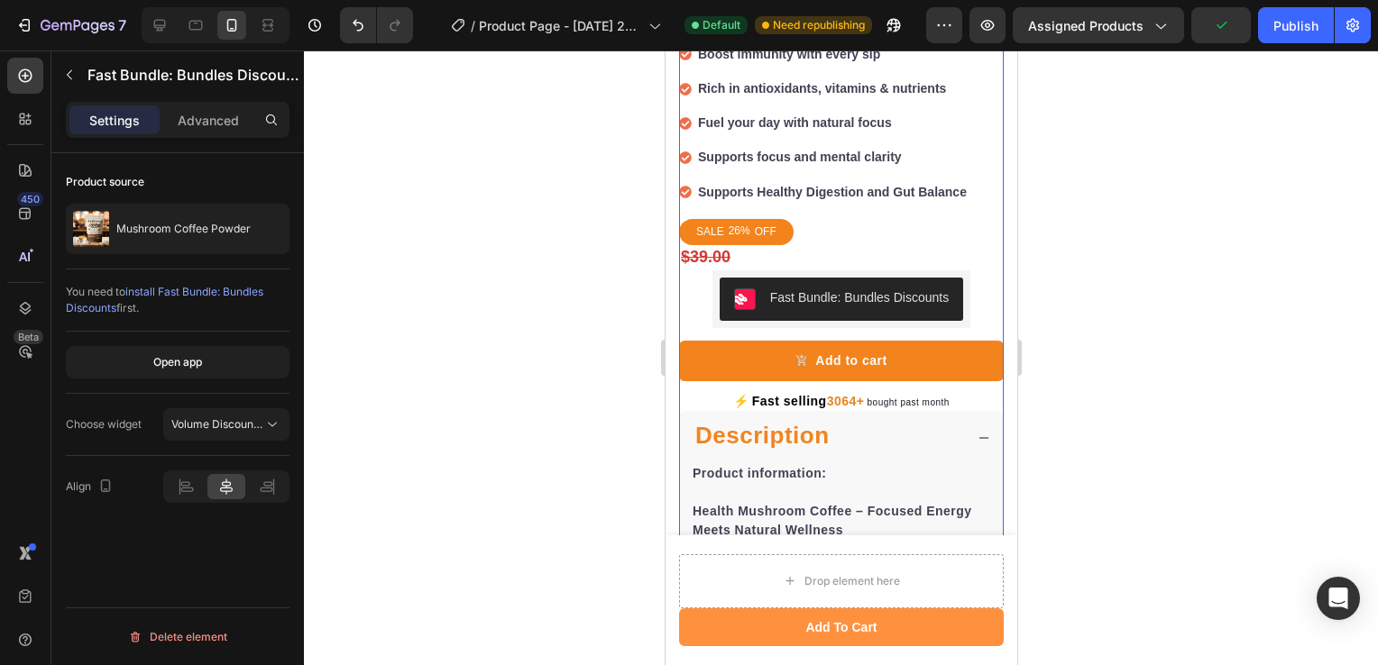
click at [215, 102] on div "Settings Advanced" at bounding box center [178, 120] width 224 height 36
click at [215, 111] on p "Advanced" at bounding box center [208, 120] width 61 height 19
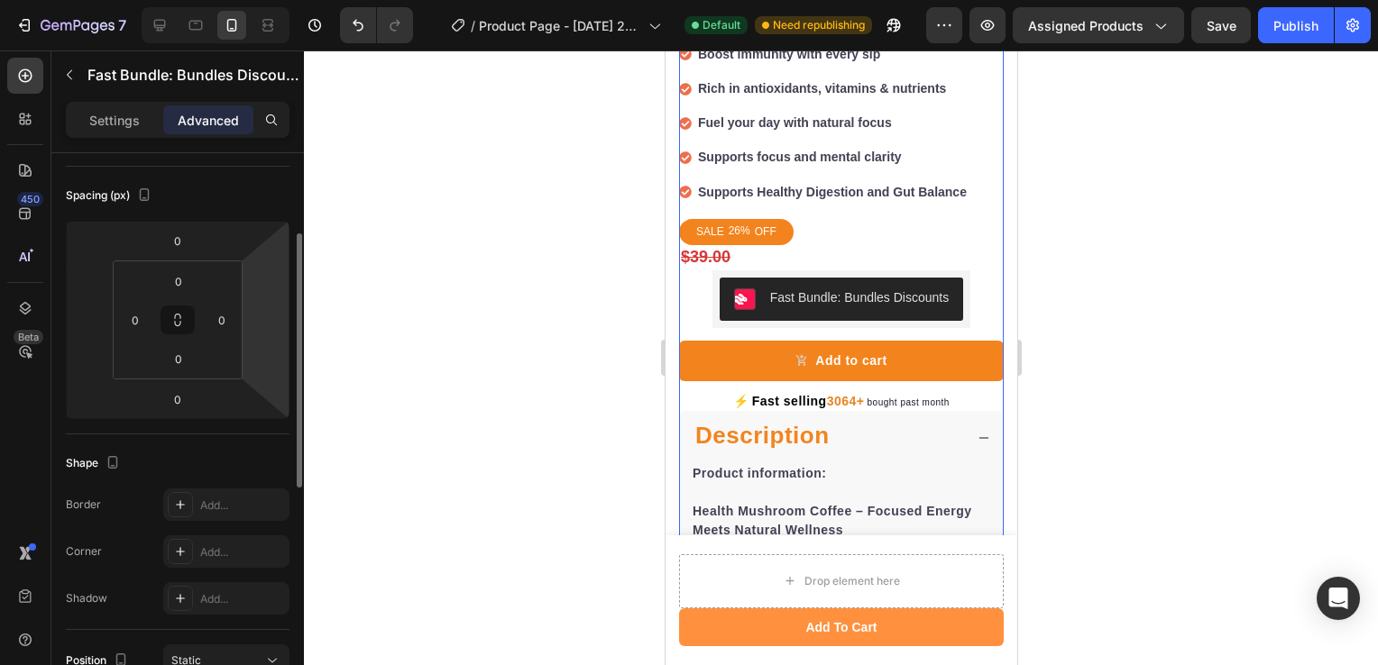
scroll to position [181, 0]
click at [172, 399] on input "0" at bounding box center [178, 400] width 36 height 27
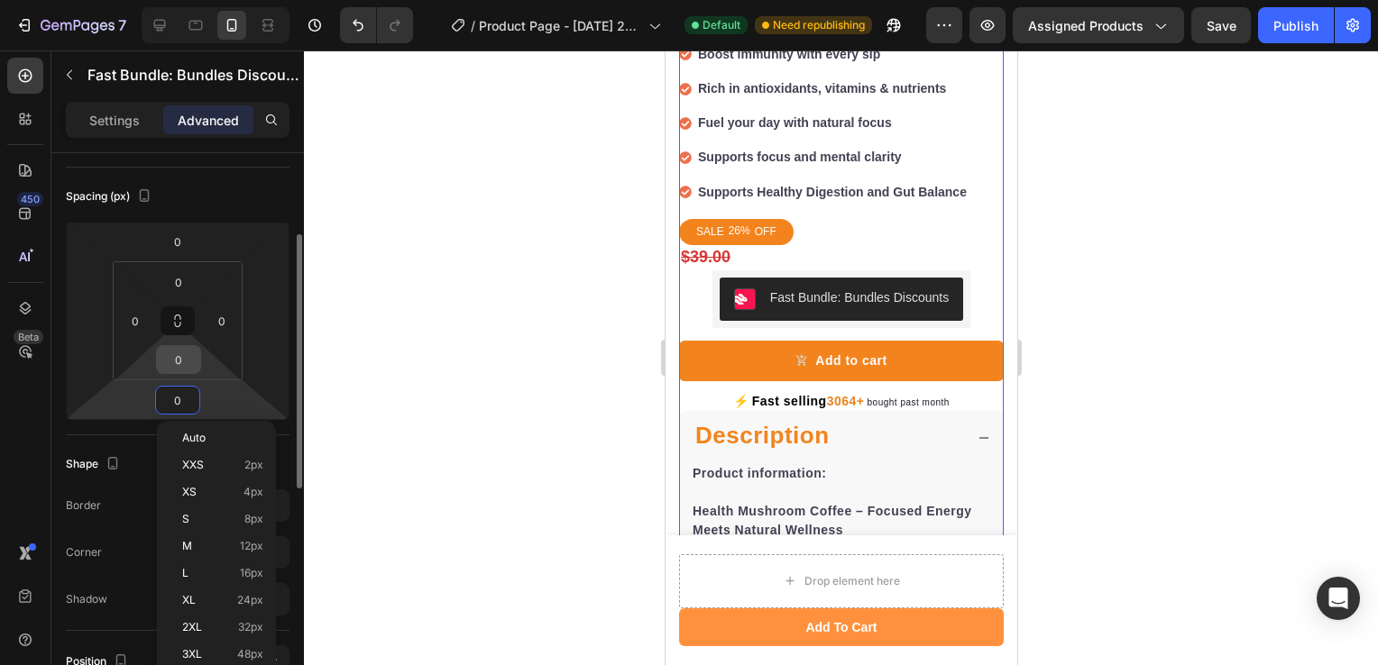
click at [178, 366] on input "0" at bounding box center [178, 359] width 36 height 27
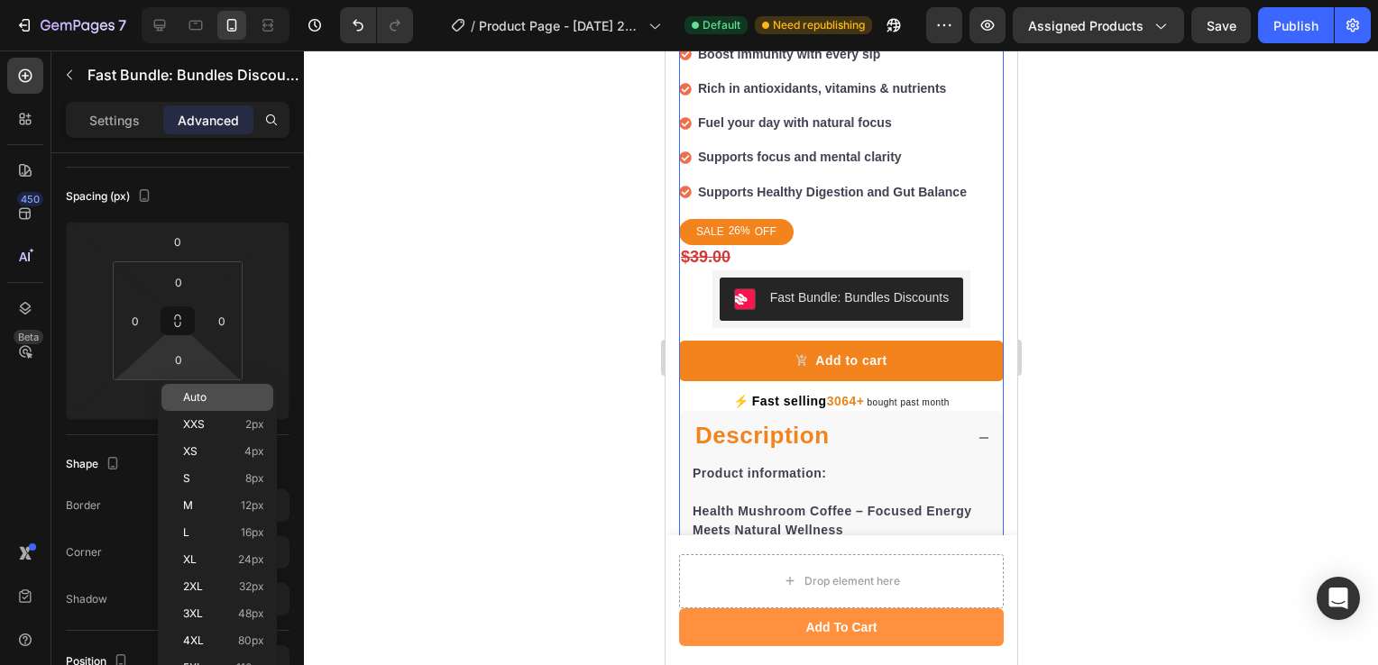
click at [187, 399] on span "Auto" at bounding box center [194, 397] width 23 height 13
type input "Auto"
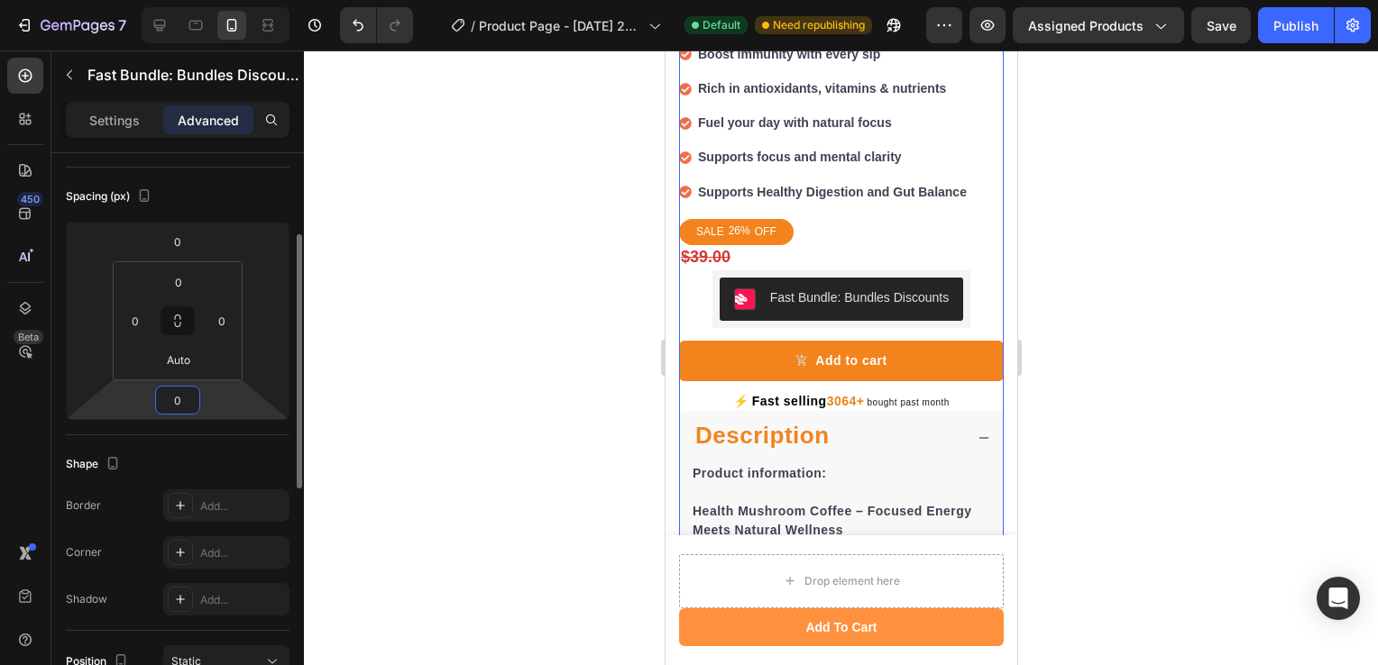
click at [178, 399] on input "0" at bounding box center [178, 400] width 36 height 27
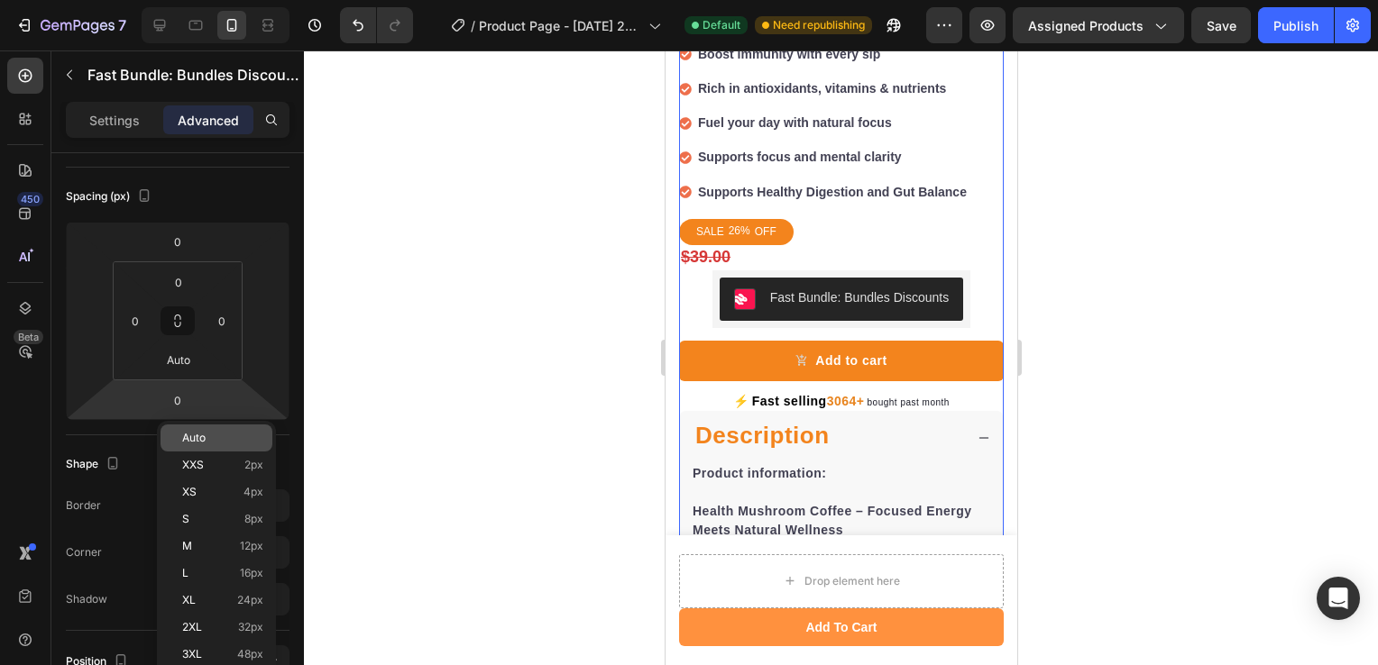
click at [218, 432] on p "Auto" at bounding box center [222, 438] width 81 height 13
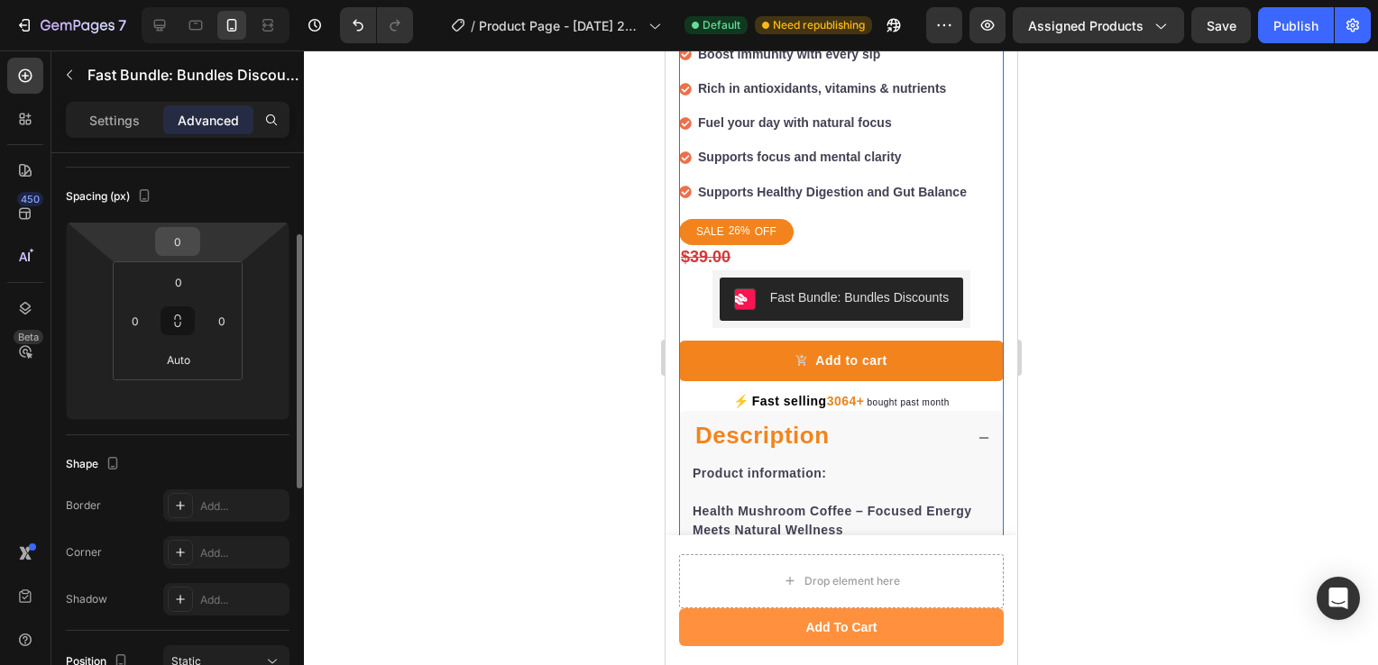
click at [198, 242] on div "0" at bounding box center [177, 241] width 45 height 29
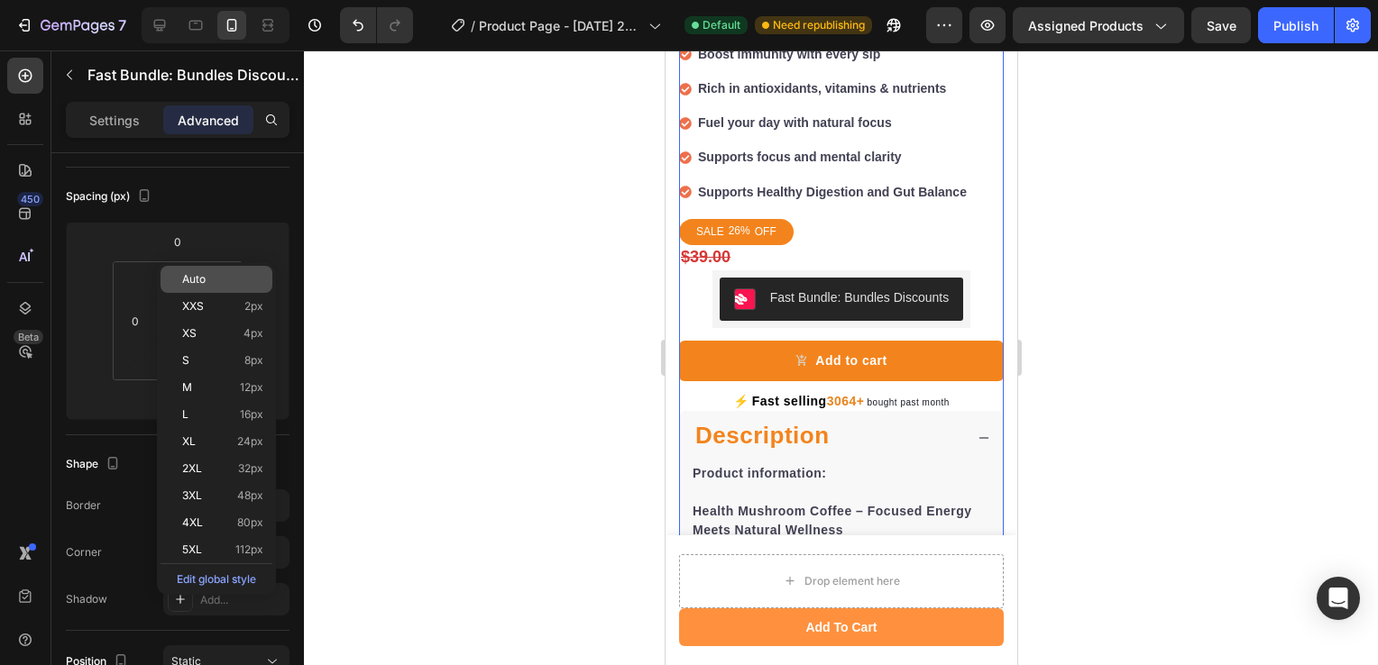
click at [213, 279] on p "Auto" at bounding box center [222, 279] width 81 height 13
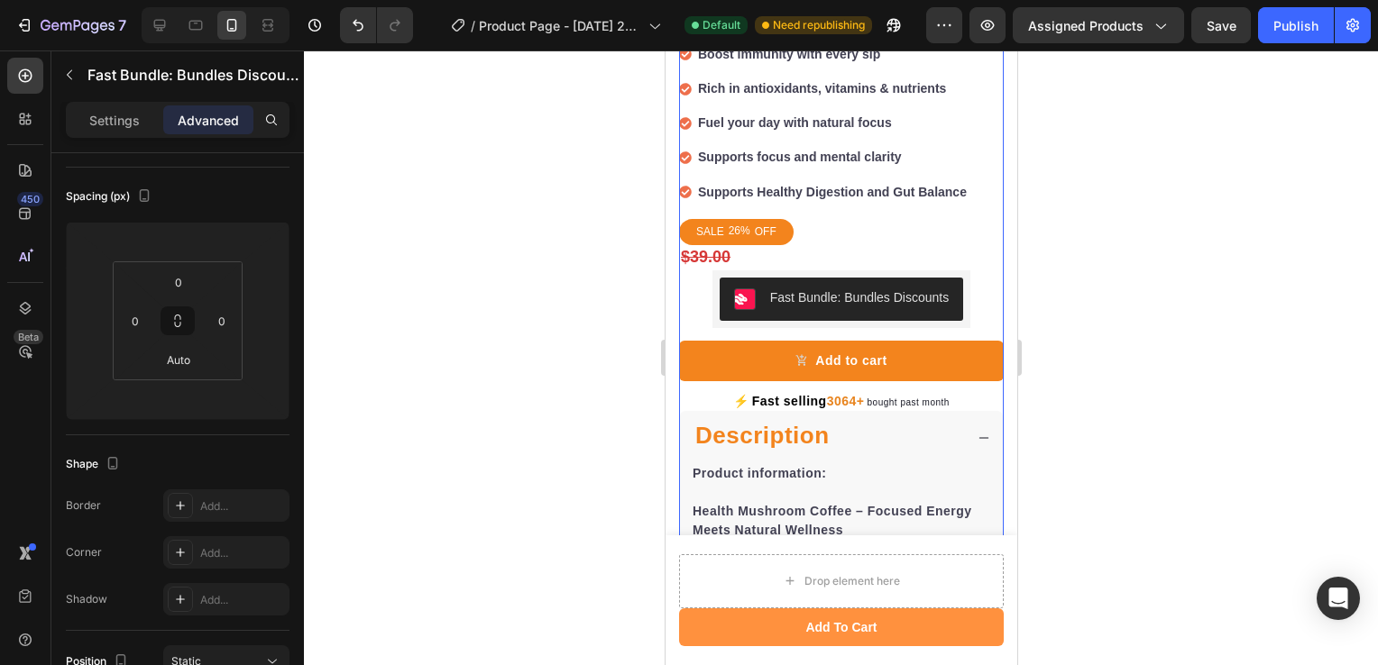
click at [213, 279] on p "Auto" at bounding box center [222, 279] width 81 height 13
click at [210, 323] on input "0" at bounding box center [221, 320] width 27 height 27
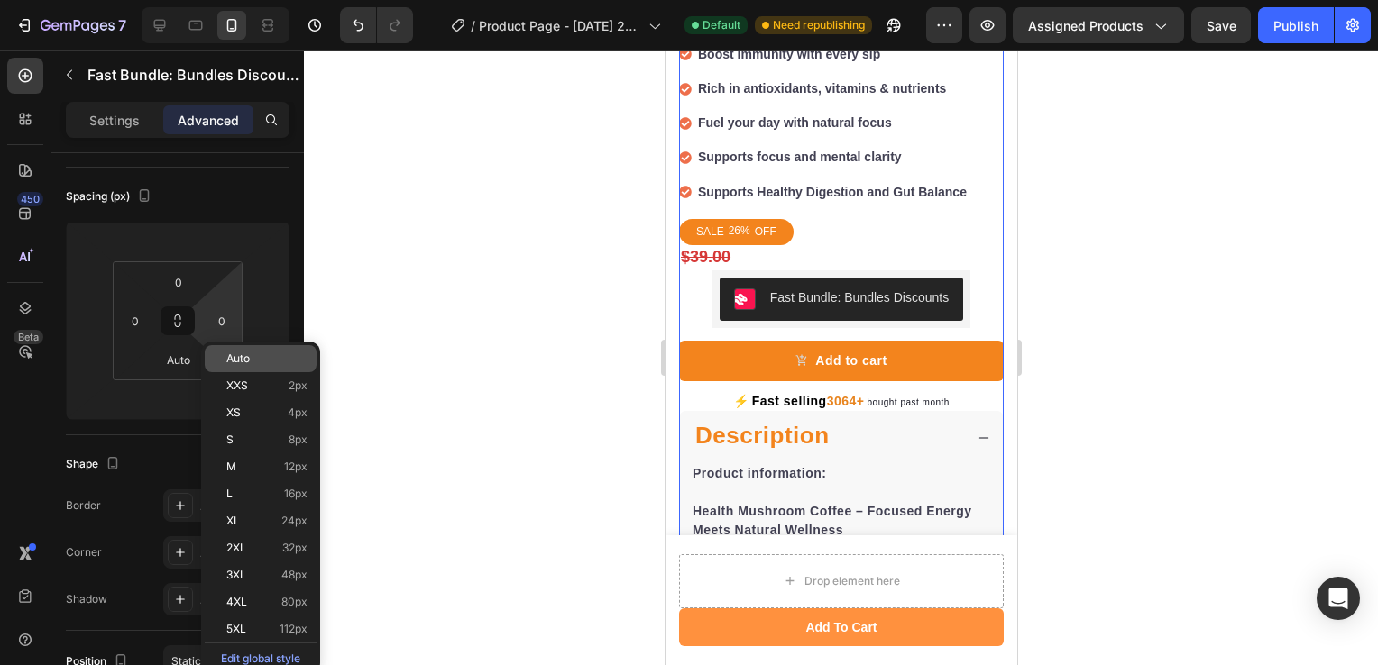
click at [227, 354] on span "Auto" at bounding box center [237, 359] width 23 height 13
type input "Auto"
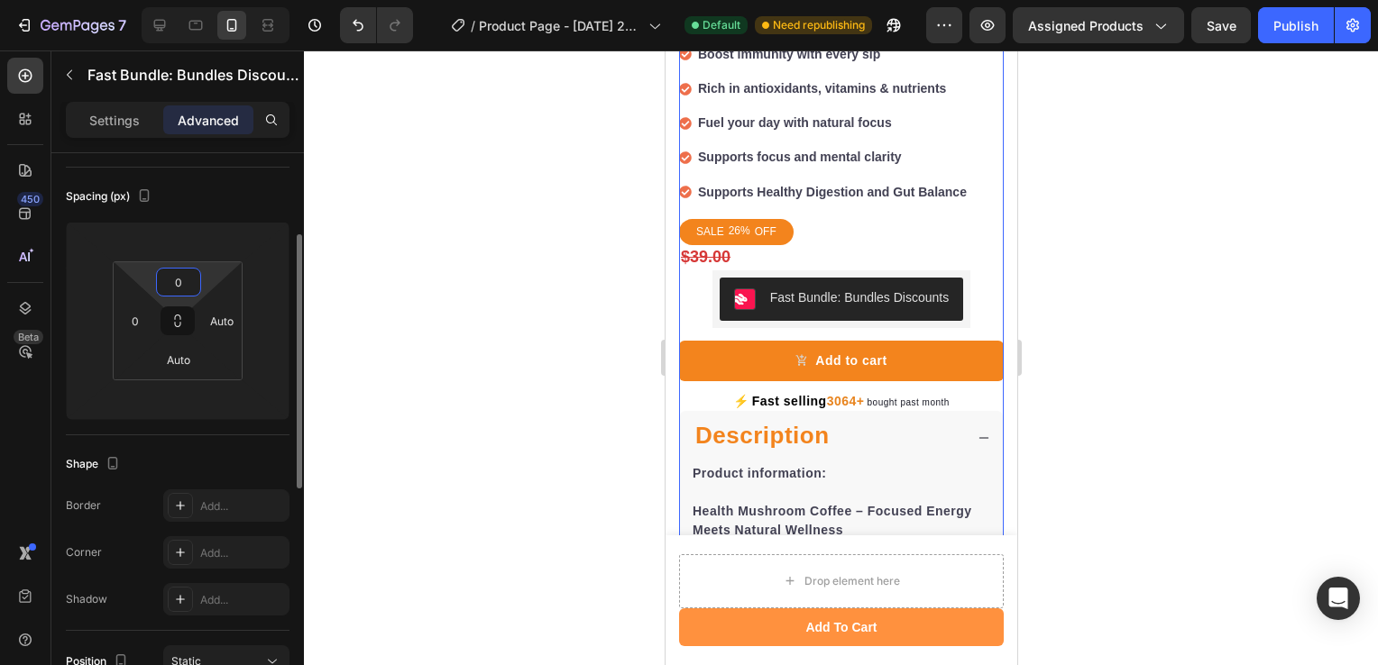
click at [174, 279] on input "0" at bounding box center [178, 282] width 36 height 27
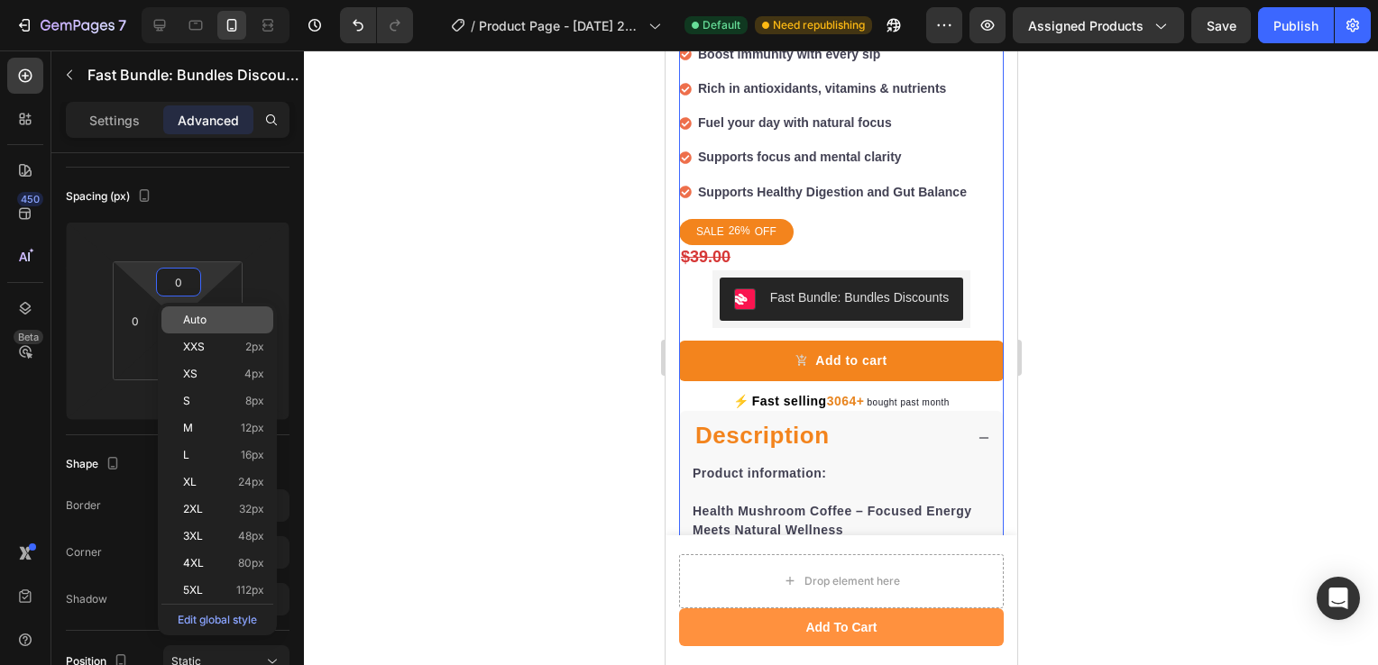
click at [194, 330] on div "Auto" at bounding box center [217, 320] width 112 height 27
type input "Auto"
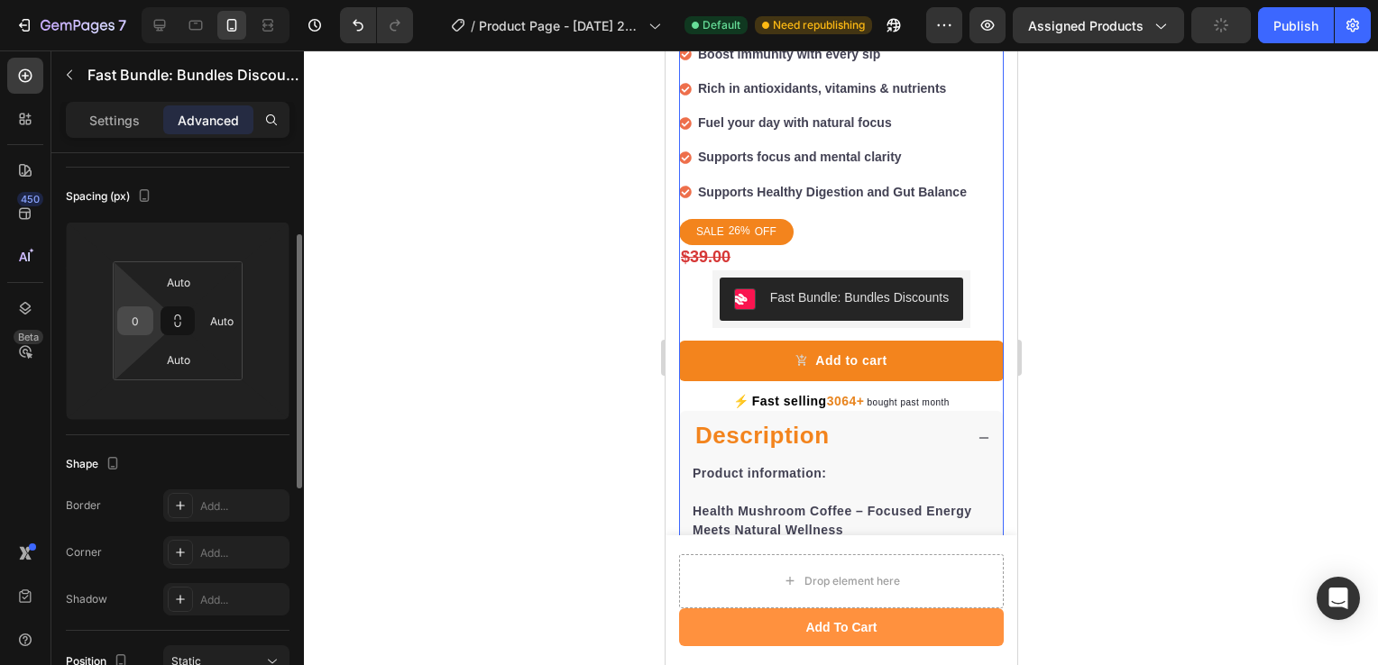
click at [134, 326] on input "0" at bounding box center [135, 320] width 27 height 27
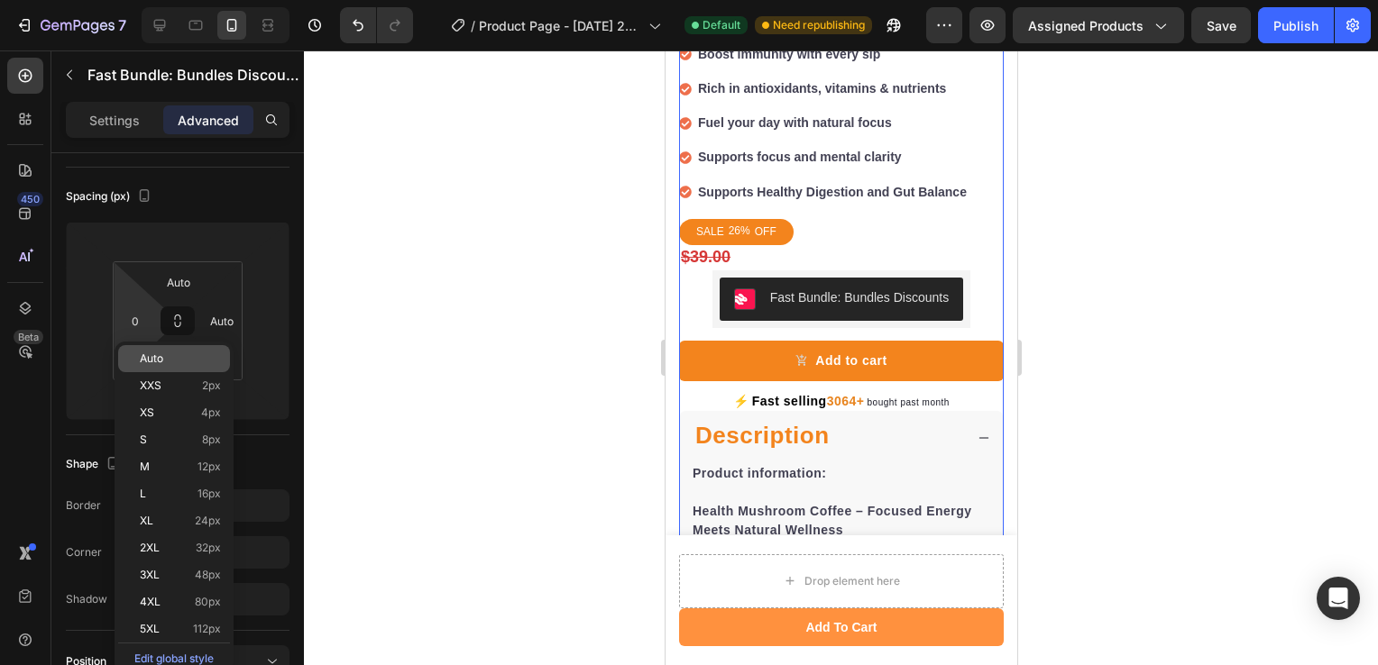
click at [177, 355] on p "Auto" at bounding box center [180, 359] width 81 height 13
type input "Auto"
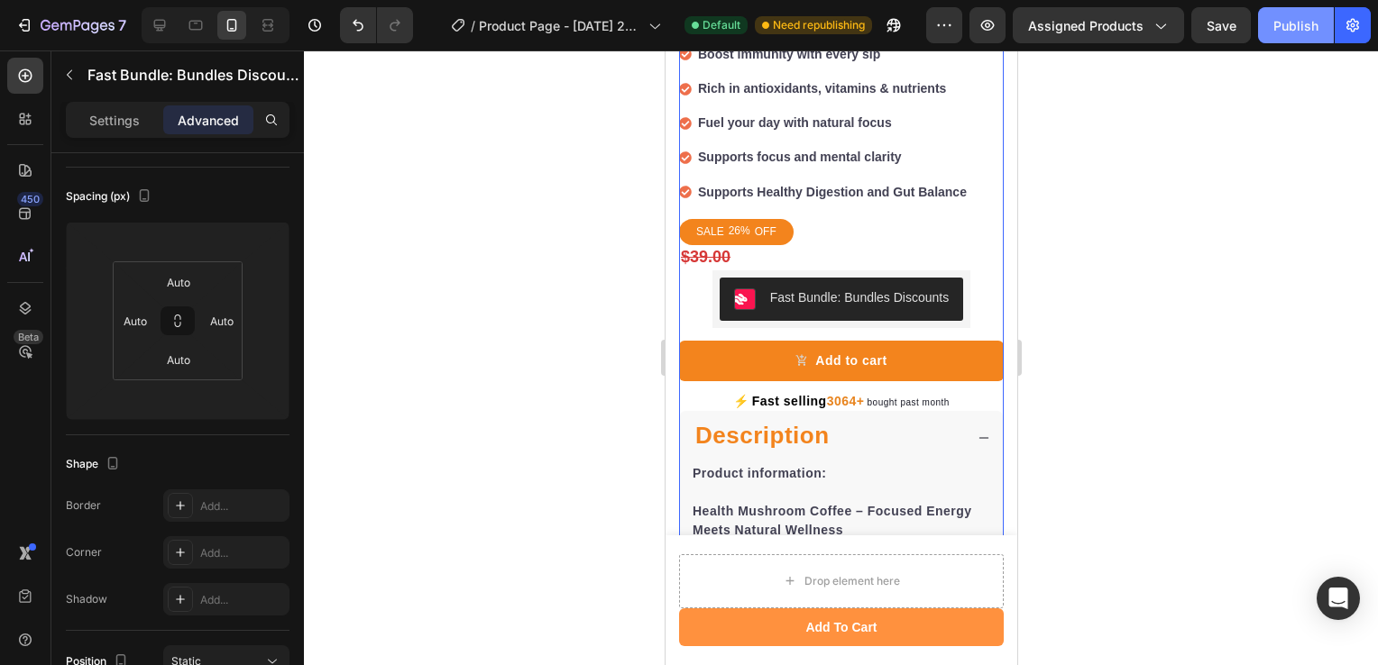
click at [1280, 41] on button "Publish" at bounding box center [1296, 25] width 76 height 36
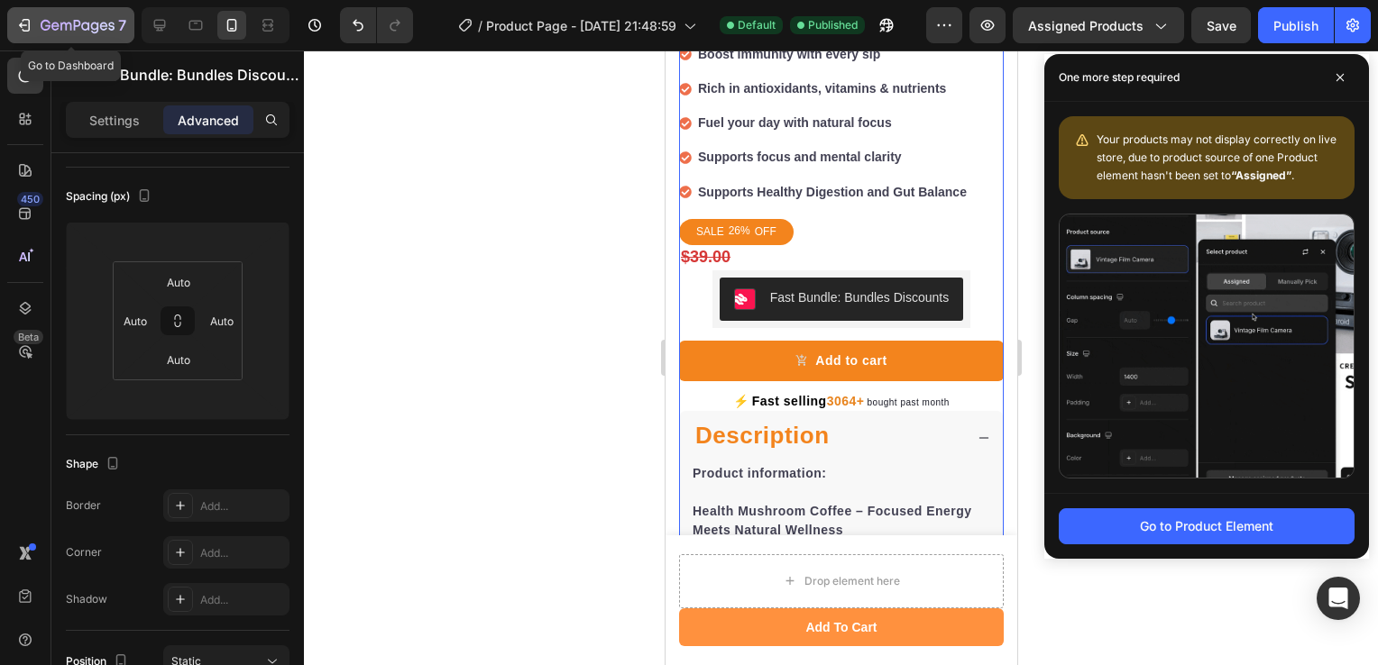
click at [29, 9] on button "7" at bounding box center [70, 25] width 127 height 36
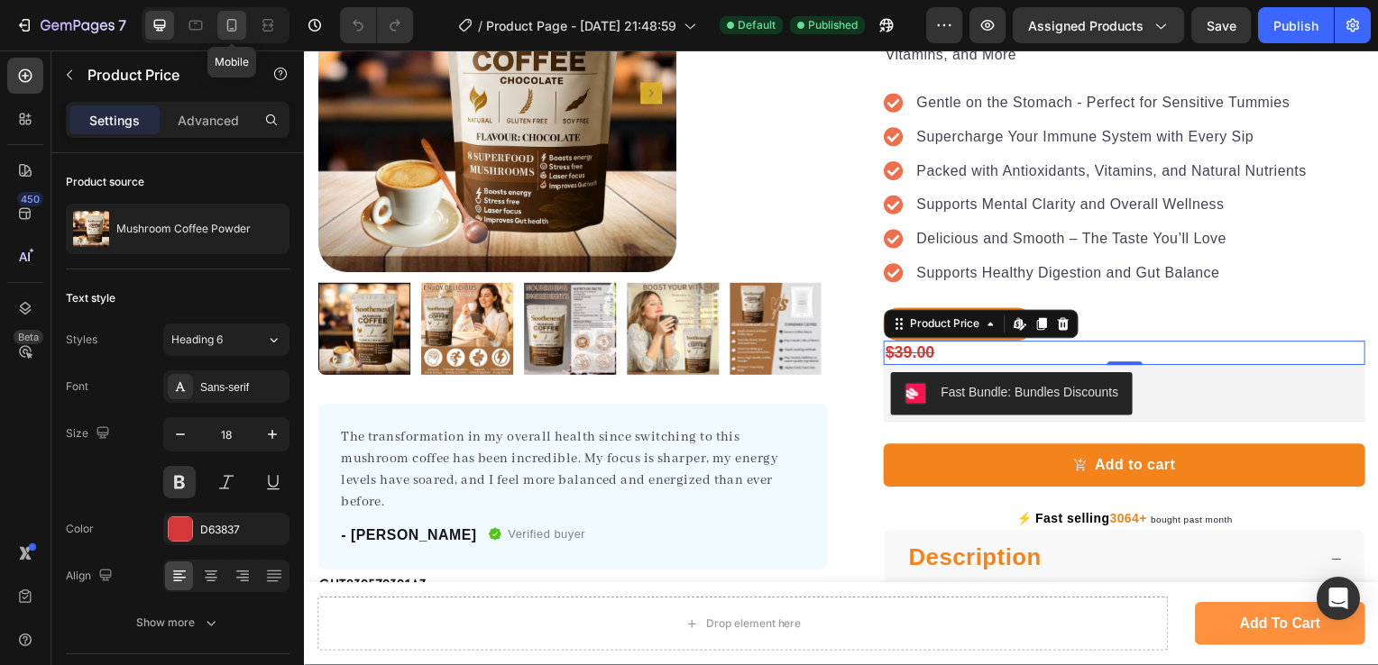
click at [243, 20] on div at bounding box center [231, 25] width 29 height 29
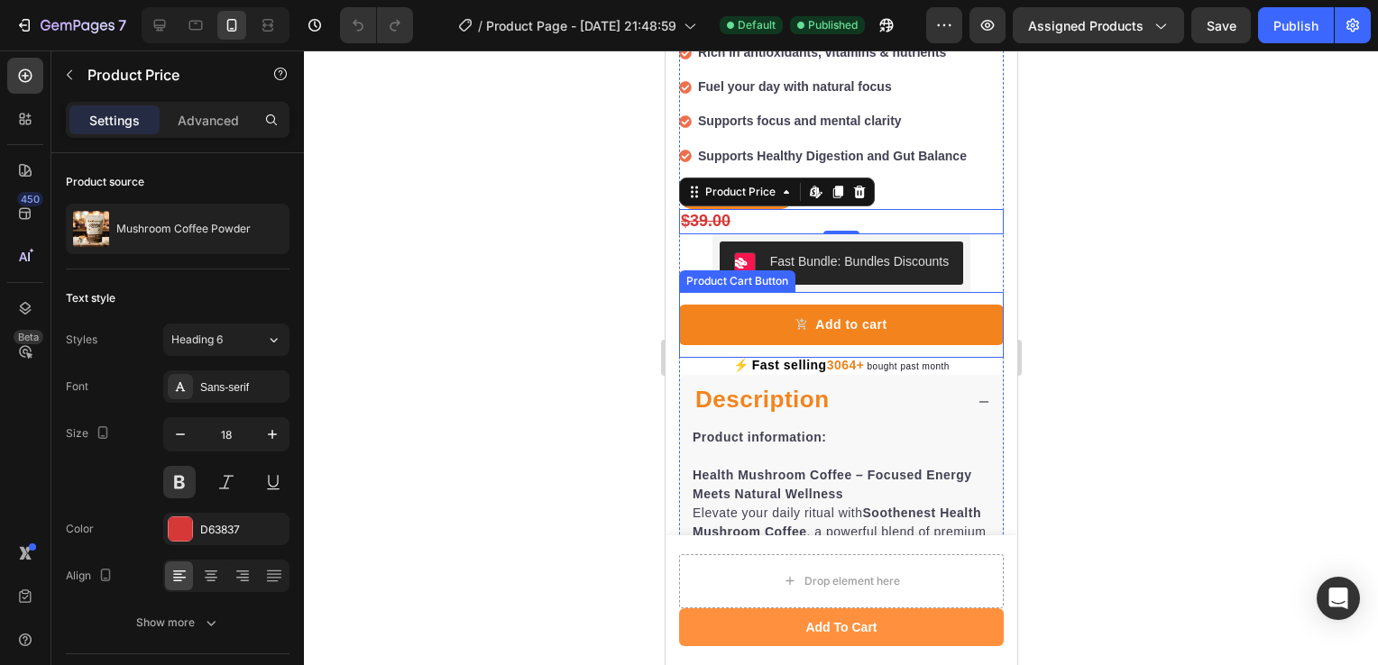
scroll to position [813, 0]
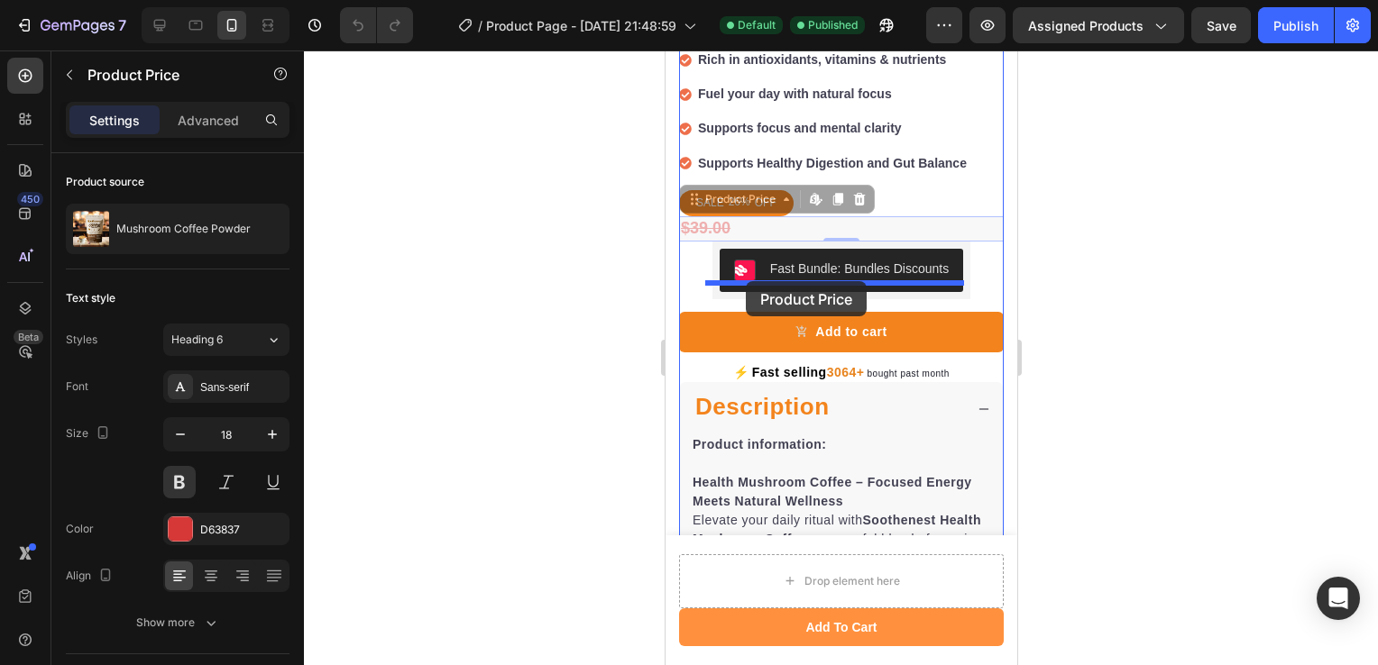
drag, startPoint x: 693, startPoint y: 182, endPoint x: 745, endPoint y: 281, distance: 111.7
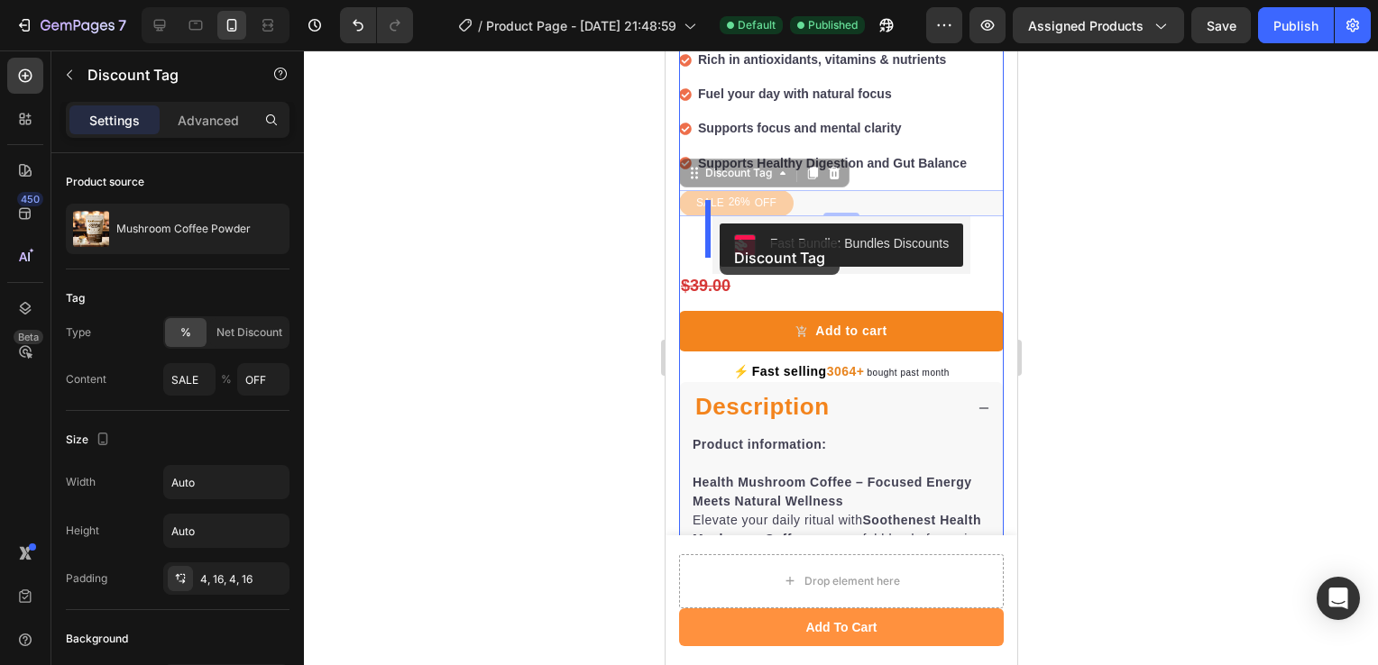
drag, startPoint x: 800, startPoint y: 179, endPoint x: 719, endPoint y: 240, distance: 101.7
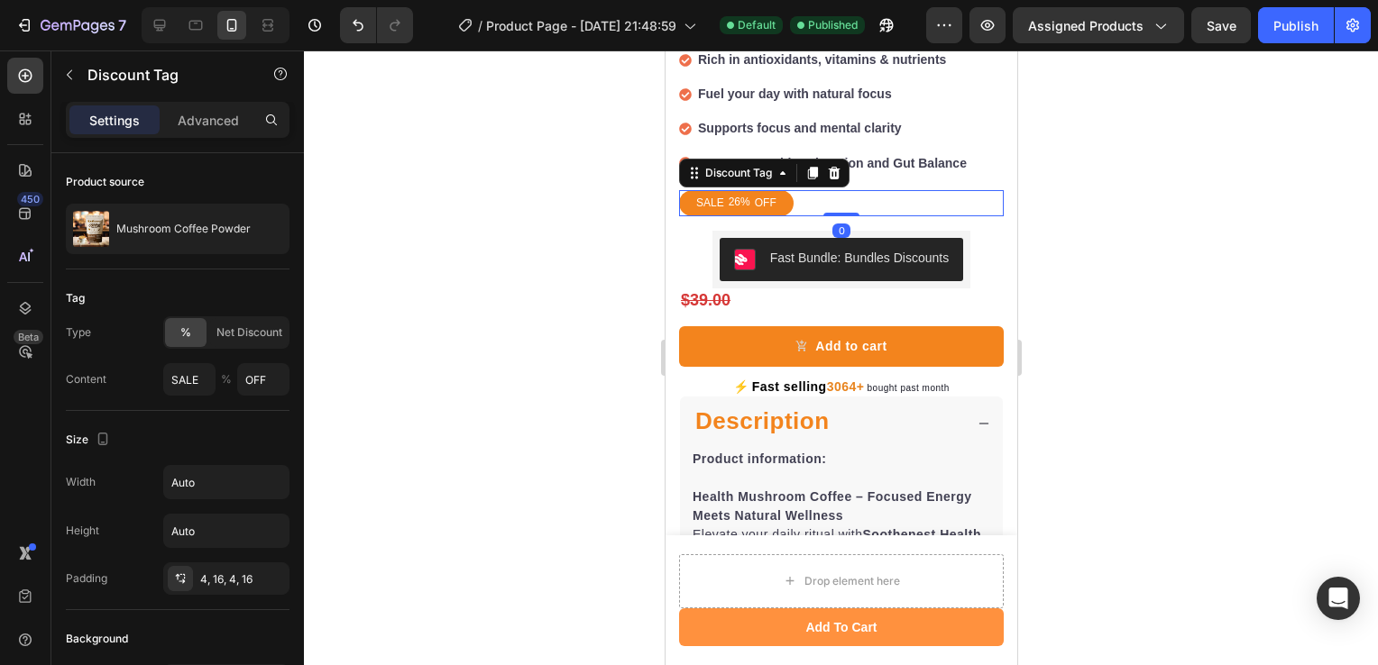
click at [594, 232] on div at bounding box center [841, 357] width 1074 height 615
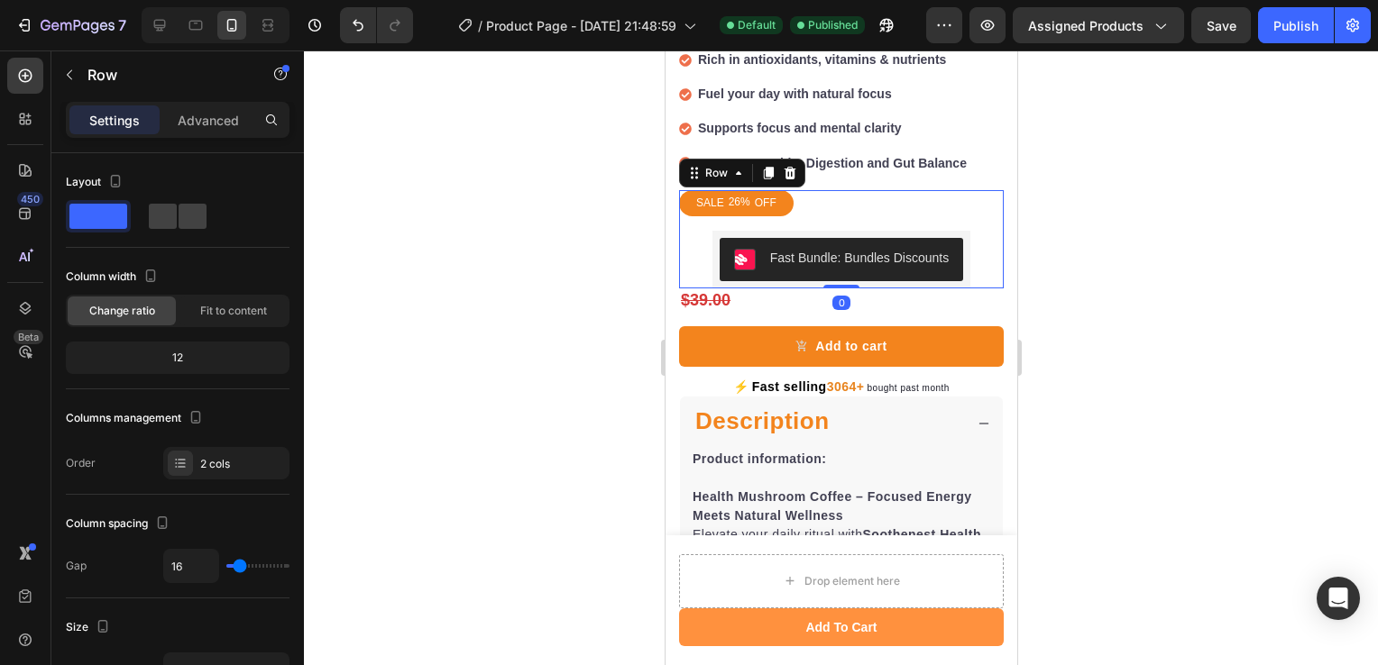
click at [723, 200] on div "SALE 26% OFF Discount Tag Fast Bundle: Bundles Discounts Fast Bundle: Bundles D…" at bounding box center [840, 239] width 325 height 99
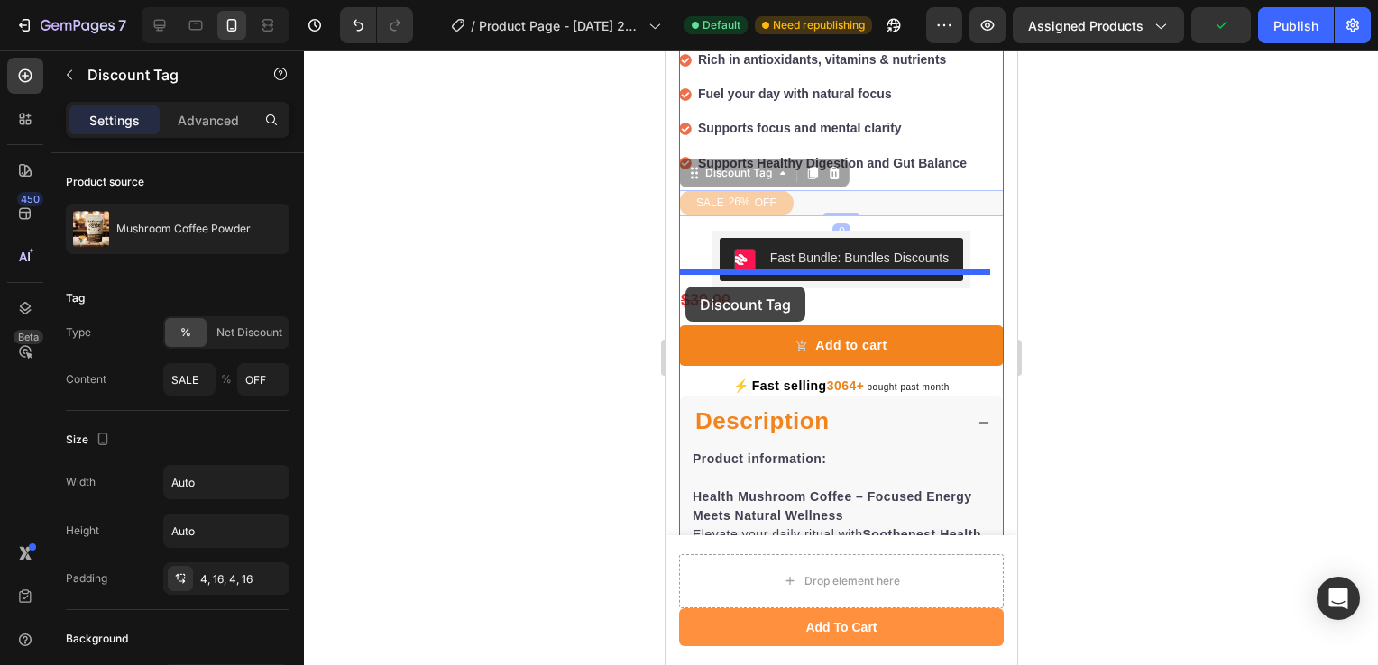
drag, startPoint x: 695, startPoint y: 160, endPoint x: 684, endPoint y: 287, distance: 126.7
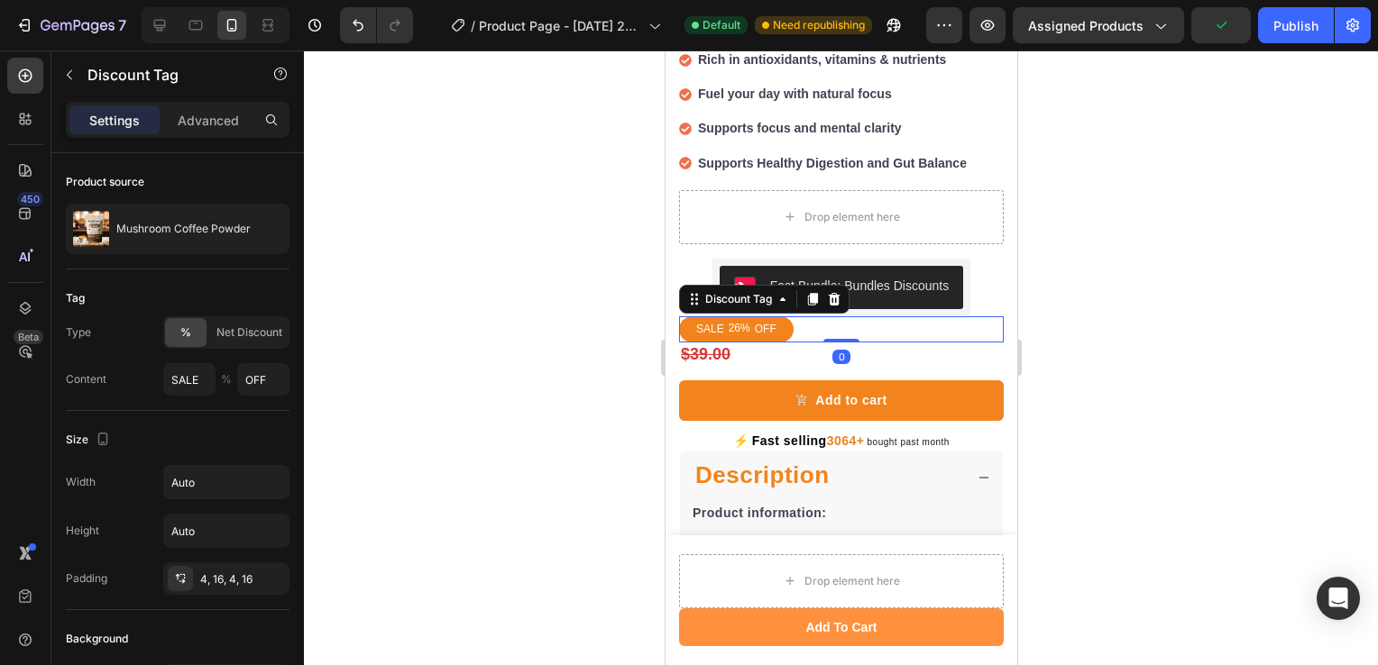
click at [558, 264] on div at bounding box center [841, 357] width 1074 height 615
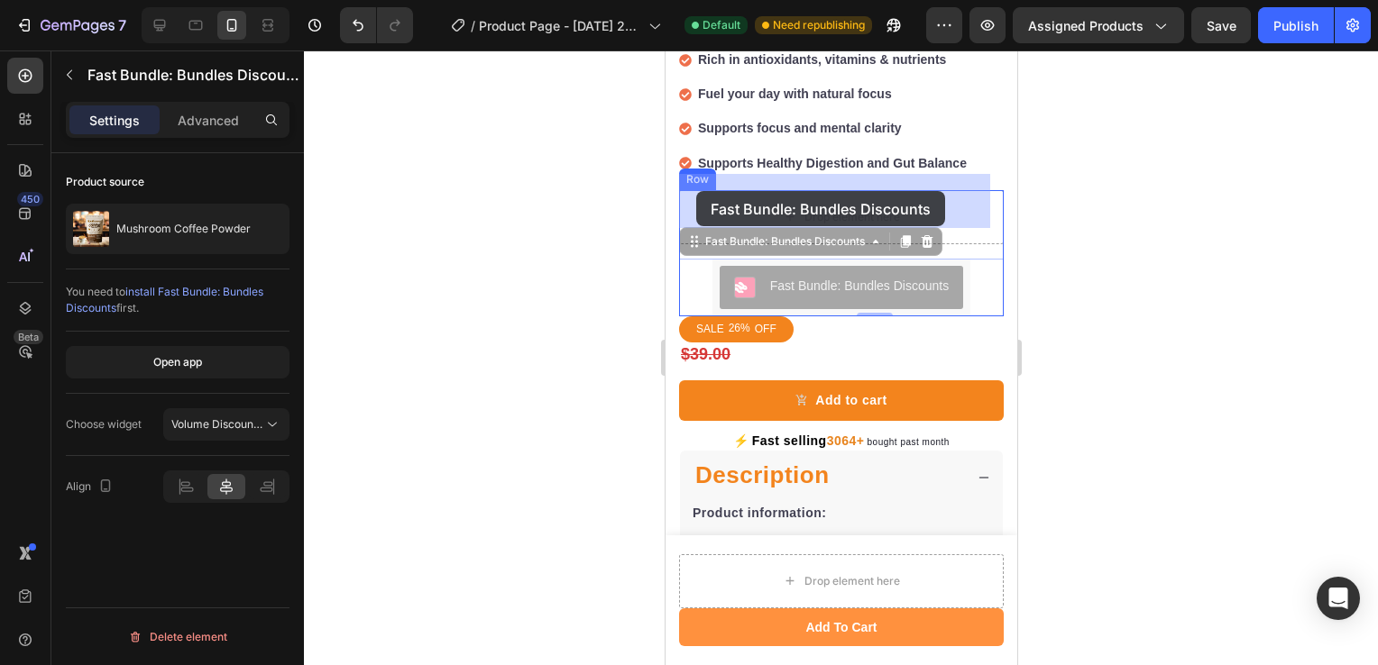
drag, startPoint x: 696, startPoint y: 229, endPoint x: 695, endPoint y: 191, distance: 37.9
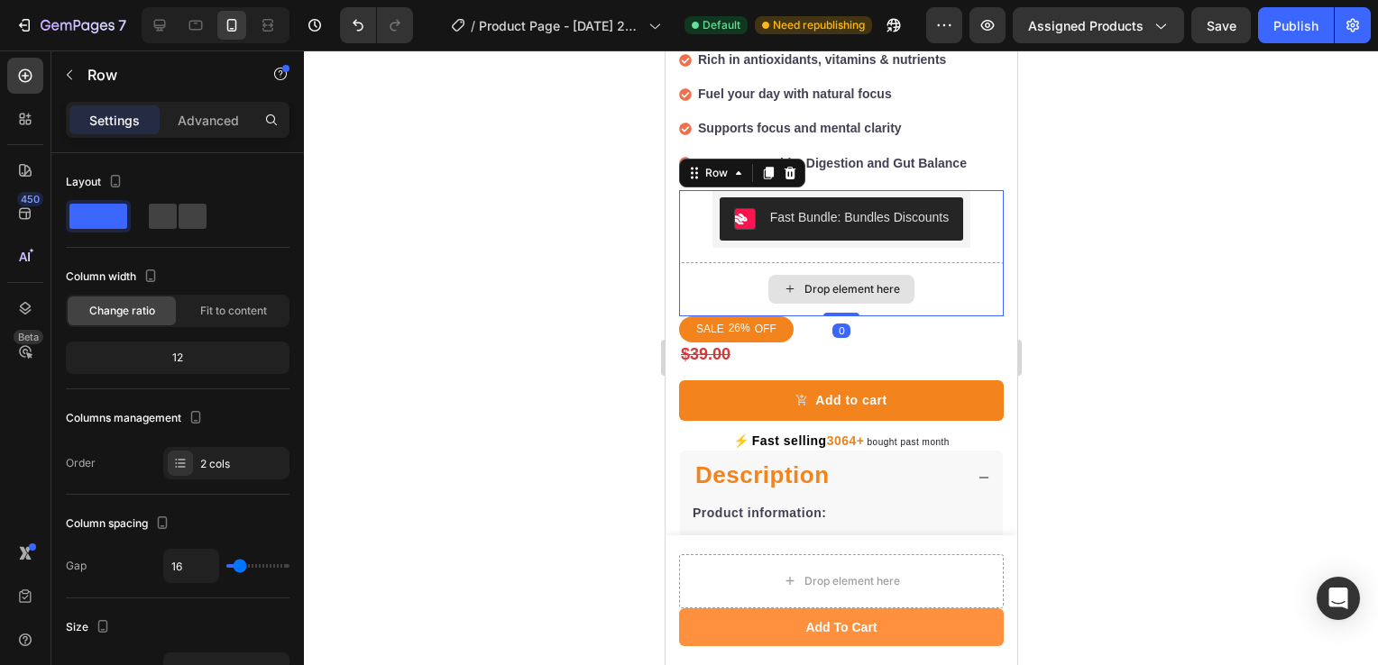
drag, startPoint x: 824, startPoint y: 297, endPoint x: 820, endPoint y: 245, distance: 51.5
click at [820, 245] on div "Fast Bundle: Bundles Discounts Fast Bundle: Bundles Discounts Drop element here…" at bounding box center [840, 253] width 325 height 126
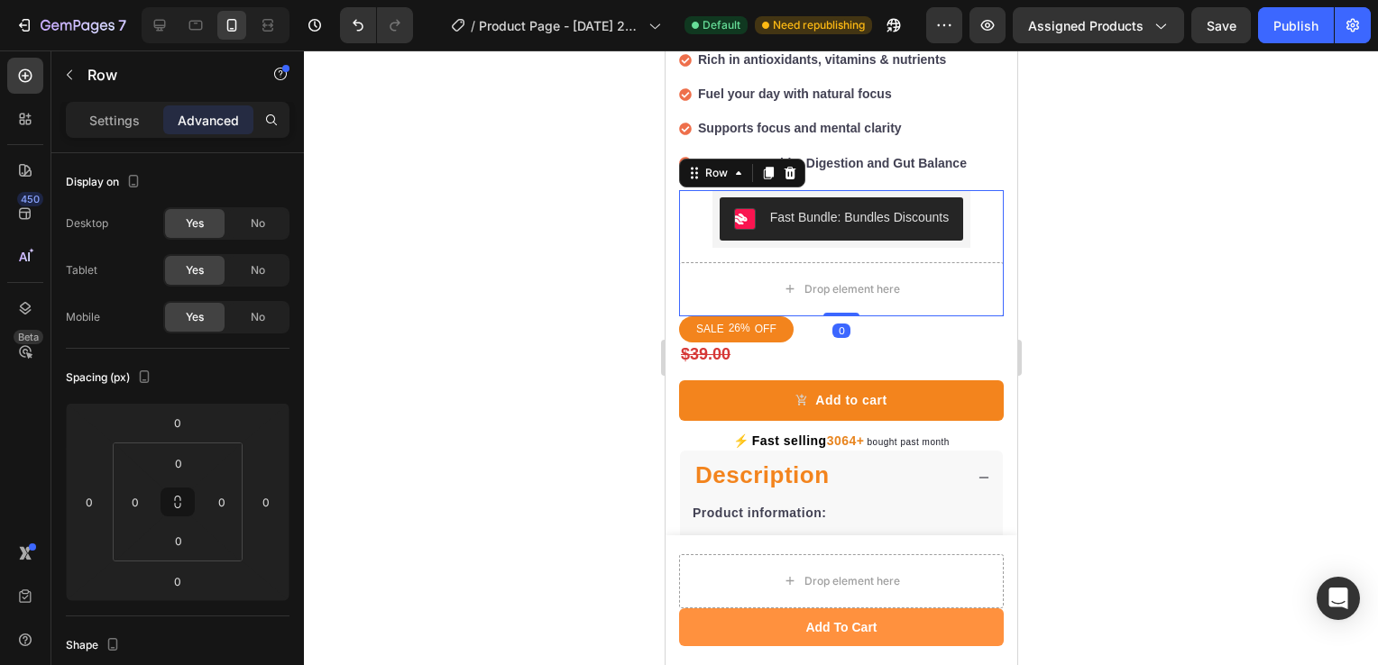
drag, startPoint x: 829, startPoint y: 298, endPoint x: 838, endPoint y: 243, distance: 54.7
click at [838, 243] on div "Fast Bundle: Bundles Discounts Fast Bundle: Bundles Discounts Drop element here…" at bounding box center [840, 253] width 325 height 126
click at [585, 283] on div at bounding box center [841, 357] width 1074 height 615
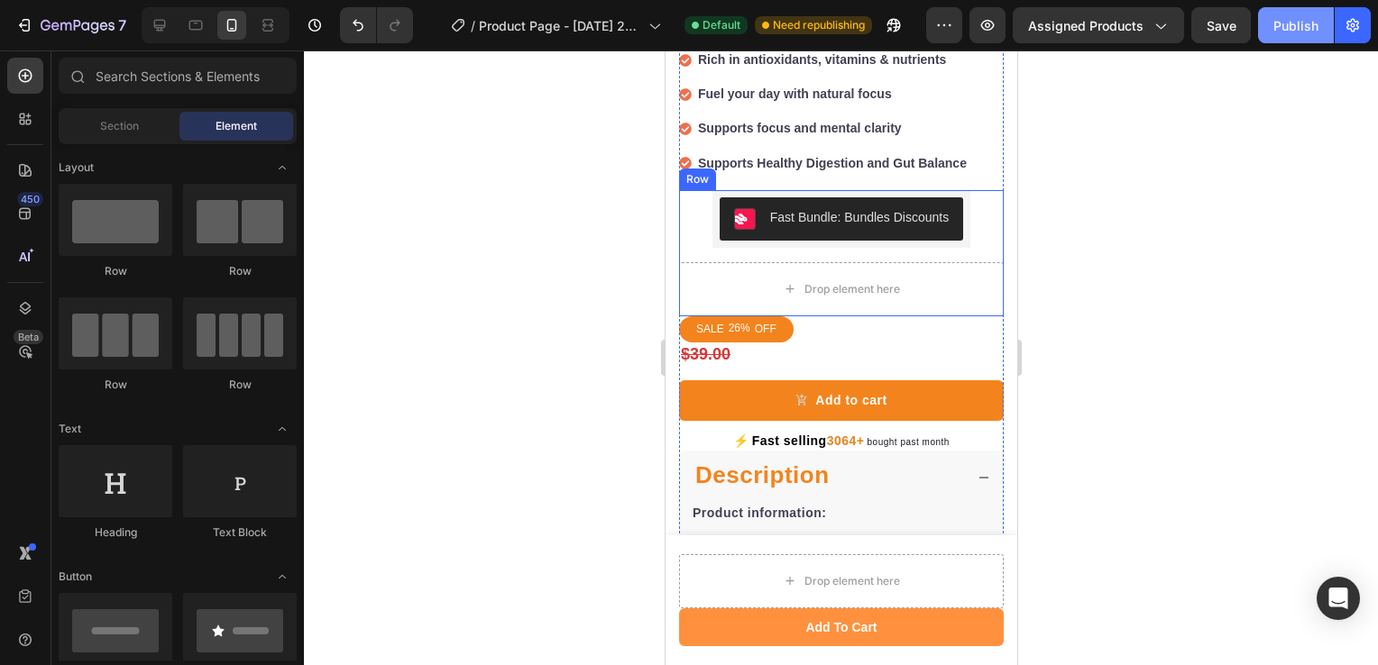
click at [1280, 27] on div "Publish" at bounding box center [1295, 25] width 45 height 19
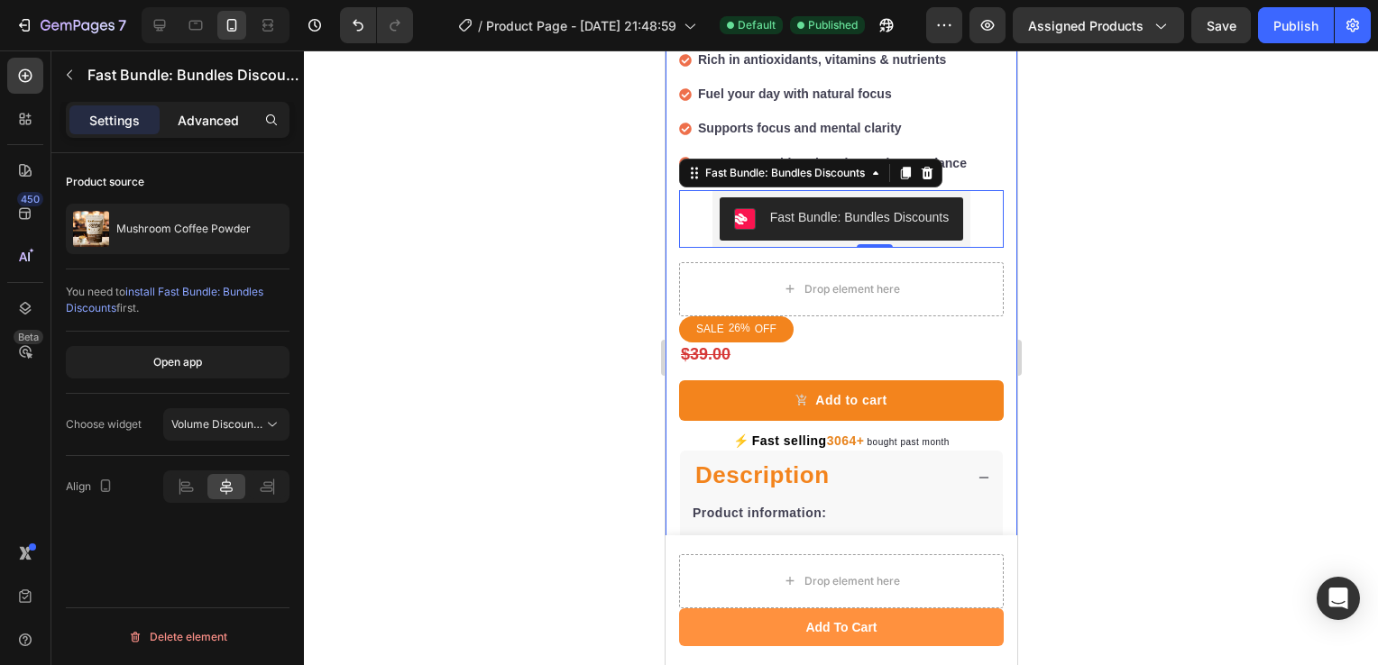
click at [220, 109] on div "Advanced" at bounding box center [208, 119] width 90 height 29
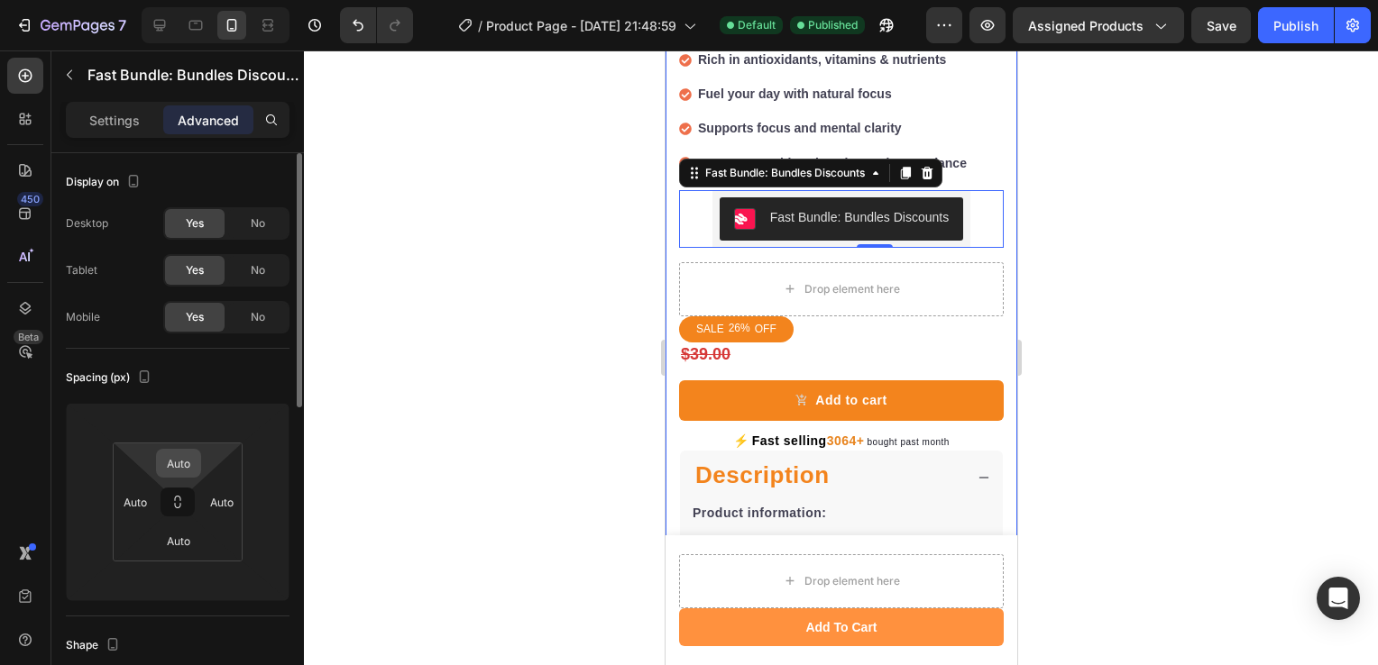
click at [165, 472] on input "Auto" at bounding box center [178, 463] width 36 height 27
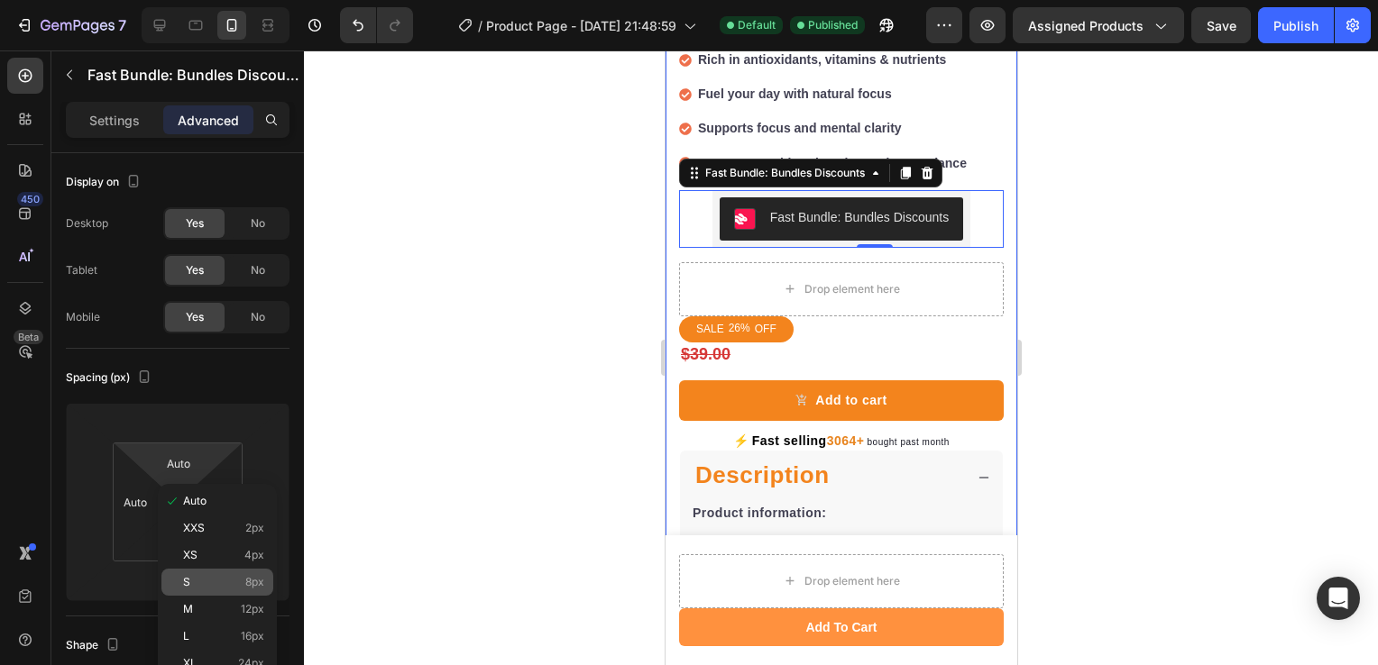
click at [216, 579] on p "S 8px" at bounding box center [223, 582] width 81 height 13
type input "8"
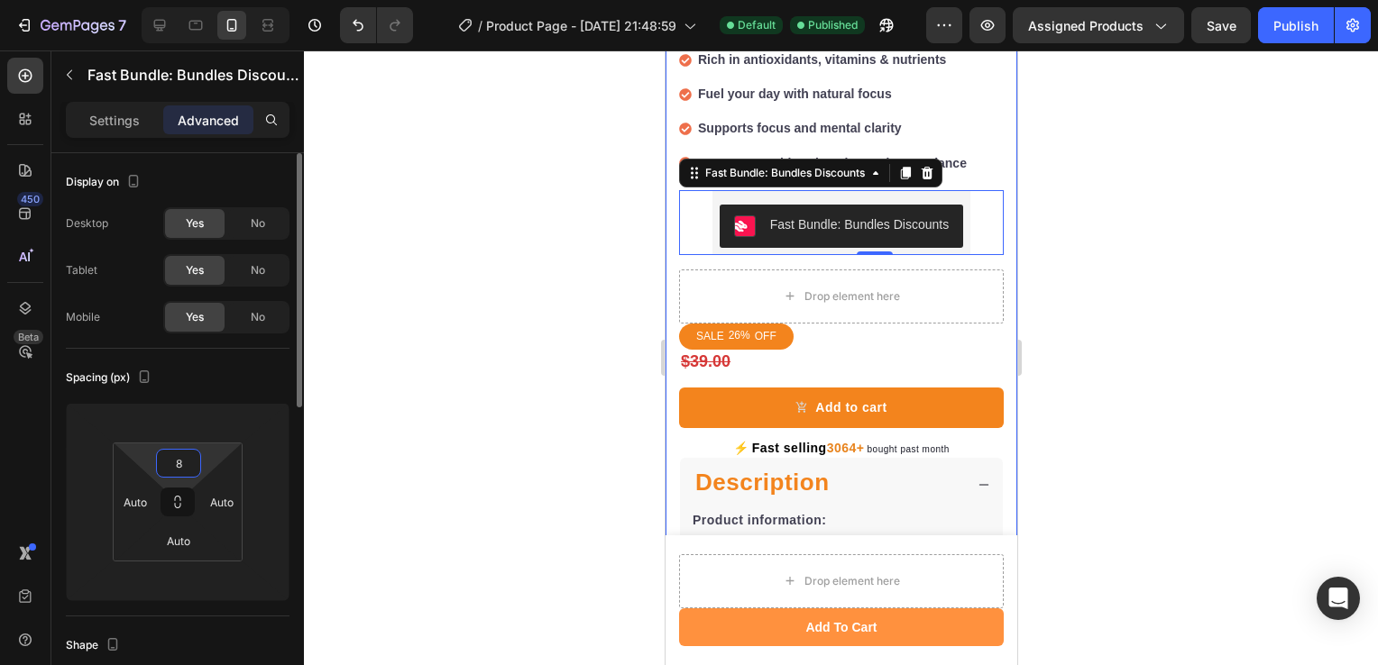
click at [185, 471] on input "8" at bounding box center [178, 463] width 36 height 27
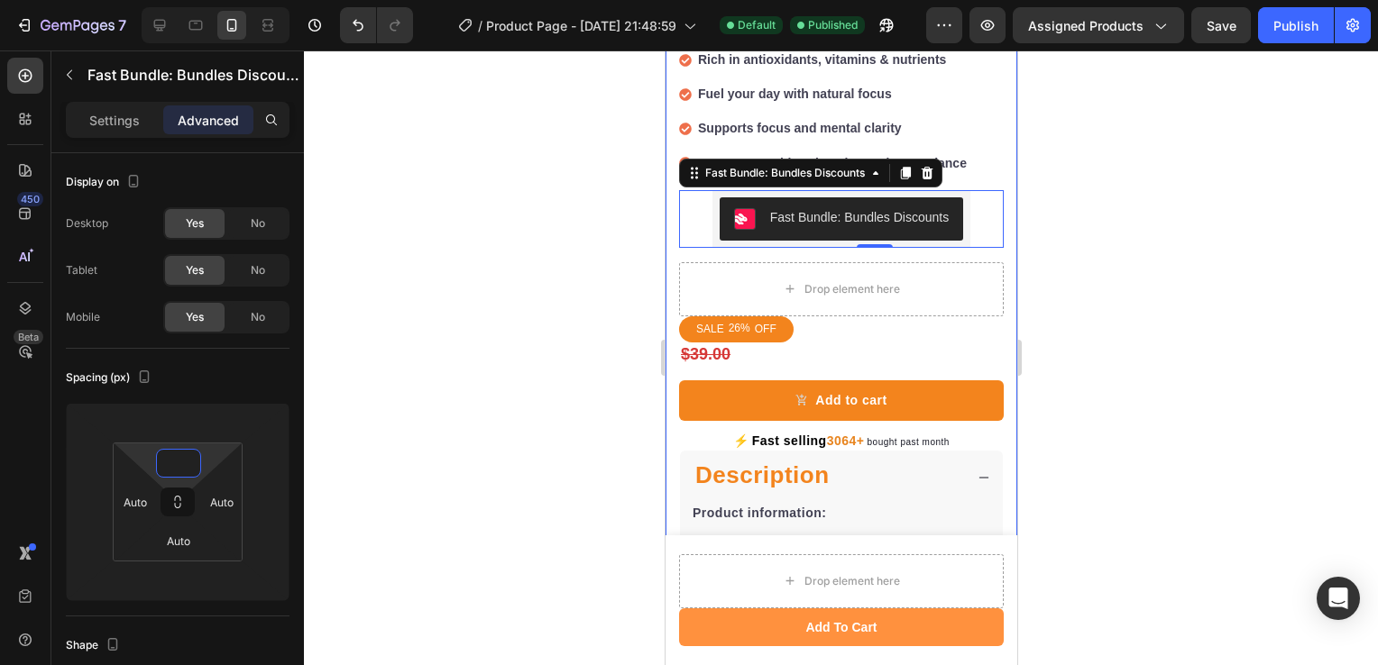
type input "0"
click at [410, 537] on div at bounding box center [841, 357] width 1074 height 615
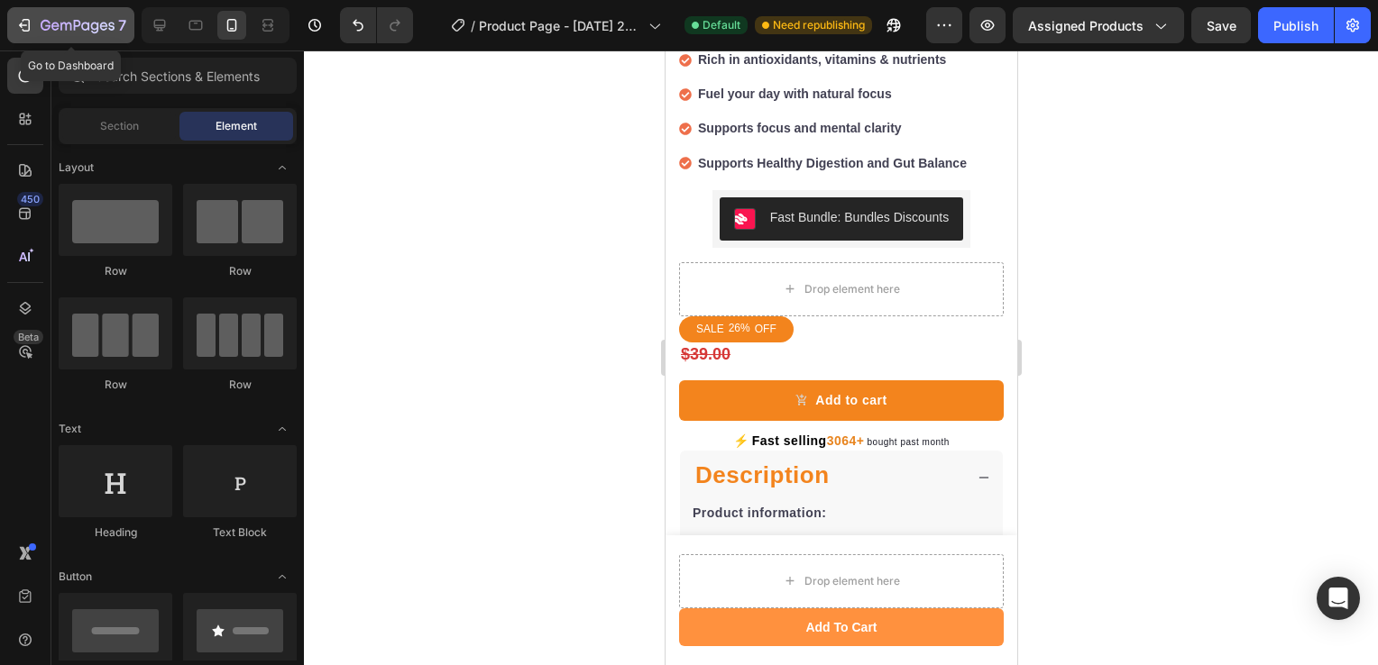
click at [28, 26] on icon "button" at bounding box center [24, 25] width 18 height 18
